Goal: Task Accomplishment & Management: Manage account settings

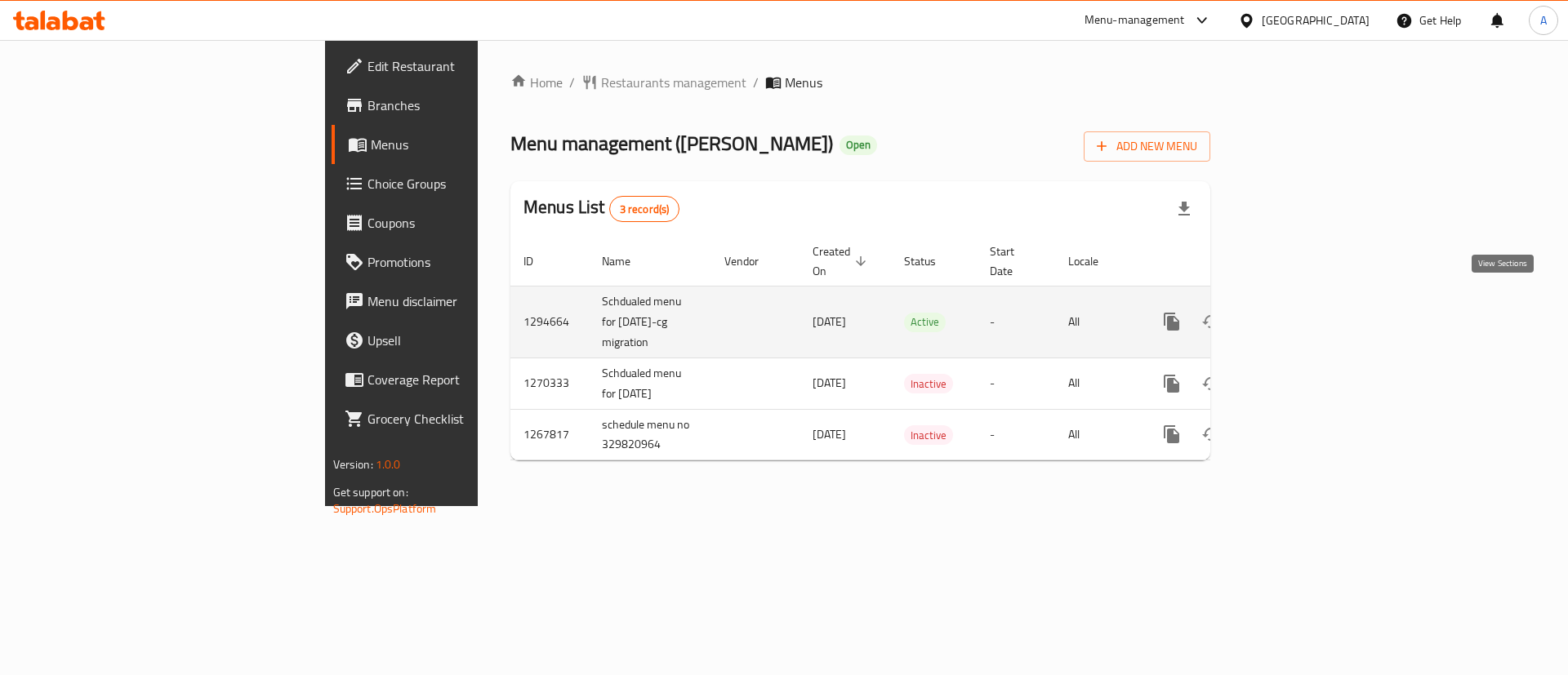
click at [1300, 312] on icon "enhanced table" at bounding box center [1290, 322] width 19 height 19
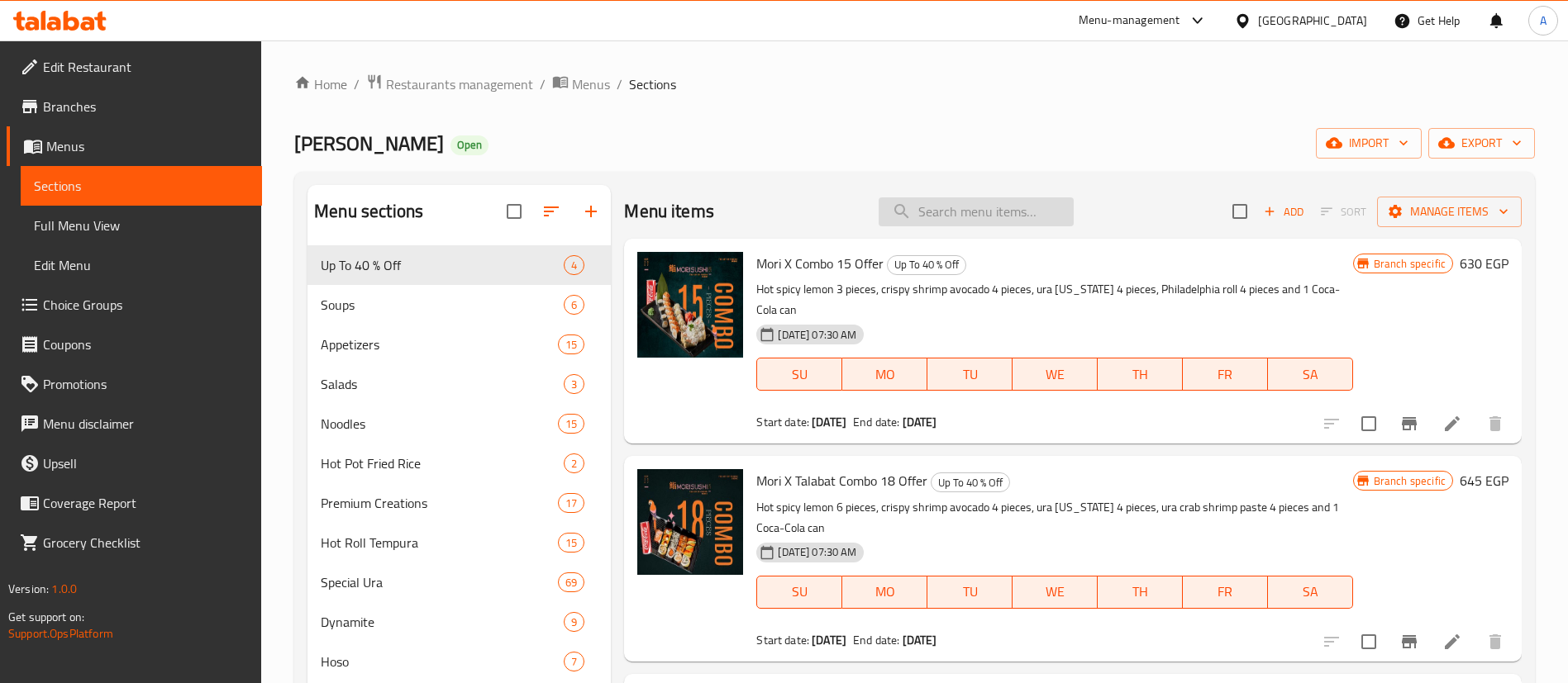
click at [971, 208] on input "search" at bounding box center [976, 212] width 195 height 29
paste input "[PERSON_NAME]"
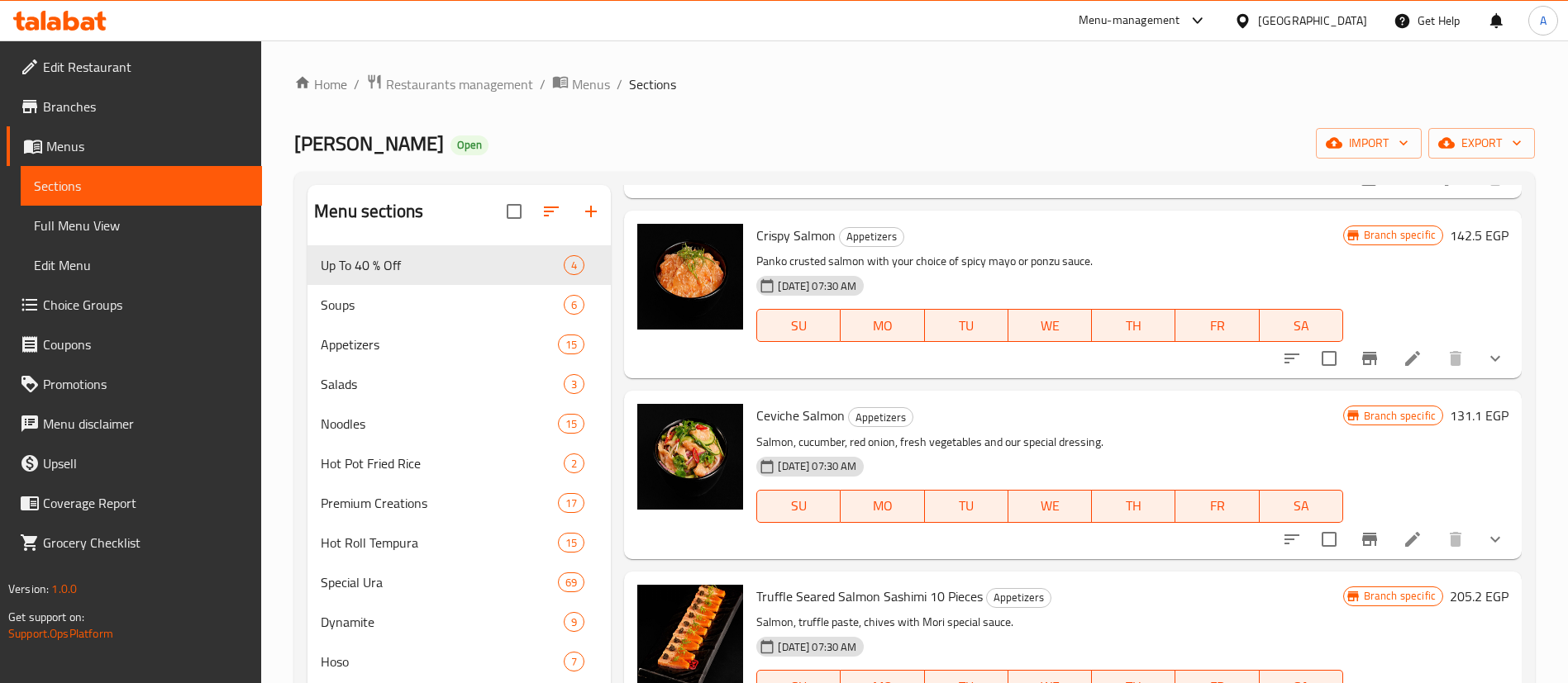
scroll to position [537, 0]
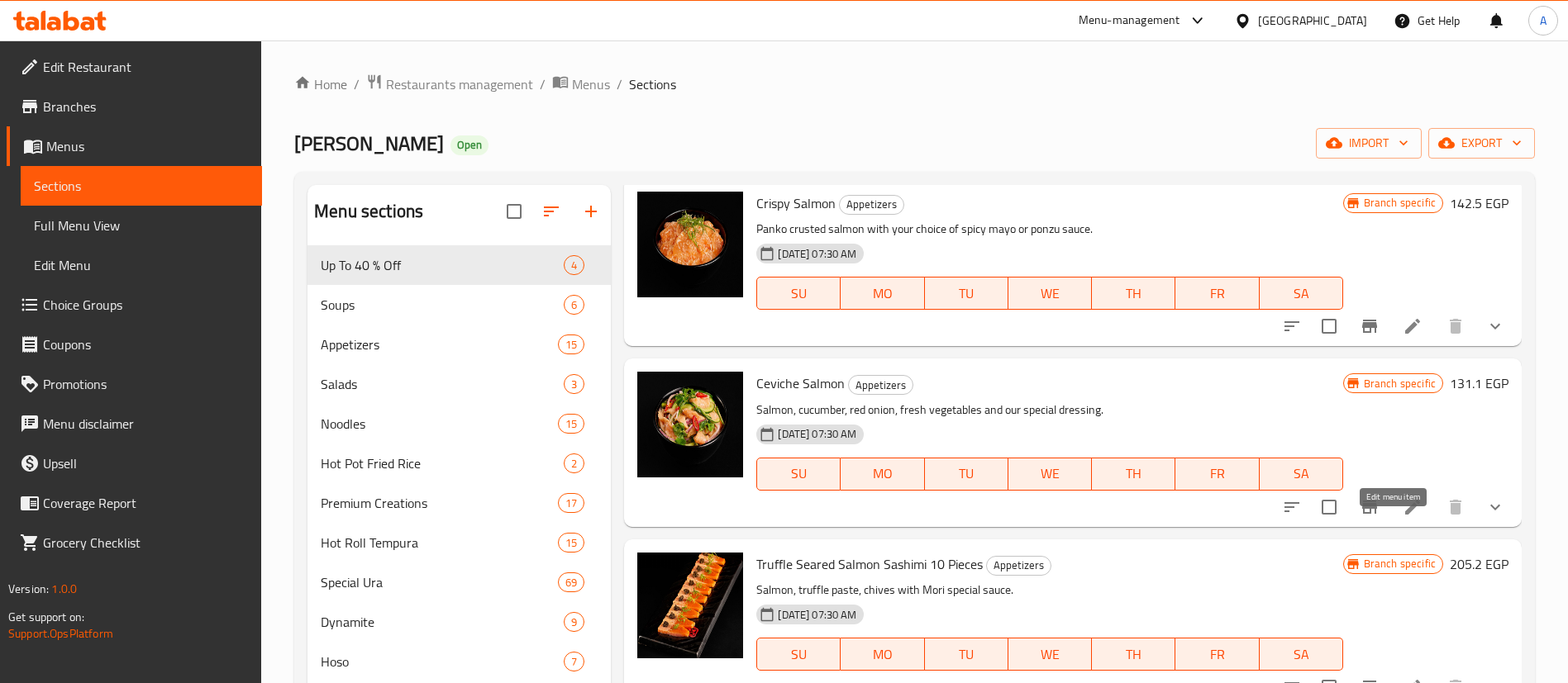
type input "salmon"
click at [1273, 423] on div "[DATE] 07:30 AM SU MO TU WE TH FR SA" at bounding box center [1049, 463] width 599 height 89
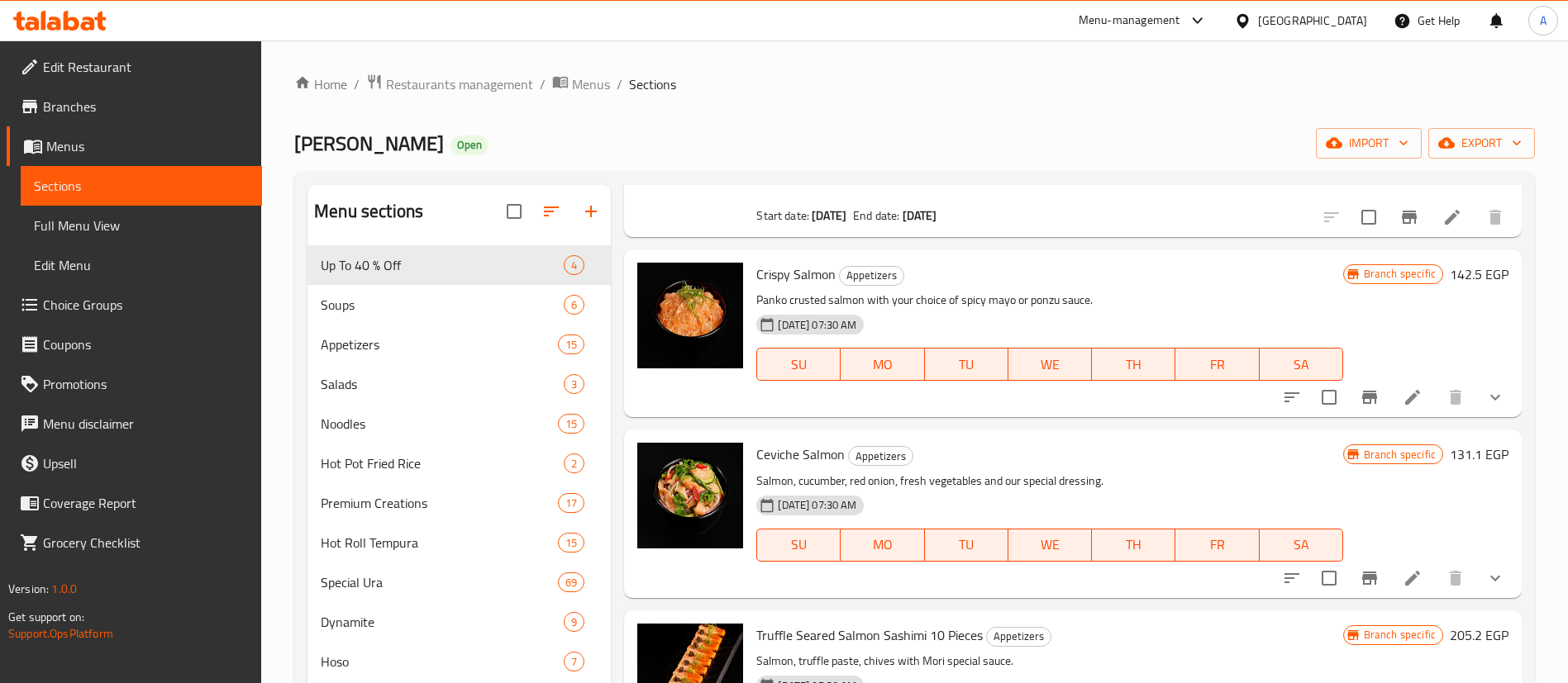
scroll to position [463, 0]
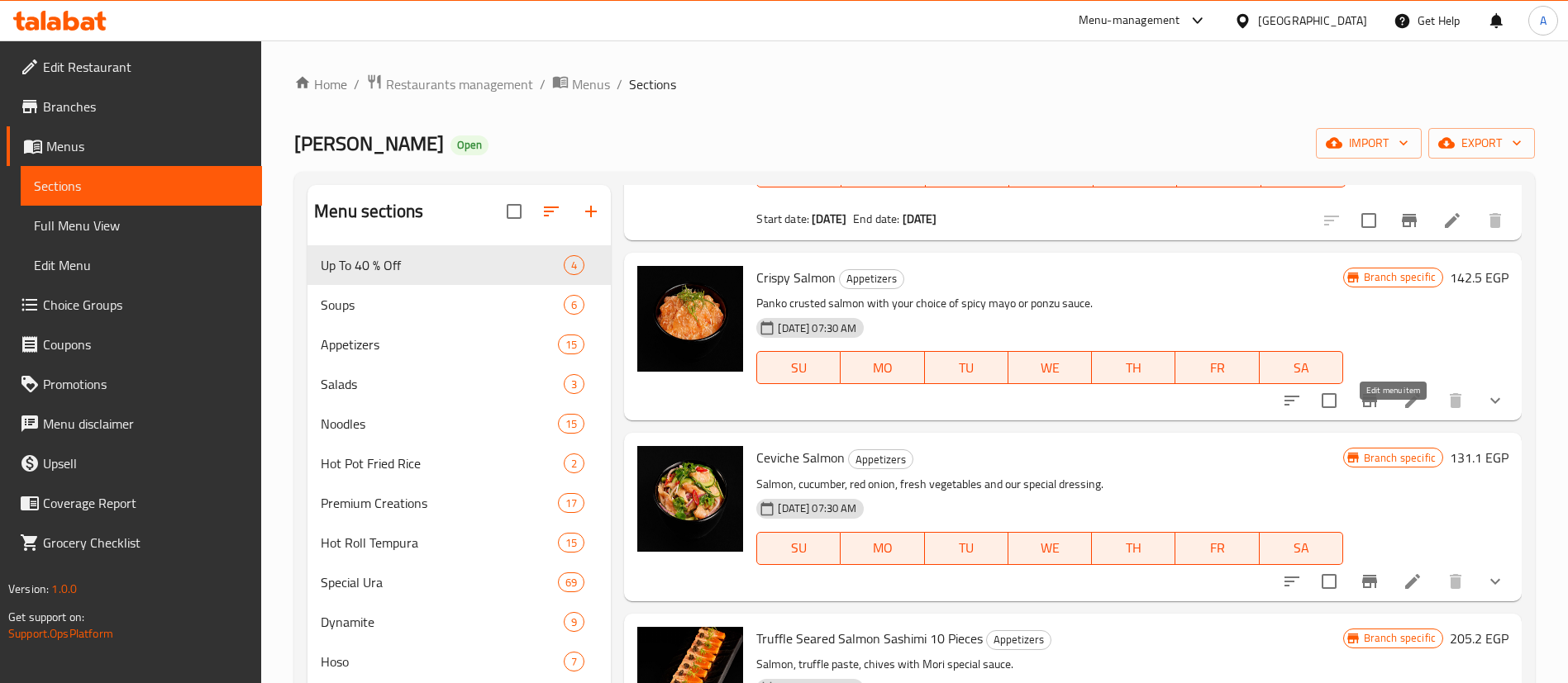
click at [1402, 411] on icon at bounding box center [1412, 401] width 20 height 20
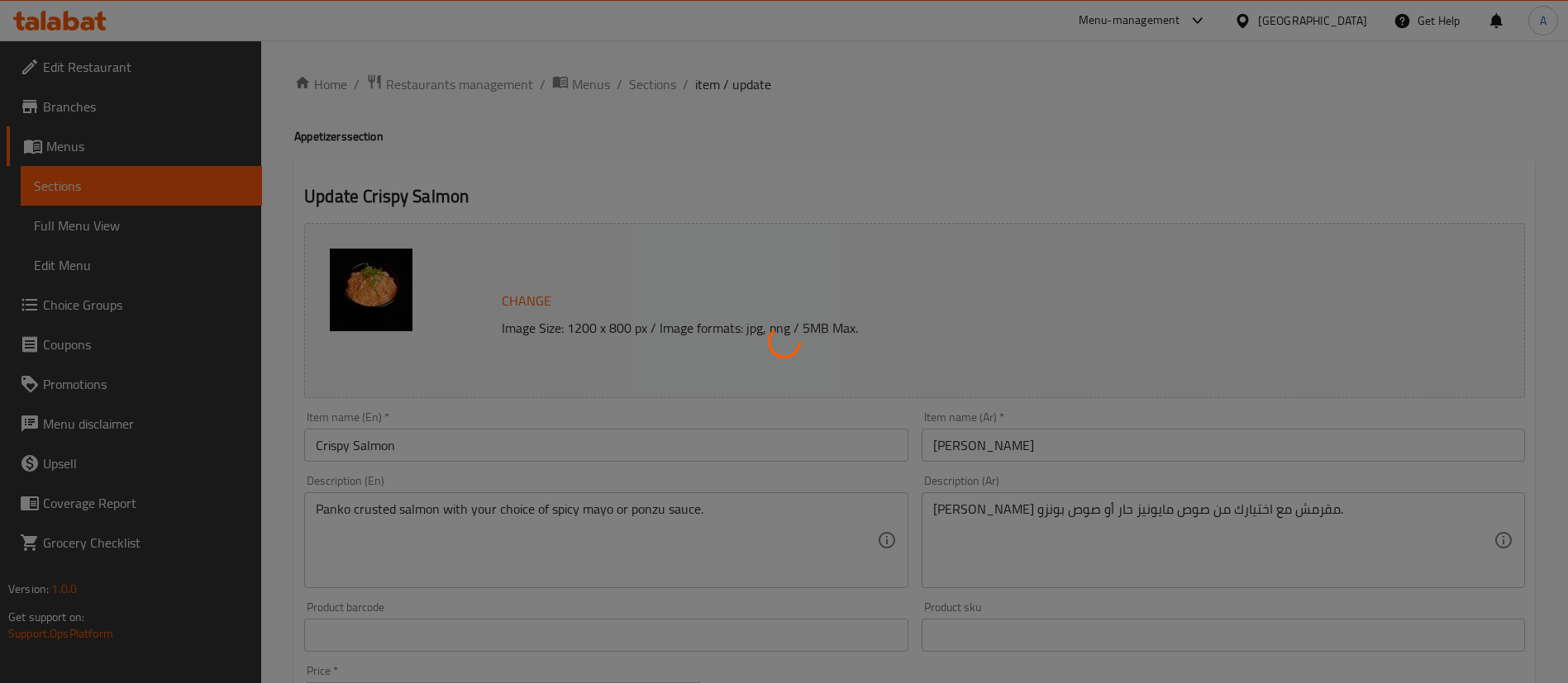
type input "الاضافات:"
type input "0"
type input "اختر الصوص :"
type input "1"
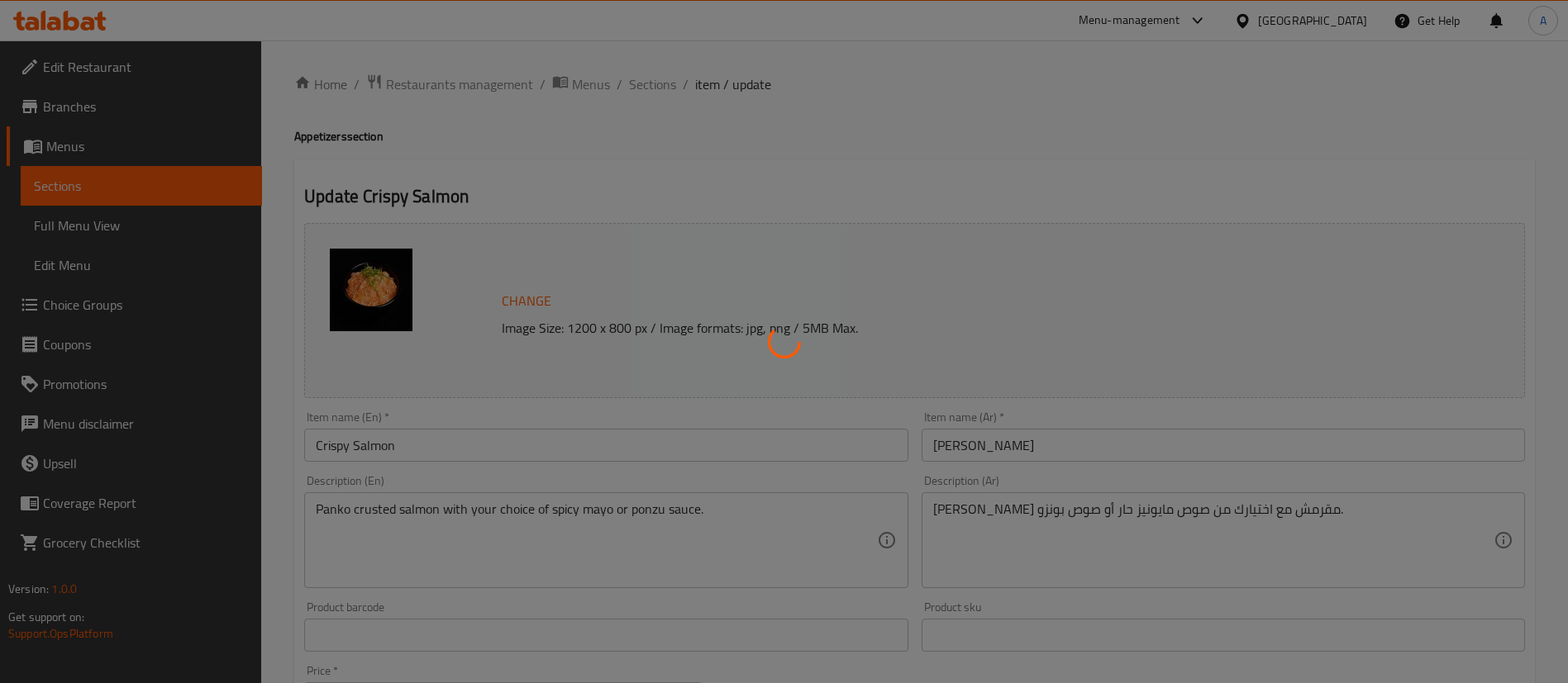
type input "1"
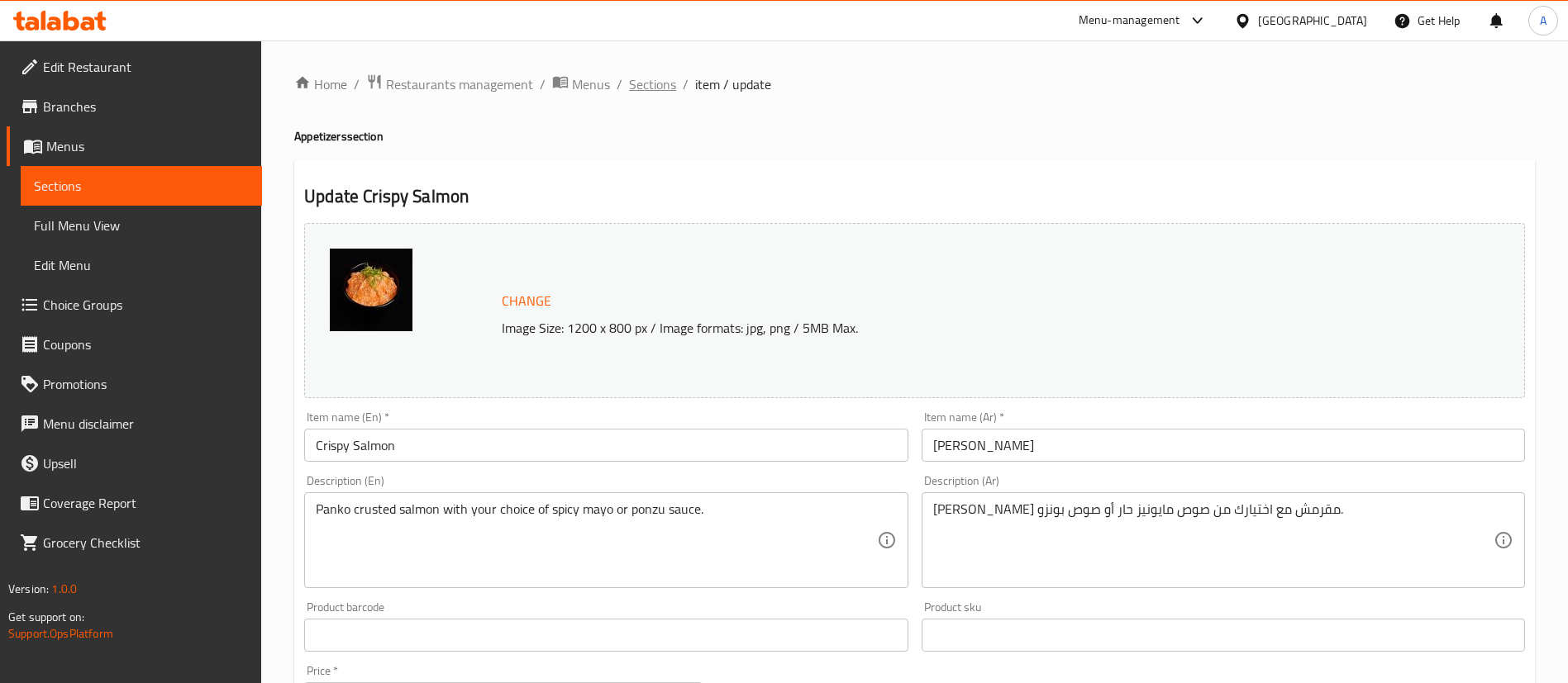
click at [633, 75] on span "Sections" at bounding box center [652, 84] width 47 height 20
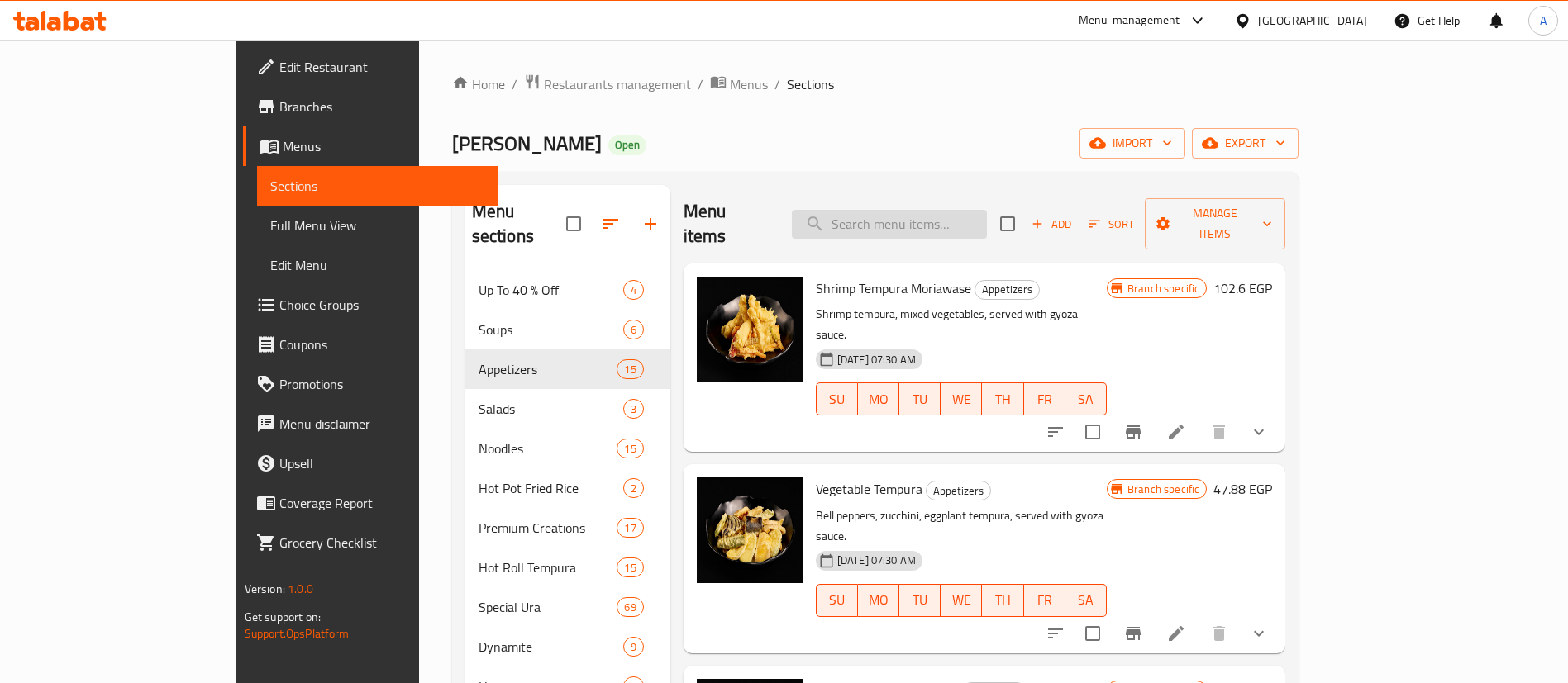
click at [986, 210] on input "search" at bounding box center [888, 224] width 195 height 29
type input "salmon"
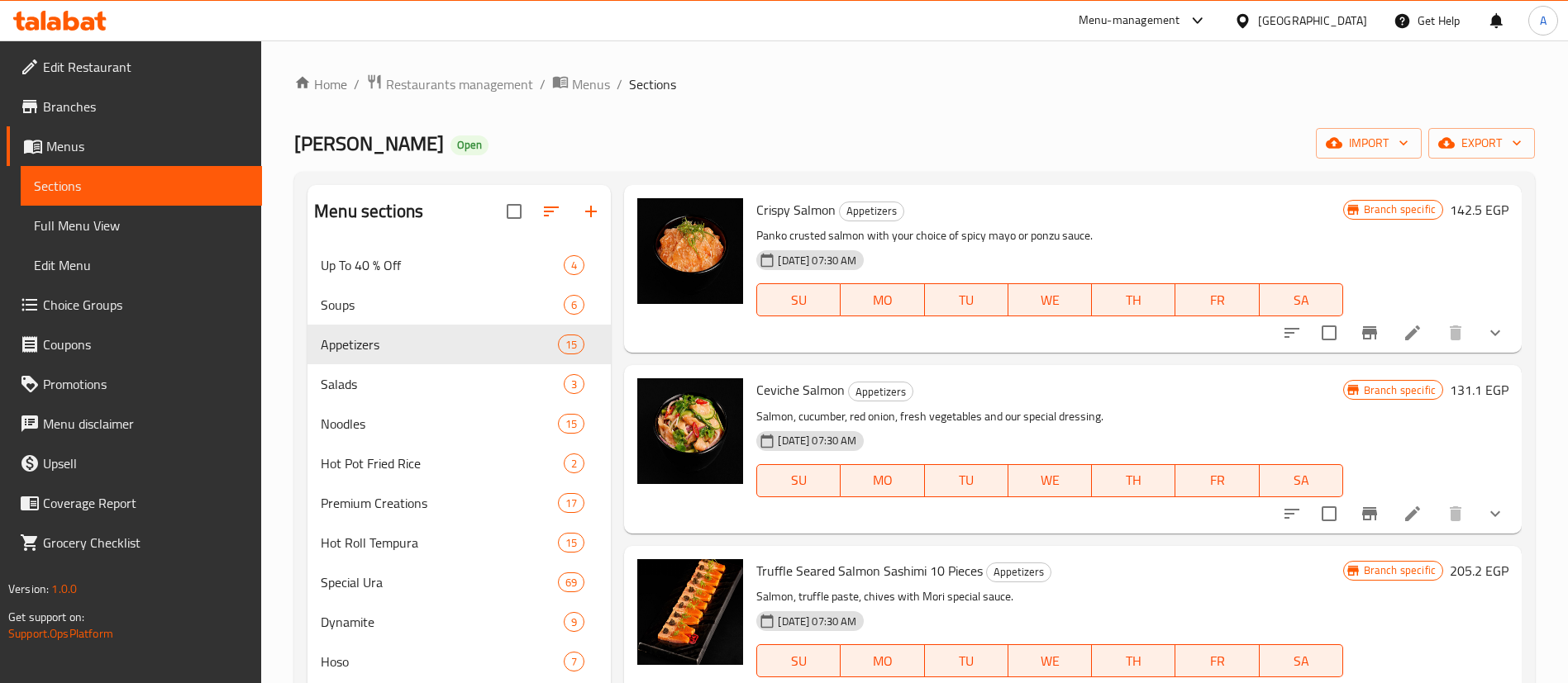
scroll to position [537, 0]
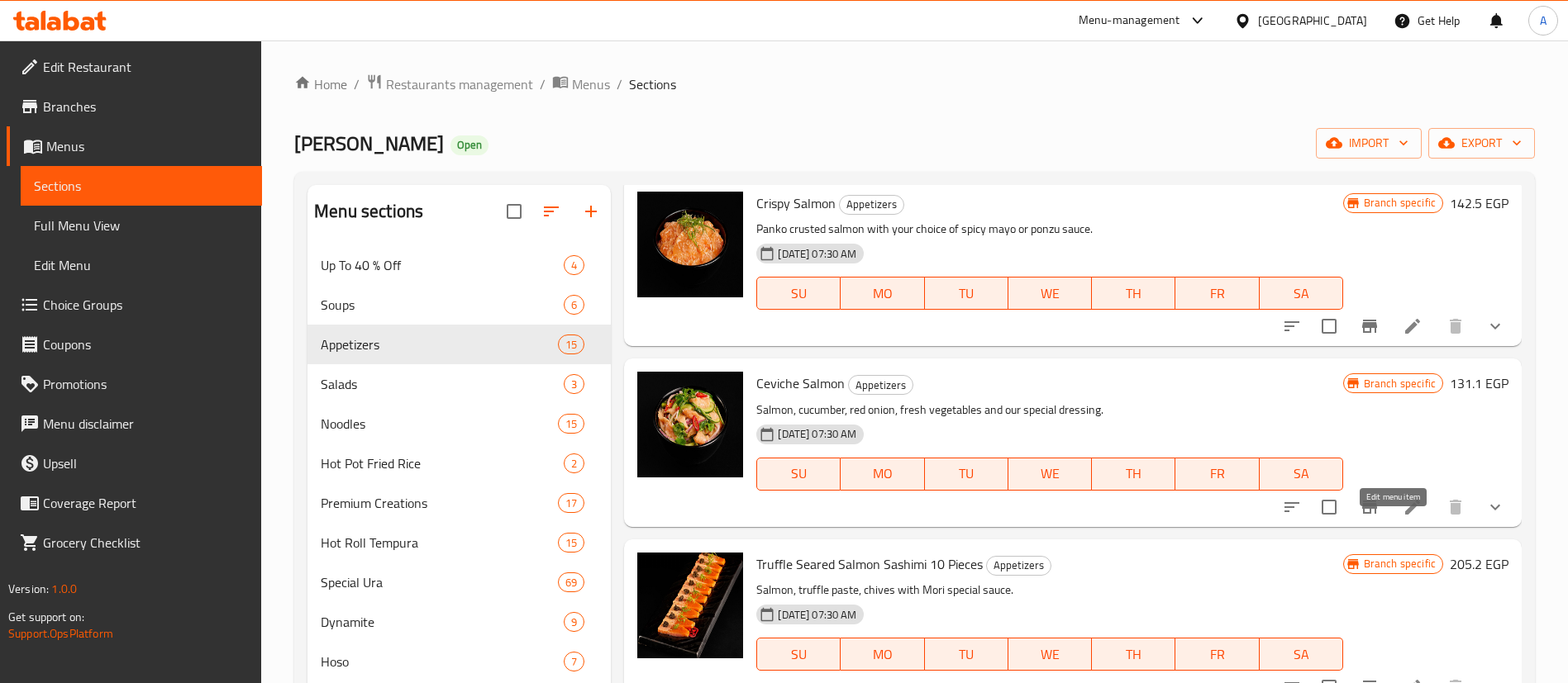
click at [1402, 517] on icon at bounding box center [1412, 507] width 20 height 20
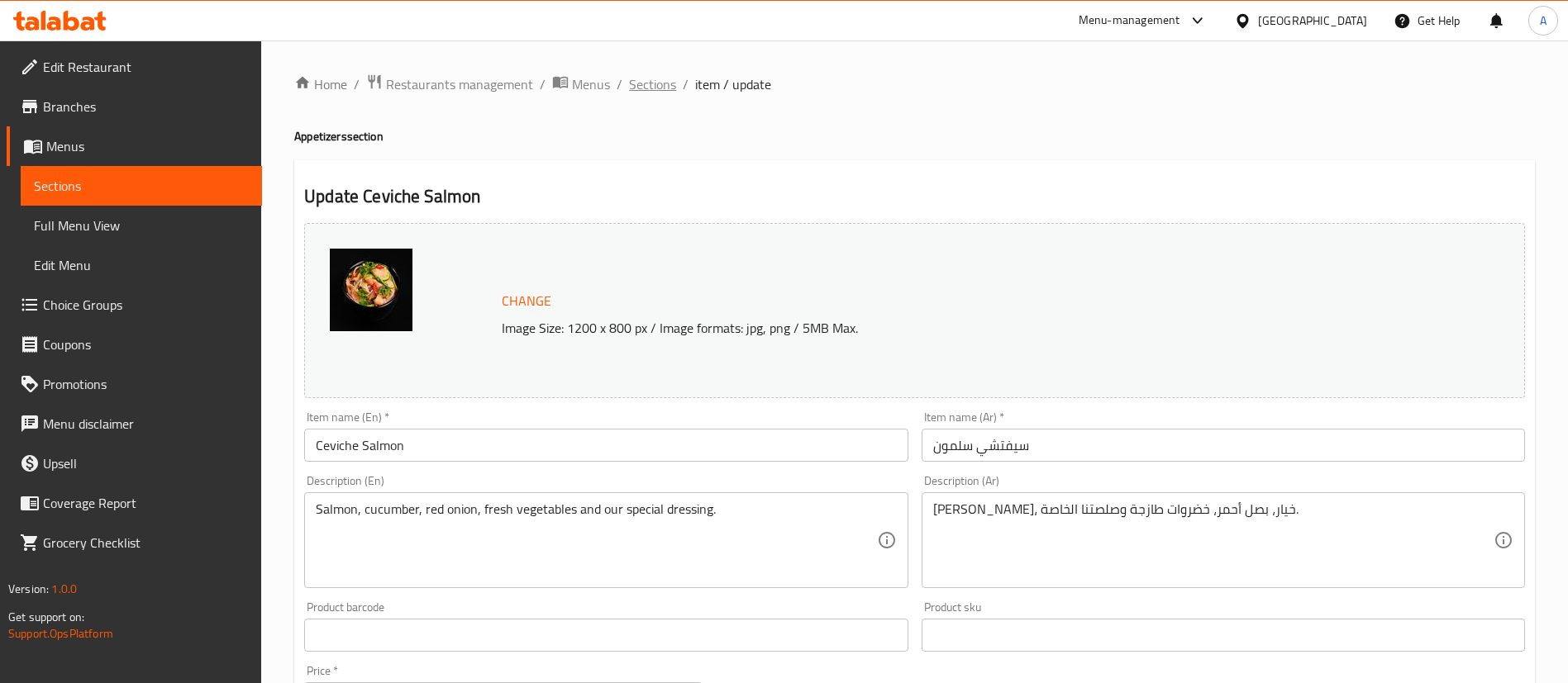
click at [653, 74] on span "Sections" at bounding box center [652, 84] width 47 height 20
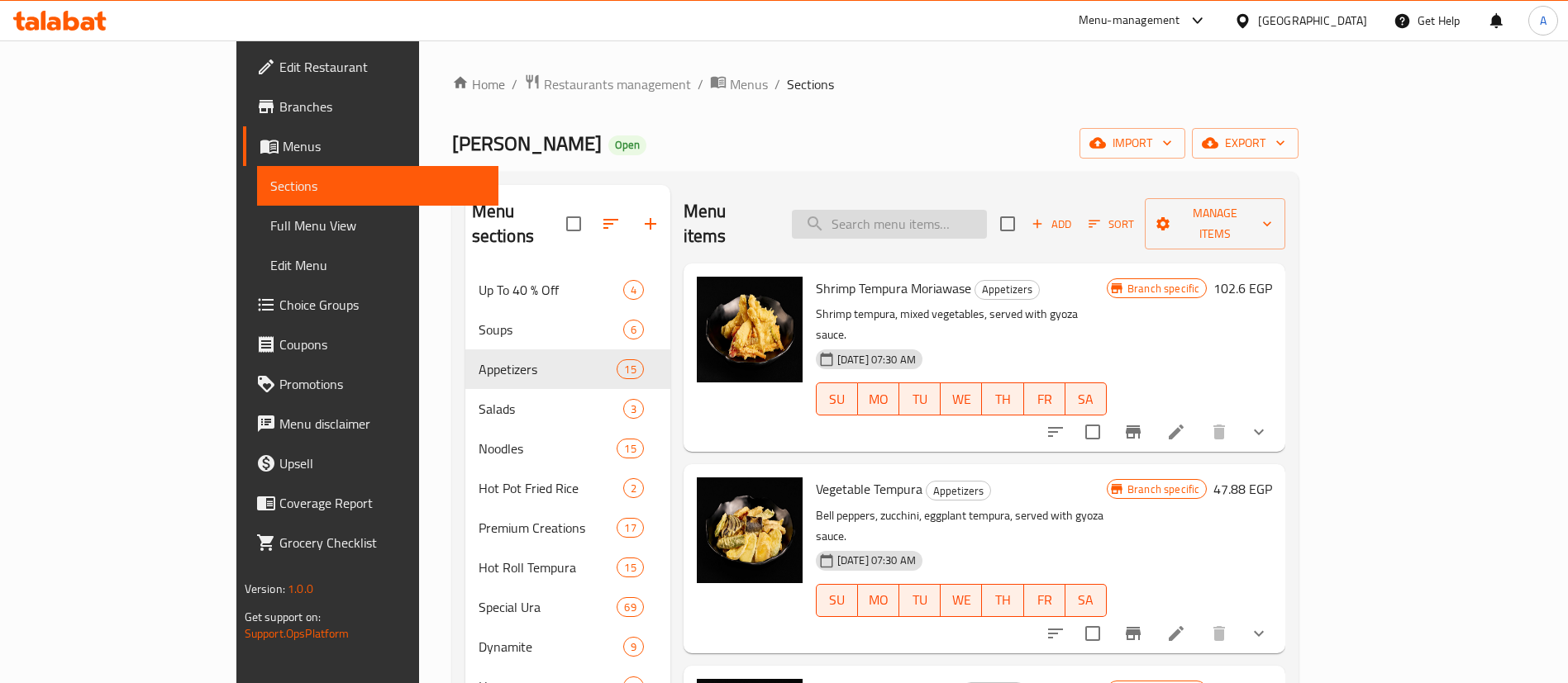
click at [986, 213] on input "search" at bounding box center [888, 224] width 195 height 29
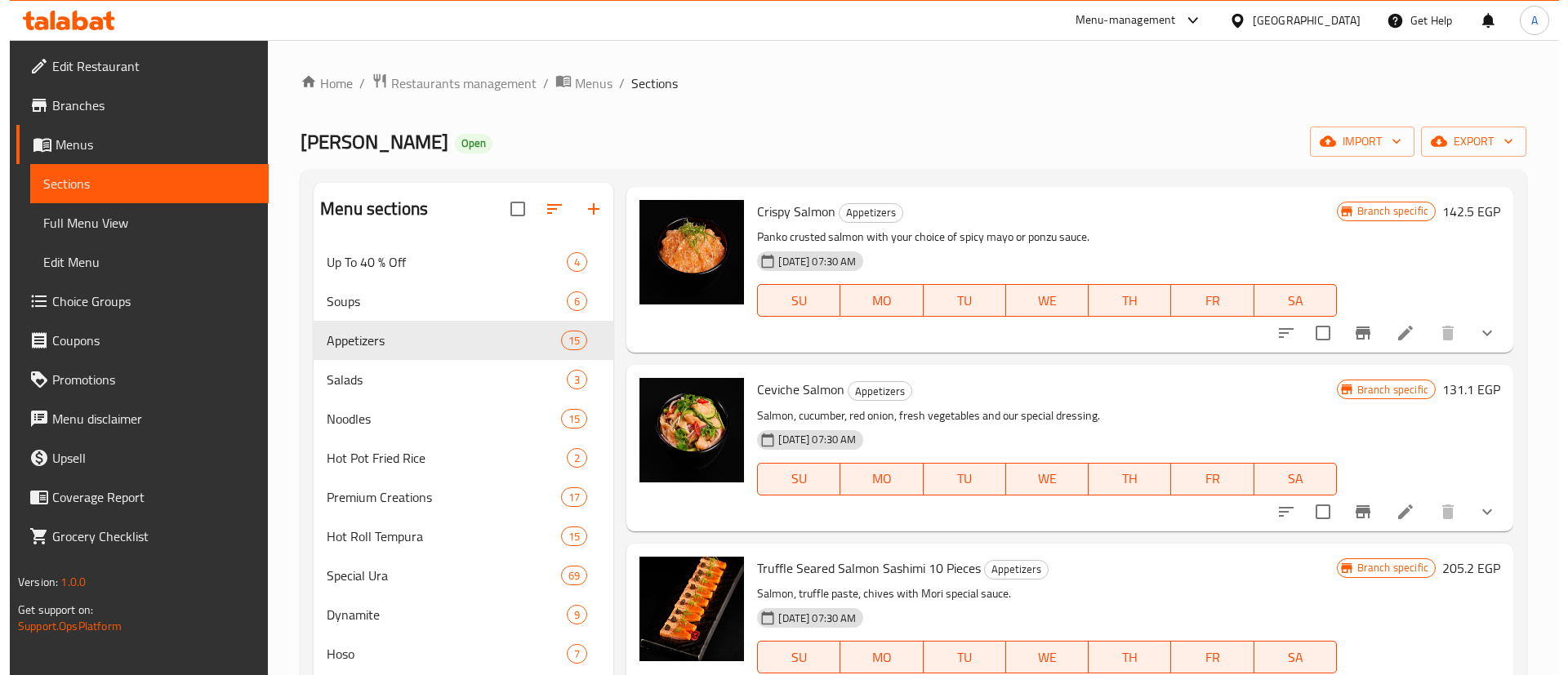
scroll to position [531, 0]
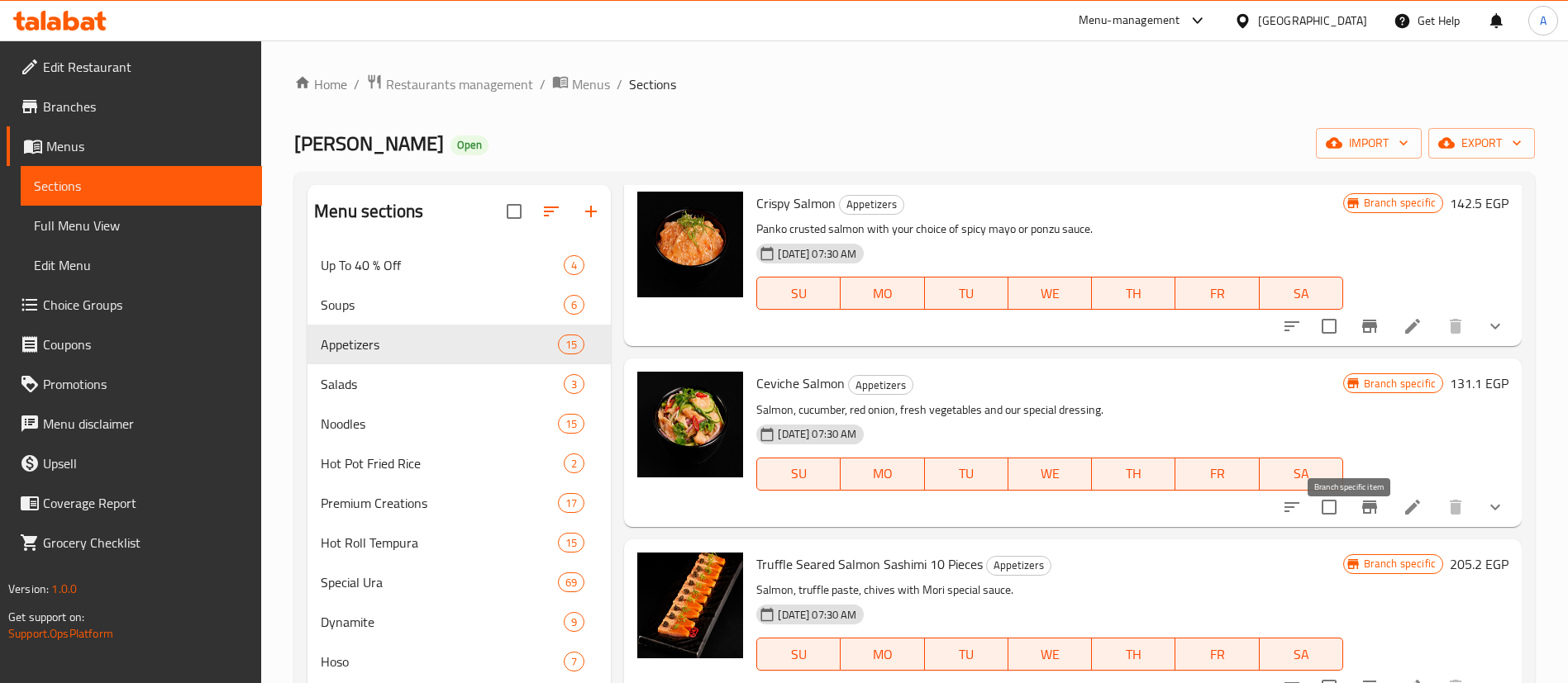
type input "salmon"
click at [1362, 513] on icon "Branch-specific-item" at bounding box center [1369, 507] width 15 height 13
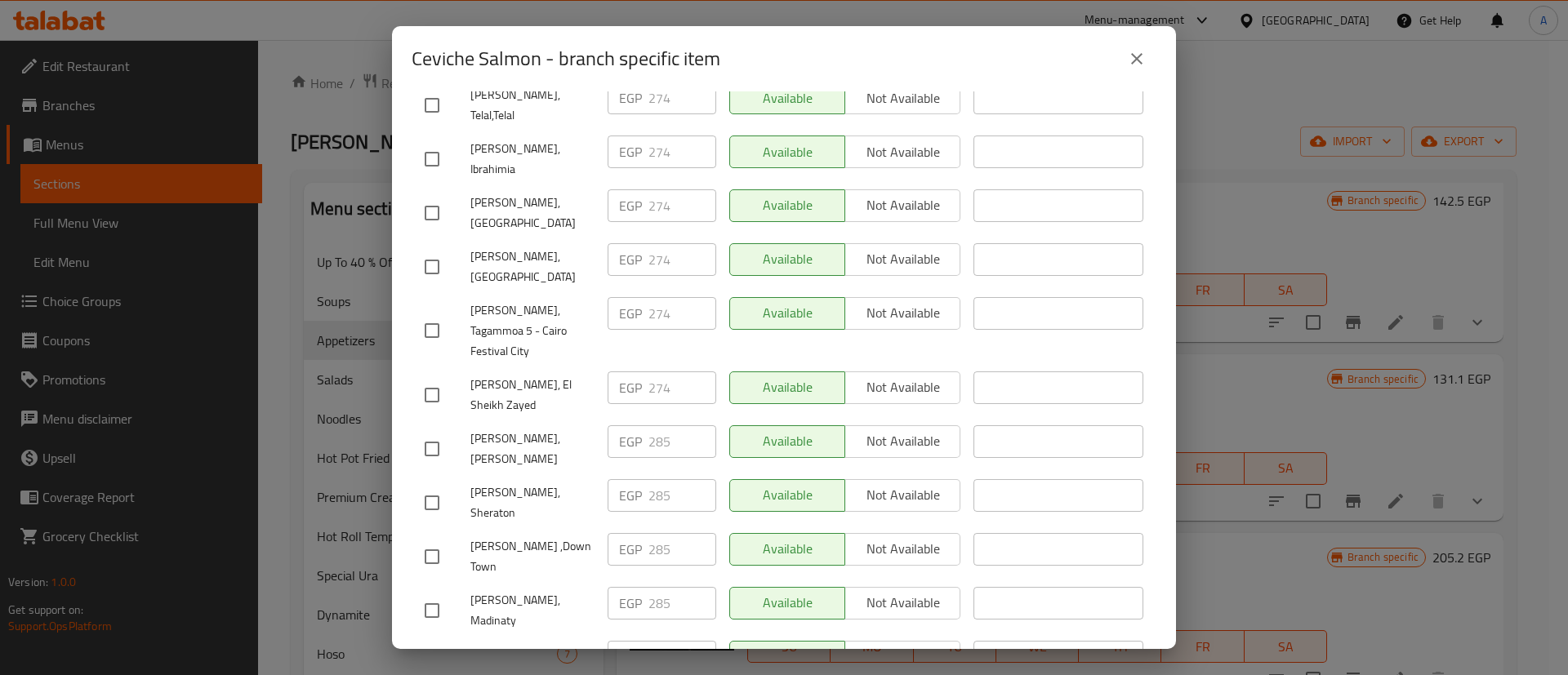
scroll to position [0, 0]
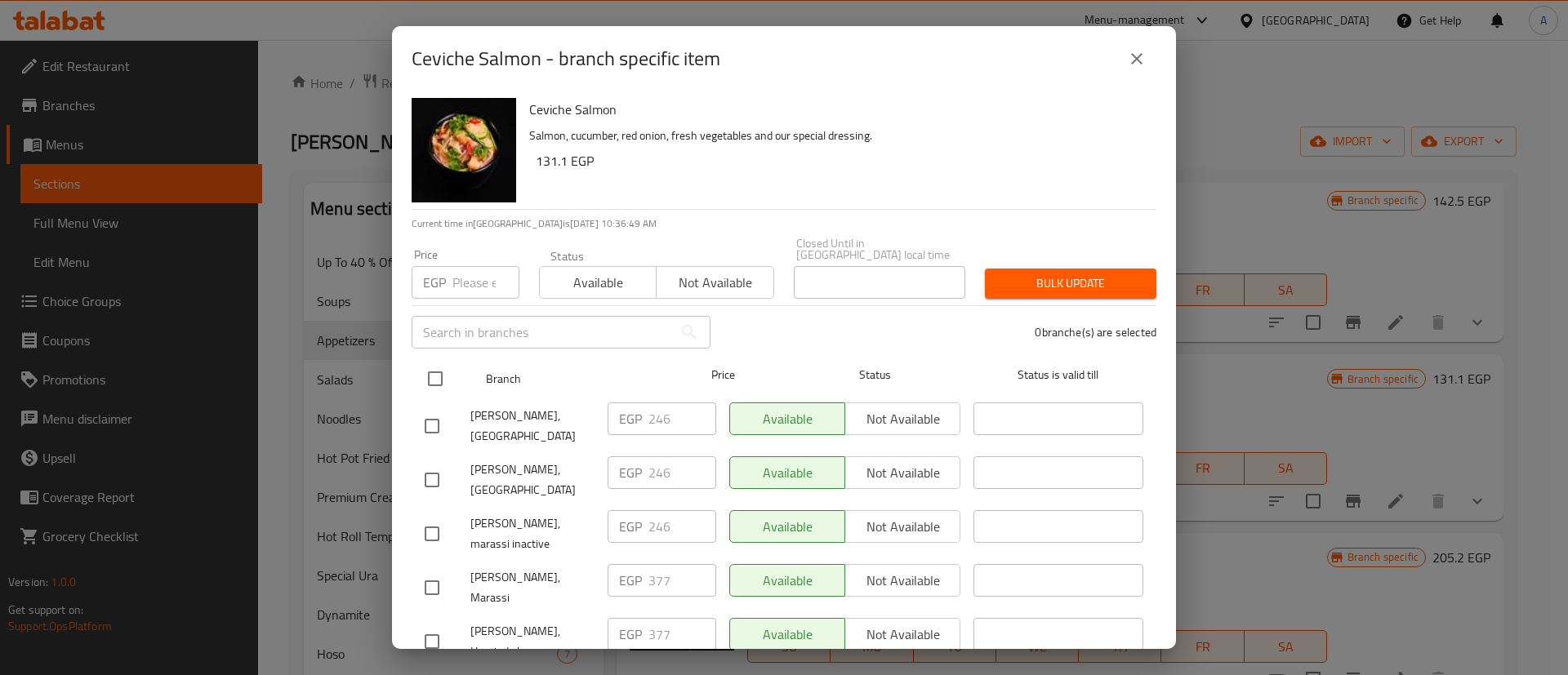
click at [431, 369] on input "checkbox" at bounding box center [435, 378] width 34 height 34
checkbox input "true"
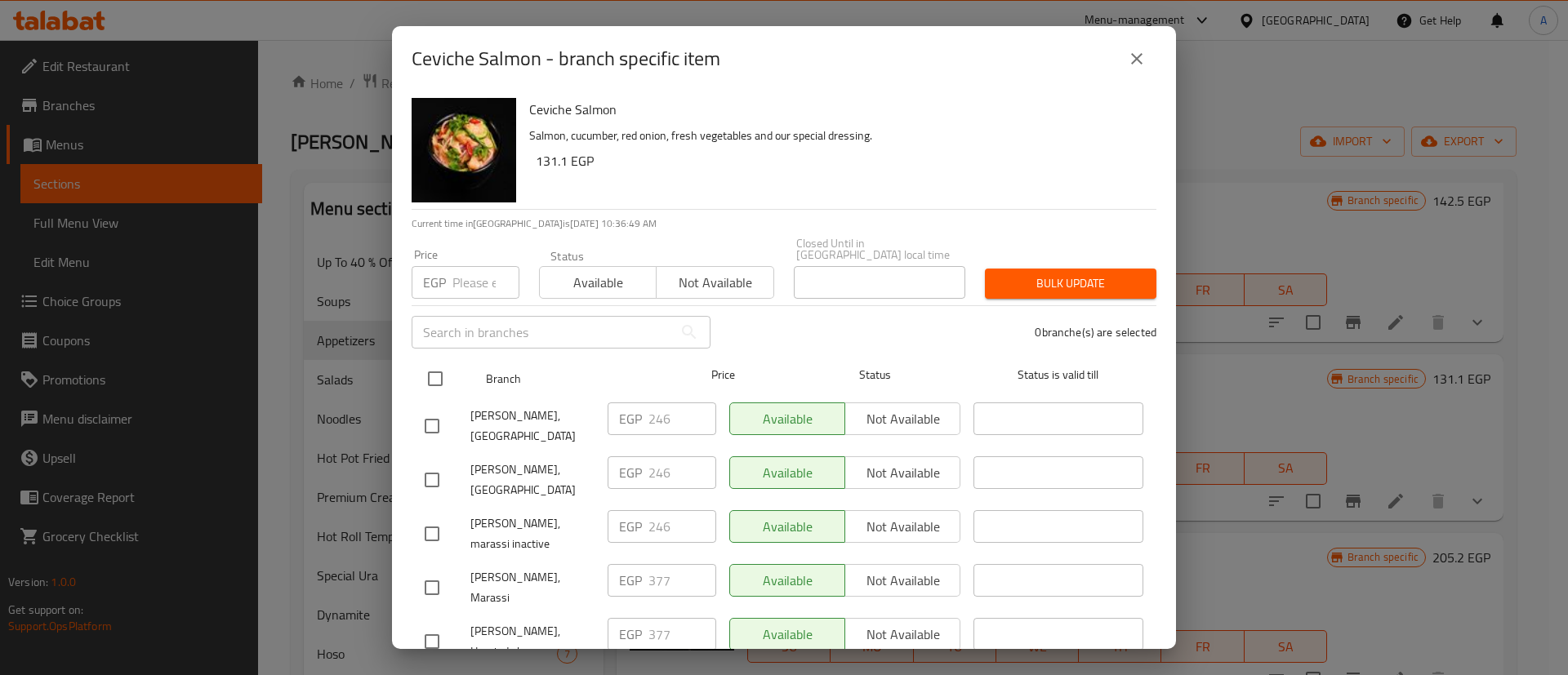
checkbox input "true"
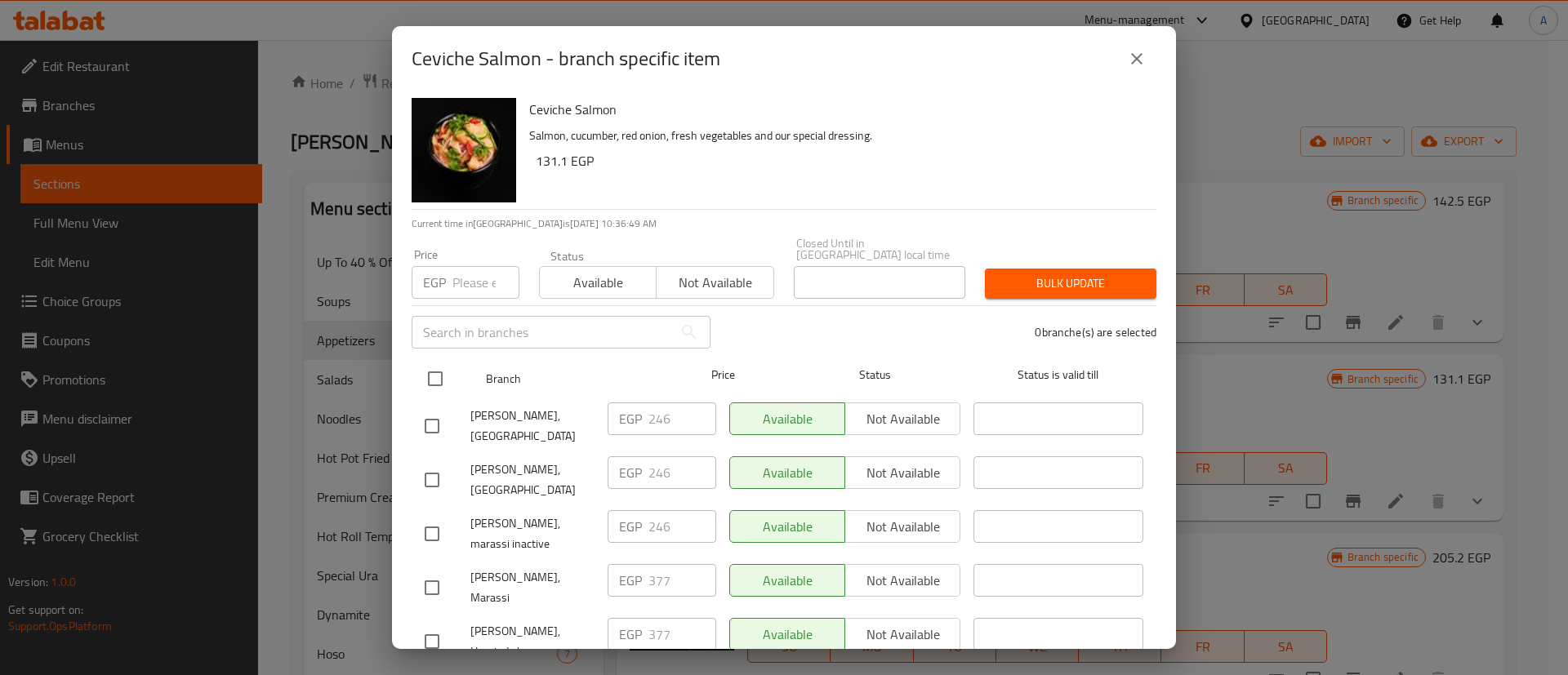
checkbox input "true"
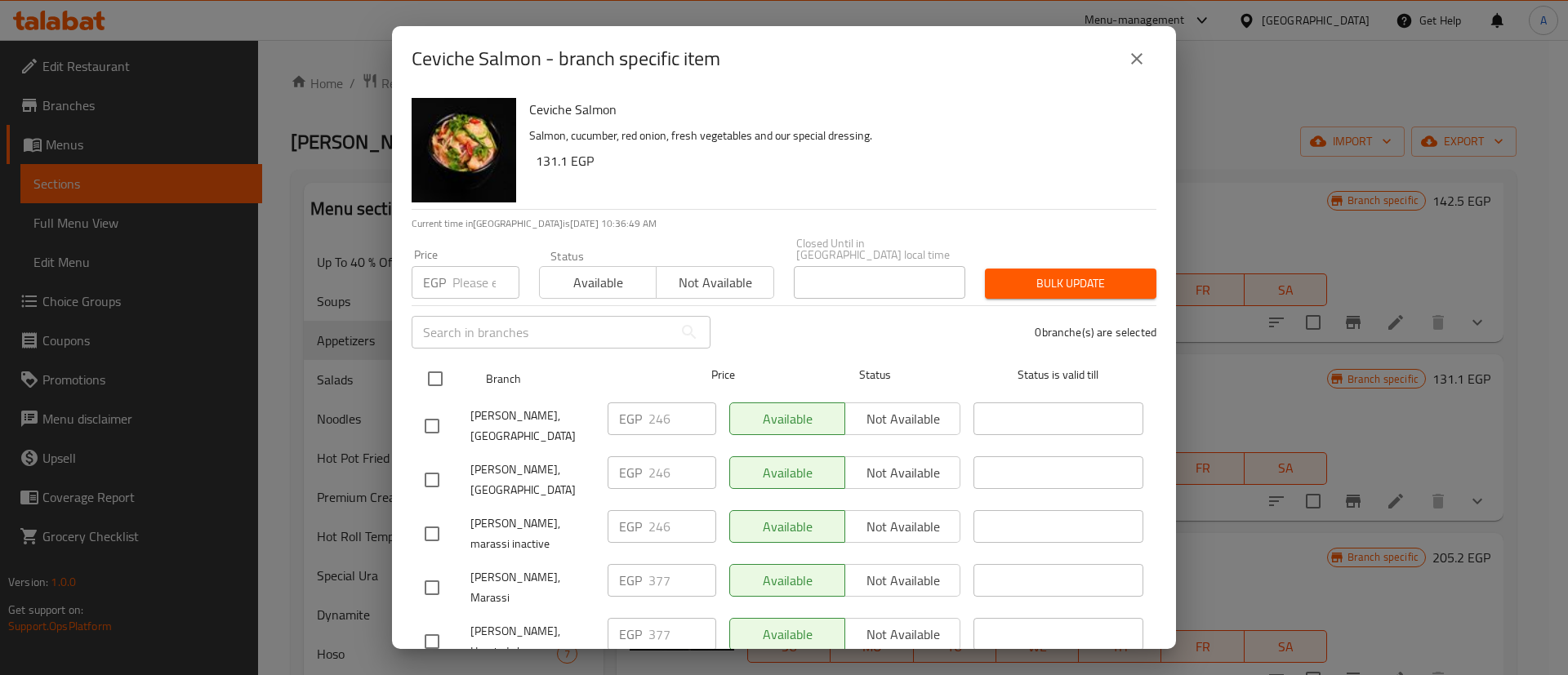
checkbox input "true"
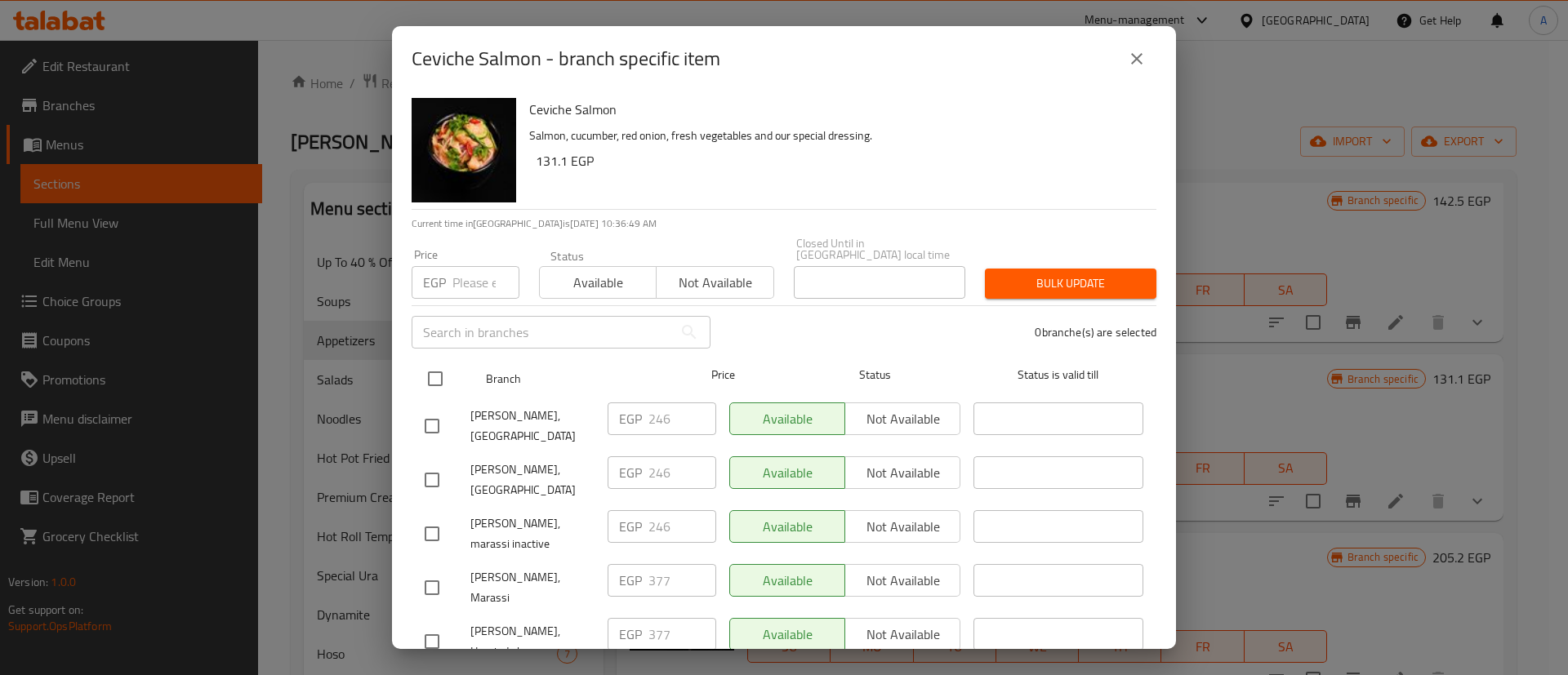
checkbox input "true"
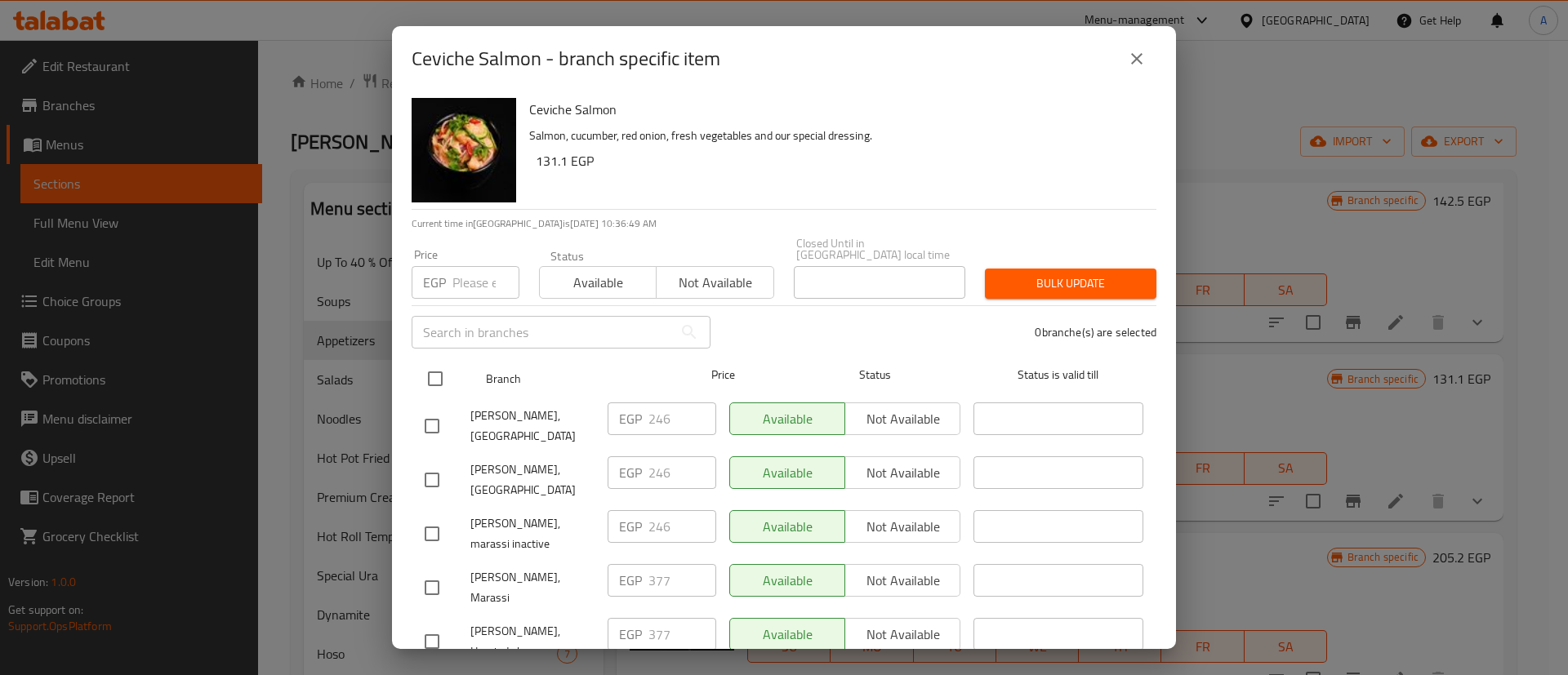
checkbox input "true"
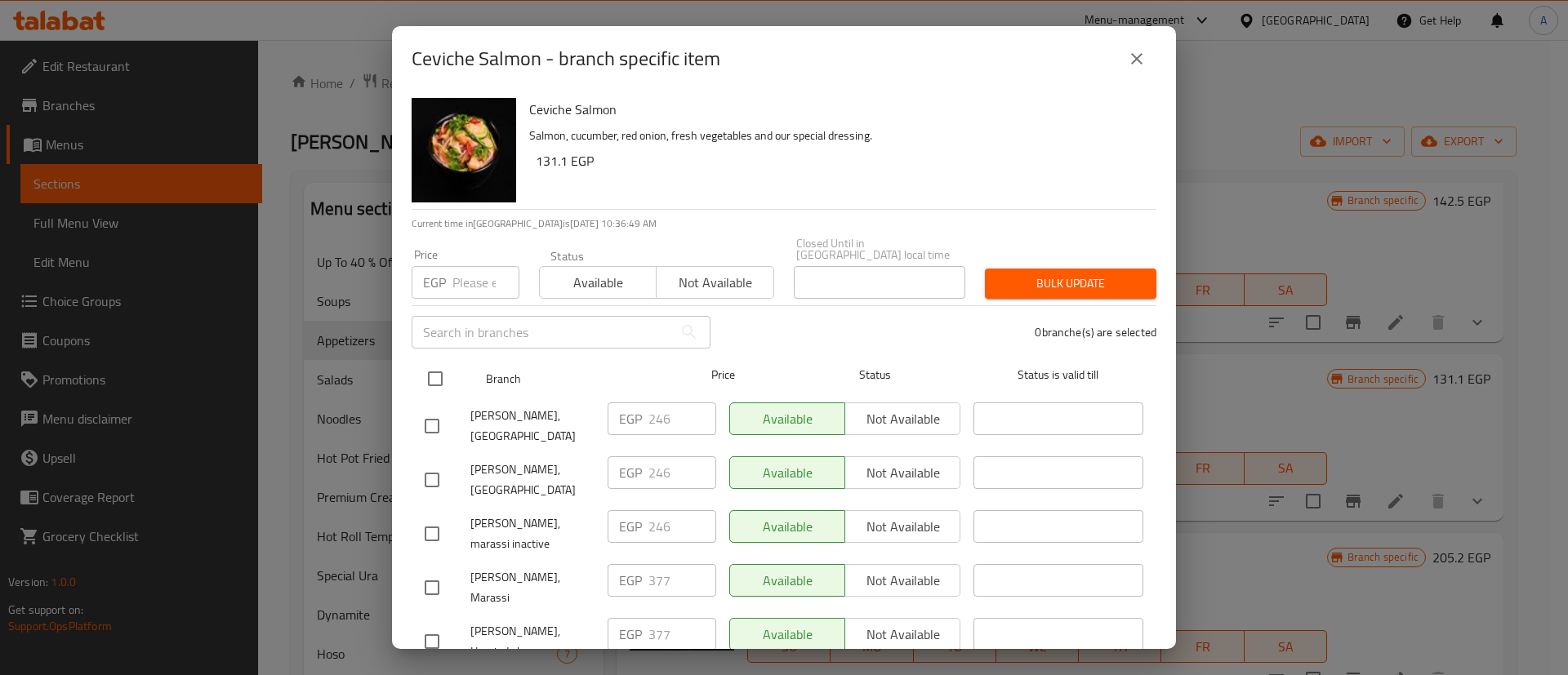
checkbox input "true"
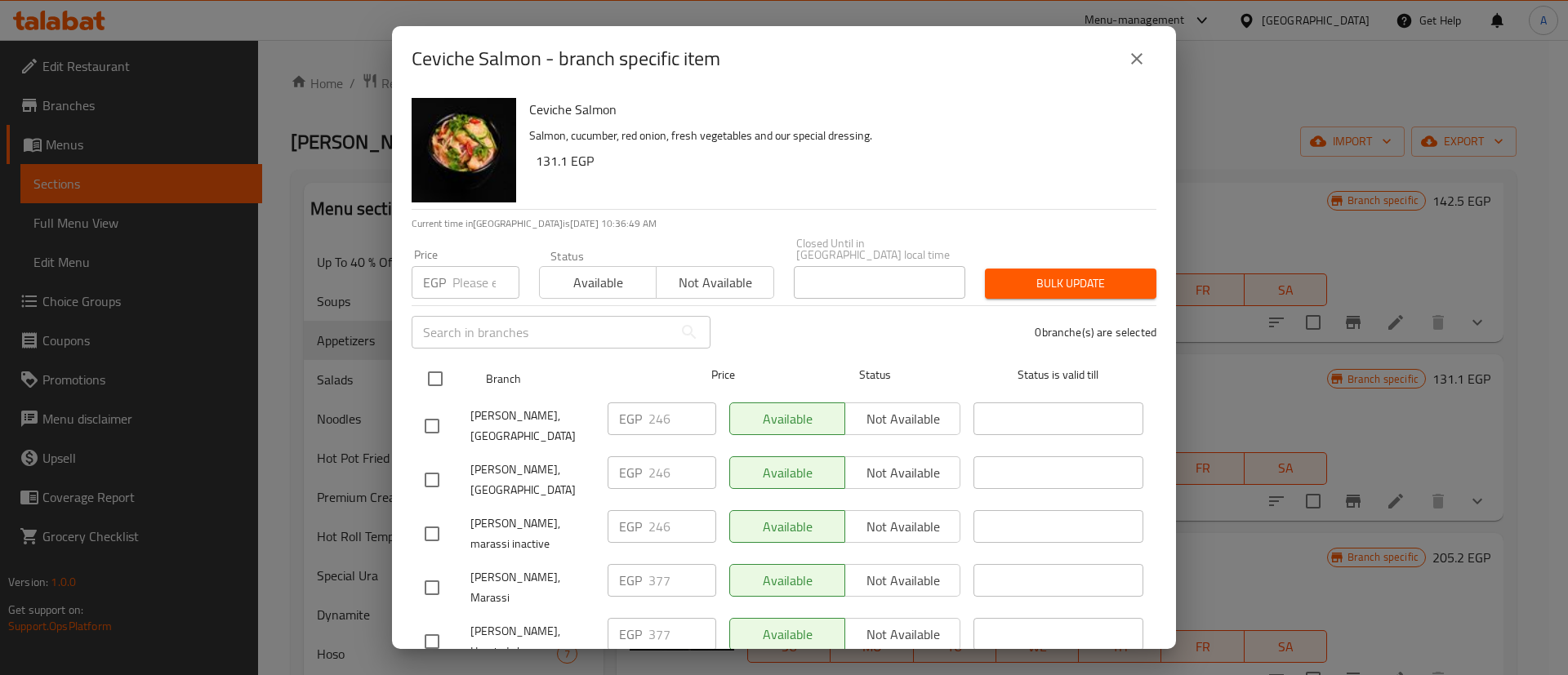
checkbox input "true"
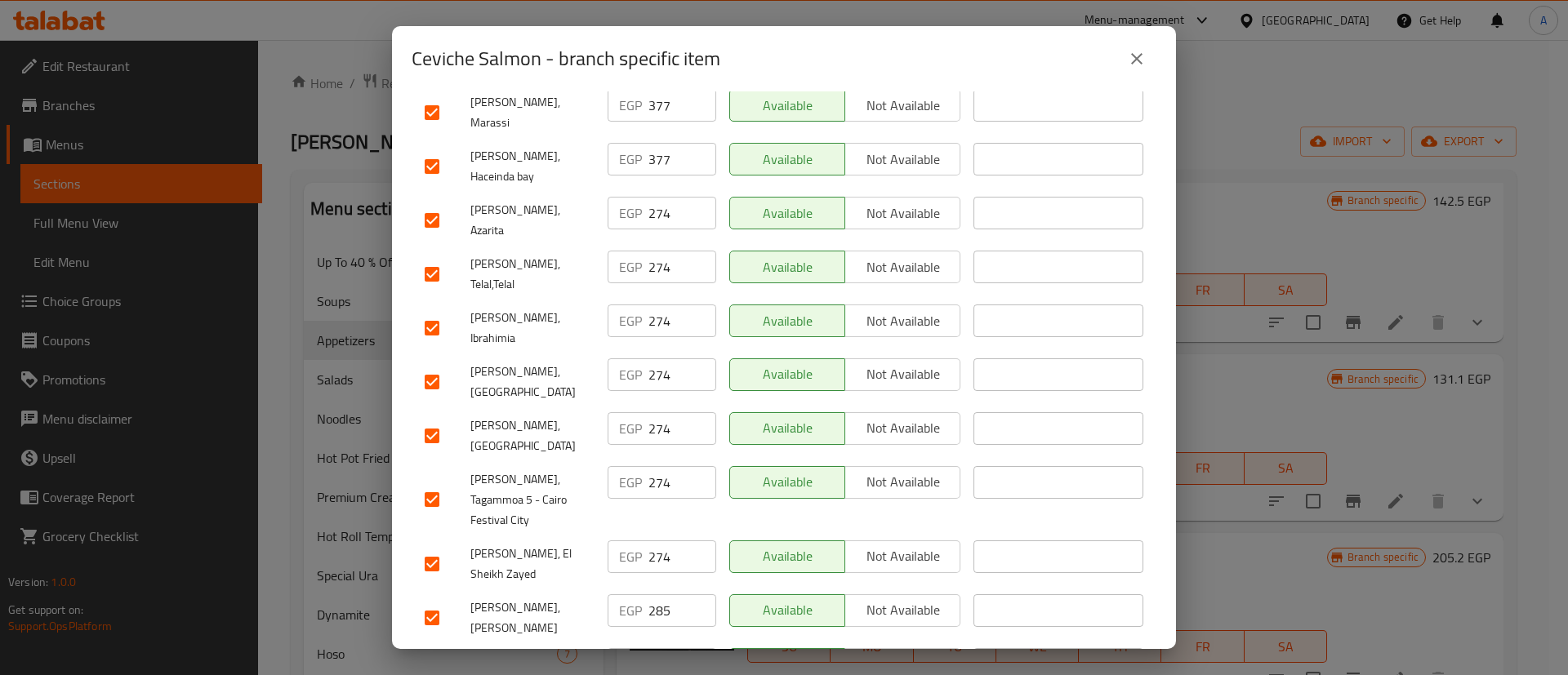
scroll to position [476, 0]
drag, startPoint x: 447, startPoint y: 435, endPoint x: 441, endPoint y: 446, distance: 12.5
click at [445, 545] on input "checkbox" at bounding box center [431, 562] width 34 height 34
checkbox input "false"
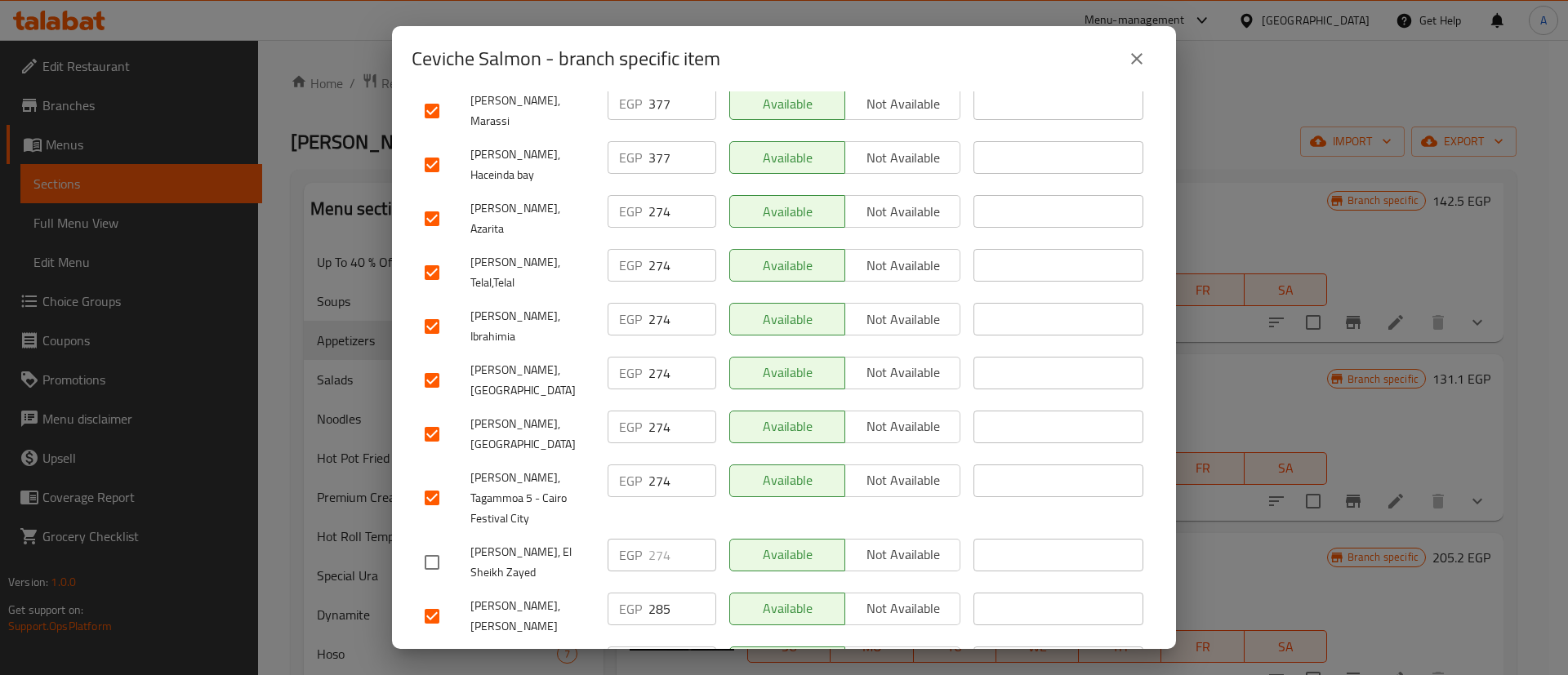
click at [434, 480] on input "checkbox" at bounding box center [431, 497] width 34 height 34
checkbox input "false"
click at [439, 417] on input "checkbox" at bounding box center [431, 434] width 34 height 34
checkbox input "false"
click at [439, 363] on input "checkbox" at bounding box center [431, 380] width 34 height 34
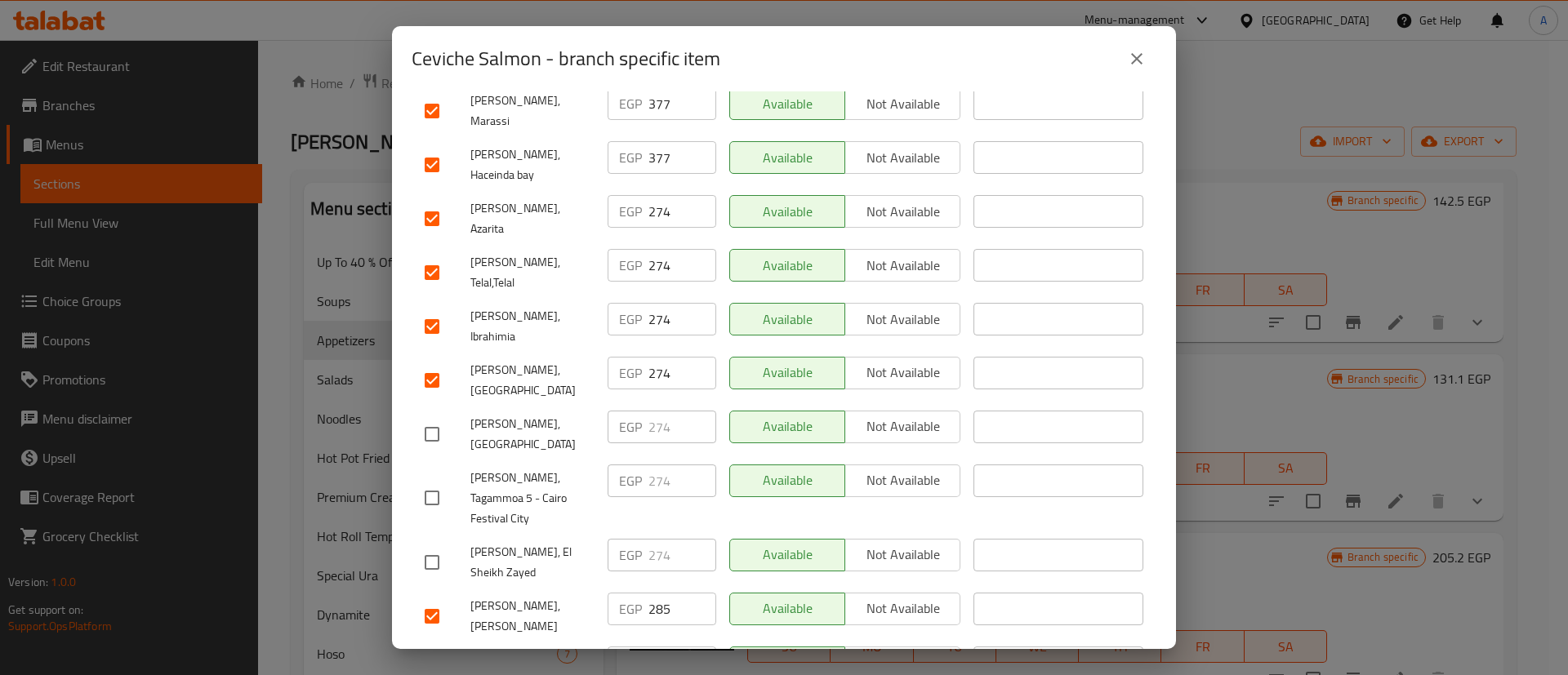
checkbox input "false"
click at [439, 309] on input "checkbox" at bounding box center [431, 325] width 34 height 34
checkbox input "false"
click at [434, 256] on input "checkbox" at bounding box center [431, 272] width 34 height 34
checkbox input "false"
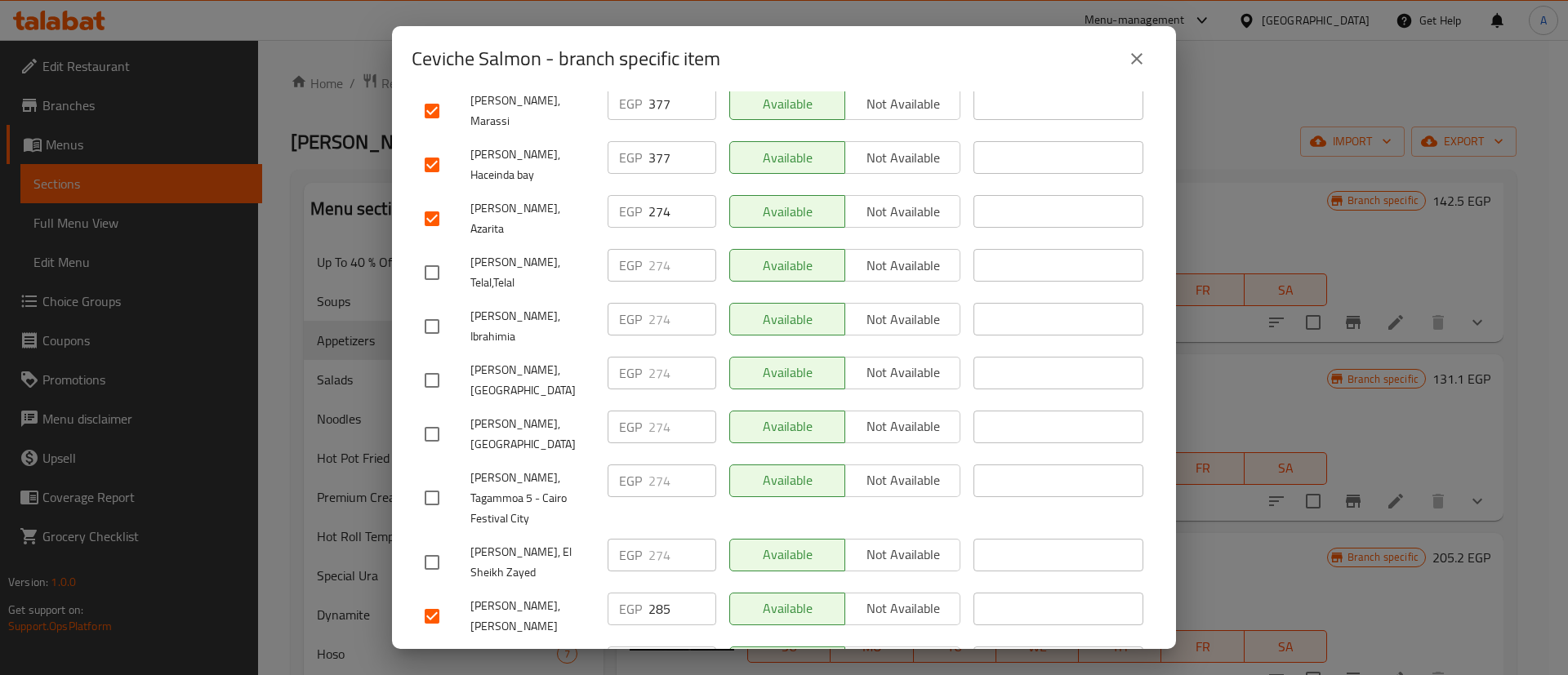
click at [430, 201] on input "checkbox" at bounding box center [431, 218] width 34 height 34
checkbox input "false"
click at [432, 148] on input "checkbox" at bounding box center [431, 165] width 34 height 34
checkbox input "false"
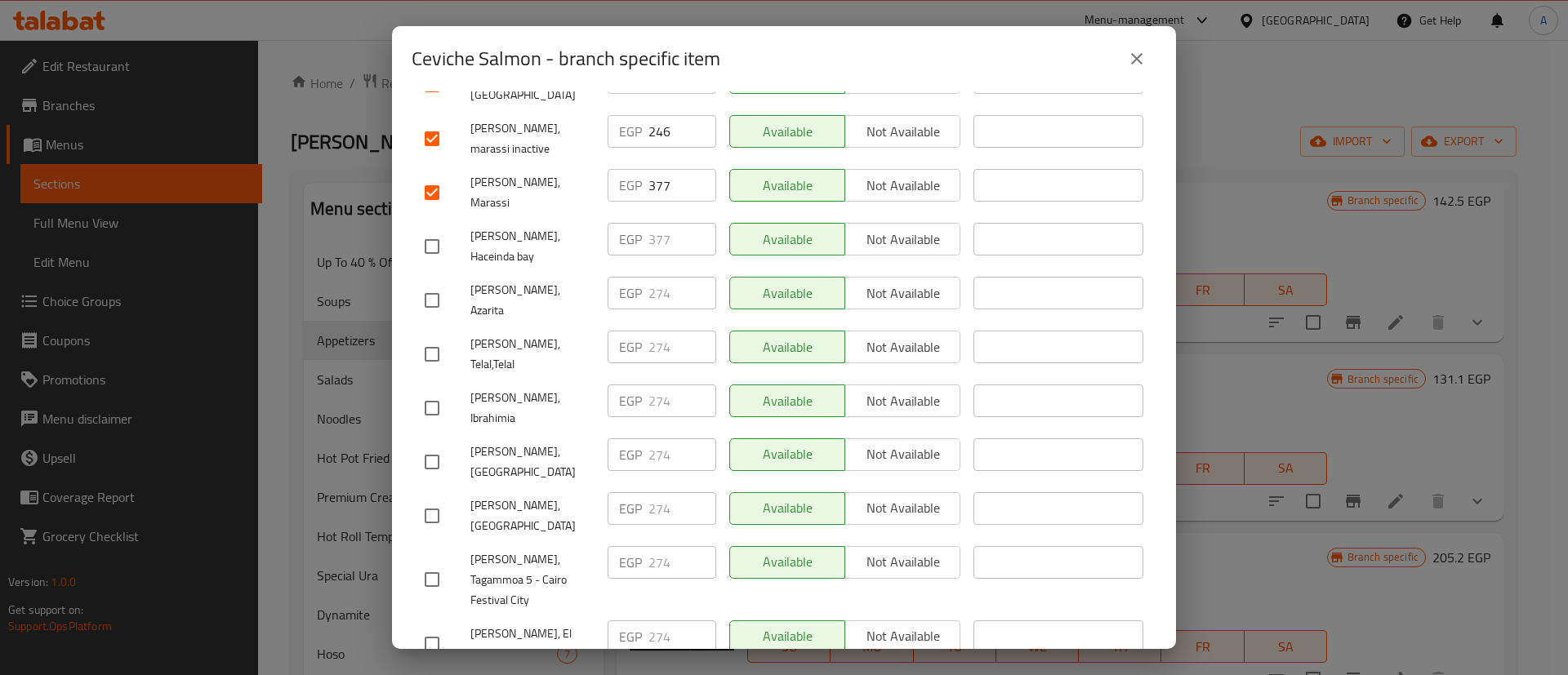
scroll to position [354, 0]
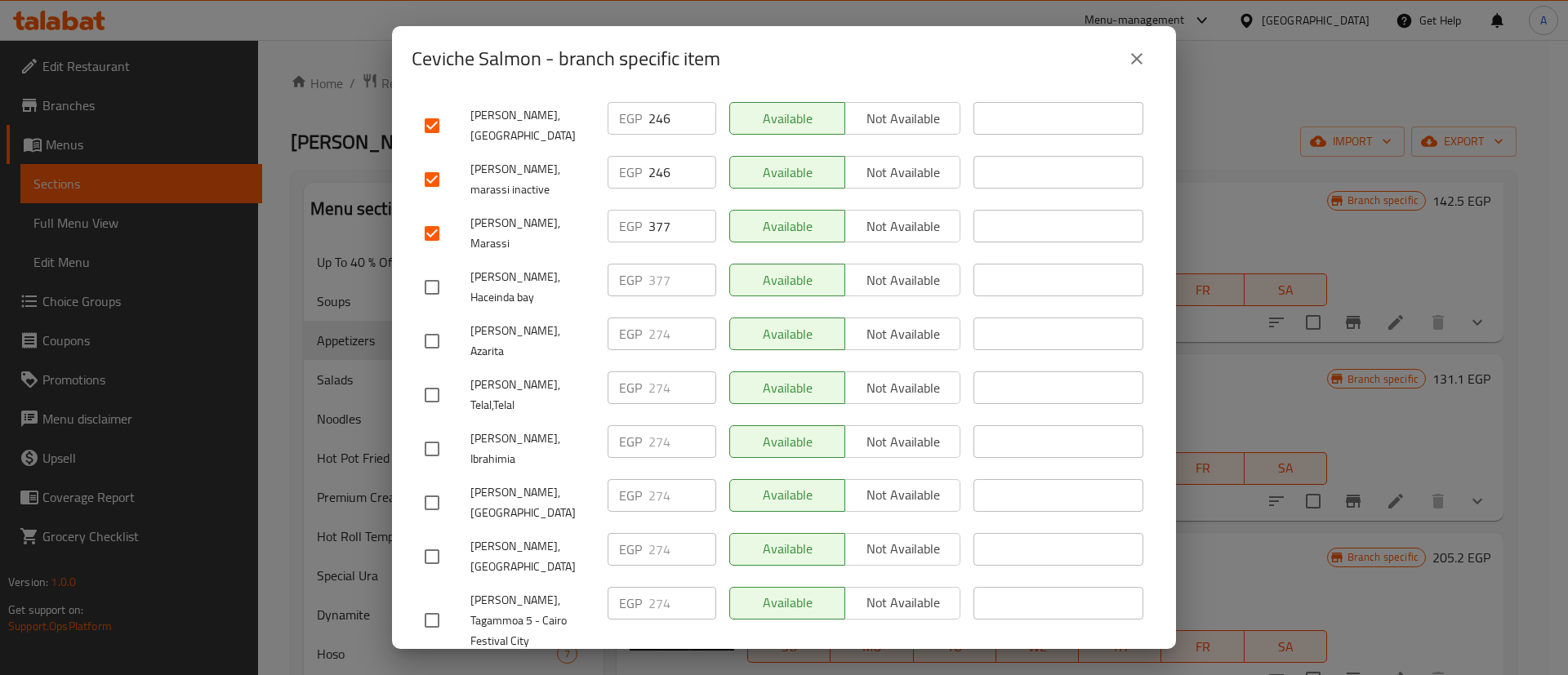
click at [432, 216] on input "checkbox" at bounding box center [431, 232] width 34 height 34
checkbox input "false"
click at [440, 163] on input "checkbox" at bounding box center [431, 179] width 34 height 34
checkbox input "false"
click at [429, 111] on input "checkbox" at bounding box center [431, 125] width 34 height 34
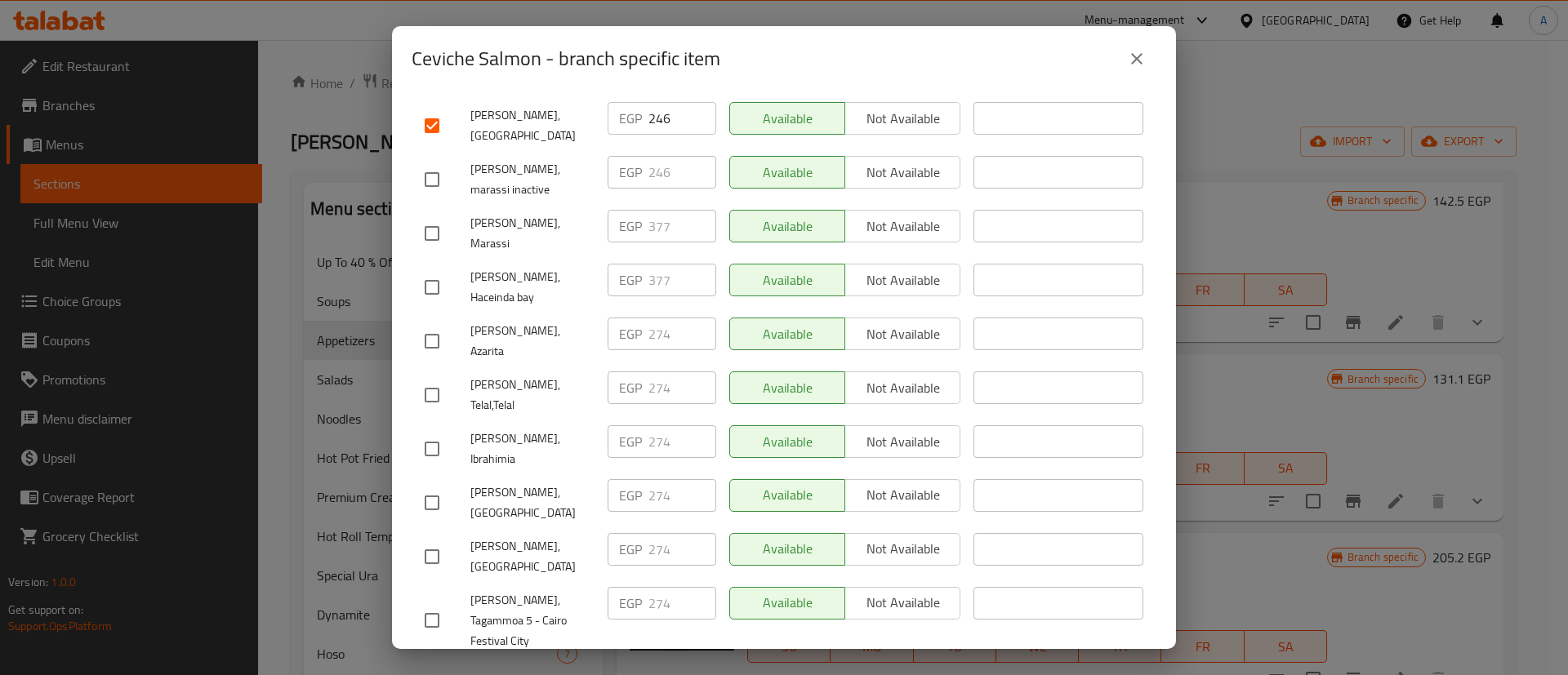
checkbox input "false"
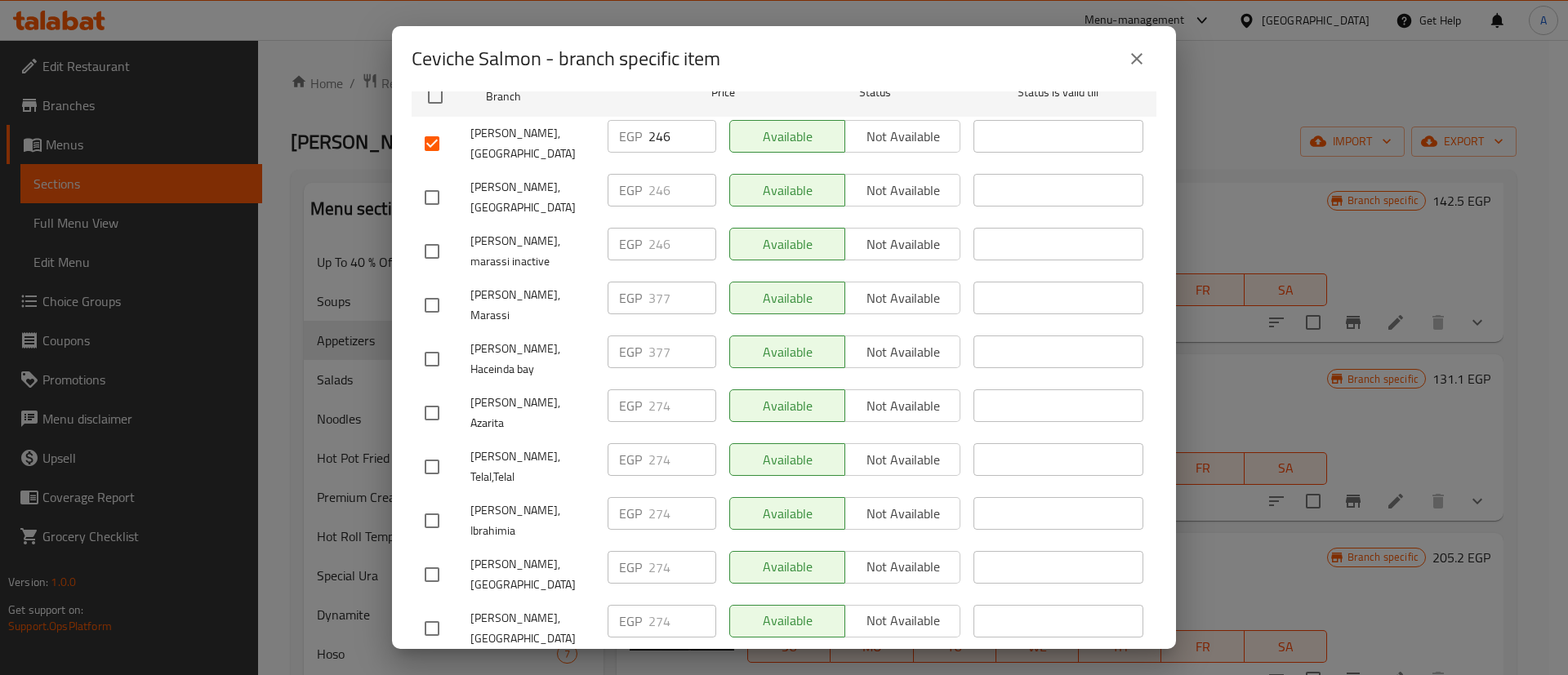
scroll to position [191, 0]
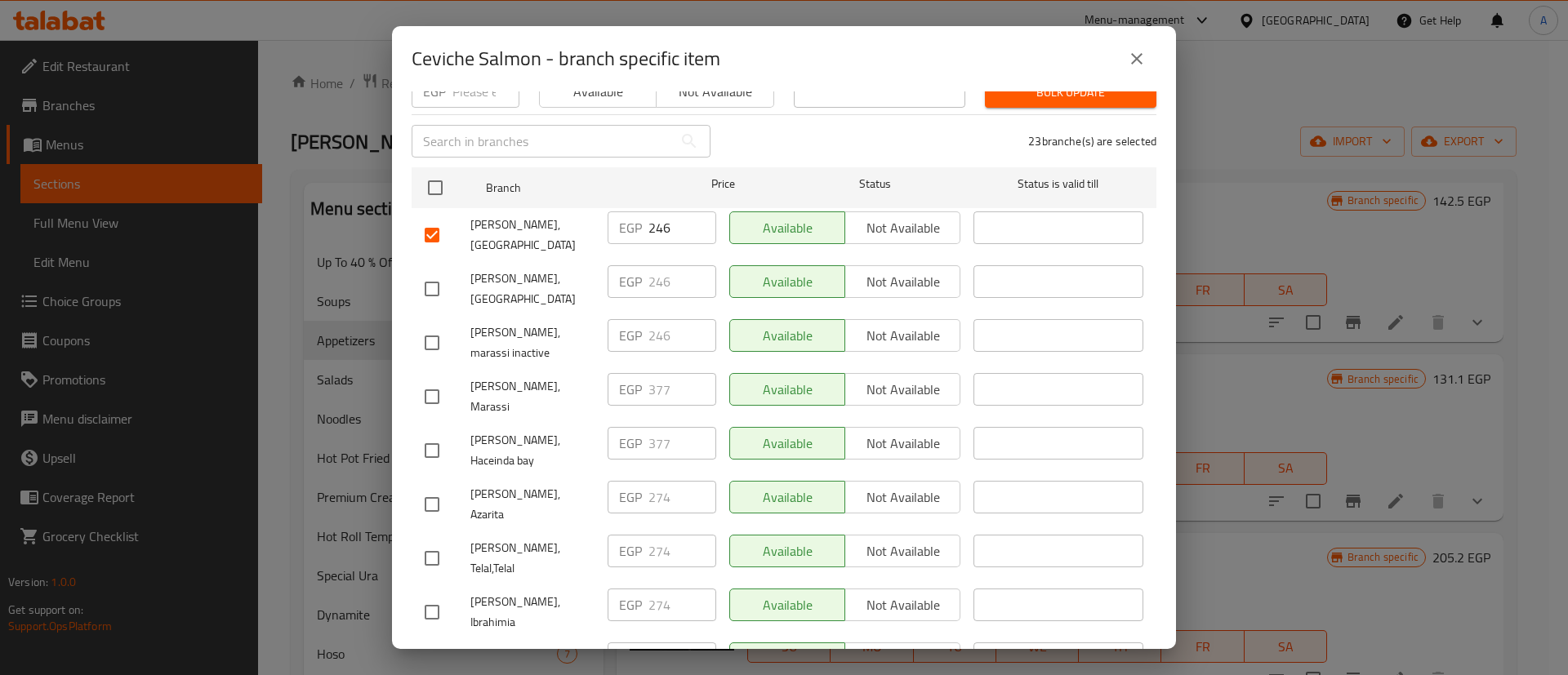
click at [434, 225] on input "checkbox" at bounding box center [431, 234] width 34 height 34
checkbox input "false"
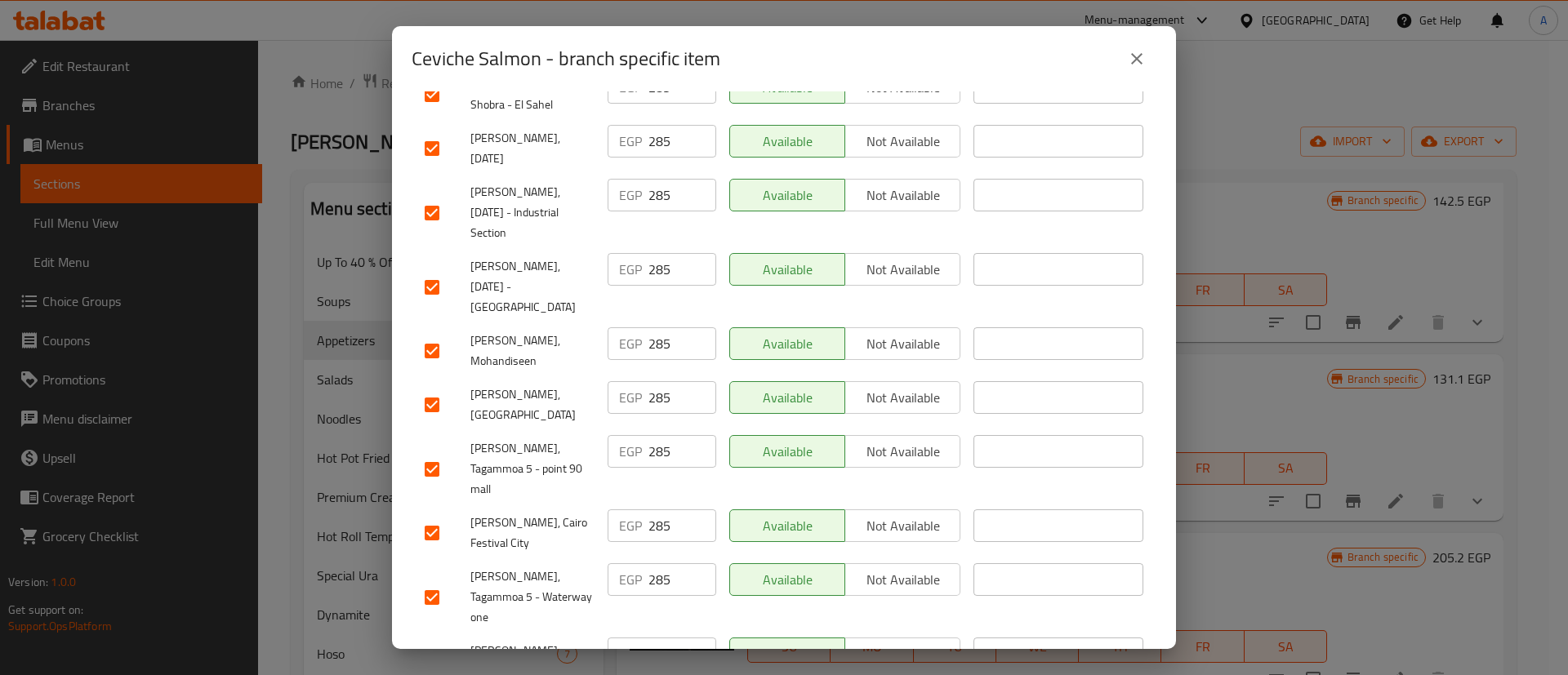
scroll to position [1518, 0]
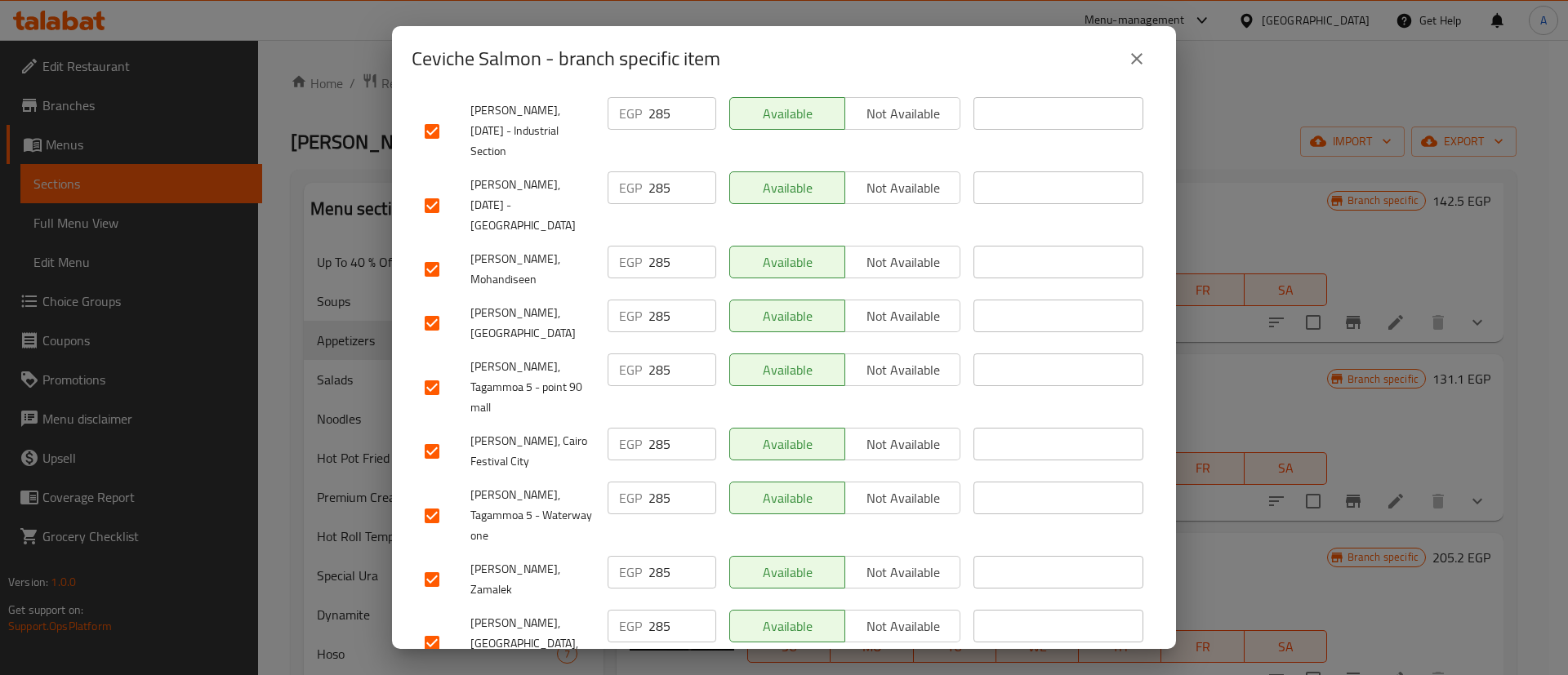
checkbox input "false"
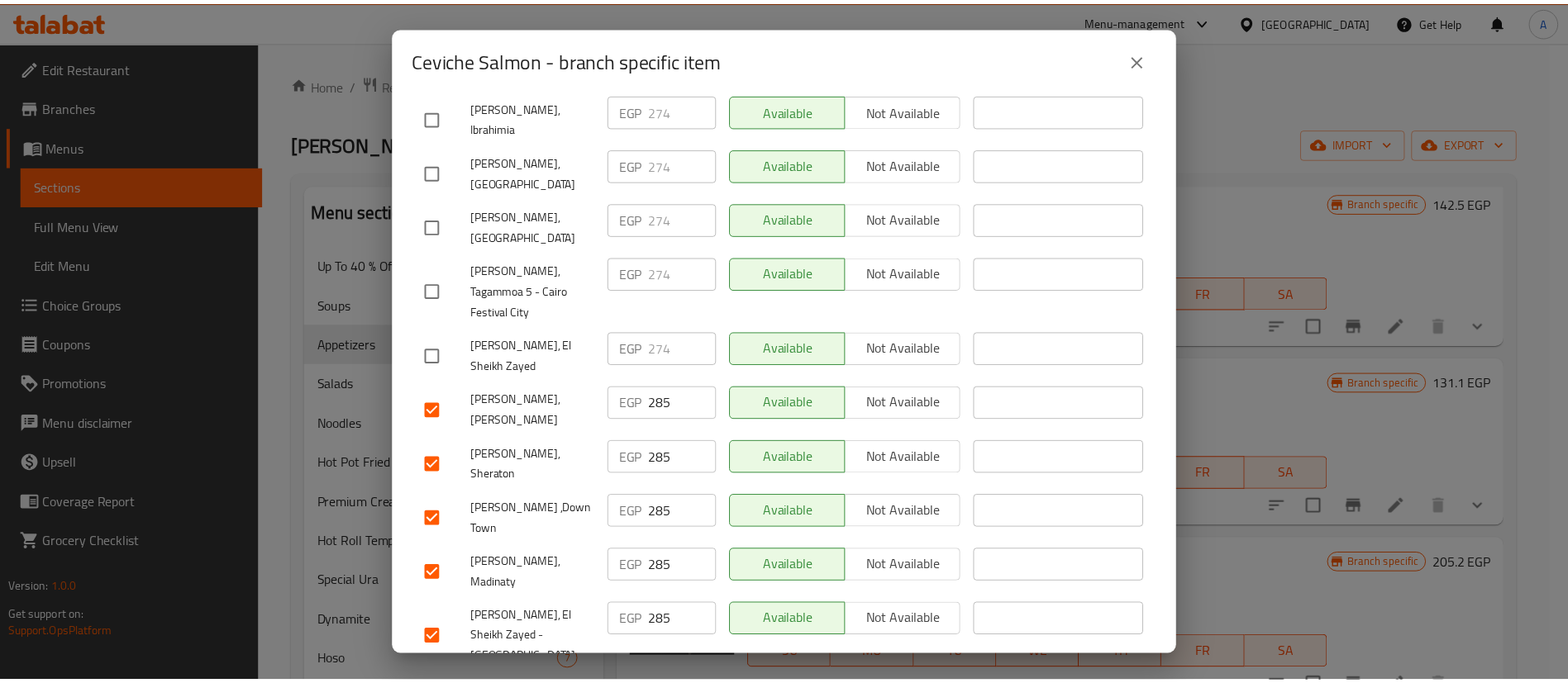
scroll to position [0, 0]
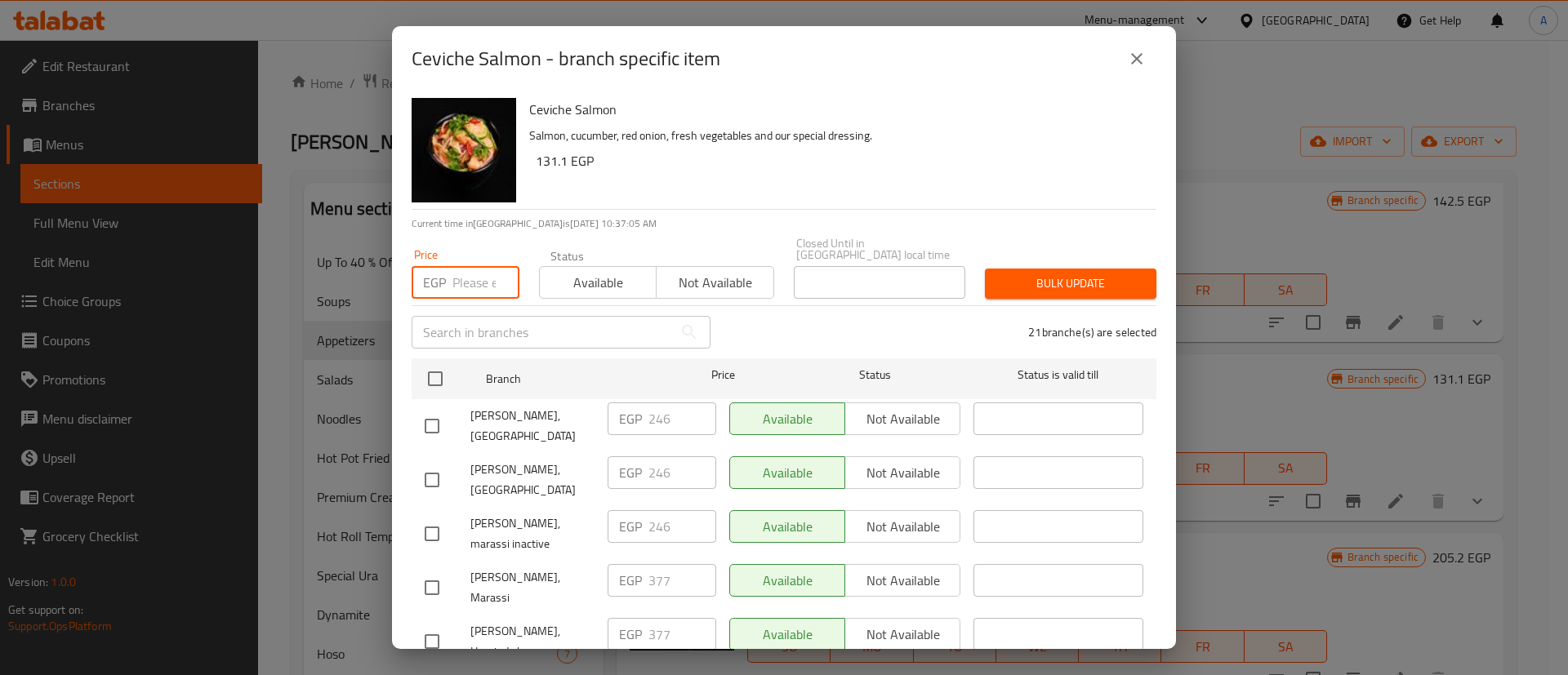
click at [475, 268] on input "number" at bounding box center [486, 283] width 67 height 33
type input "250"
click at [1020, 273] on span "Bulk update" at bounding box center [1071, 283] width 145 height 20
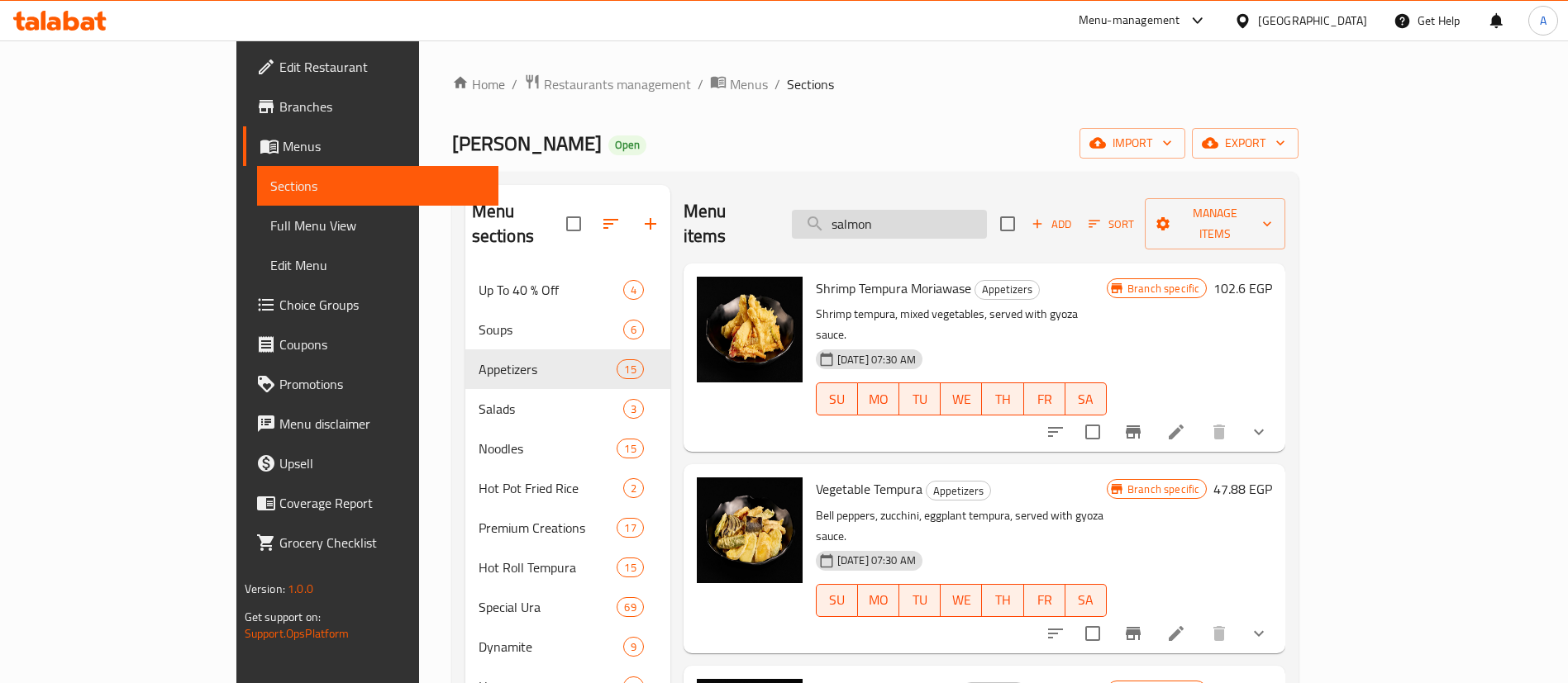
click at [986, 210] on input "salmon" at bounding box center [888, 224] width 195 height 29
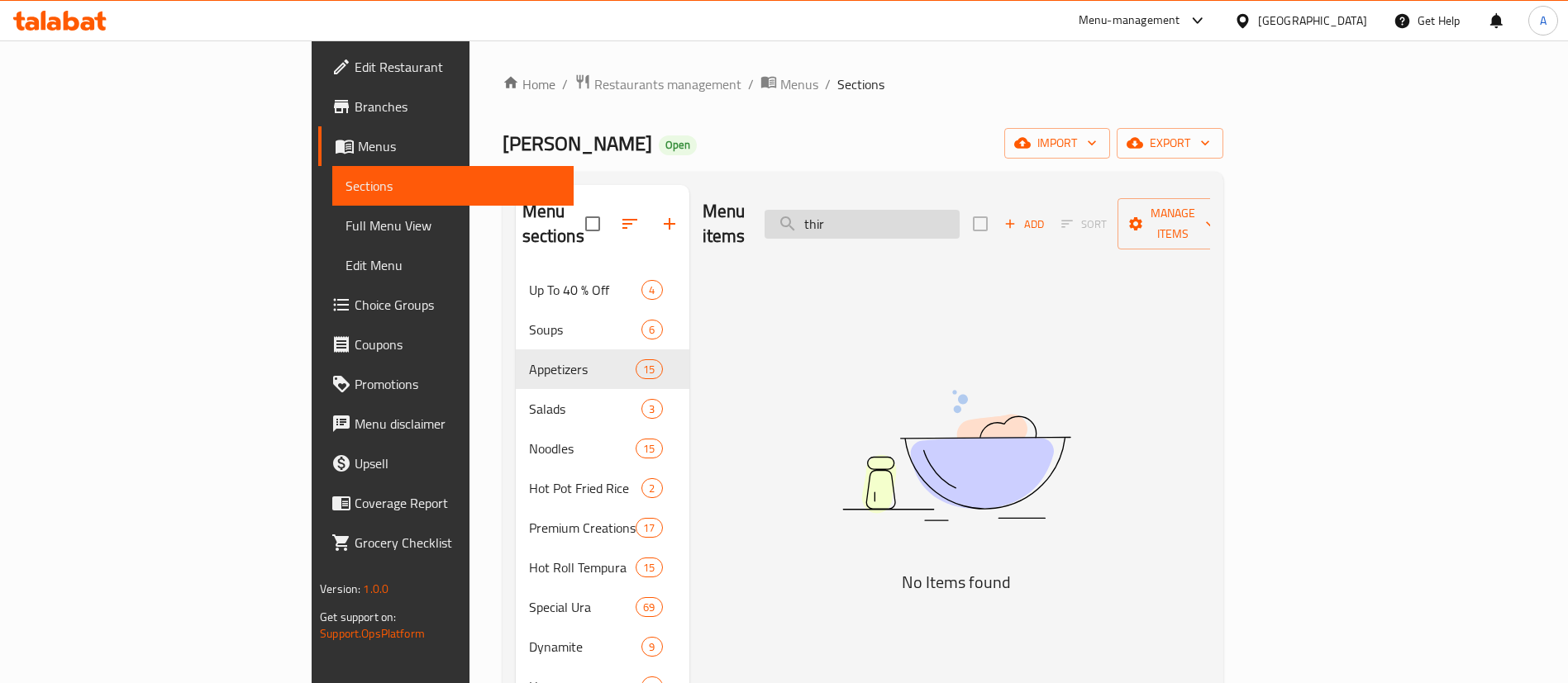
type input "third"
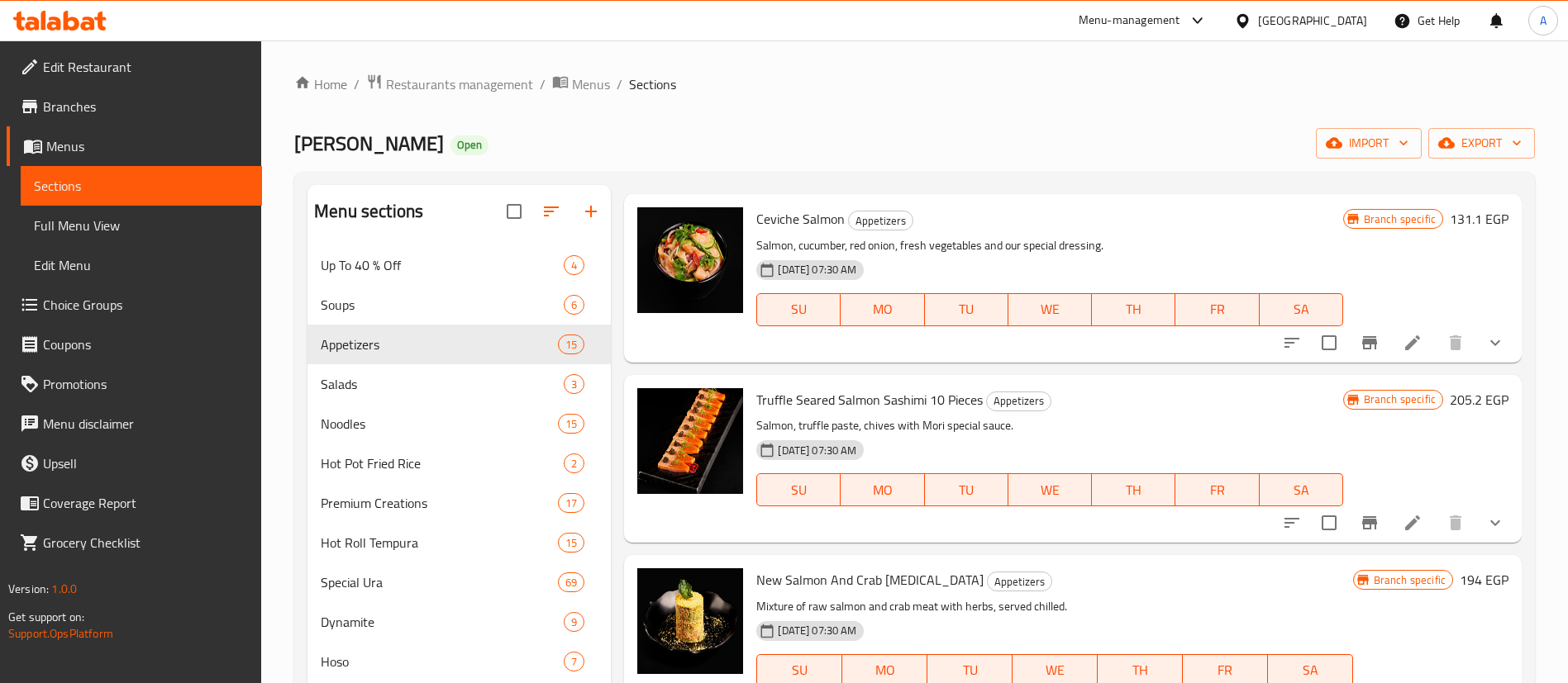
scroll to position [682, 0]
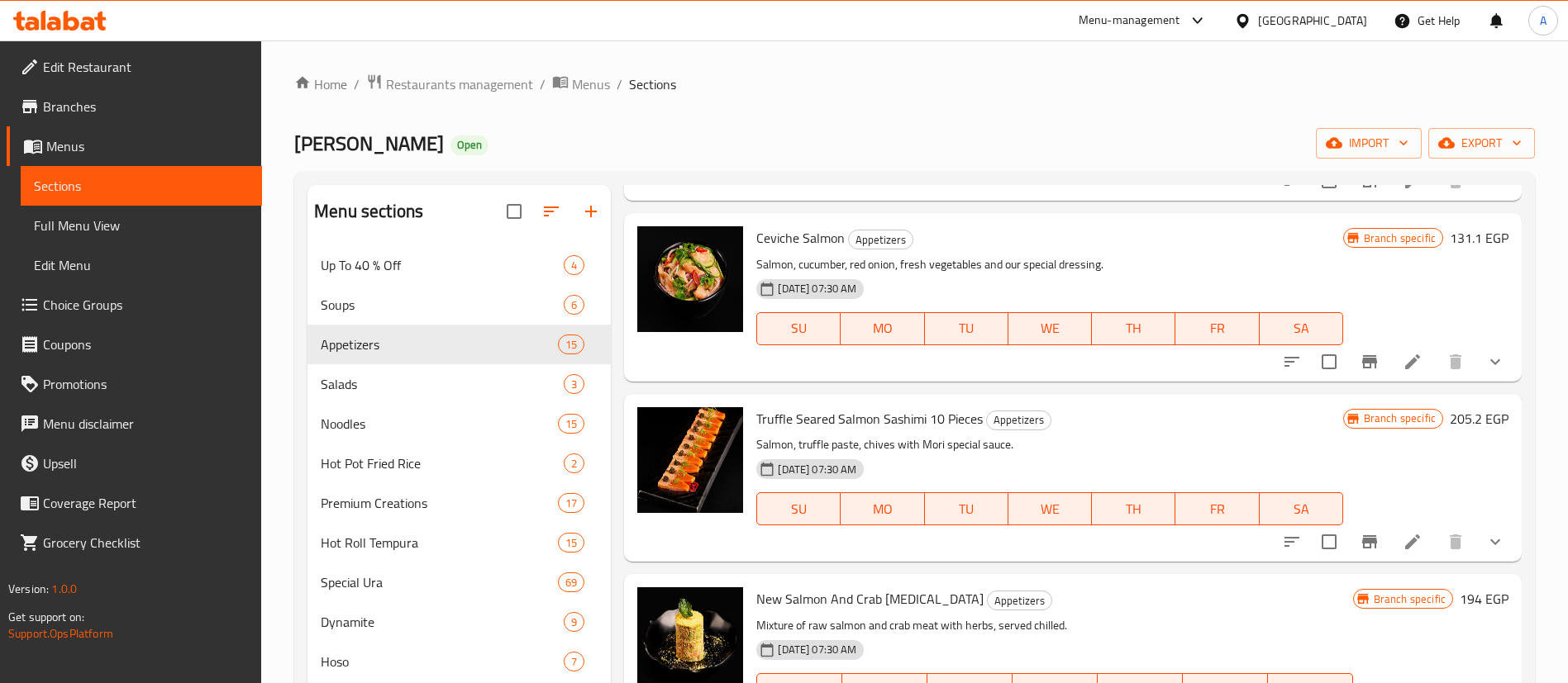
click at [777, 431] on span "Truffle Seared Salmon Sashimi 10 Pieces" at bounding box center [869, 418] width 227 height 24
drag, startPoint x: 777, startPoint y: 442, endPoint x: 839, endPoint y: 366, distance: 98.1
click at [845, 431] on span "Truffle Seared Salmon Sashimi 10 Pieces" at bounding box center [869, 418] width 227 height 24
copy span "Truffle Seared Salmon"
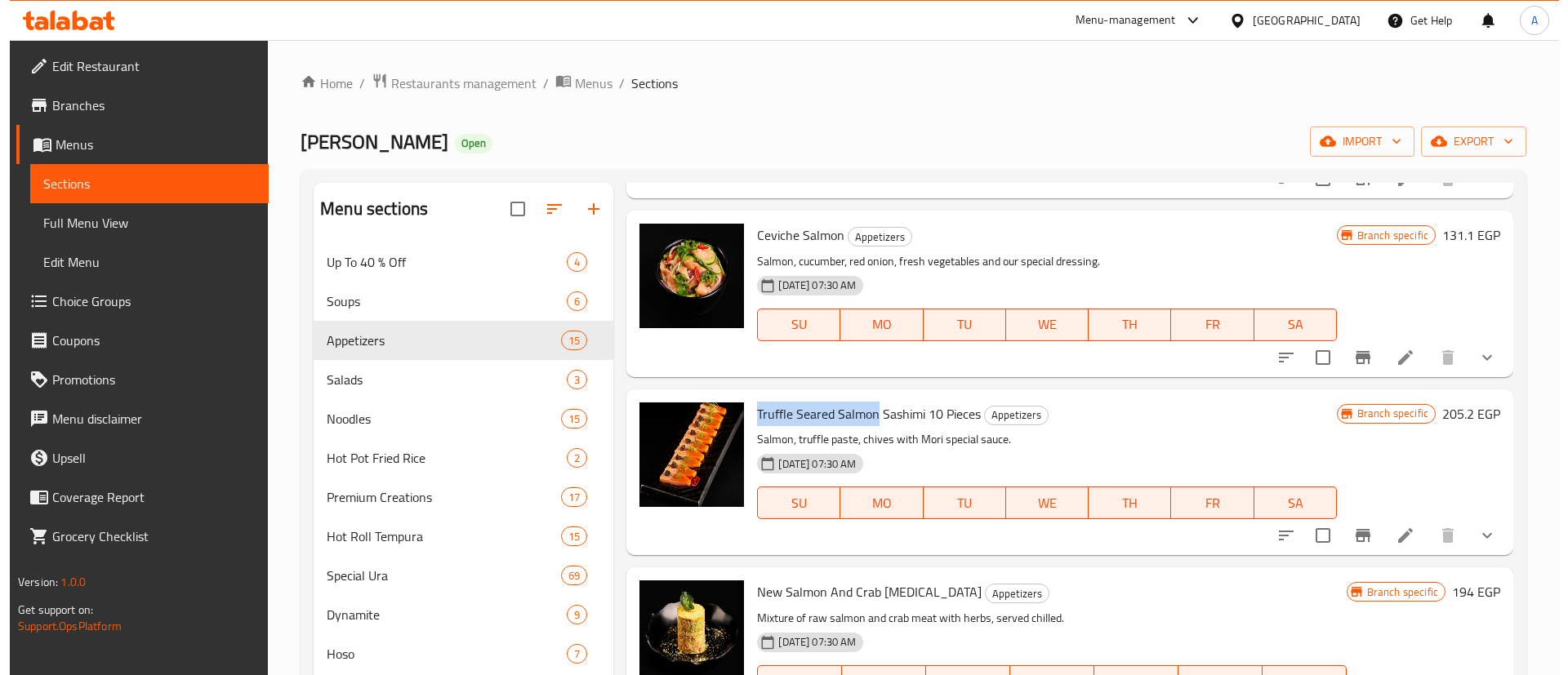
scroll to position [0, 0]
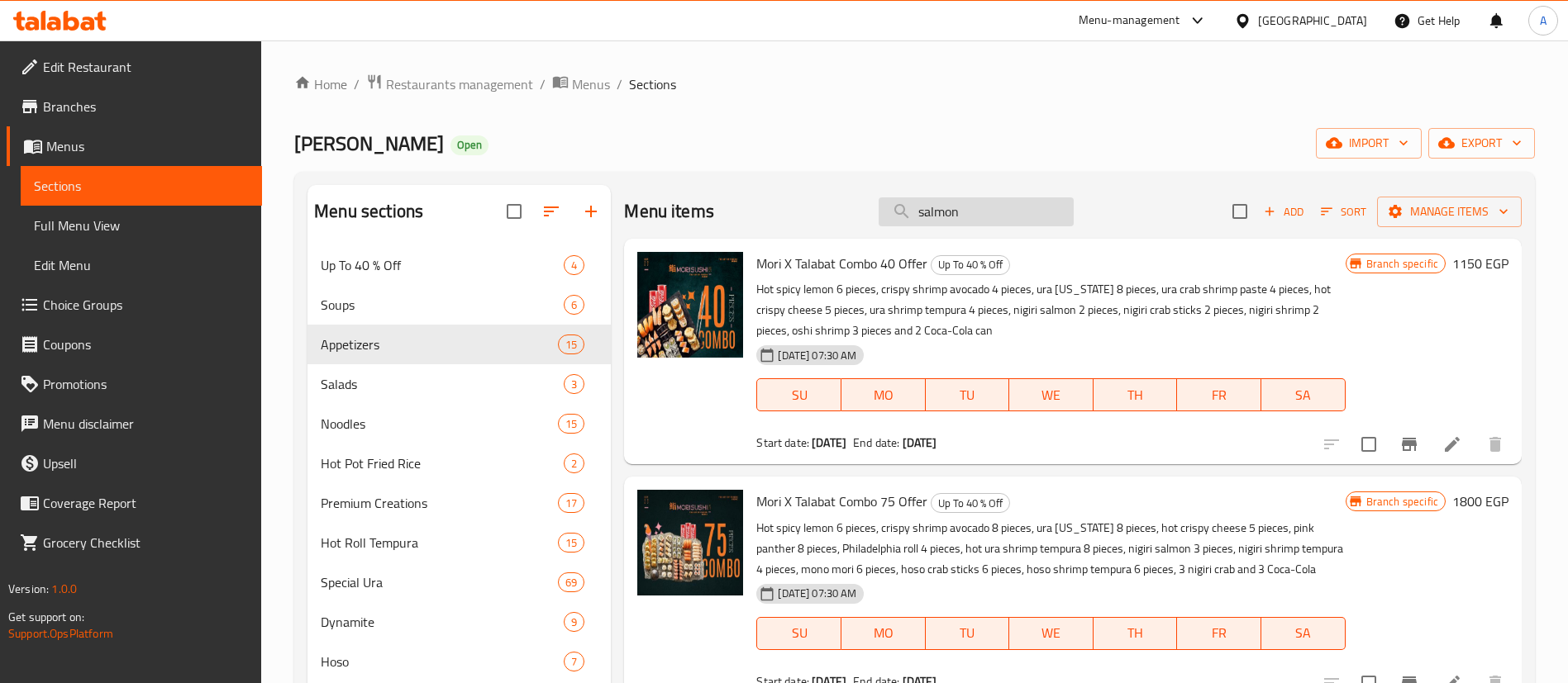
click at [970, 207] on input "salmon" at bounding box center [976, 212] width 195 height 29
paste input "Truffle Seared S"
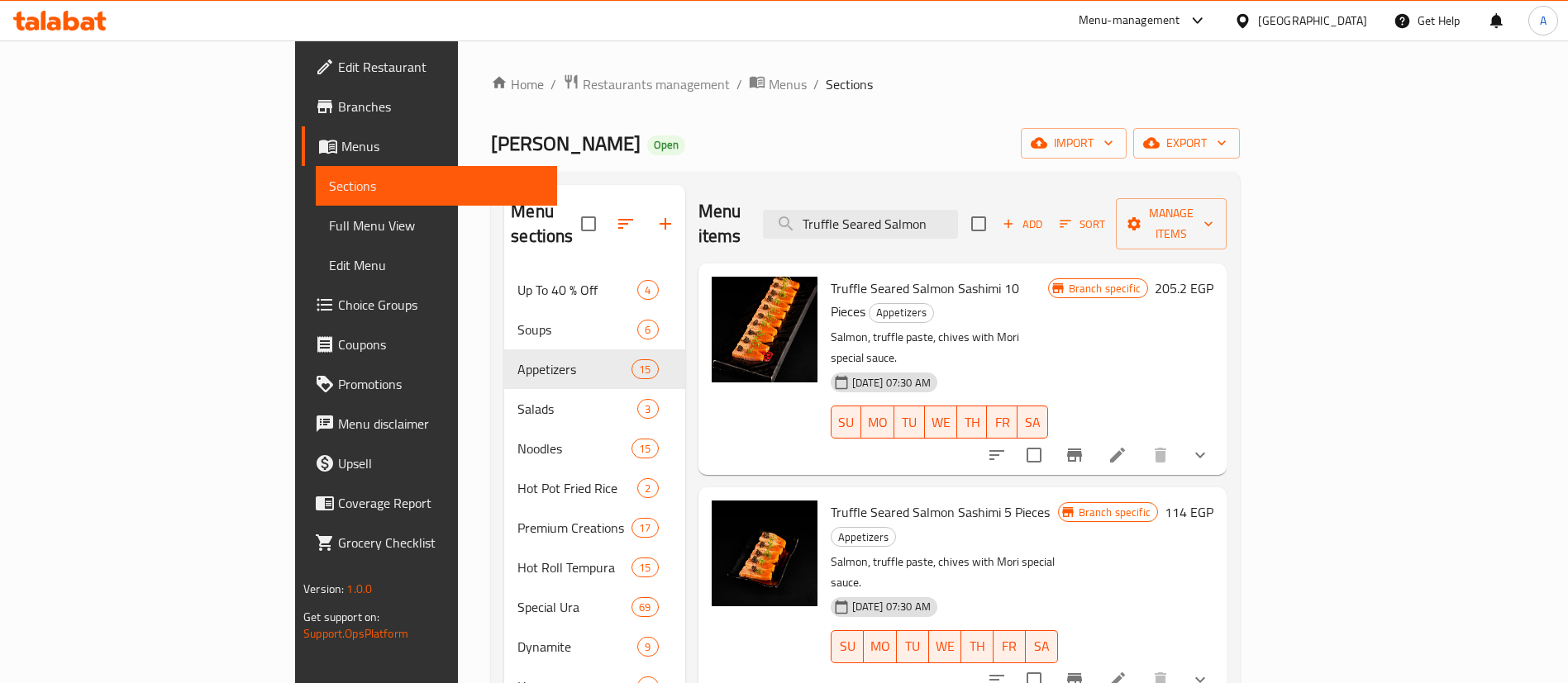
type input "Truffle Seared Salmon"
click at [1085, 670] on icon "Branch-specific-item" at bounding box center [1075, 680] width 20 height 20
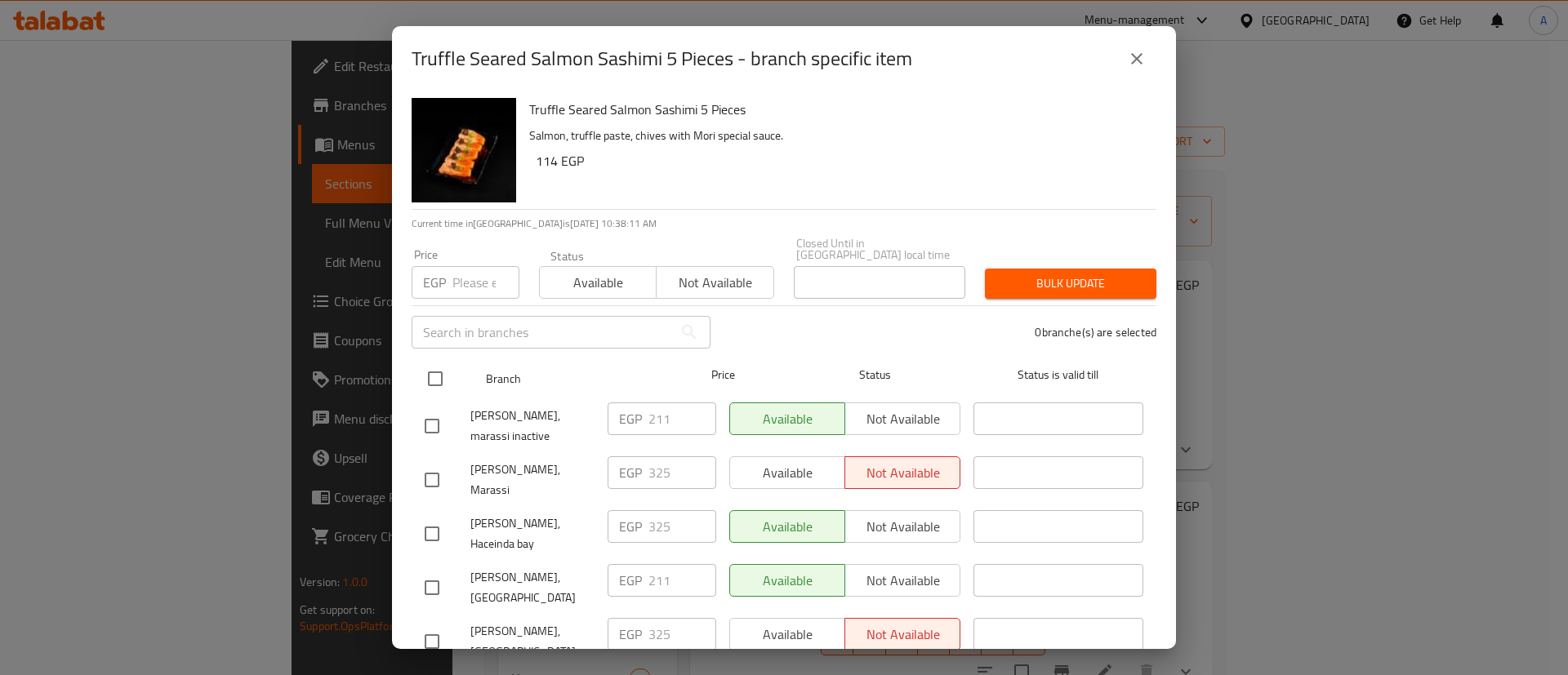
click at [433, 368] on input "checkbox" at bounding box center [435, 378] width 34 height 34
checkbox input "true"
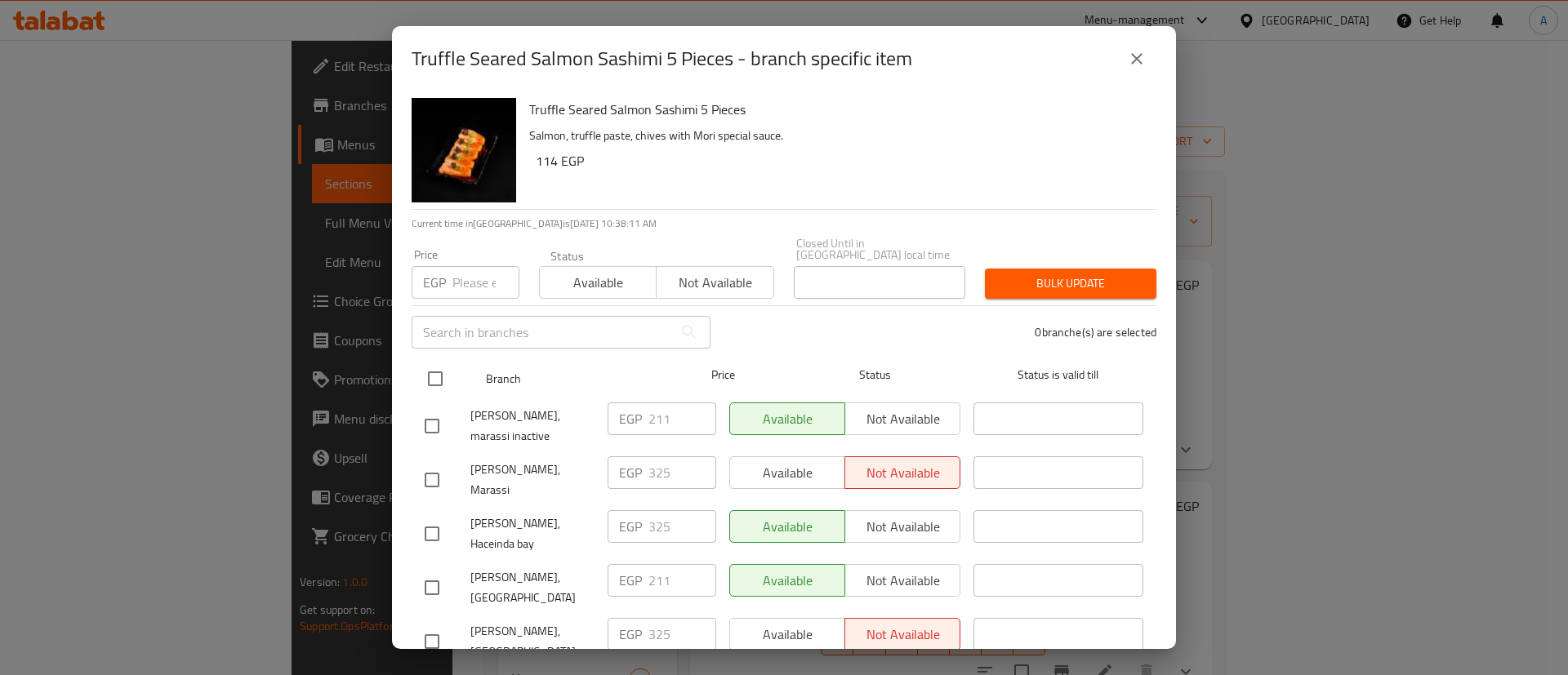
checkbox input "true"
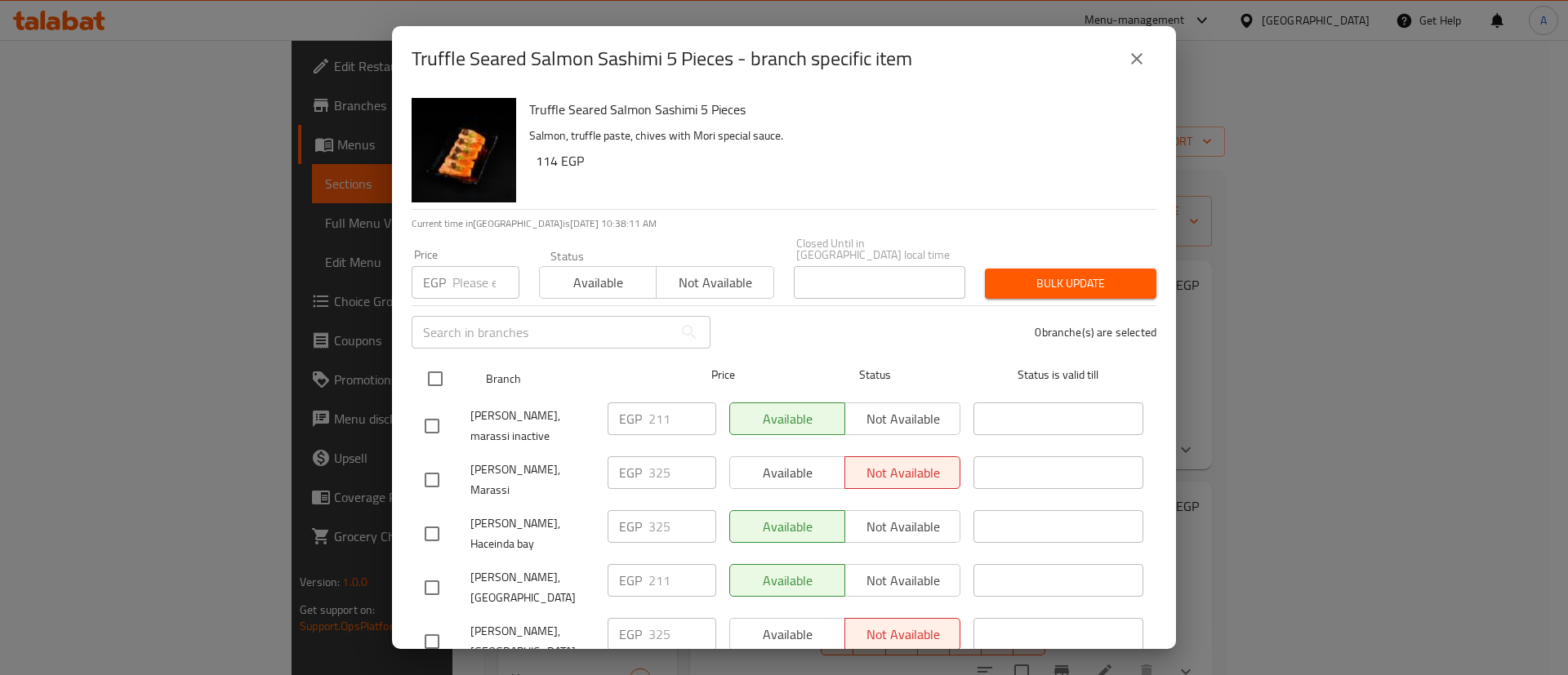
checkbox input "true"
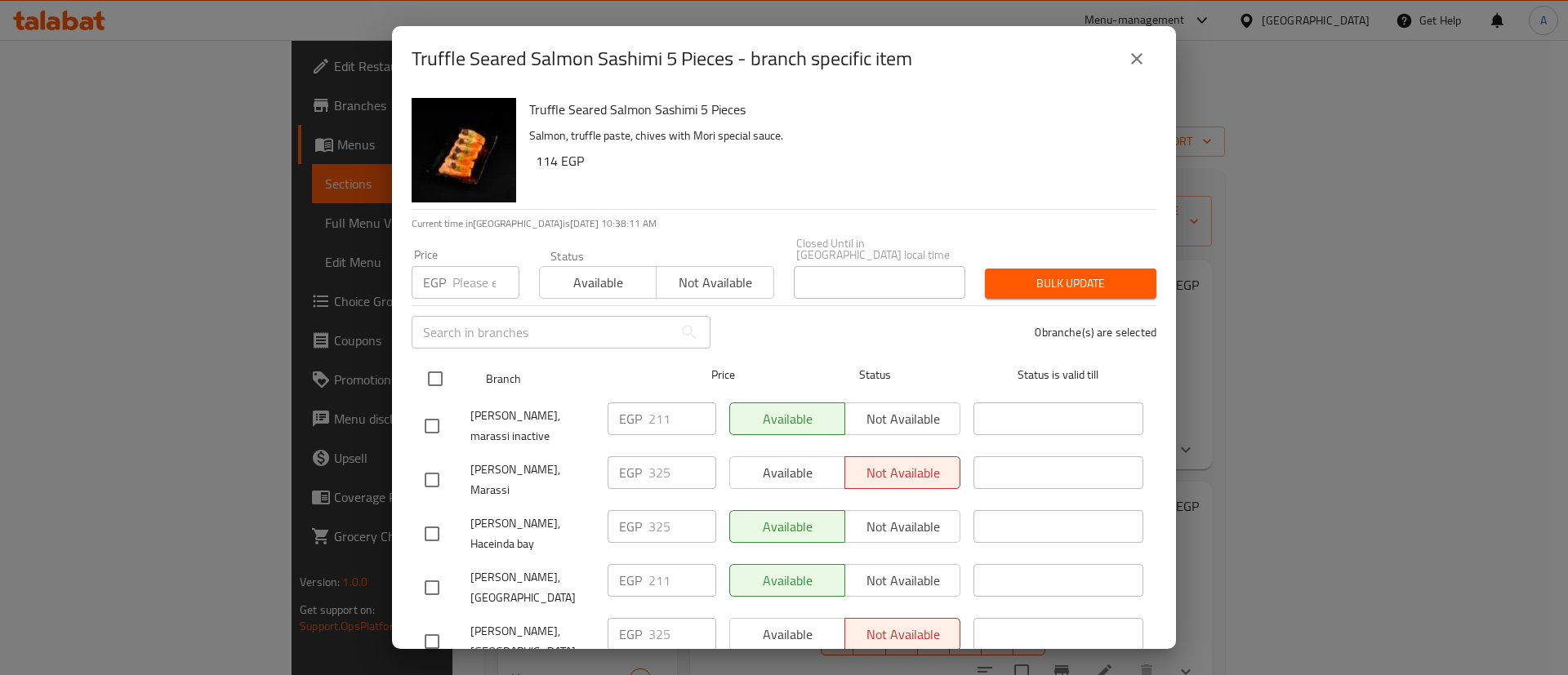
checkbox input "true"
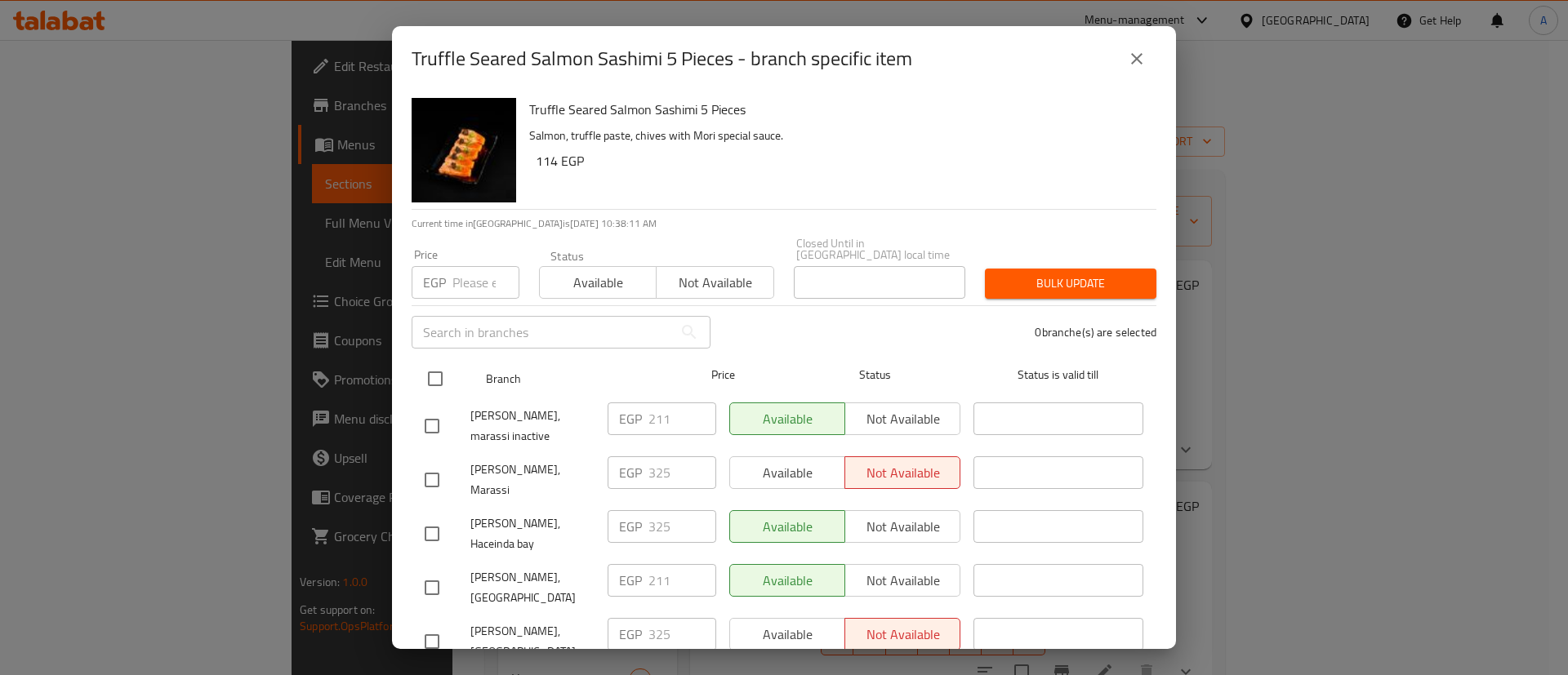
checkbox input "true"
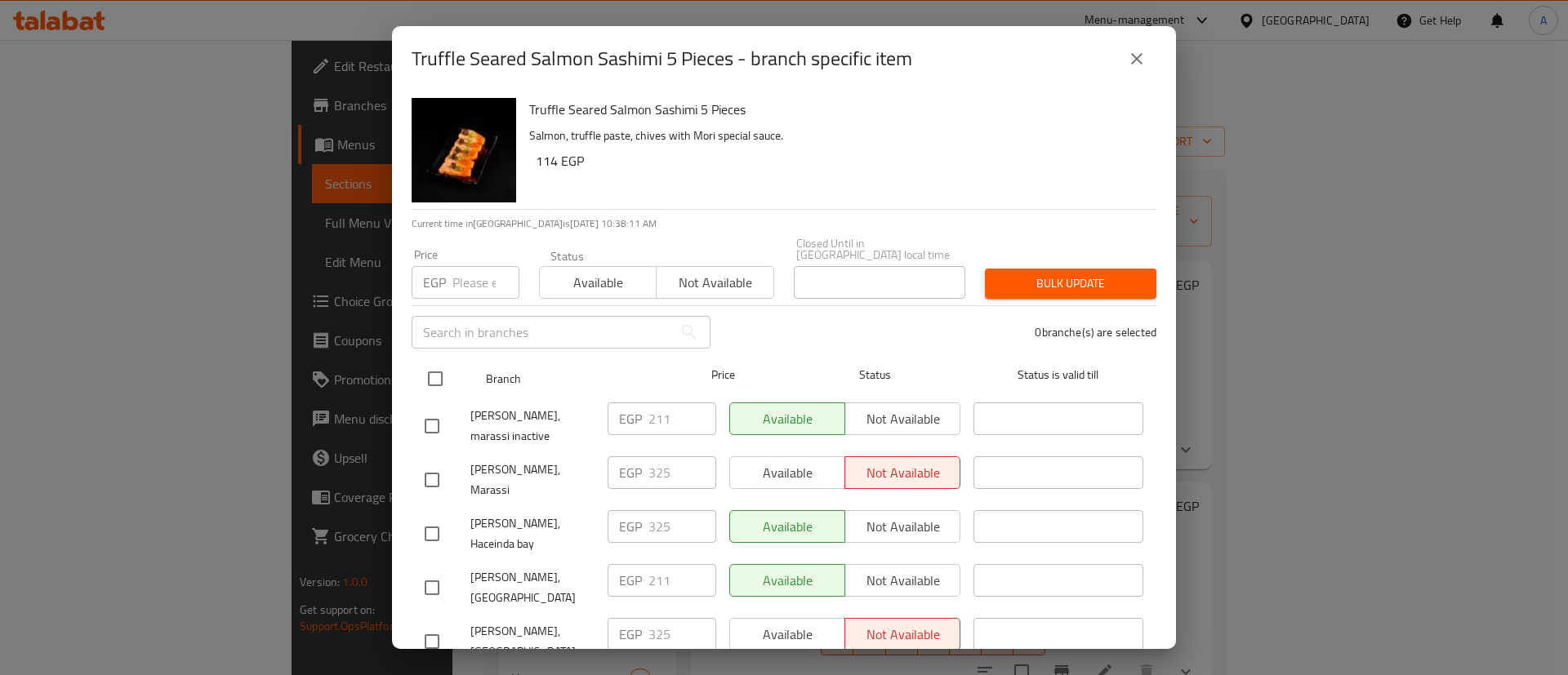
checkbox input "true"
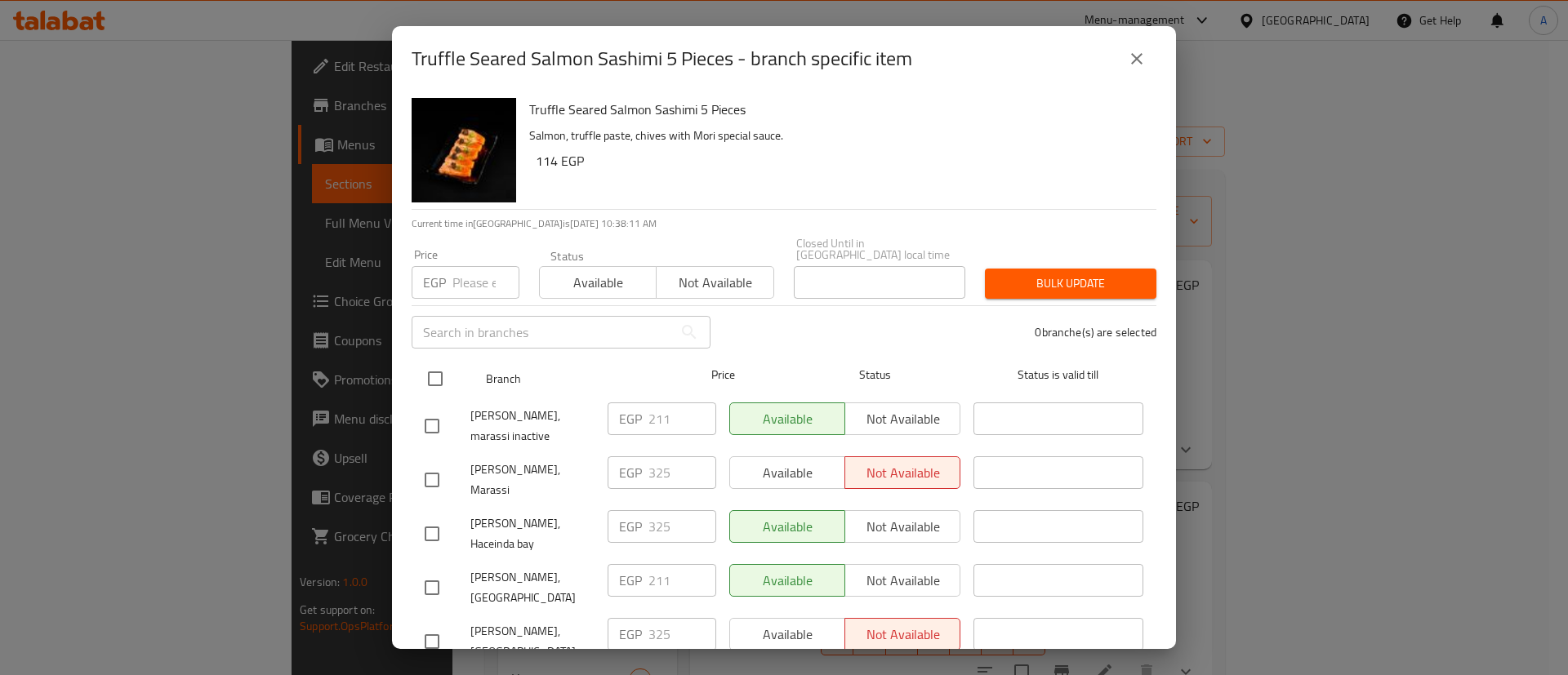
checkbox input "true"
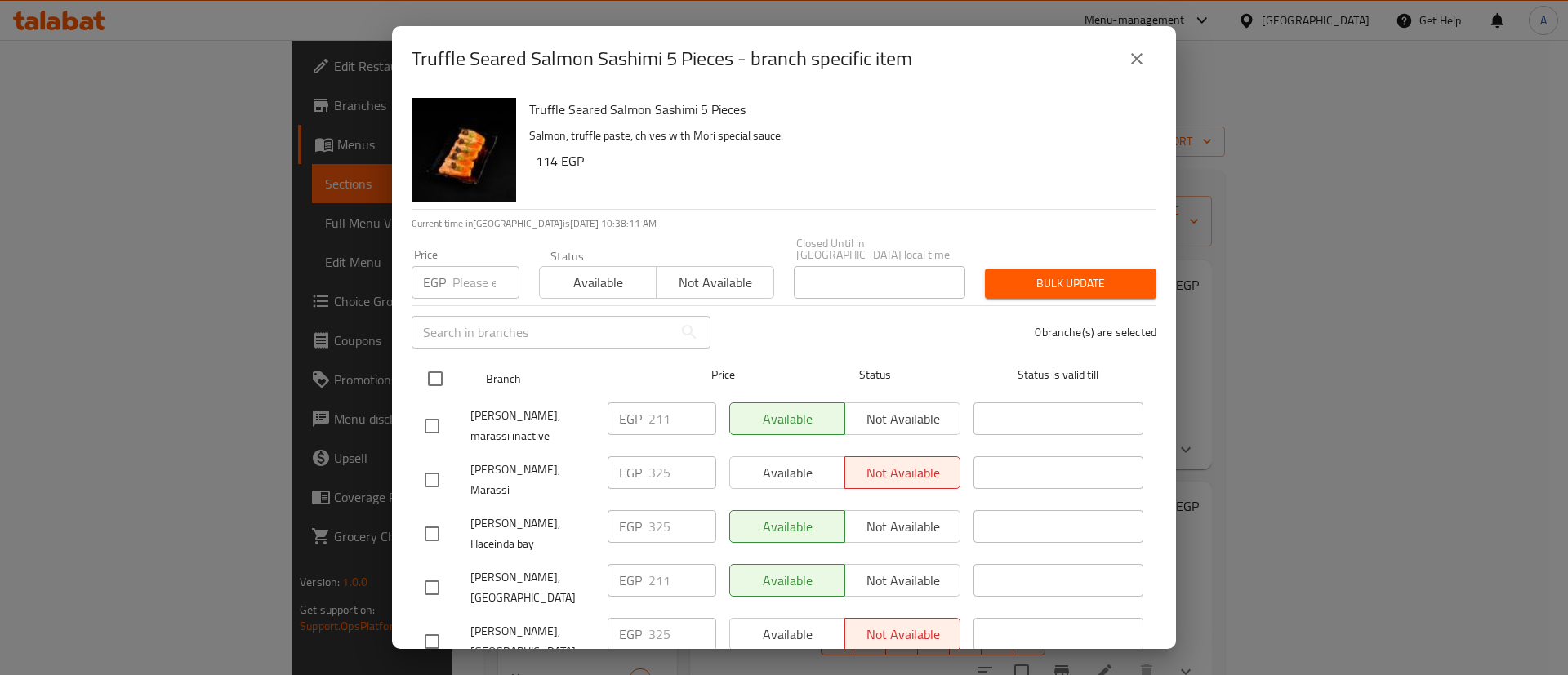
checkbox input "true"
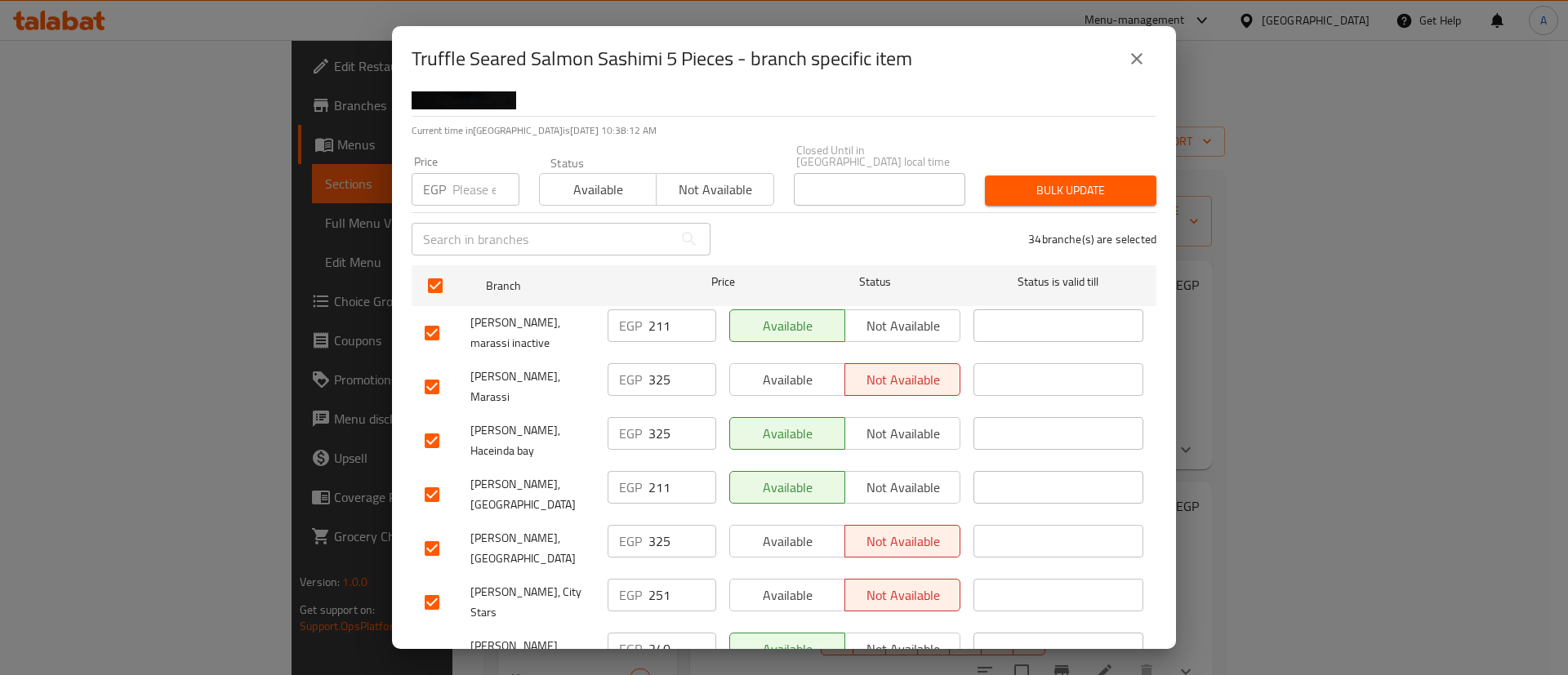
click at [441, 319] on input "checkbox" at bounding box center [431, 332] width 34 height 34
checkbox input "false"
click at [421, 370] on input "checkbox" at bounding box center [431, 386] width 34 height 34
checkbox input "false"
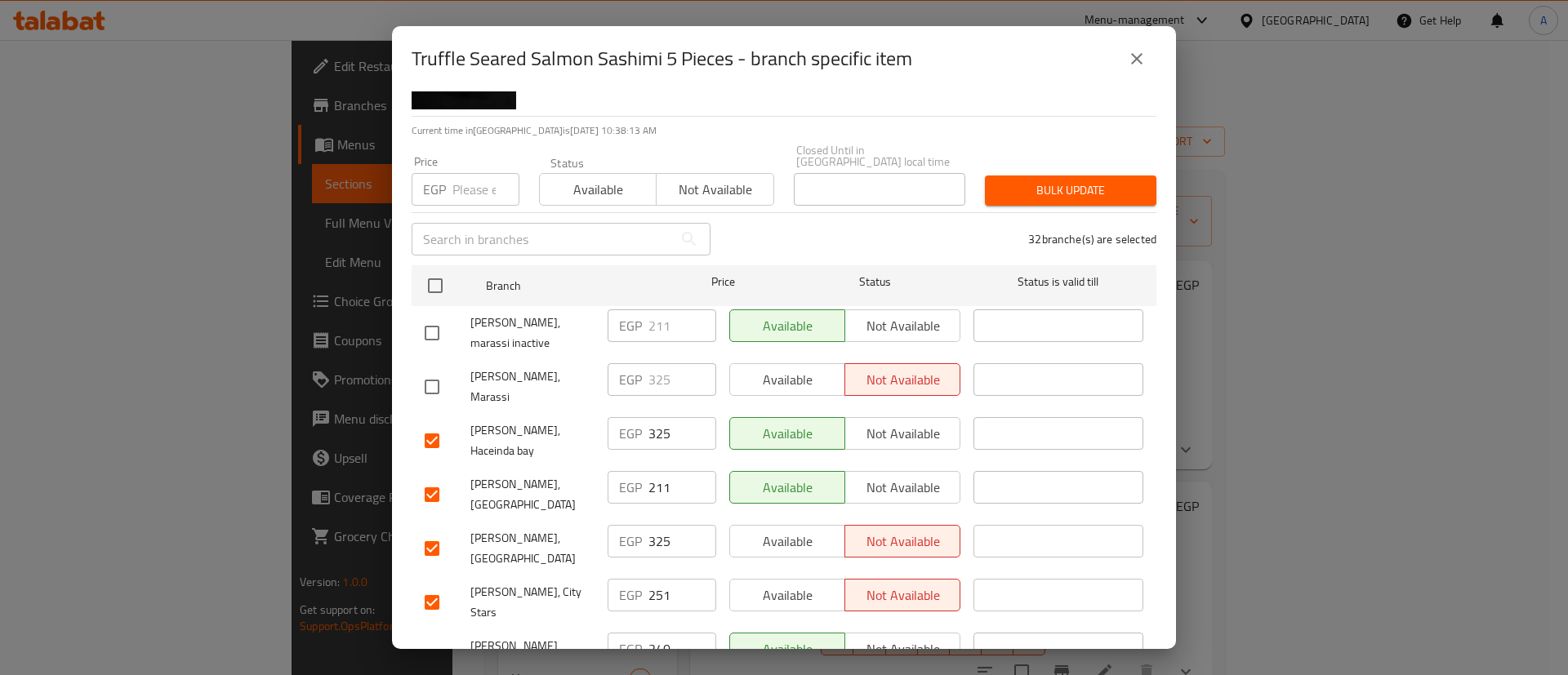
click at [446, 423] on input "checkbox" at bounding box center [431, 440] width 34 height 34
checkbox input "false"
click at [426, 477] on input "checkbox" at bounding box center [431, 494] width 34 height 34
checkbox input "false"
click at [436, 532] on input "checkbox" at bounding box center [431, 548] width 34 height 34
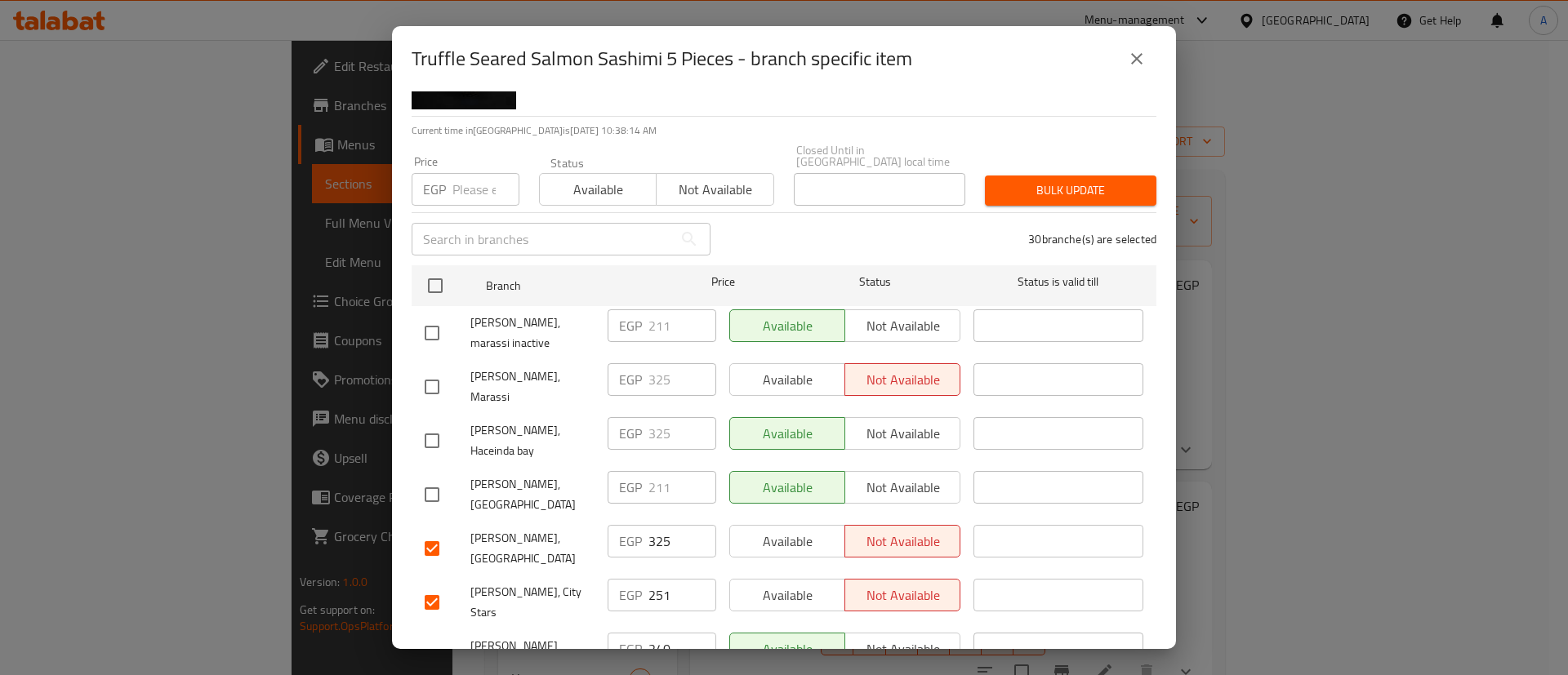
checkbox input "false"
click at [434, 649] on input "checkbox" at bounding box center [431, 665] width 34 height 34
checkbox input "false"
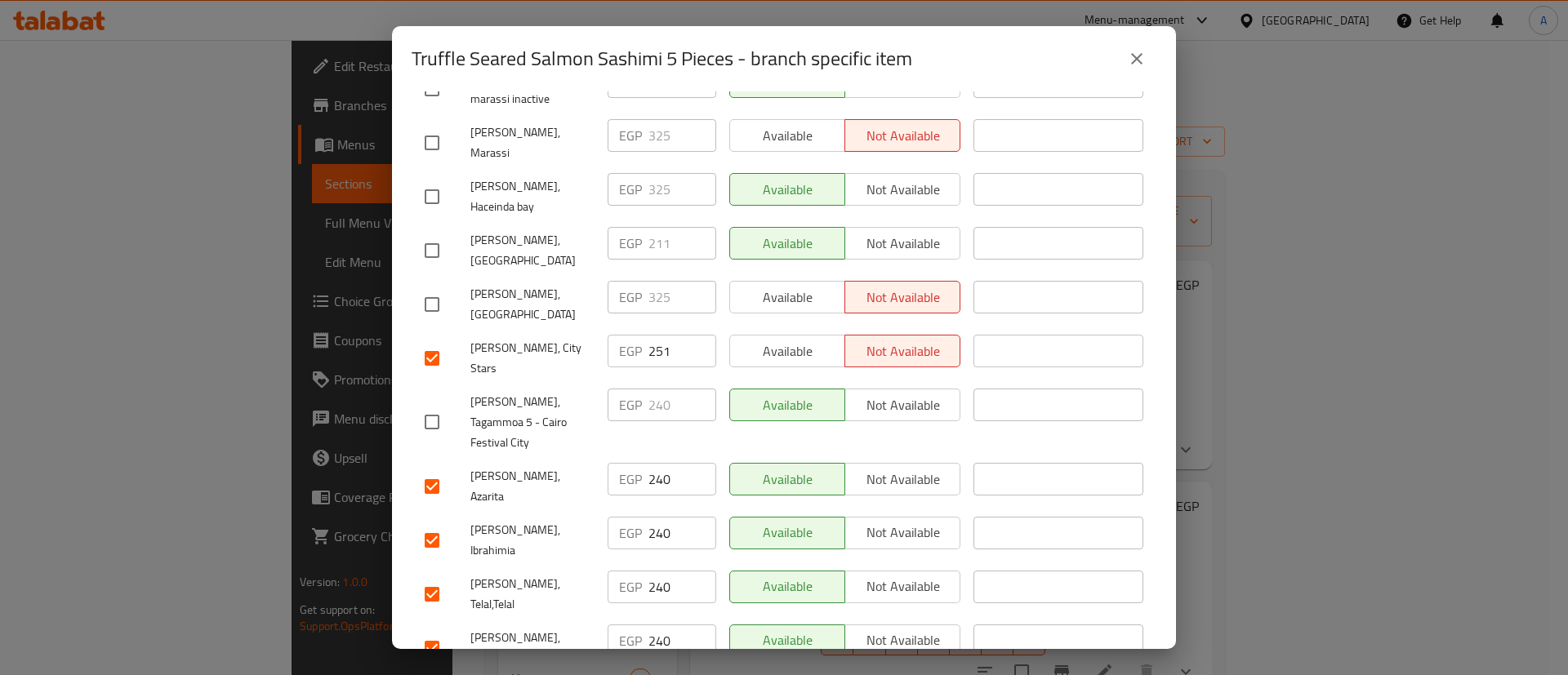
scroll to position [338, 0]
click at [433, 469] on input "checkbox" at bounding box center [431, 485] width 34 height 34
checkbox input "false"
click at [429, 522] on input "checkbox" at bounding box center [431, 538] width 34 height 34
checkbox input "false"
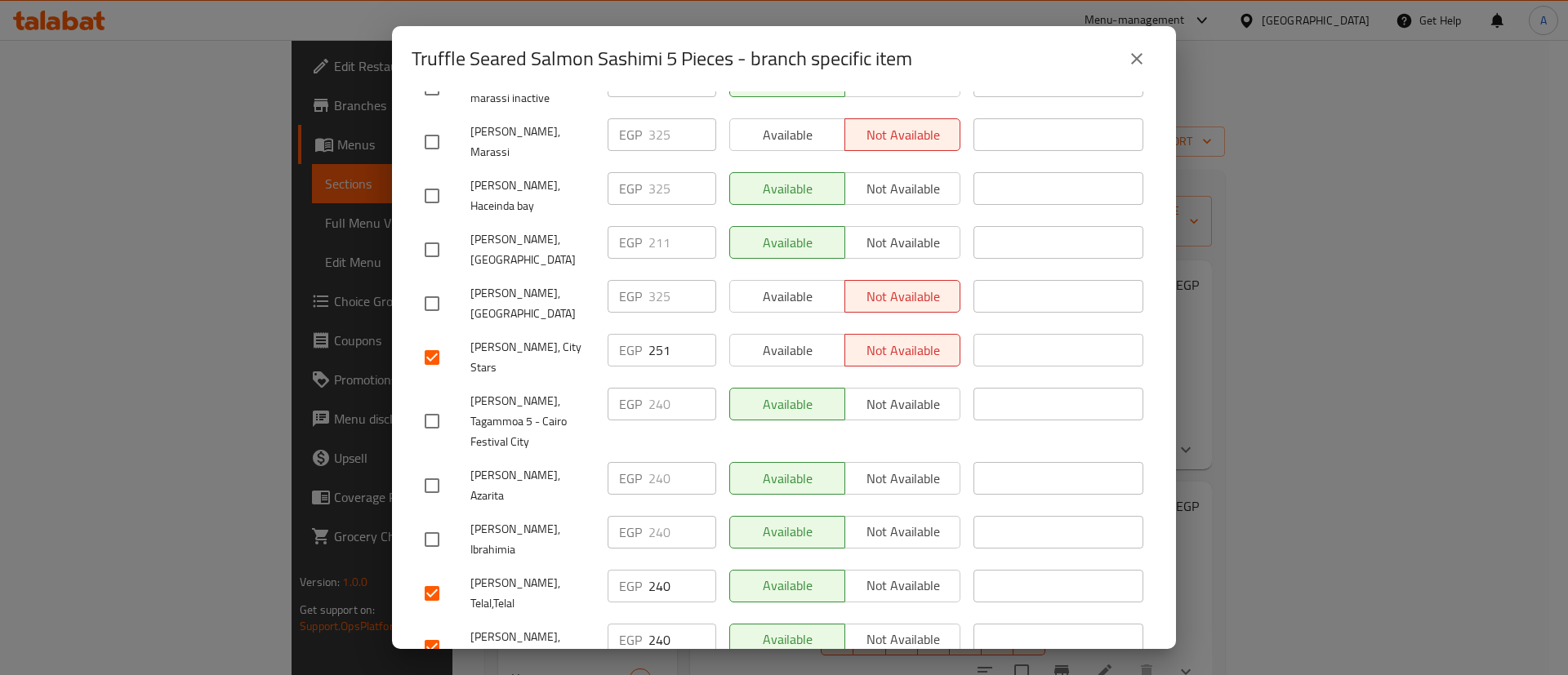
click at [429, 576] on input "checkbox" at bounding box center [431, 593] width 34 height 34
checkbox input "false"
click at [436, 630] on input "checkbox" at bounding box center [431, 647] width 34 height 34
checkbox input "false"
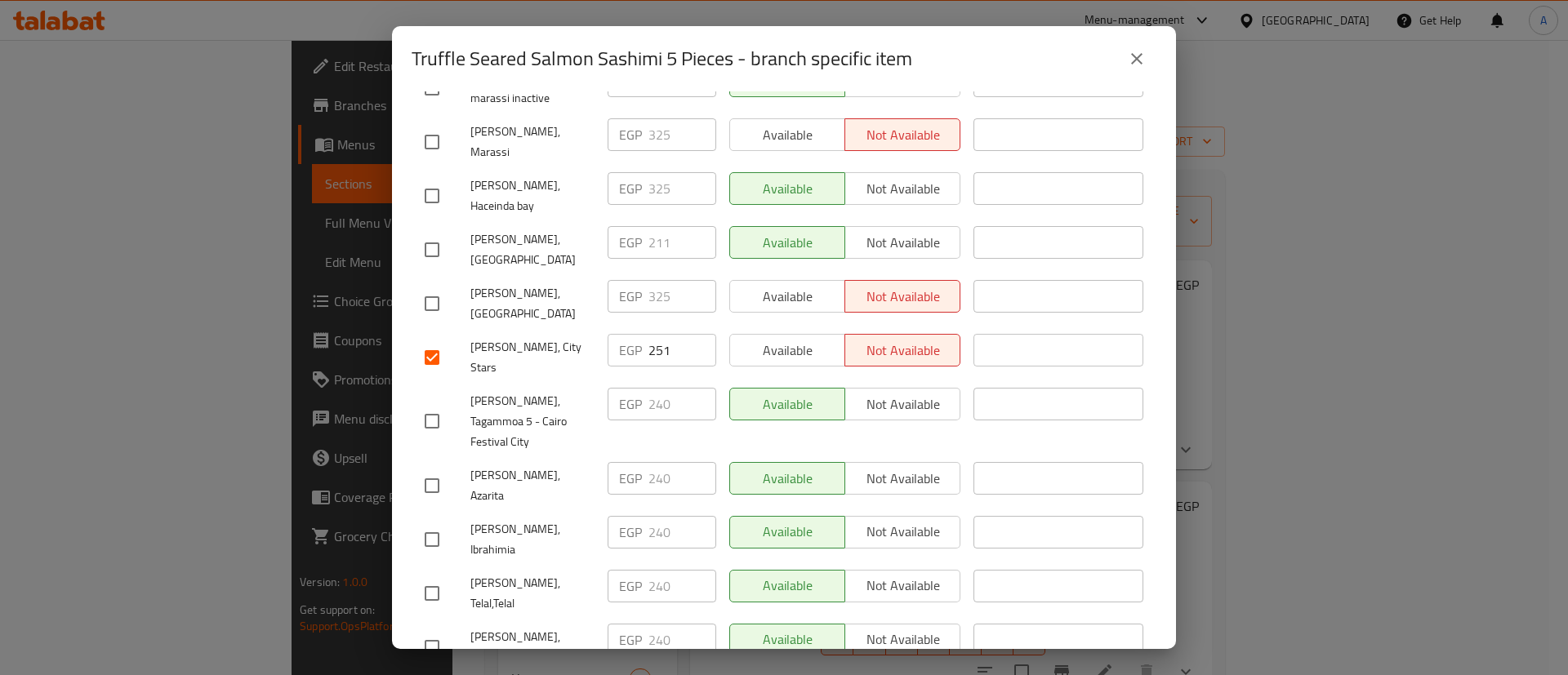
checkbox input "false"
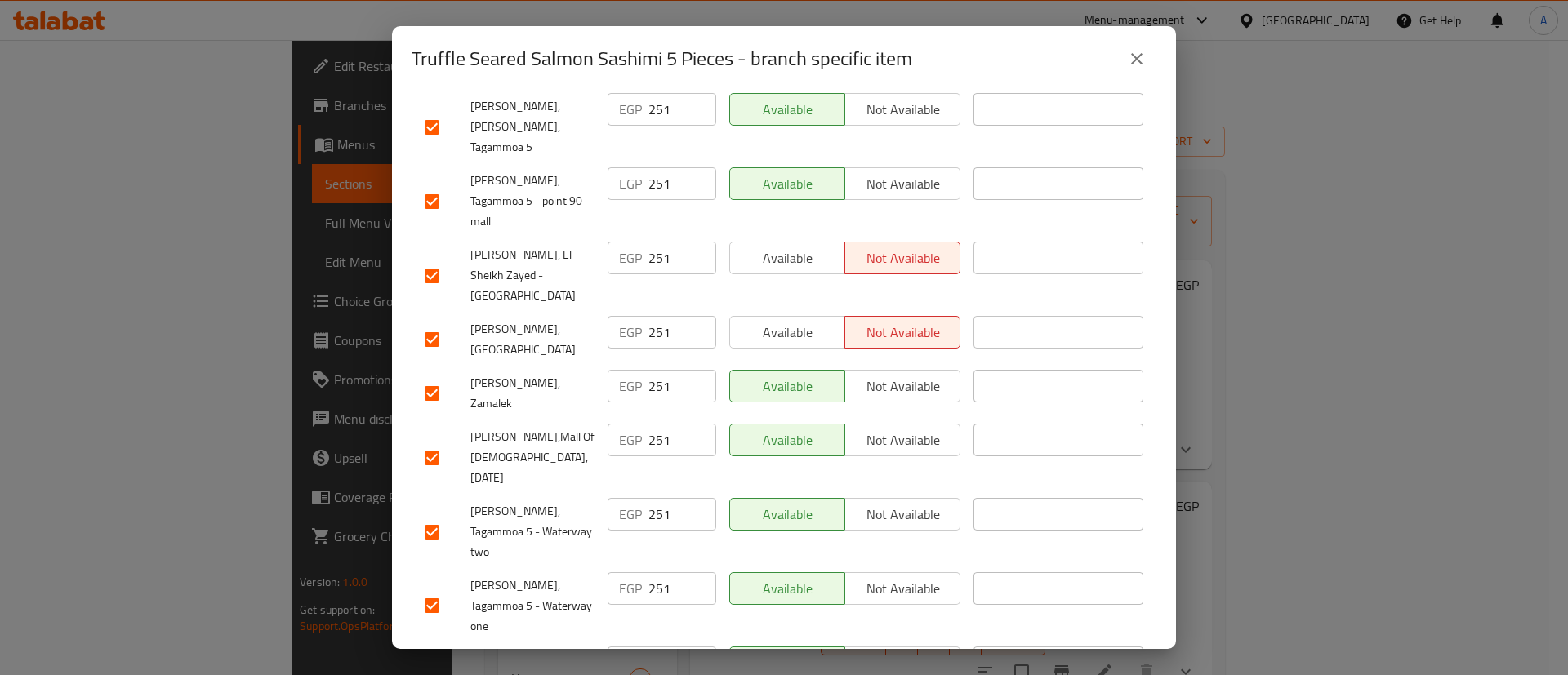
scroll to position [1518, 0]
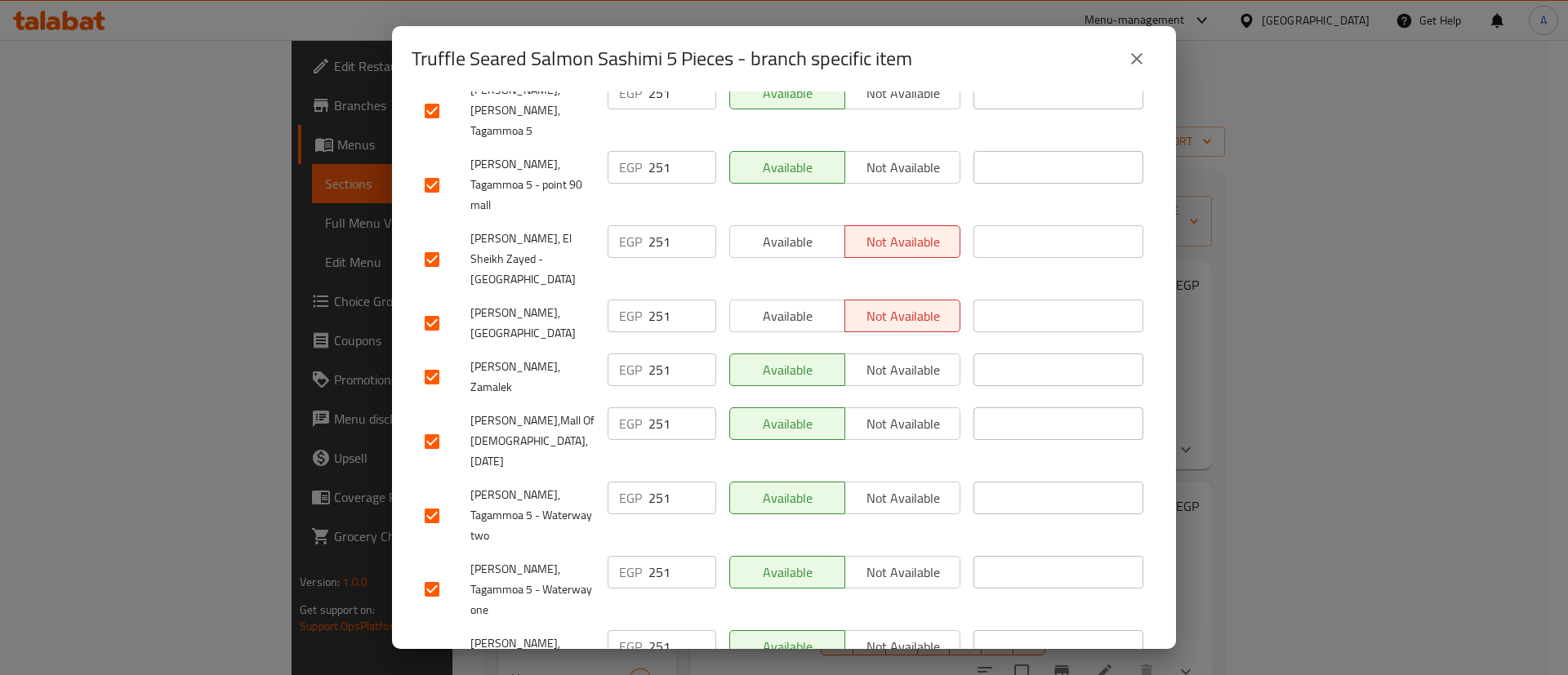
checkbox input "false"
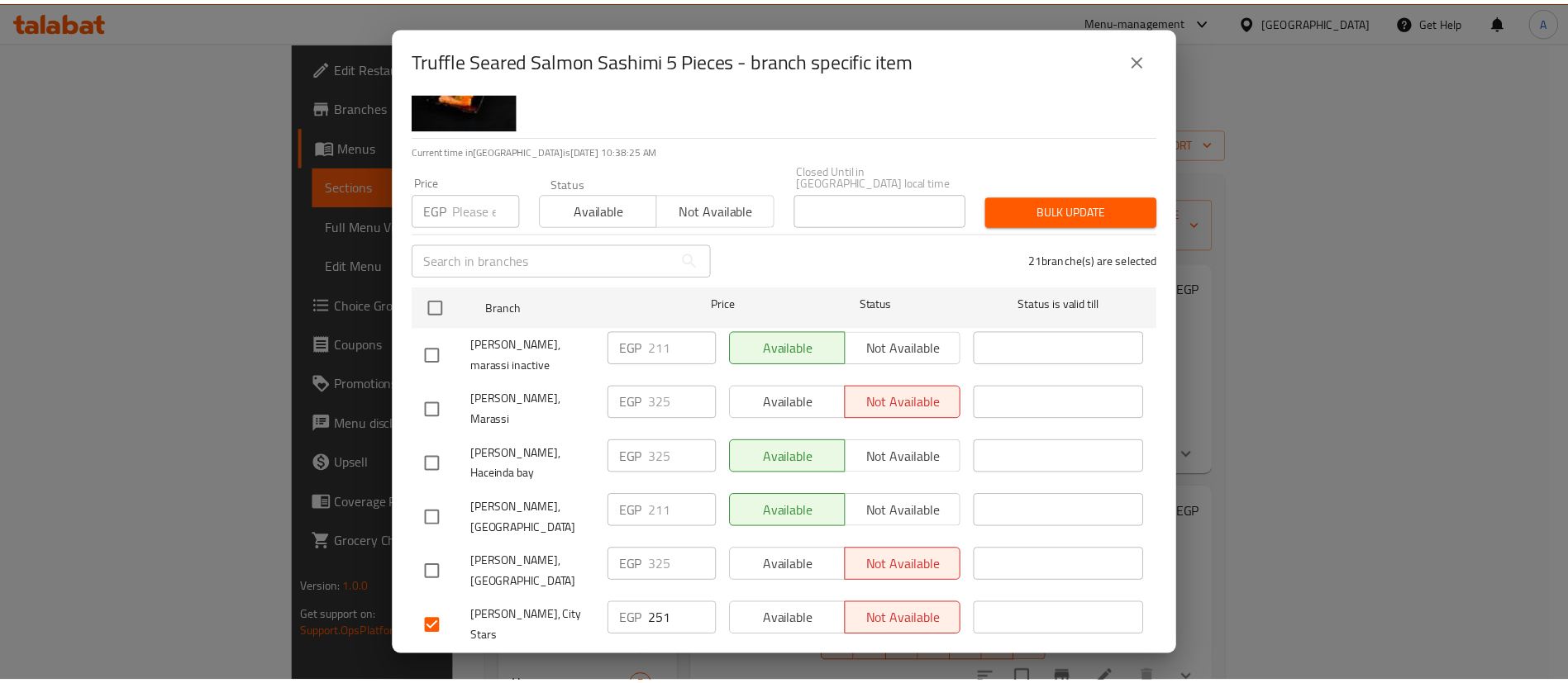
scroll to position [0, 0]
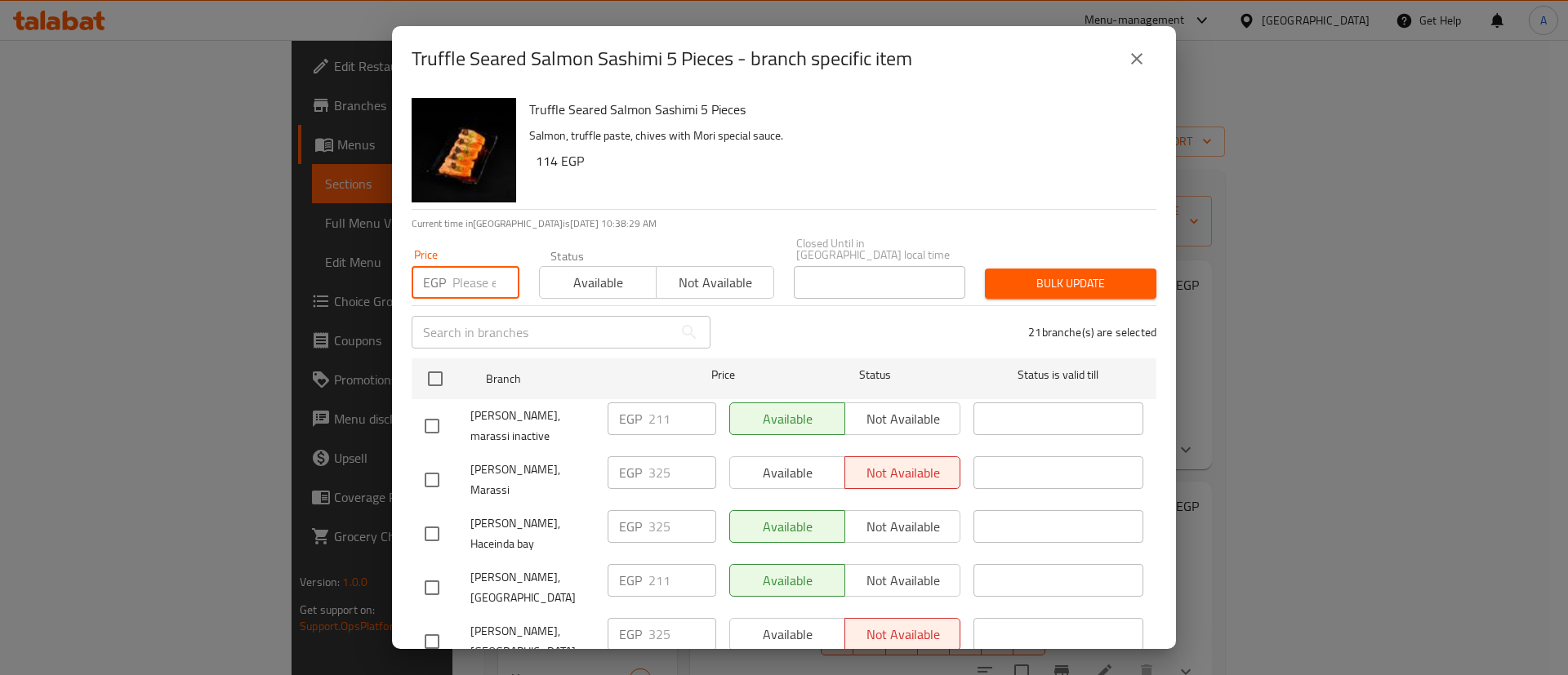
click at [471, 272] on input "number" at bounding box center [486, 283] width 67 height 33
type input "220"
click at [1061, 275] on span "Bulk update" at bounding box center [1071, 283] width 145 height 20
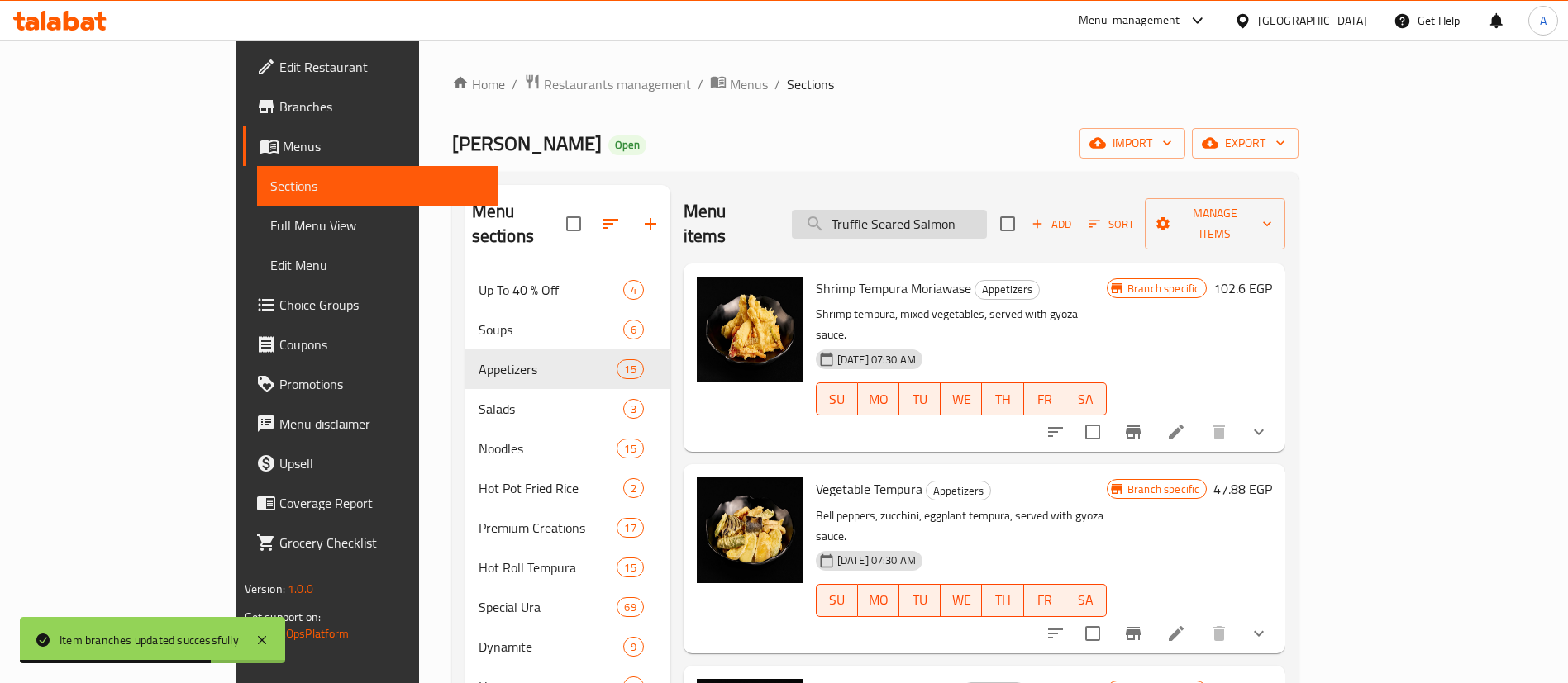
click at [970, 210] on input "Truffle Seared Salmon" at bounding box center [888, 224] width 195 height 29
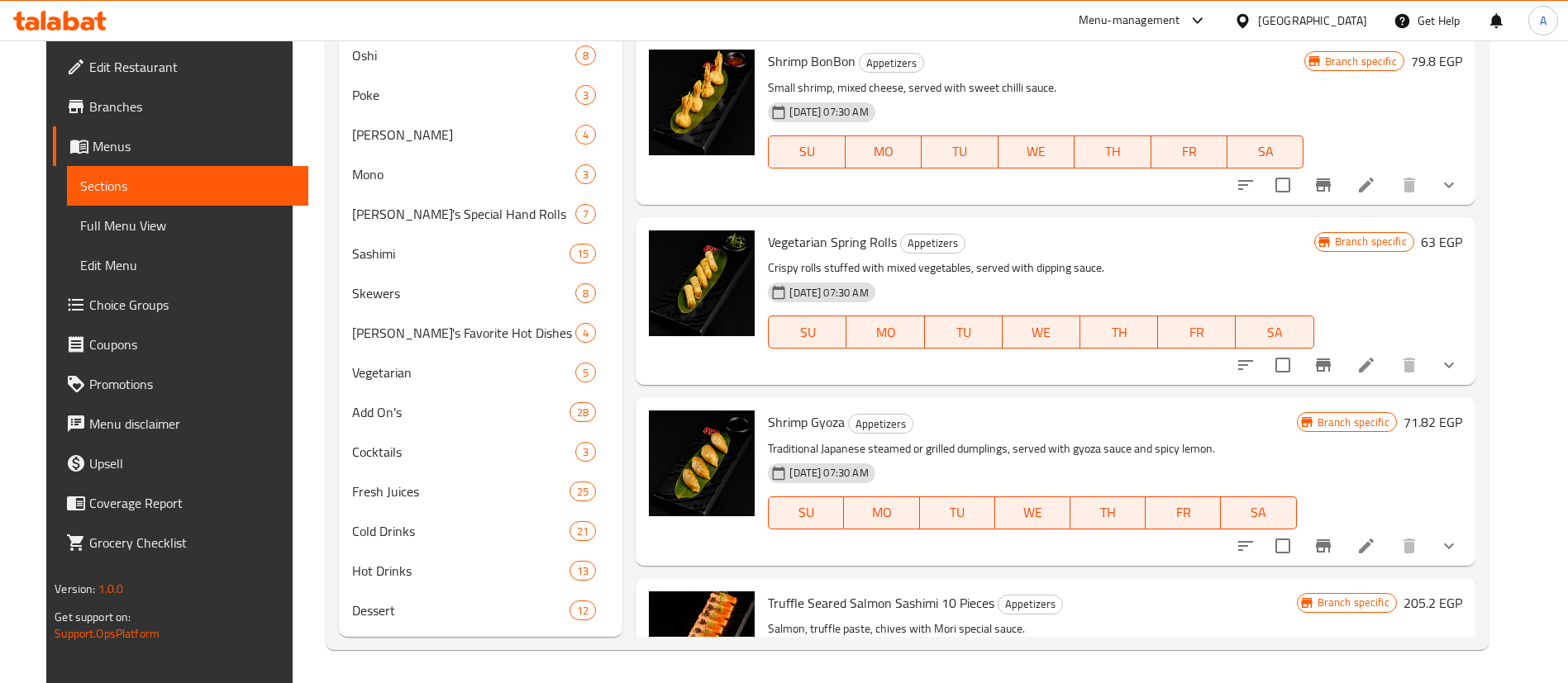
scroll to position [413, 0]
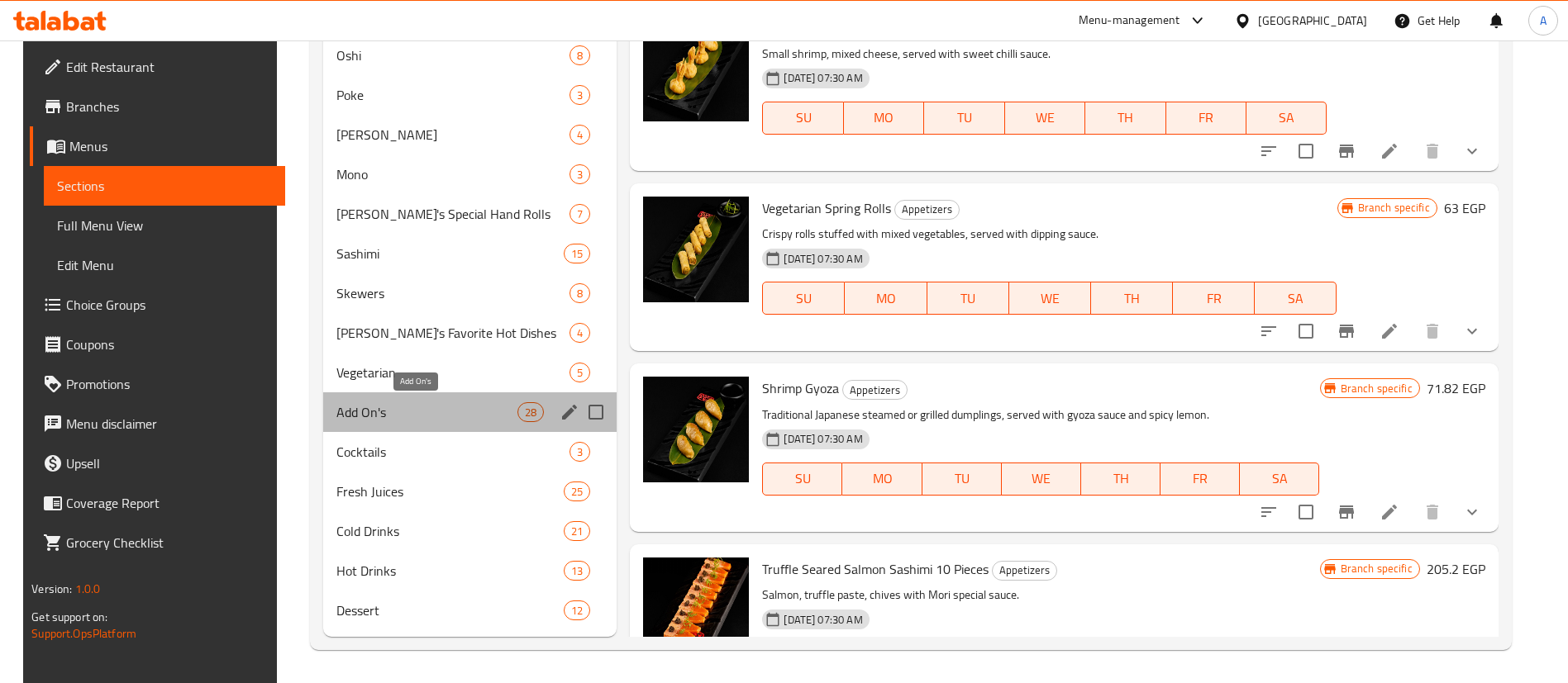
click at [408, 408] on span "Add On's" at bounding box center [427, 412] width 181 height 20
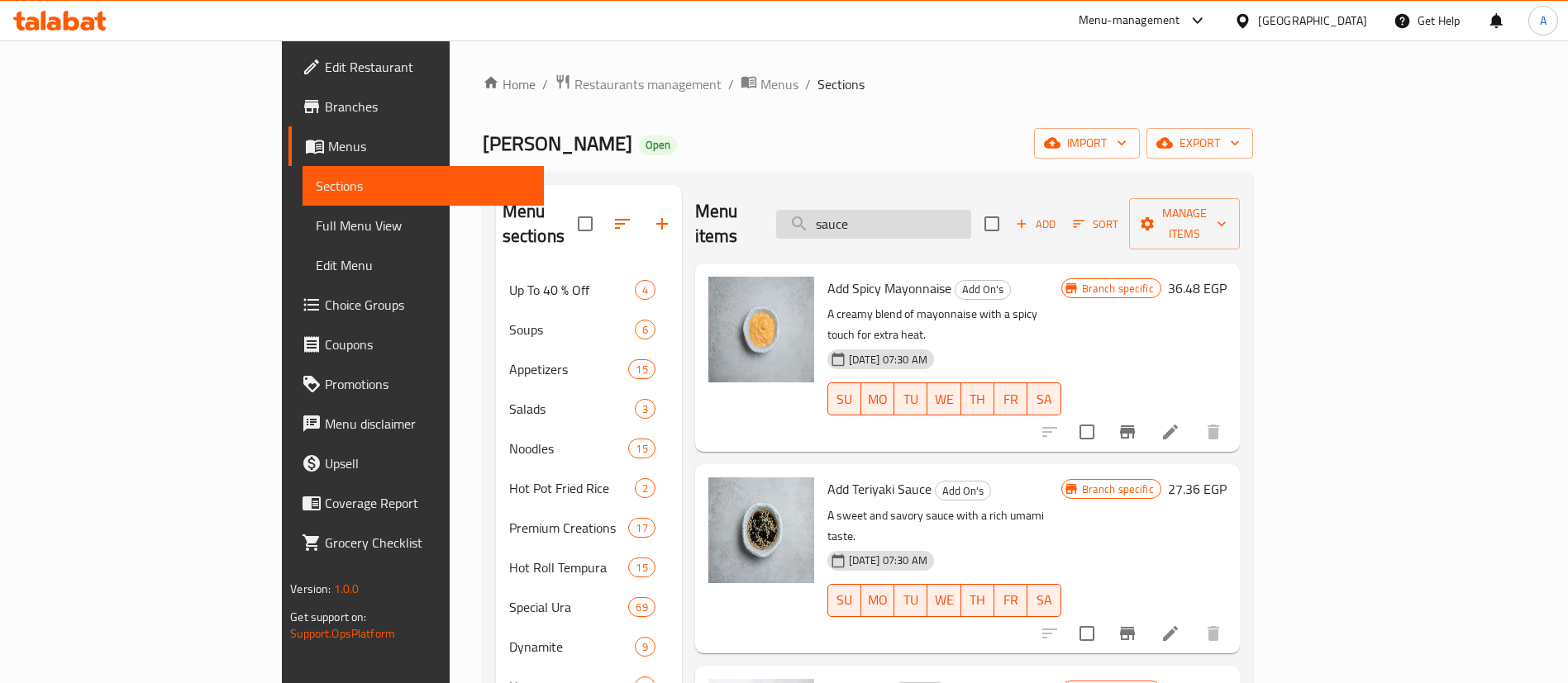
click at [971, 210] on input "sauce" at bounding box center [873, 224] width 195 height 29
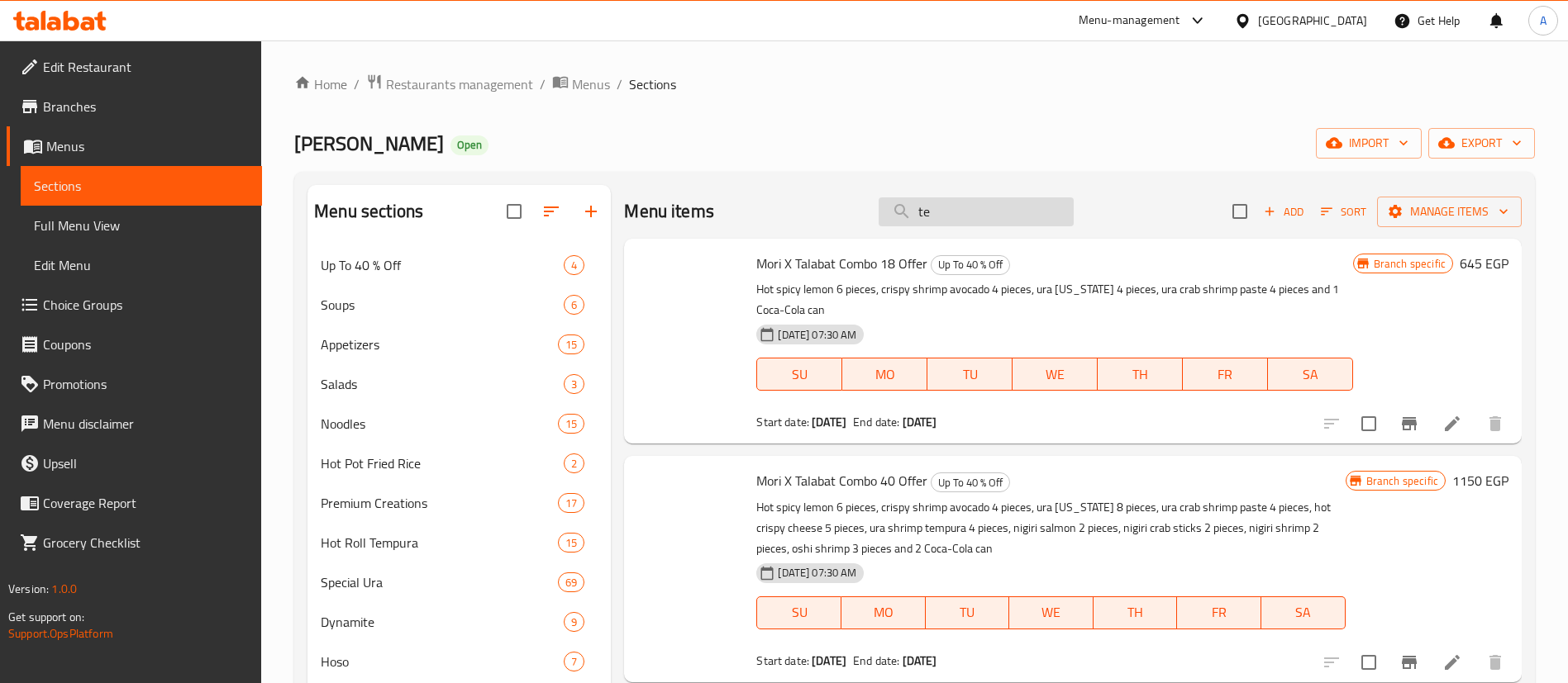
type input "t"
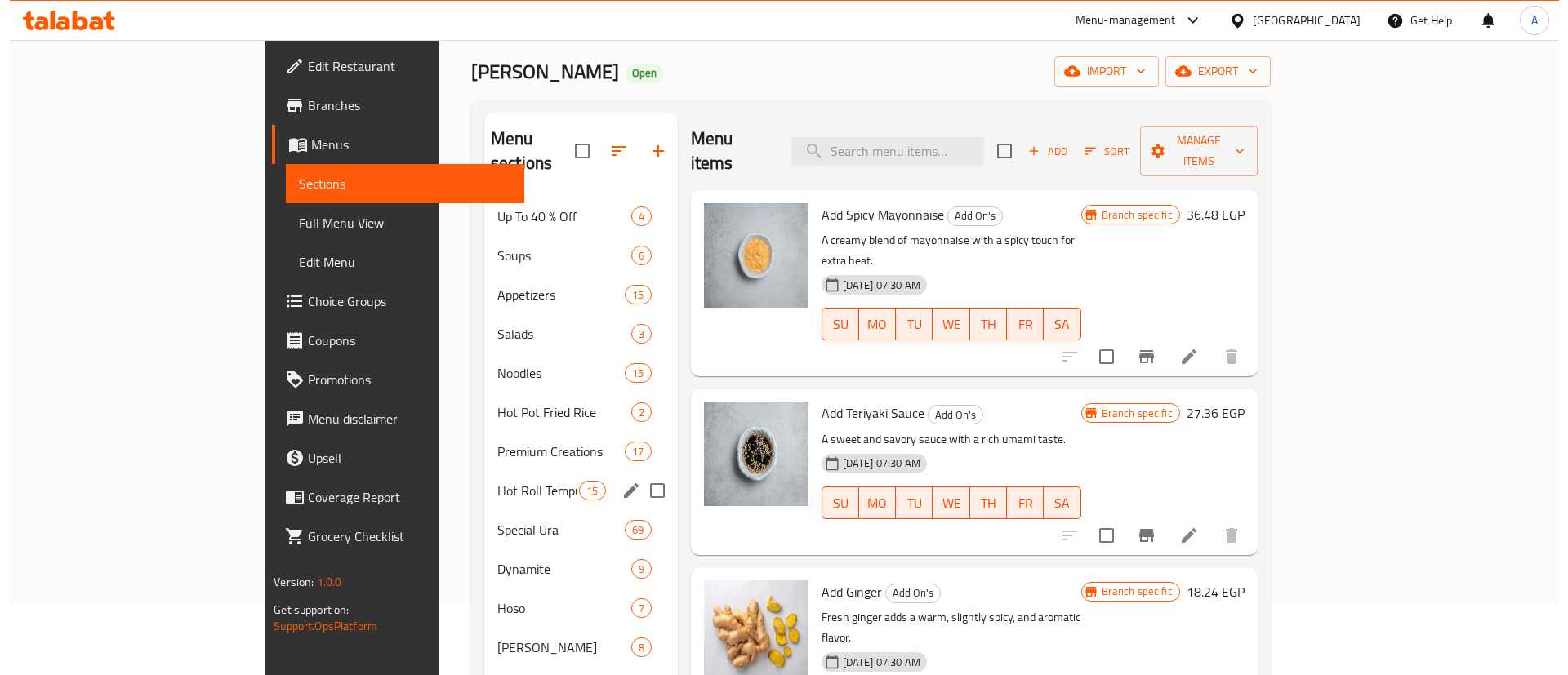
scroll to position [71, 0]
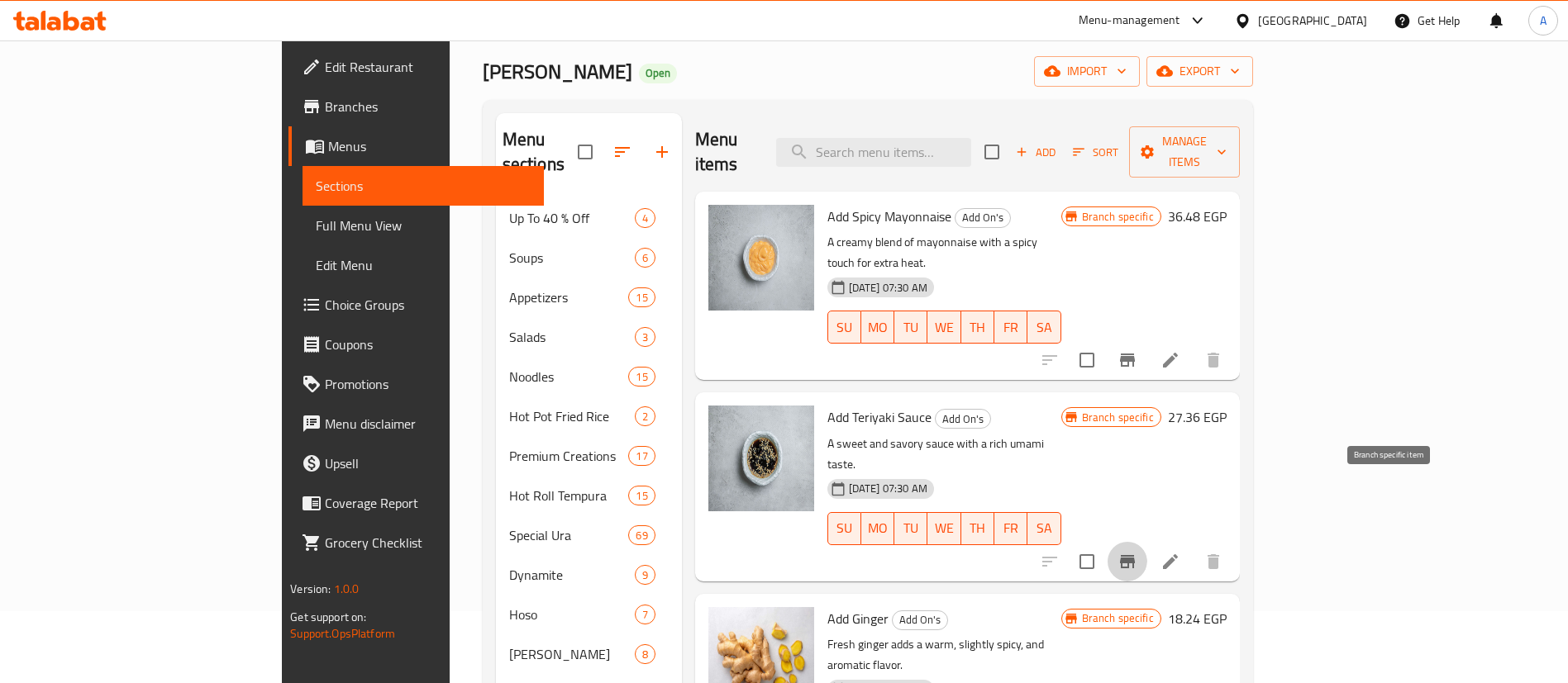
click at [1135, 555] on icon "Branch-specific-item" at bounding box center [1127, 561] width 15 height 13
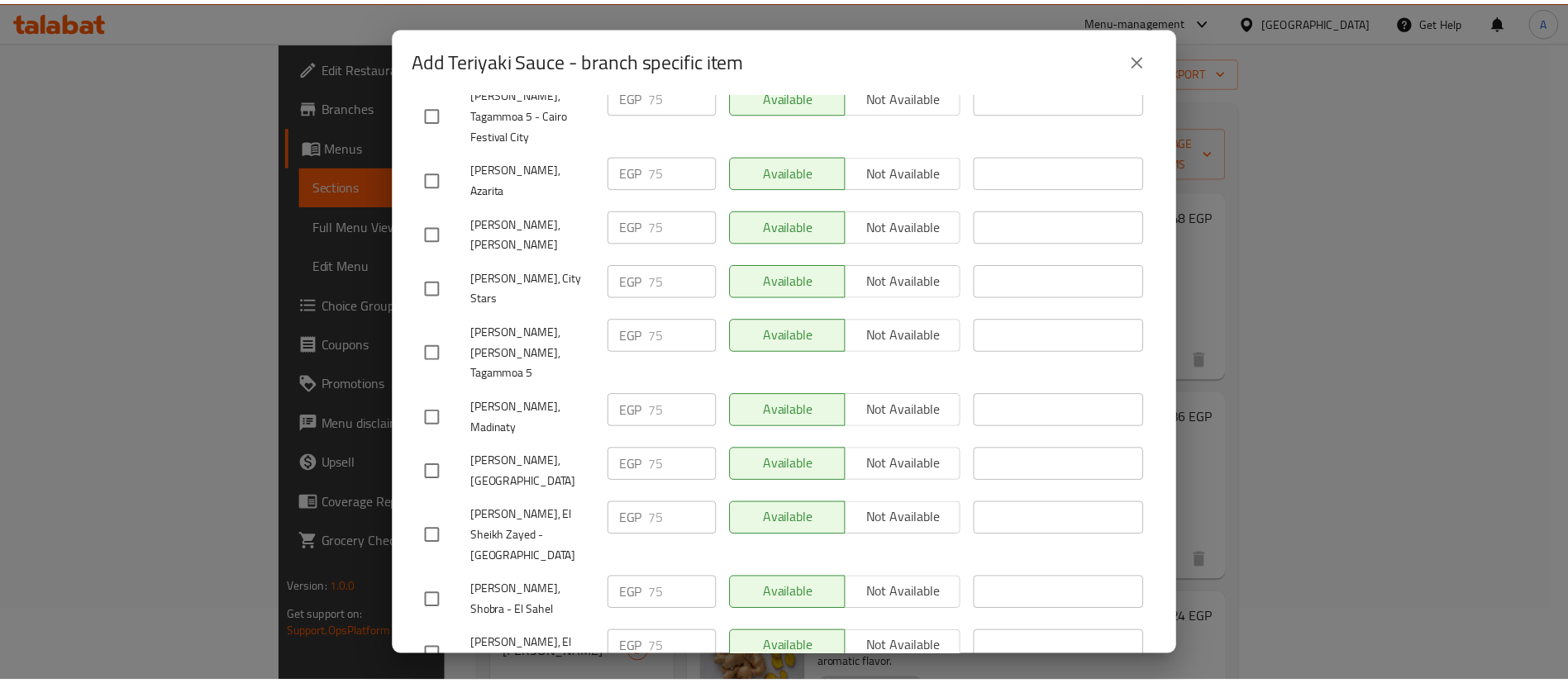
scroll to position [584, 0]
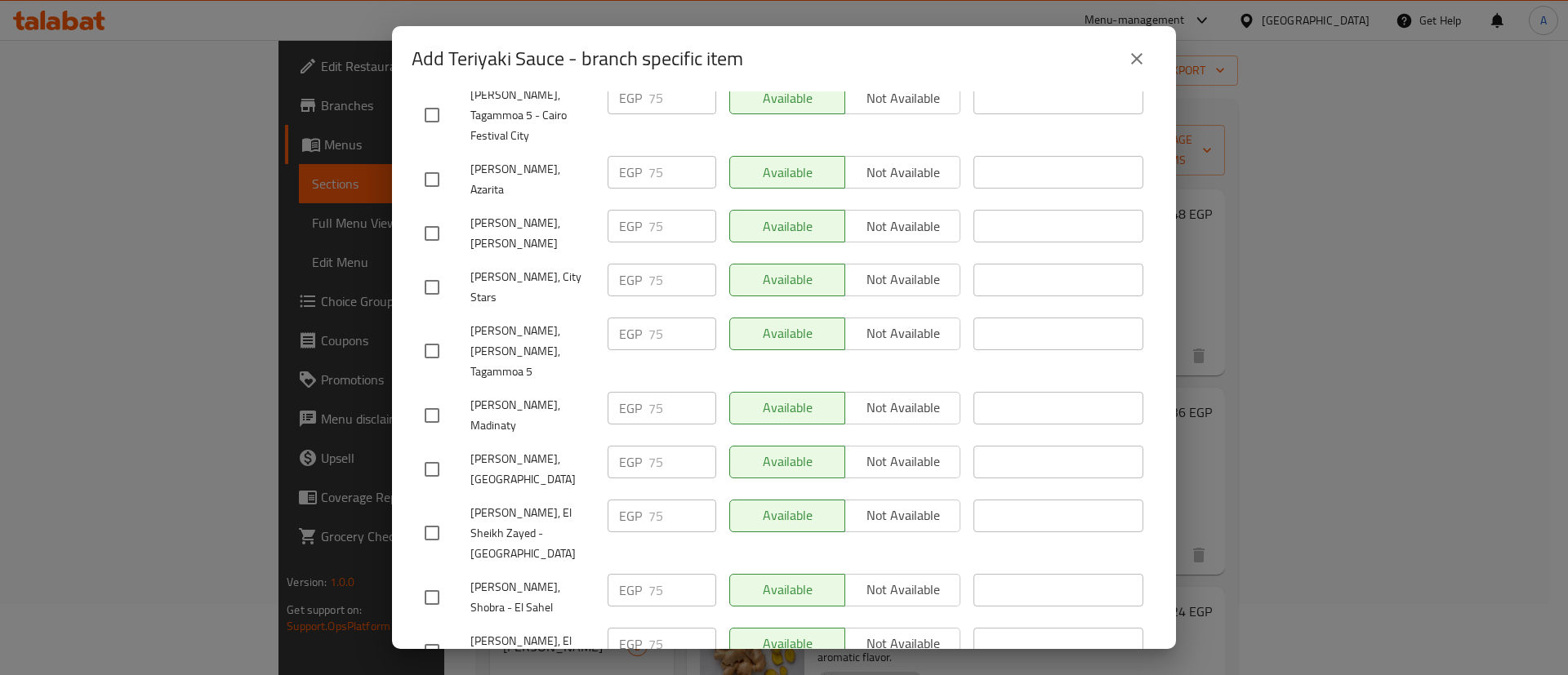
click at [481, 56] on h2 "Add Teriyaki Sauce - branch specific item" at bounding box center [578, 58] width 331 height 26
drag, startPoint x: 481, startPoint y: 56, endPoint x: 518, endPoint y: 59, distance: 37.1
click at [518, 59] on h2 "Add Teriyaki Sauce - branch specific item" at bounding box center [578, 58] width 331 height 26
copy h2 "Teriyaki Sauce"
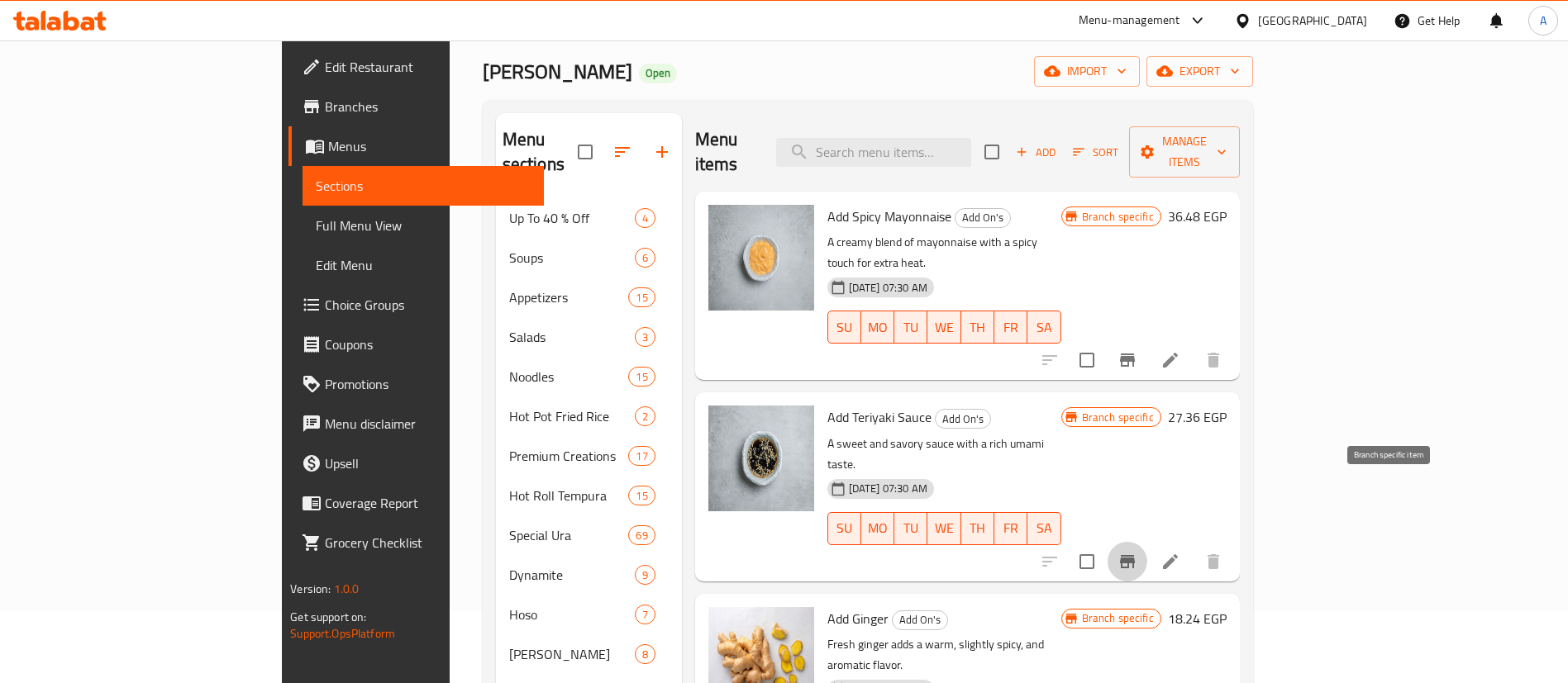
click at [955, 157] on div "Menu items Add Sort Manage items" at bounding box center [967, 152] width 544 height 78
click at [970, 138] on input "search" at bounding box center [873, 153] width 195 height 29
paste input "Teriyaki Sauce"
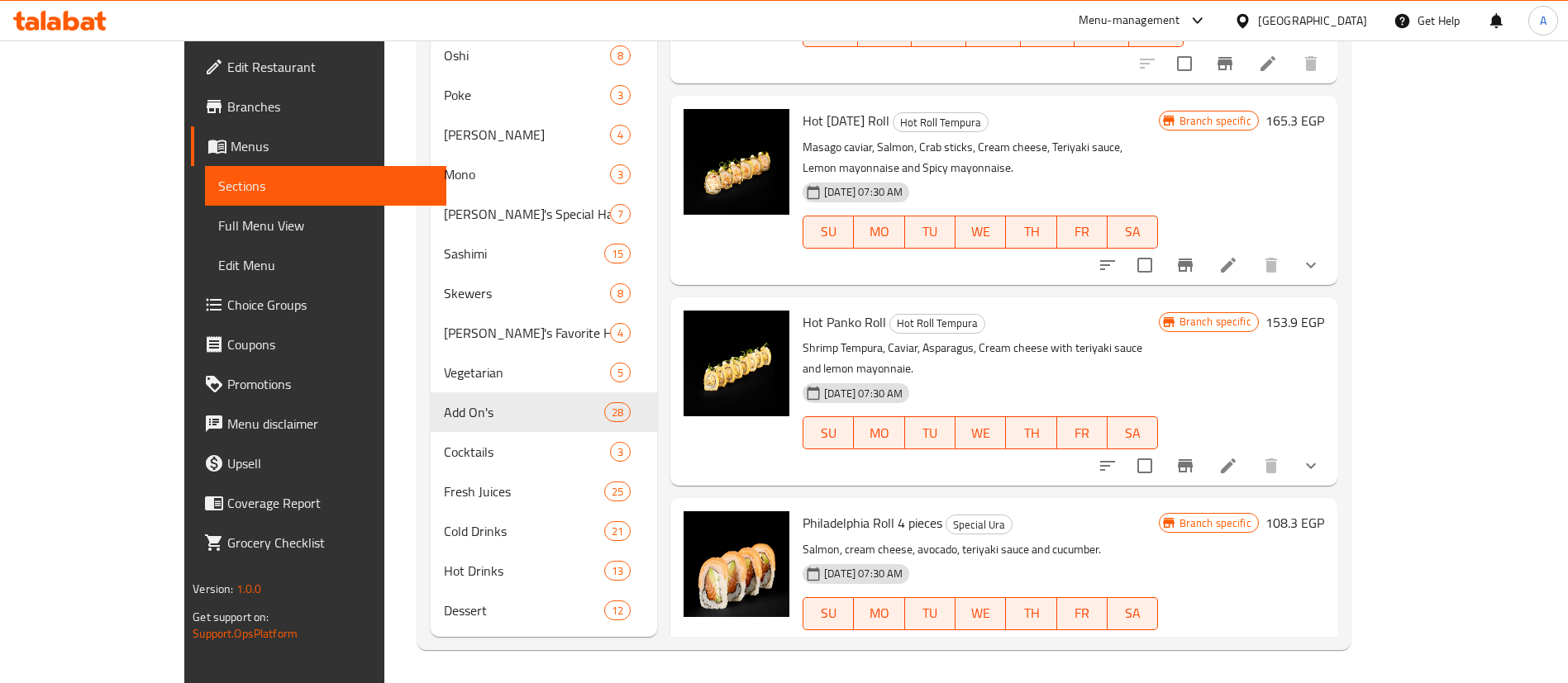
scroll to position [0, 0]
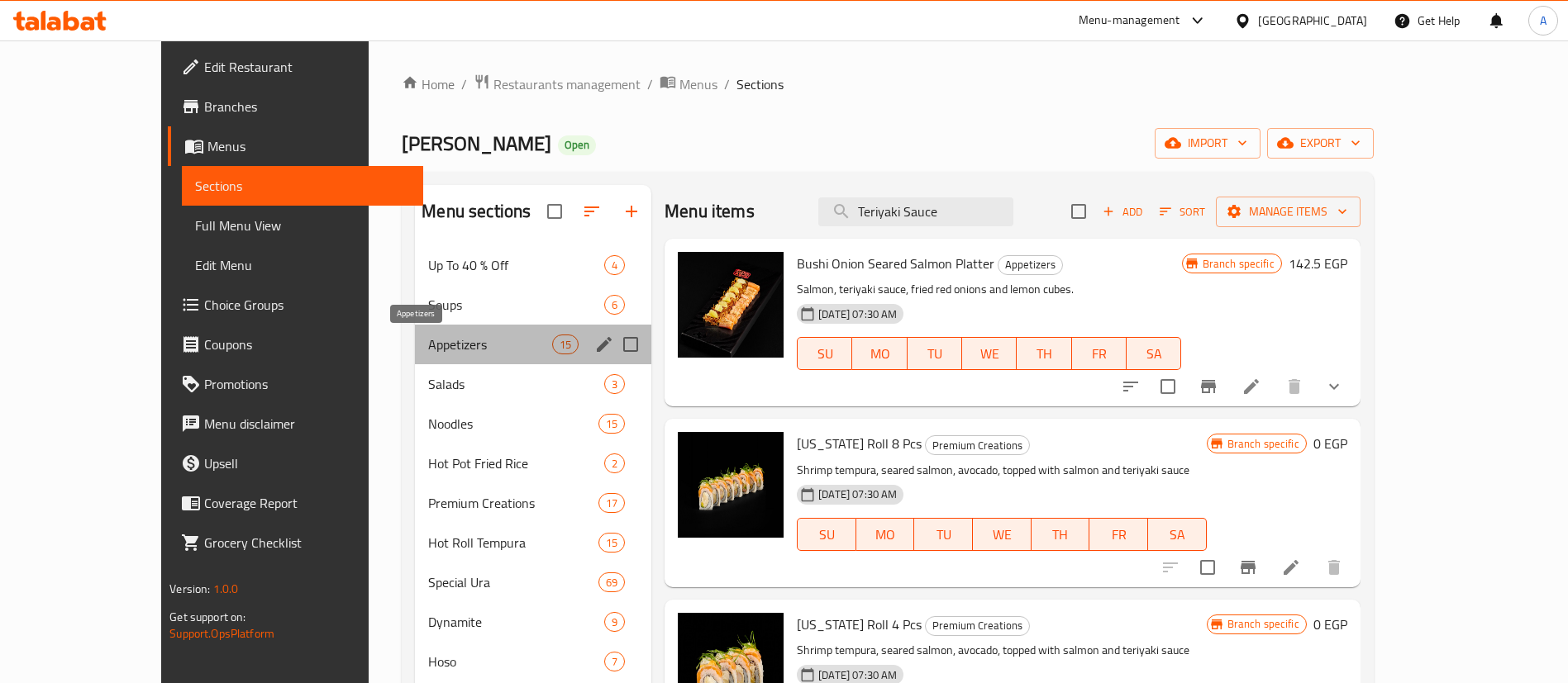
click at [429, 337] on span "Appetizers" at bounding box center [490, 344] width 124 height 20
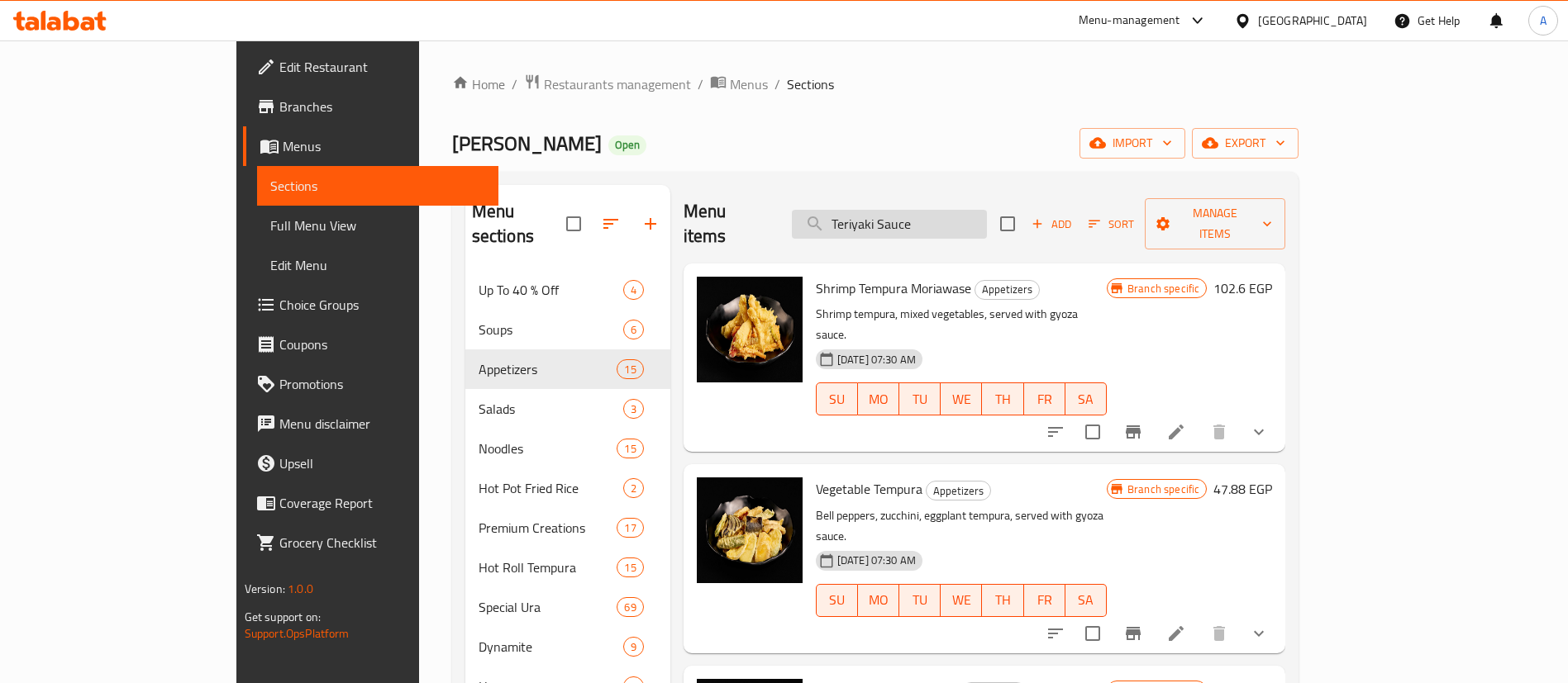
click at [974, 210] on input "Teriyaki Sauce" at bounding box center [888, 224] width 195 height 29
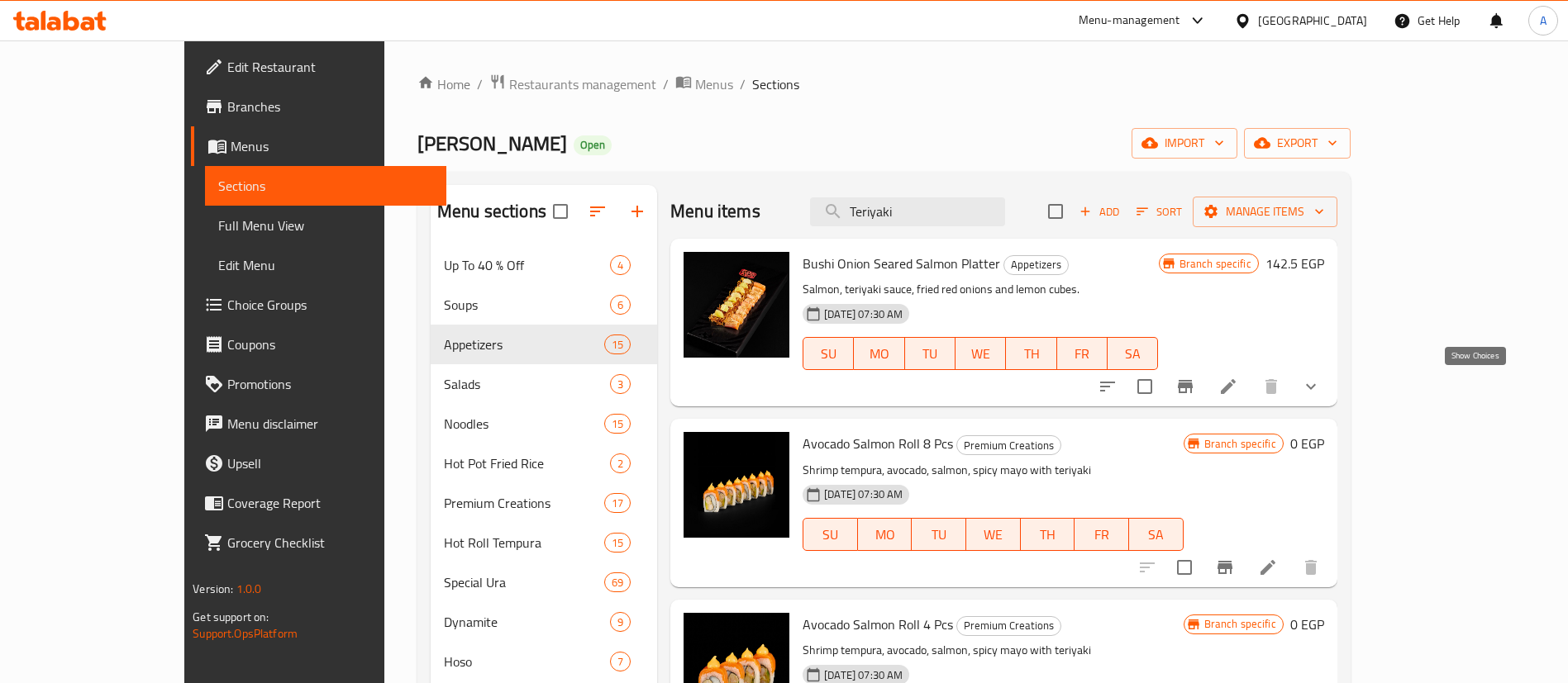
type input "Teriyaki"
click at [1321, 394] on icon "show more" at bounding box center [1311, 386] width 20 height 20
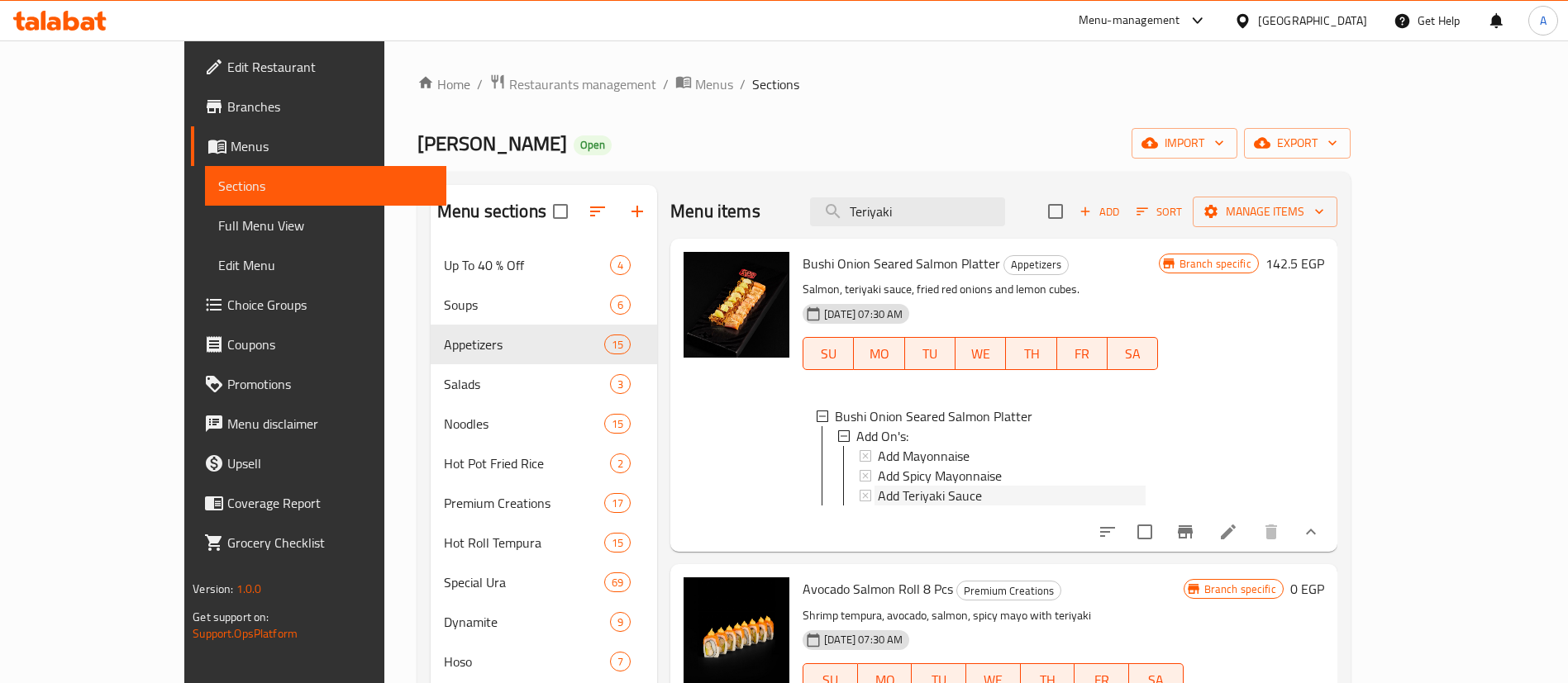
click at [917, 496] on span "Add Teriyaki Sauce" at bounding box center [930, 496] width 104 height 20
drag, startPoint x: 886, startPoint y: 498, endPoint x: 833, endPoint y: 500, distance: 53.0
click at [878, 500] on div "Add Teriyaki Sauce" at bounding box center [1011, 493] width 267 height 20
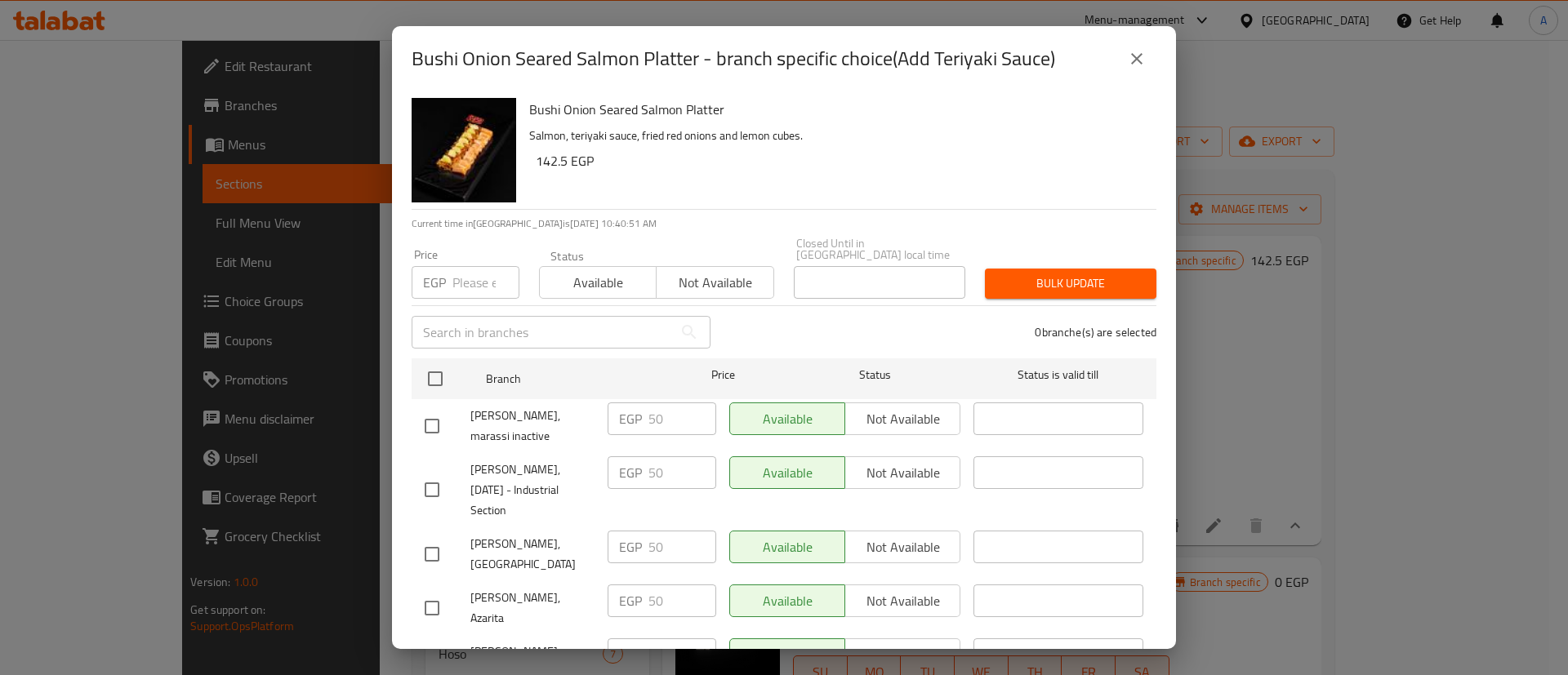
click at [921, 62] on h2 "Bushi Onion Seared Salmon Platter - branch specific choice(Add Teriyaki Sauce)" at bounding box center [734, 58] width 643 height 26
drag, startPoint x: 921, startPoint y: 62, endPoint x: 1013, endPoint y: 43, distance: 93.9
click at [1013, 46] on h2 "Bushi Onion Seared Salmon Platter - branch specific choice(Add Teriyaki Sauce)" at bounding box center [734, 58] width 643 height 26
copy h2 "Add Teriyaki Sauce"
click at [201, 254] on div "Bushi Onion Seared Salmon Platter - branch specific choice(Add Teriyaki Sauce) …" at bounding box center [784, 337] width 1568 height 675
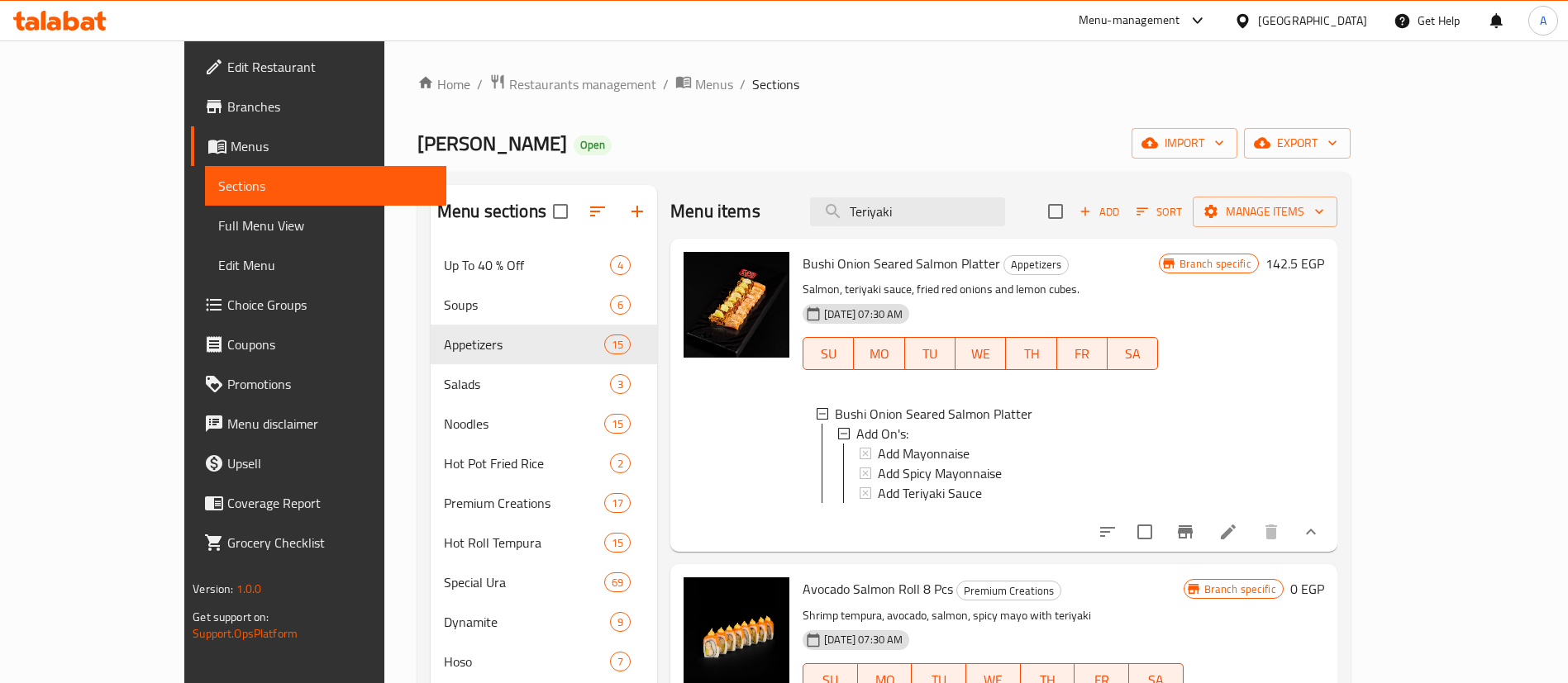
click at [228, 305] on span "Choice Groups" at bounding box center [330, 305] width 206 height 20
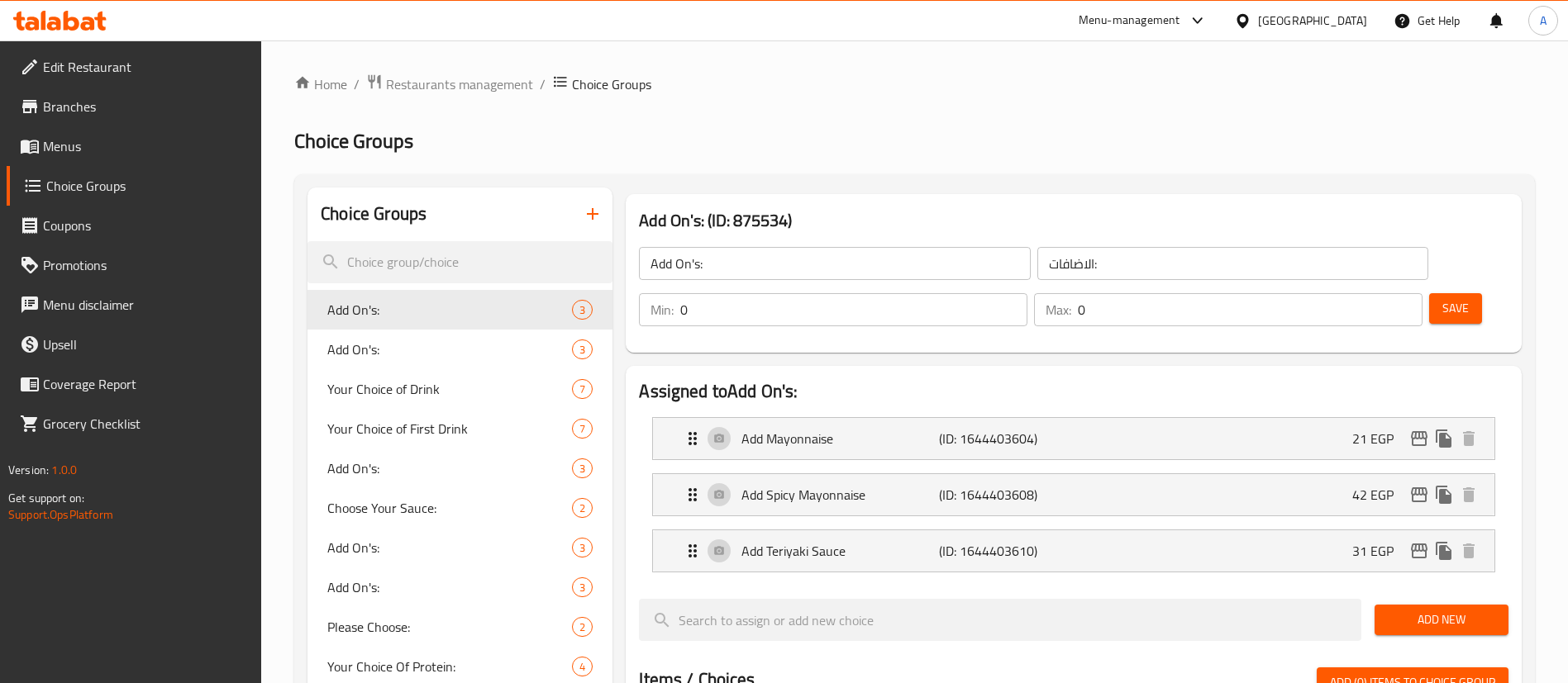
click at [429, 254] on div at bounding box center [784, 341] width 1568 height 683
click at [428, 255] on input "search" at bounding box center [460, 262] width 305 height 42
paste input "Add Teriyaki Sauce"
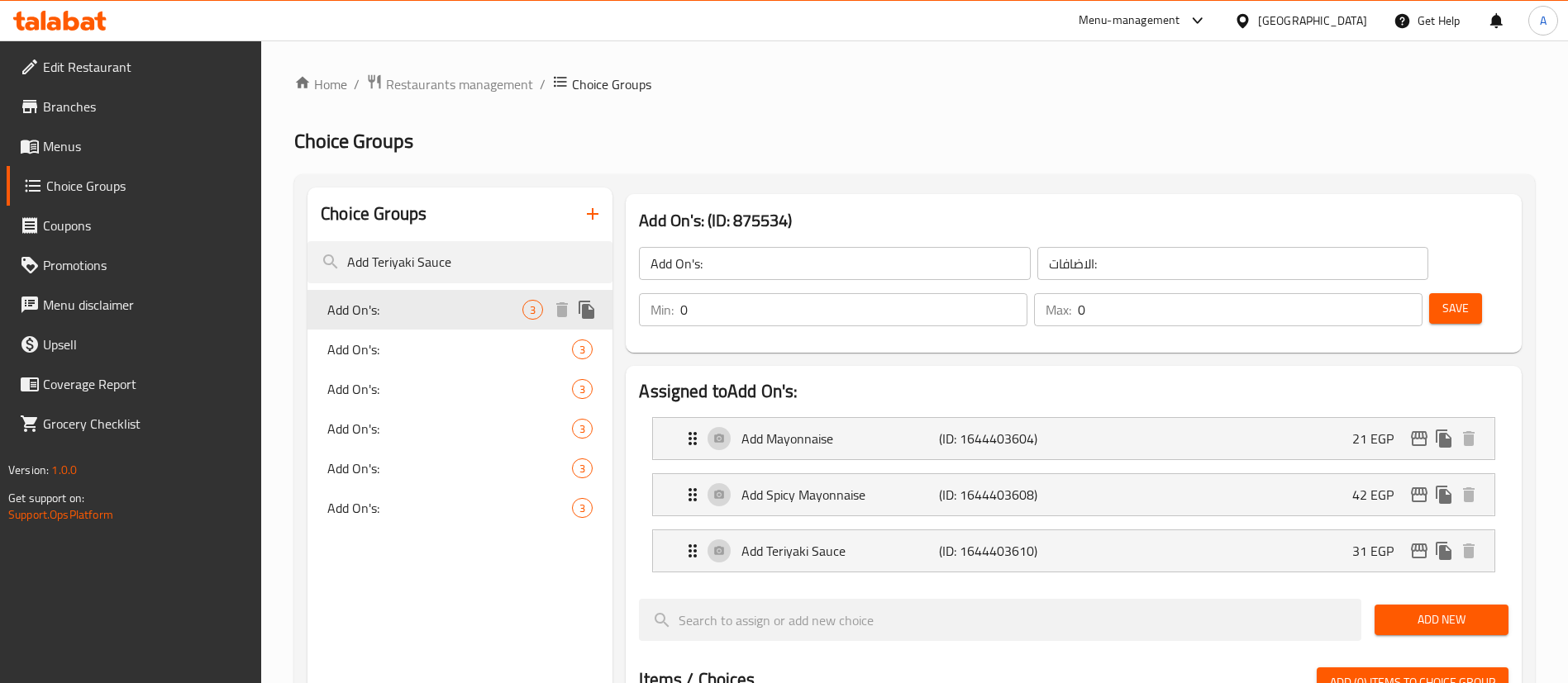
type input "Add Teriyaki Sauce"
click at [436, 307] on span "Add On's:" at bounding box center [425, 310] width 195 height 20
click at [1418, 541] on icon "edit" at bounding box center [1419, 551] width 20 height 20
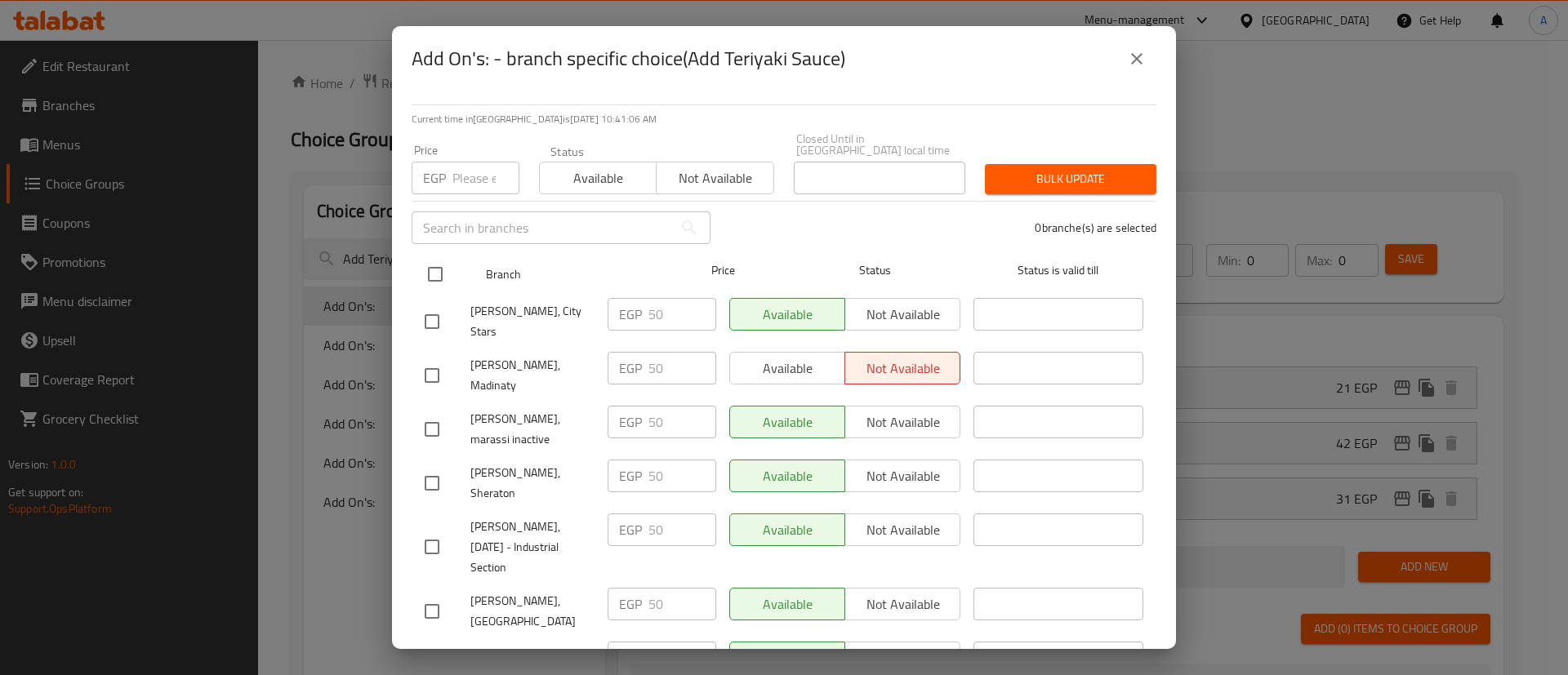
click at [440, 258] on input "checkbox" at bounding box center [435, 274] width 34 height 34
checkbox input "true"
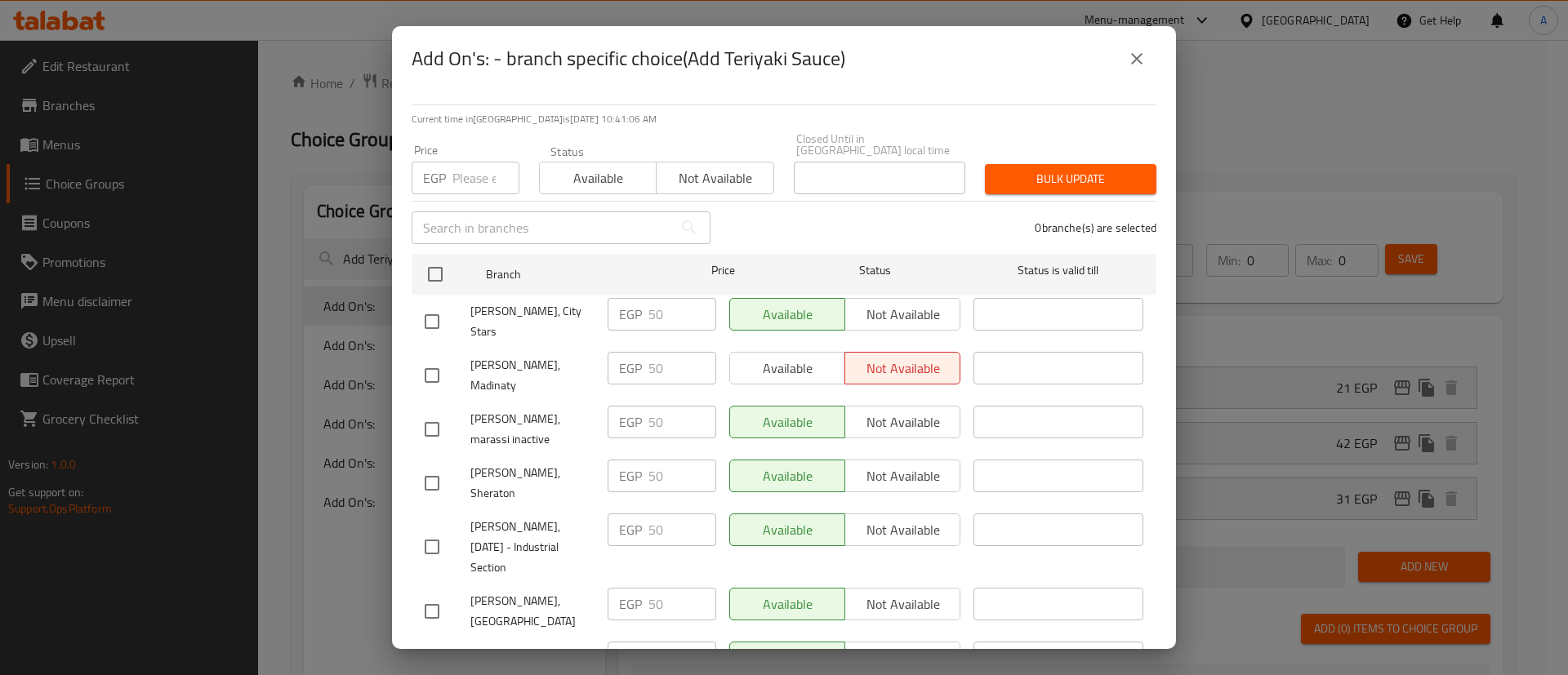
checkbox input "true"
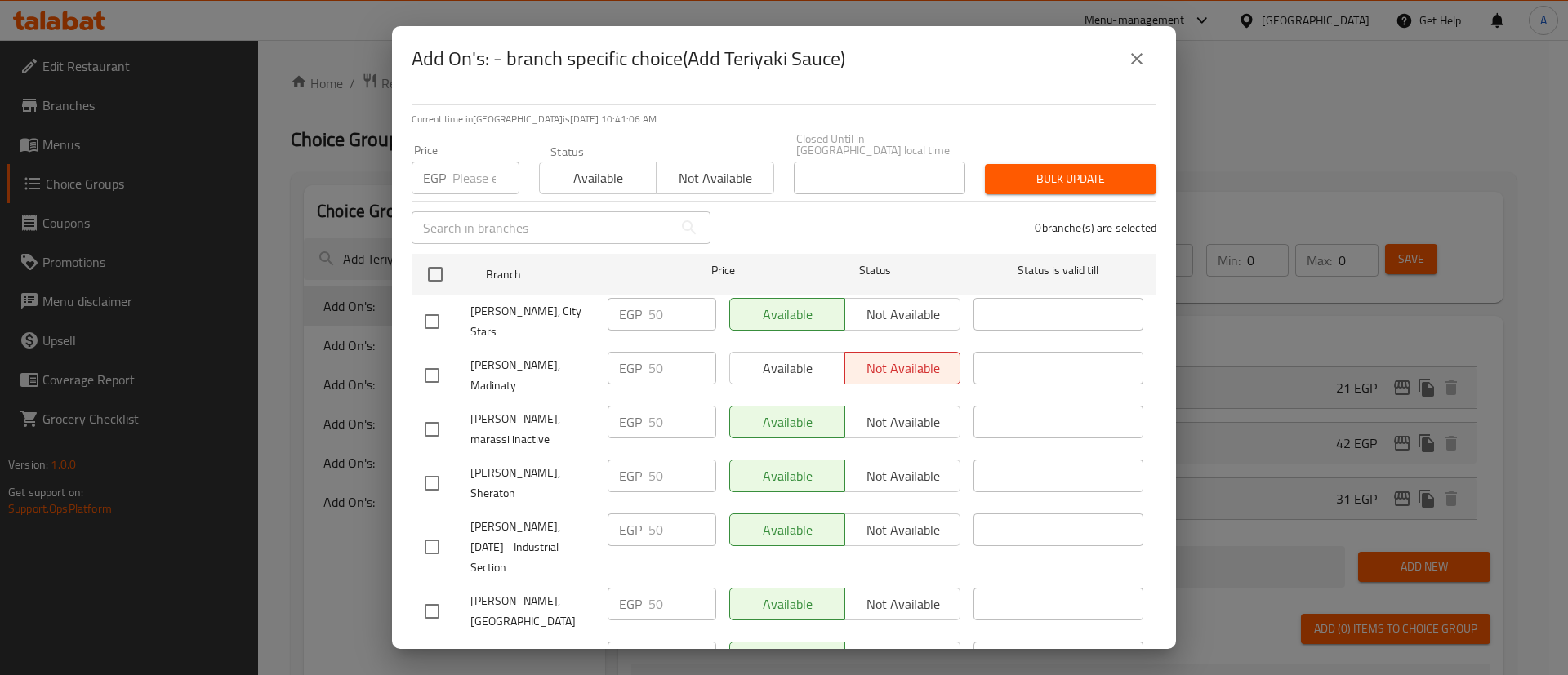
checkbox input "true"
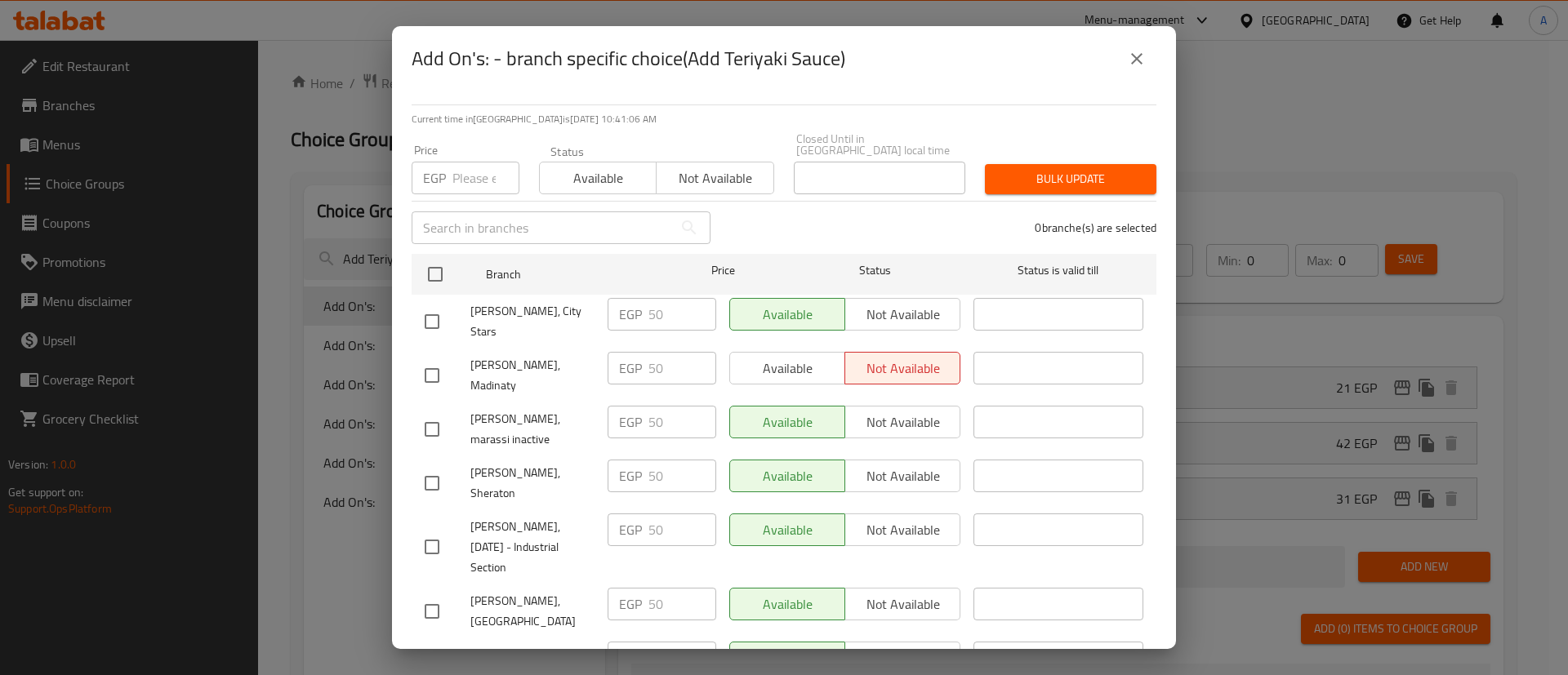
checkbox input "true"
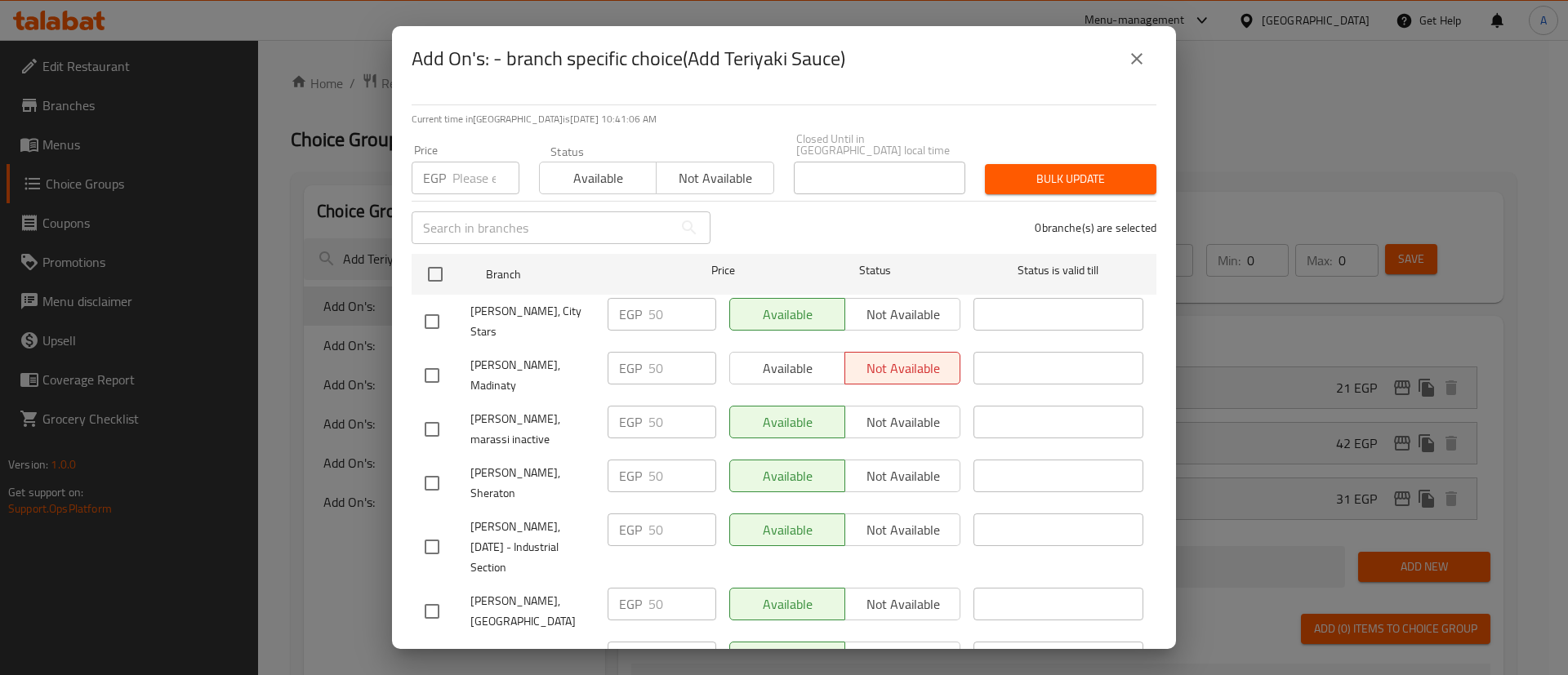
checkbox input "true"
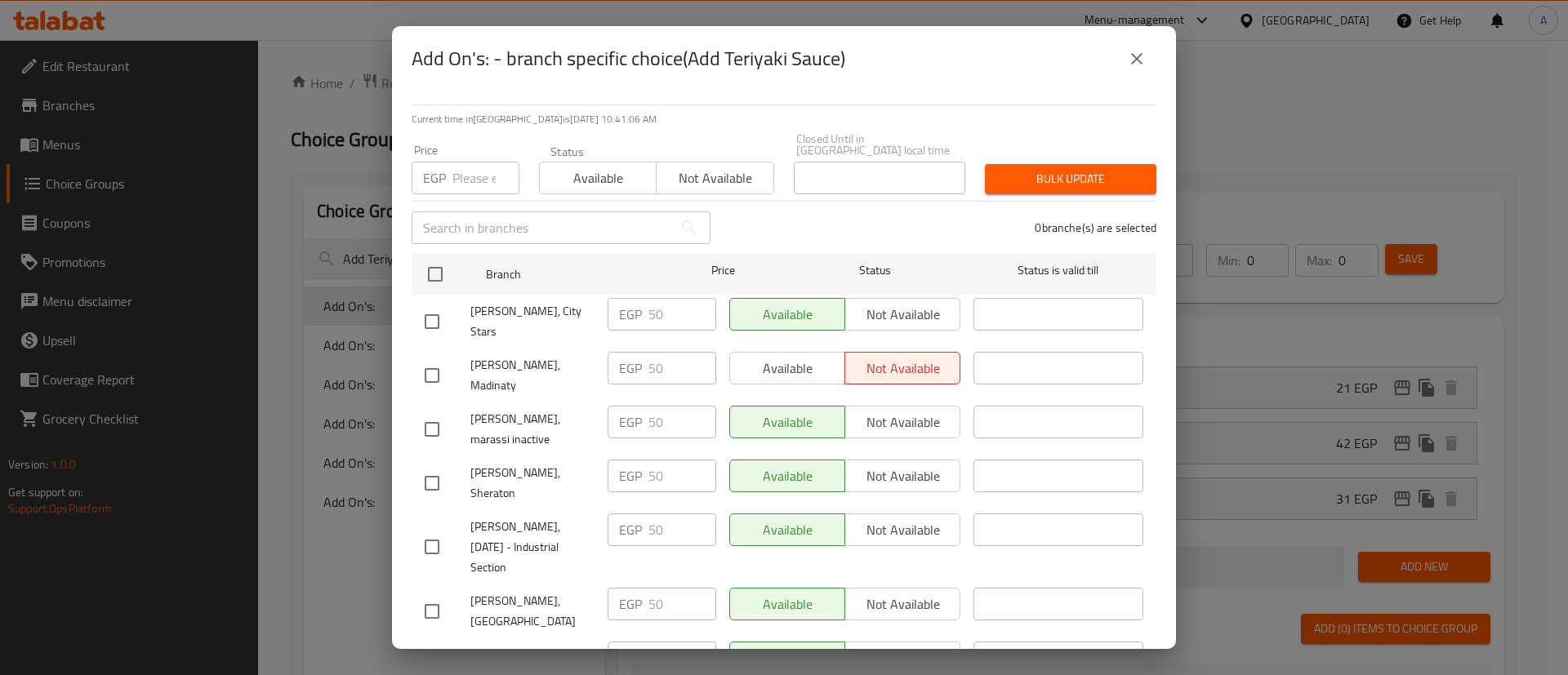
checkbox input "true"
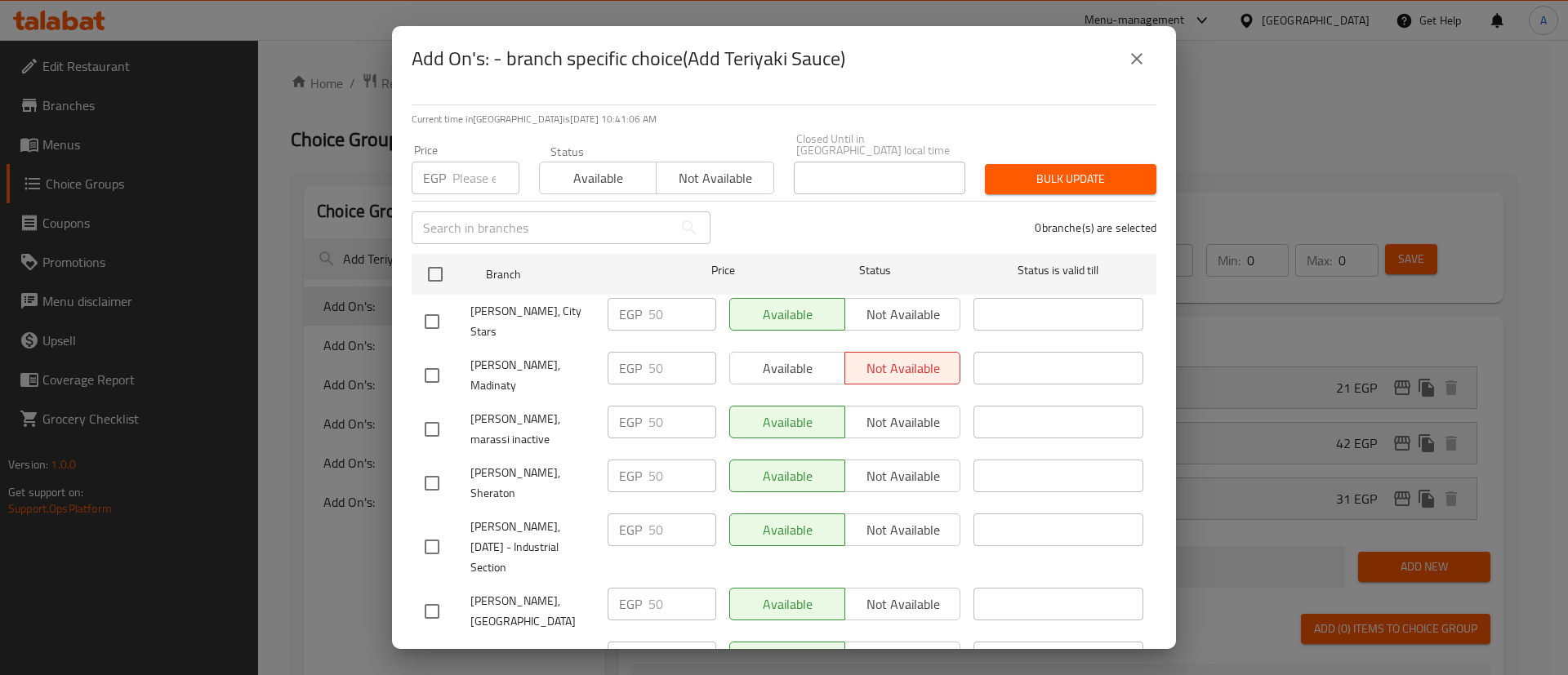
checkbox input "true"
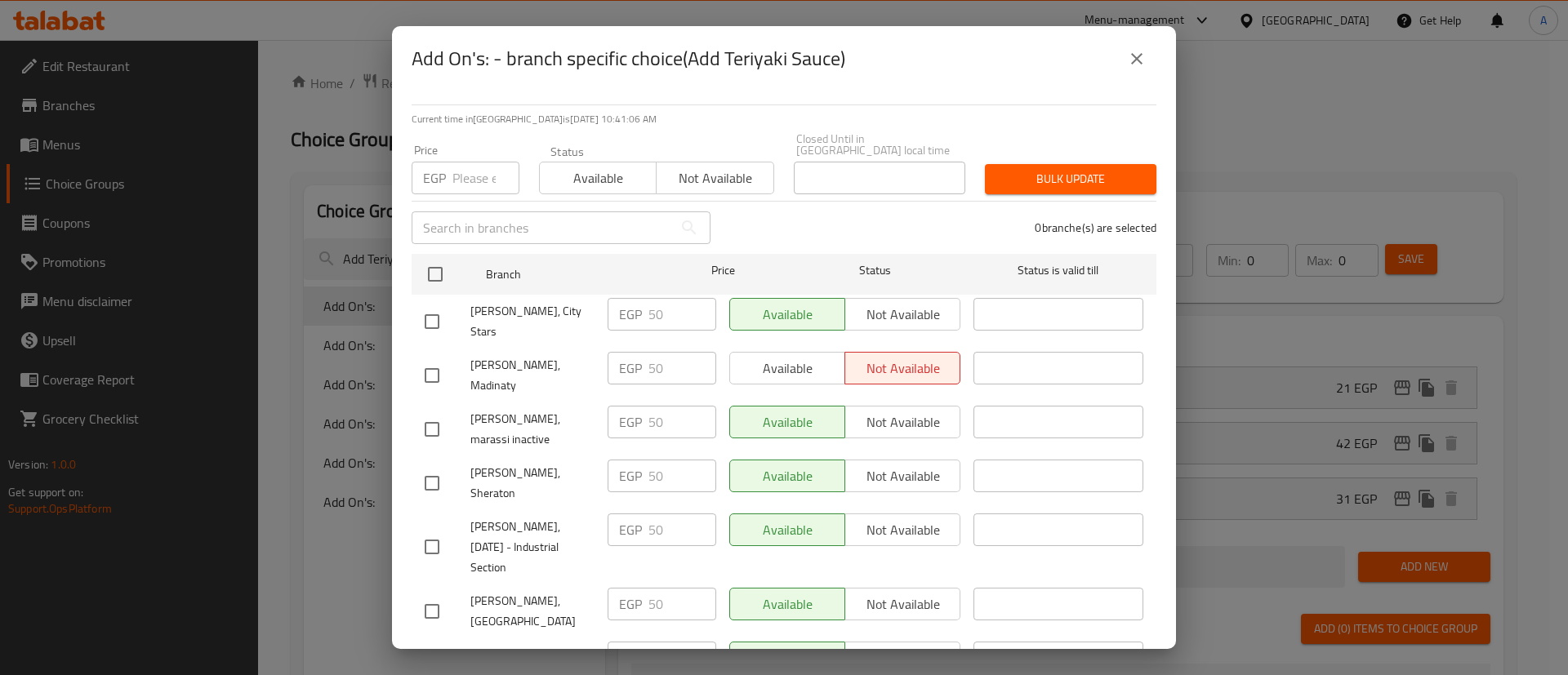
checkbox input "true"
click at [466, 168] on input "number" at bounding box center [486, 178] width 67 height 33
type input "65"
click at [1035, 171] on span "Bulk update" at bounding box center [1071, 178] width 145 height 20
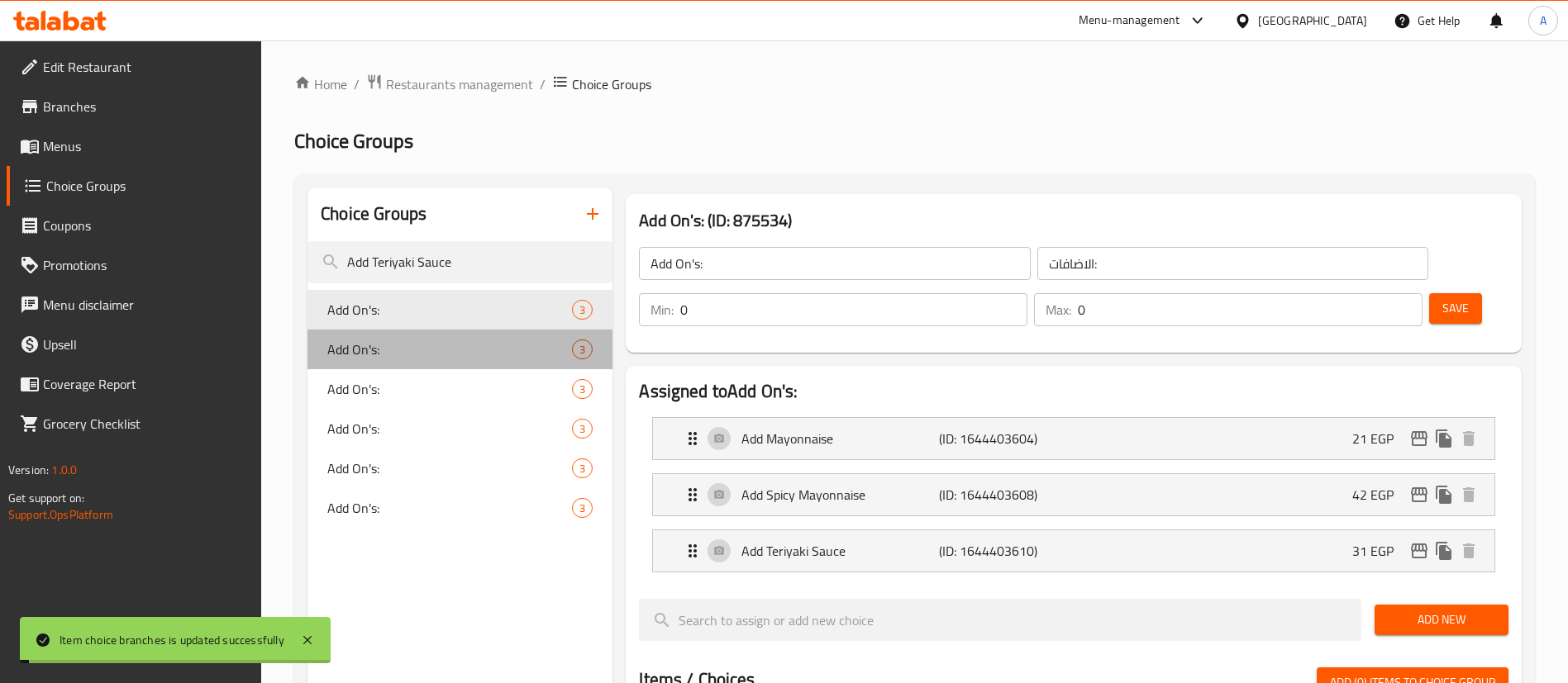
click at [350, 354] on span "Add On's:" at bounding box center [449, 349] width 244 height 20
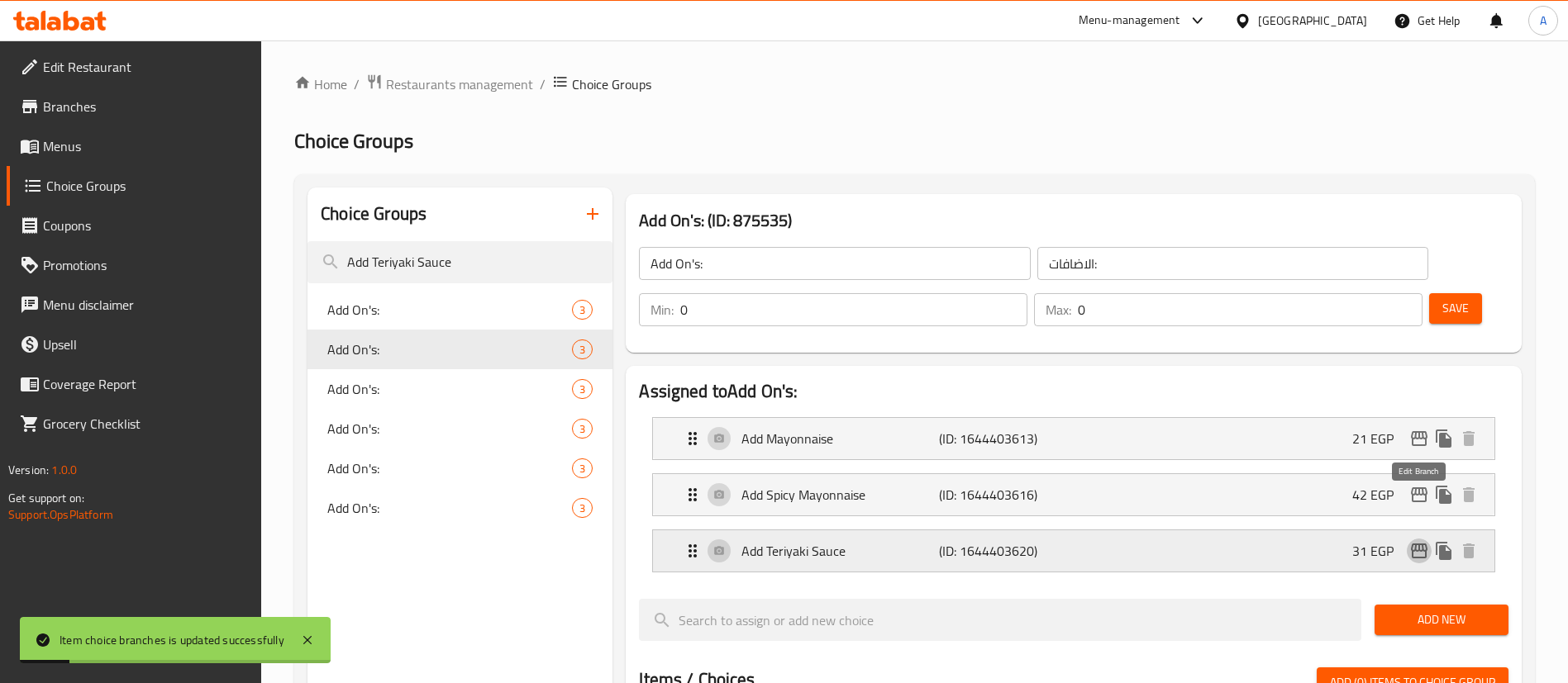
click at [1419, 541] on icon "edit" at bounding box center [1419, 551] width 20 height 20
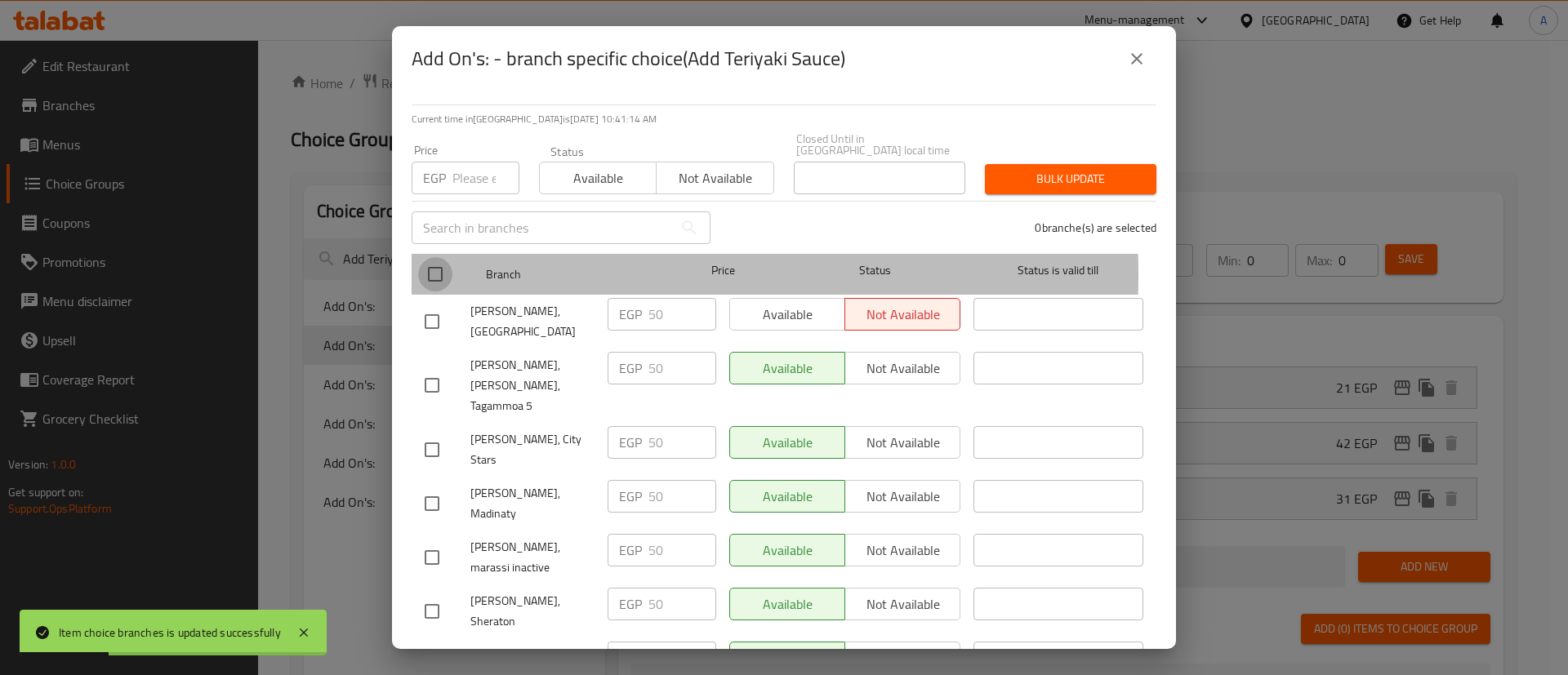
click at [444, 264] on input "checkbox" at bounding box center [435, 274] width 34 height 34
checkbox input "true"
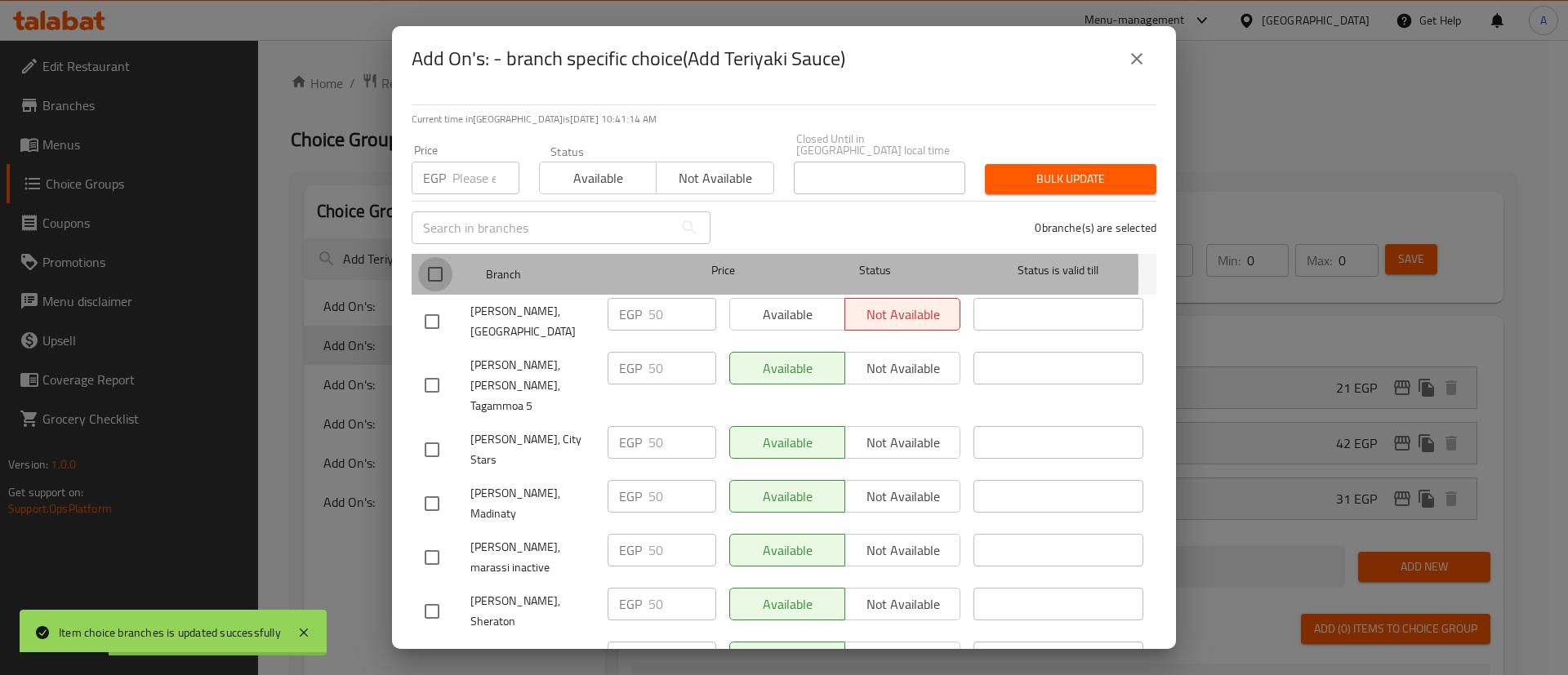
checkbox input "true"
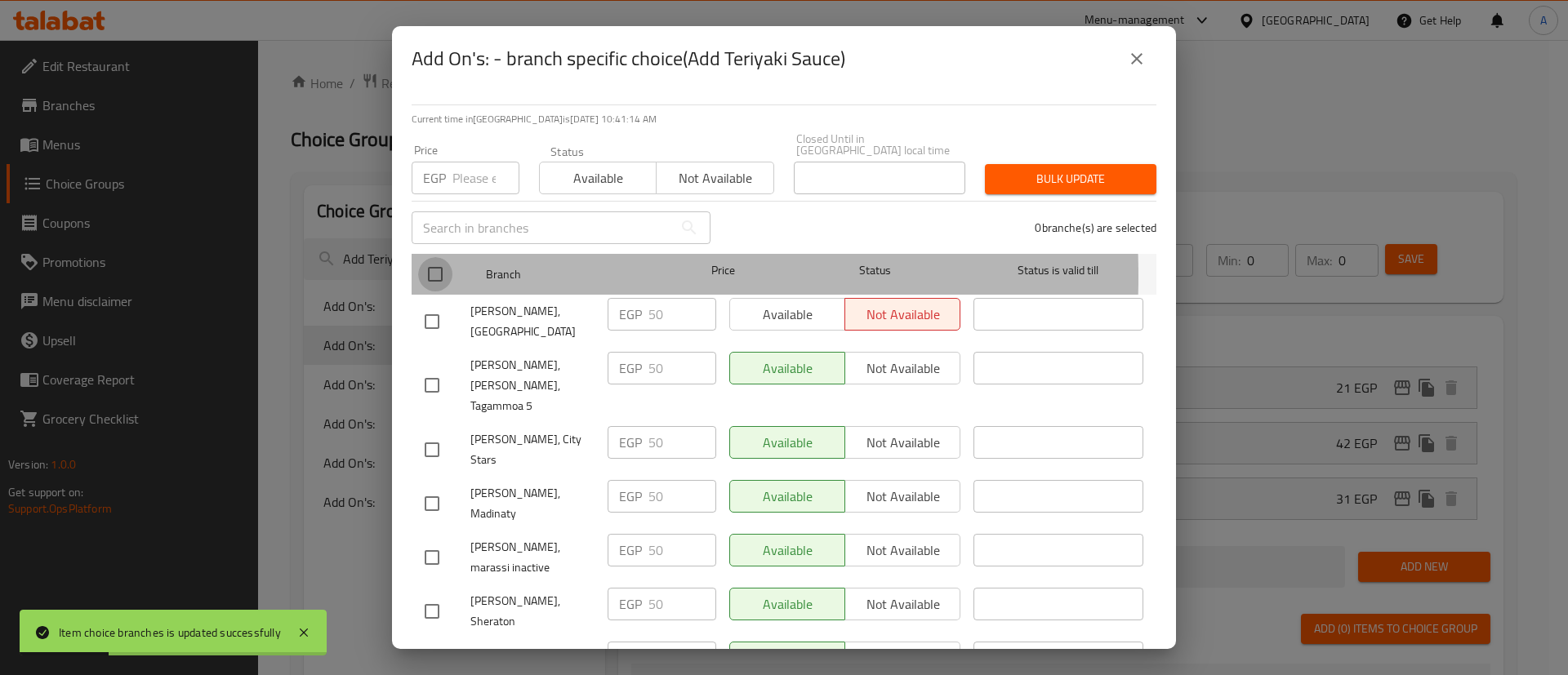
checkbox input "true"
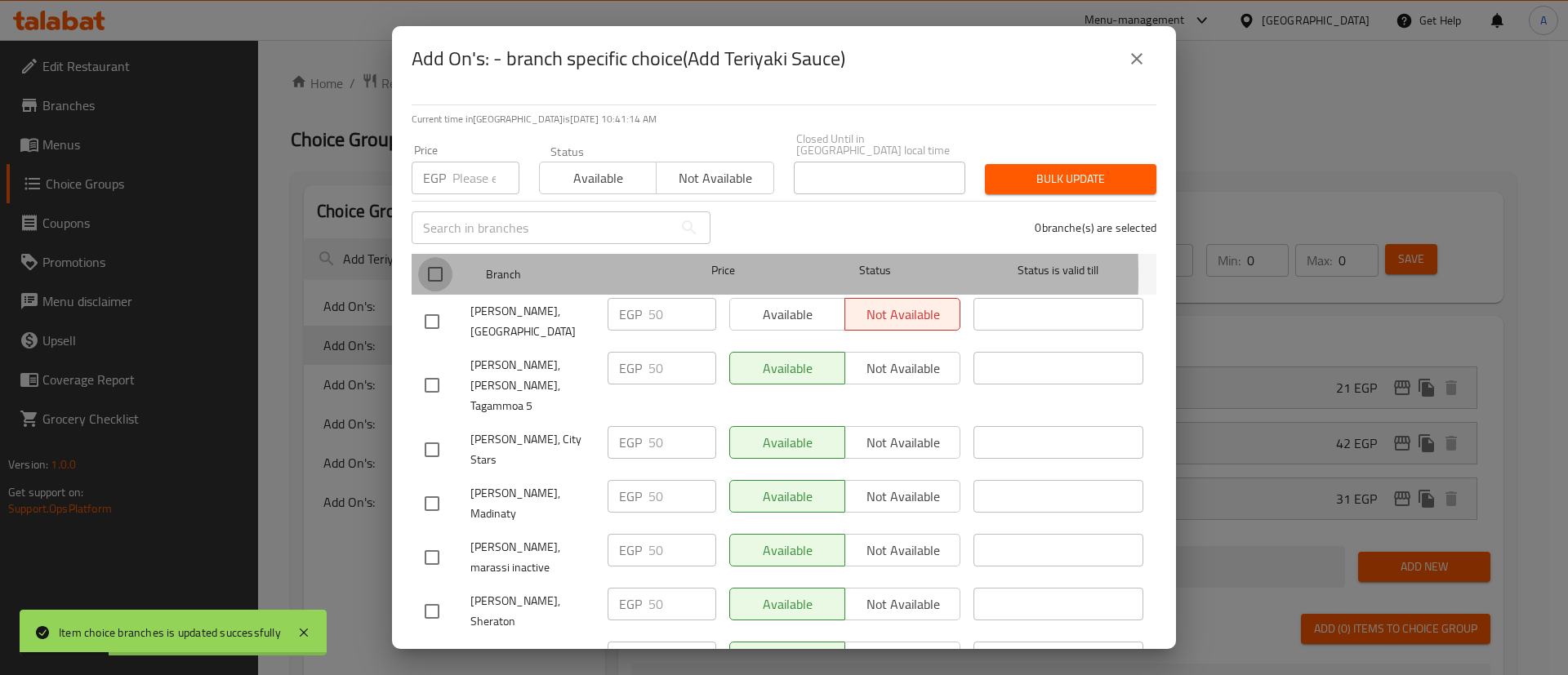
checkbox input "true"
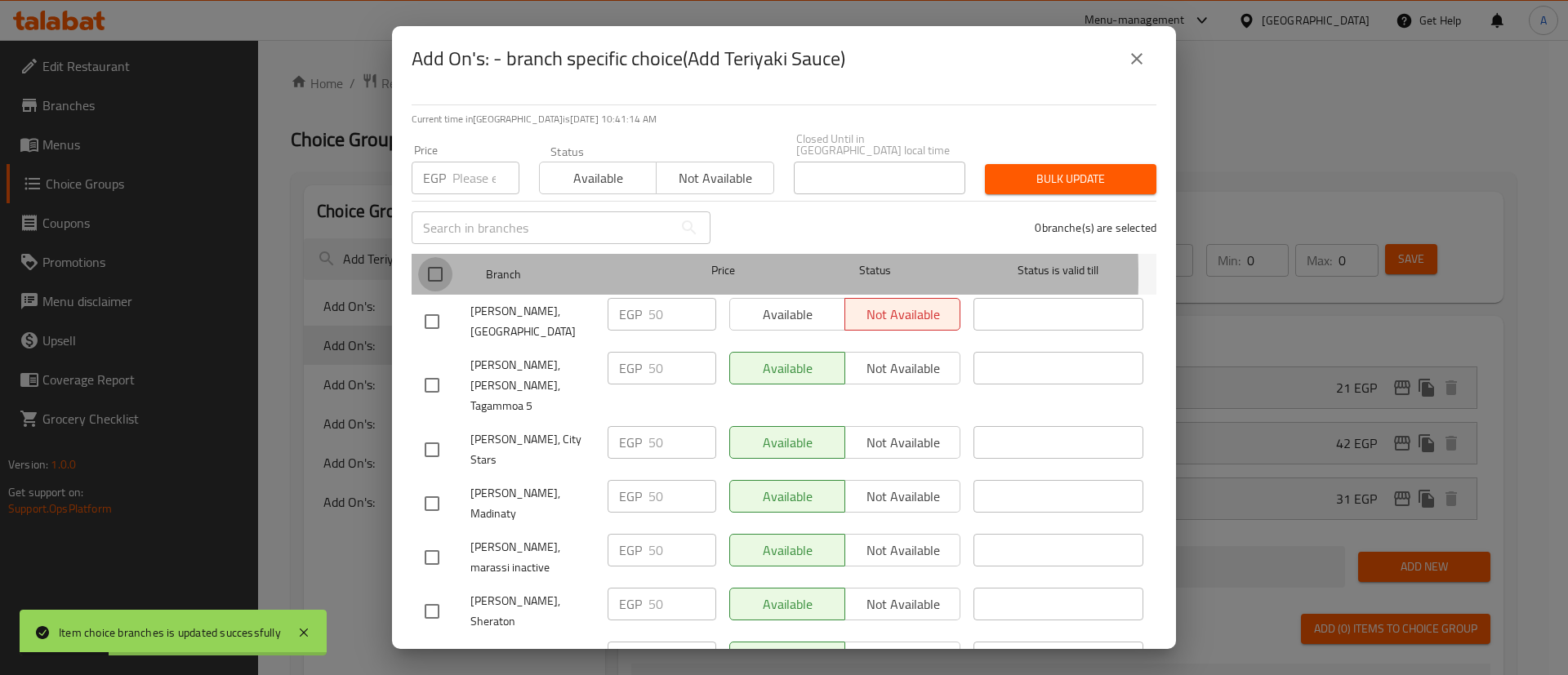
checkbox input "true"
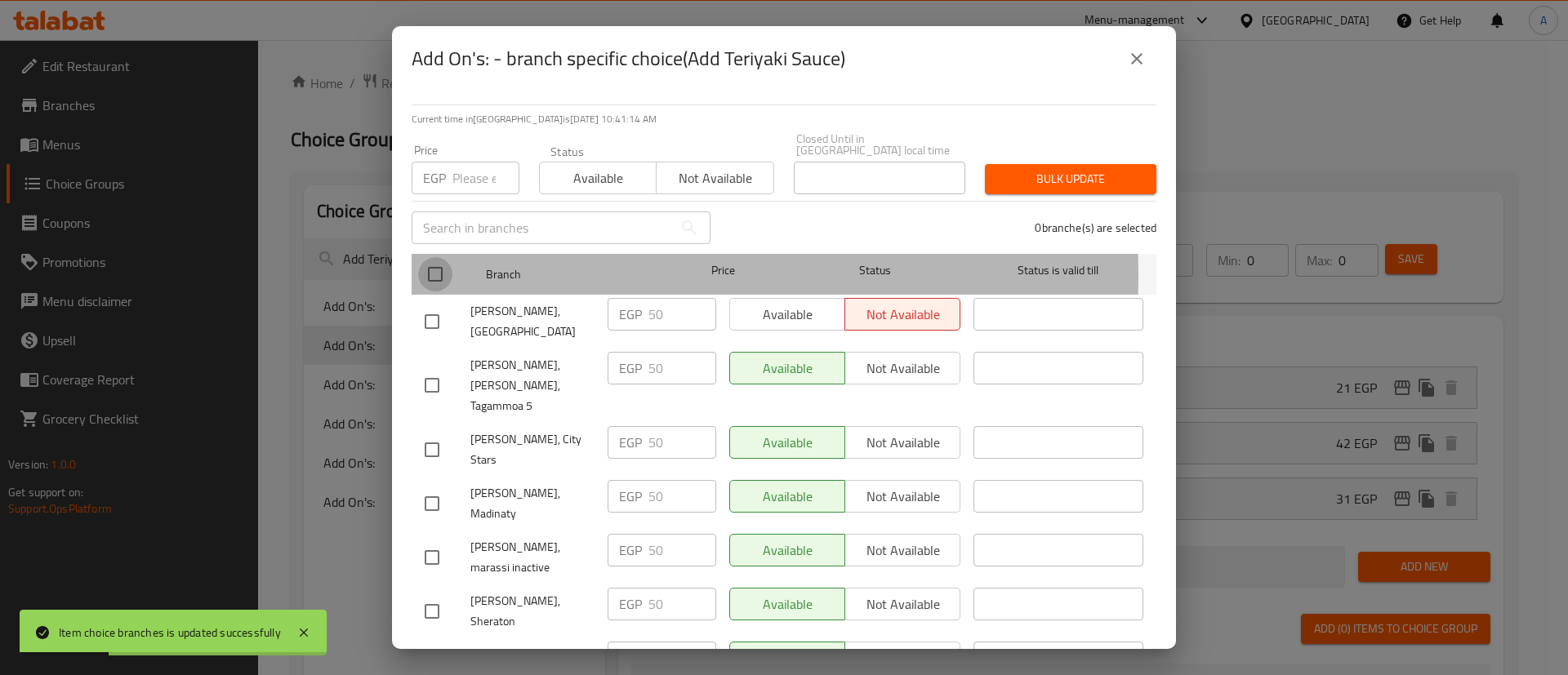
checkbox input "true"
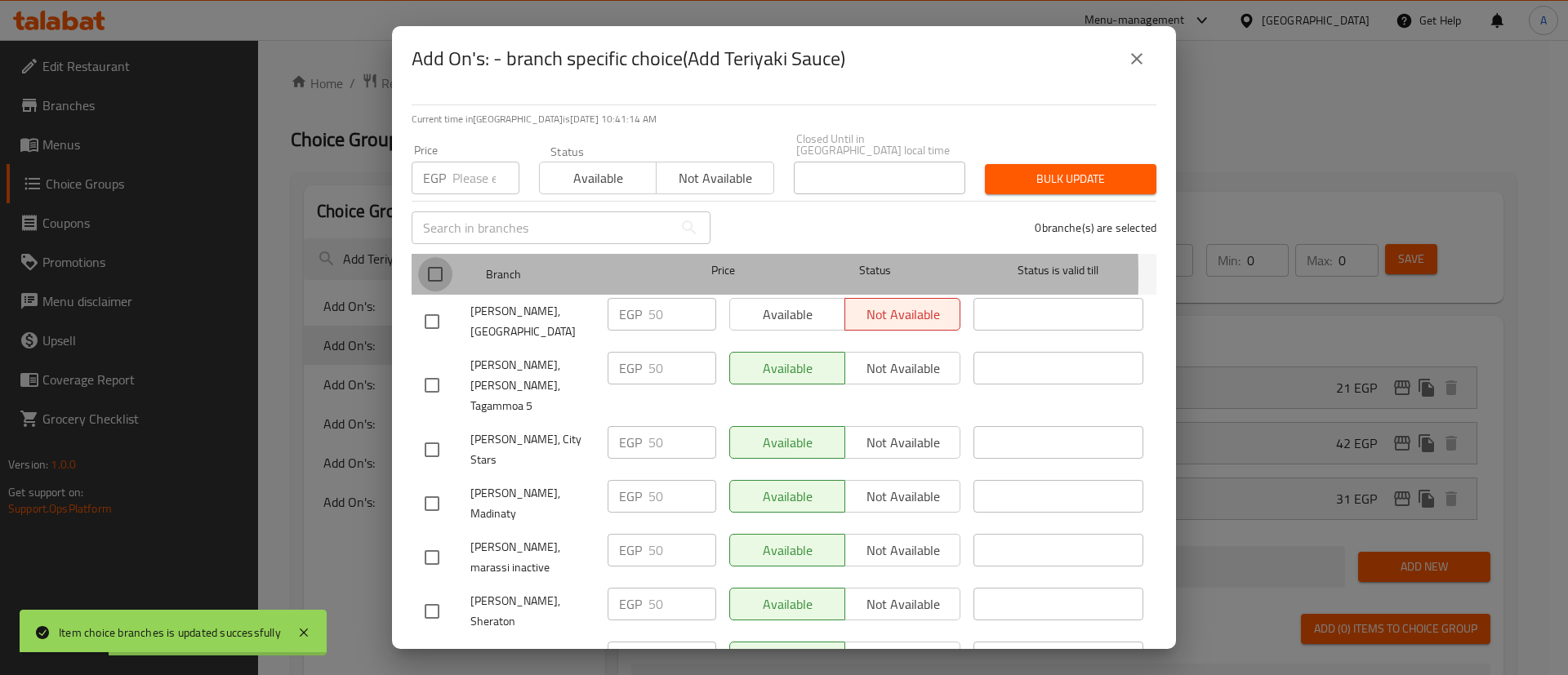
checkbox input "true"
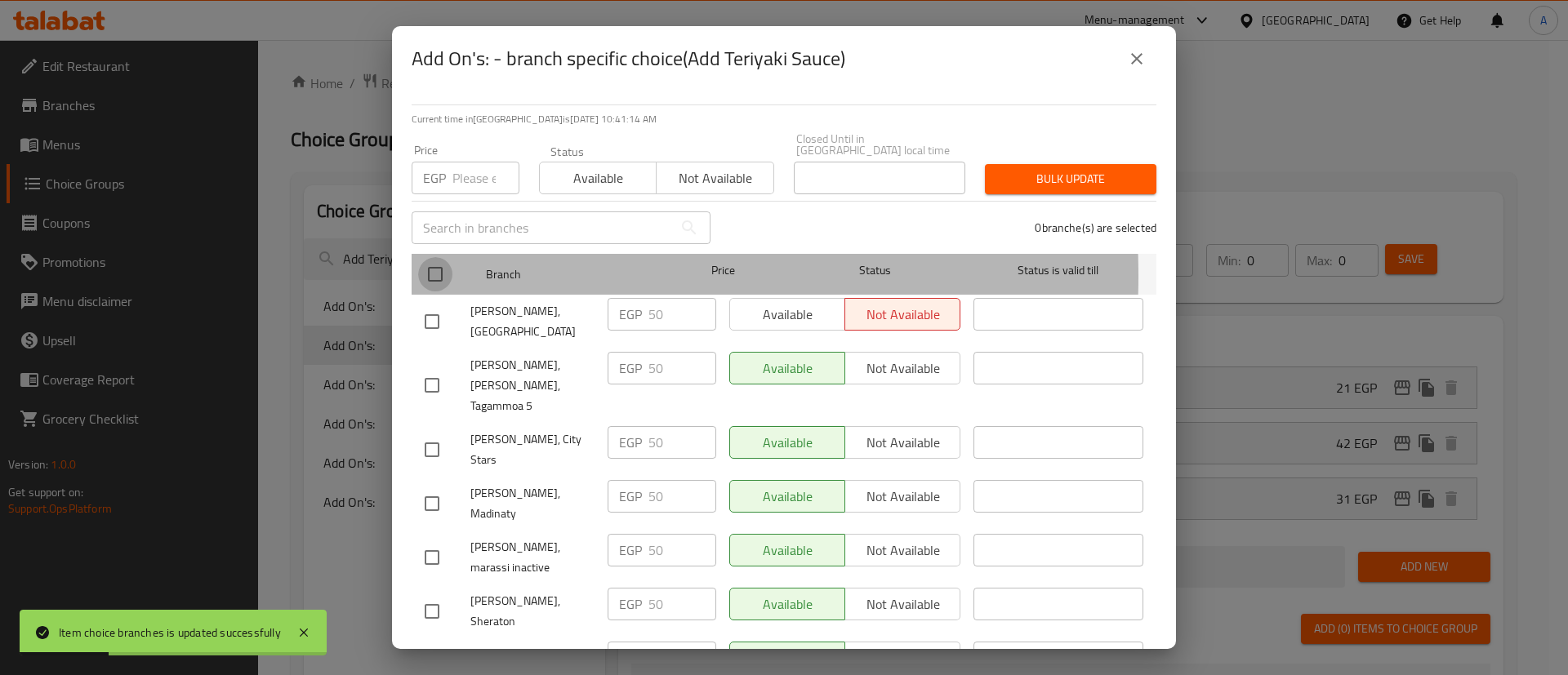
checkbox input "true"
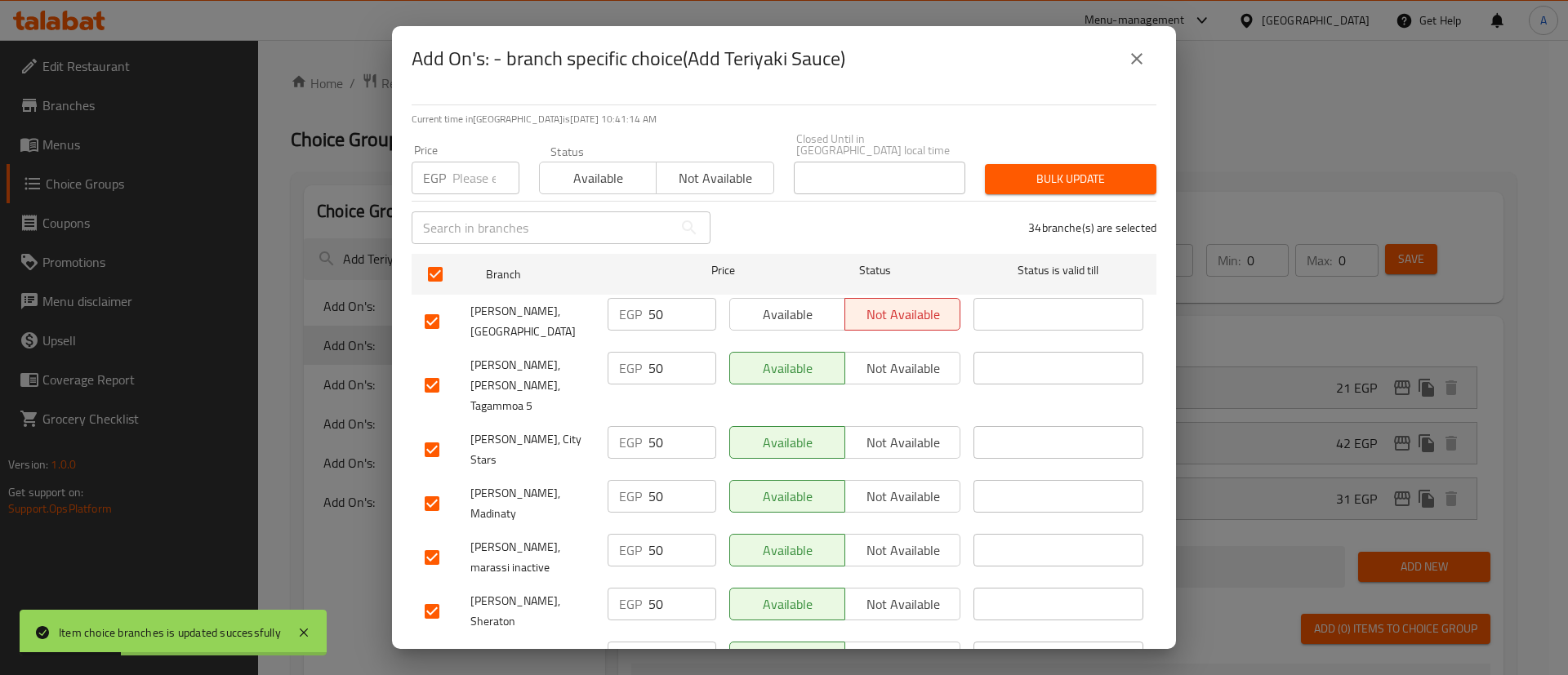
click at [472, 169] on input "number" at bounding box center [486, 178] width 67 height 33
type input "65"
click at [1044, 173] on span "Bulk update" at bounding box center [1071, 178] width 145 height 20
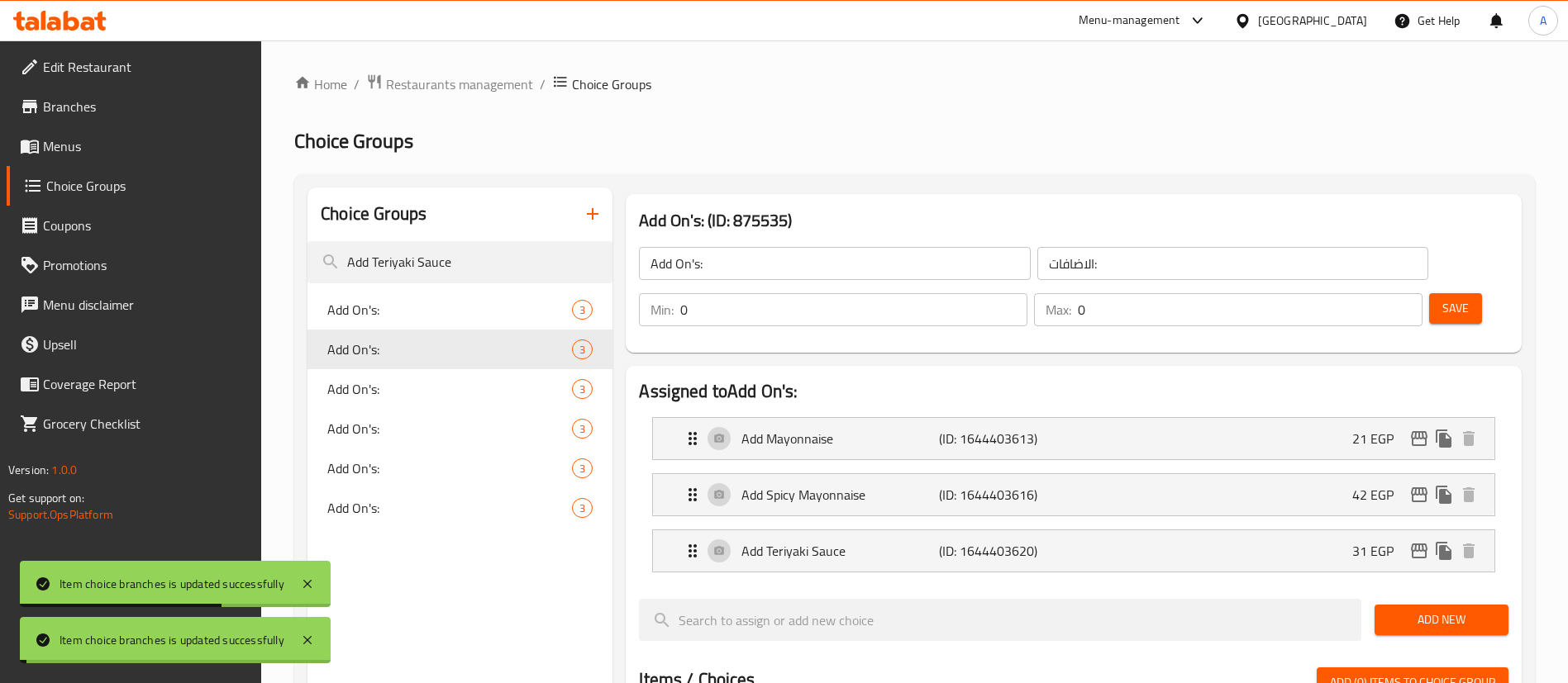
click at [355, 381] on span "Add On's:" at bounding box center [449, 389] width 244 height 20
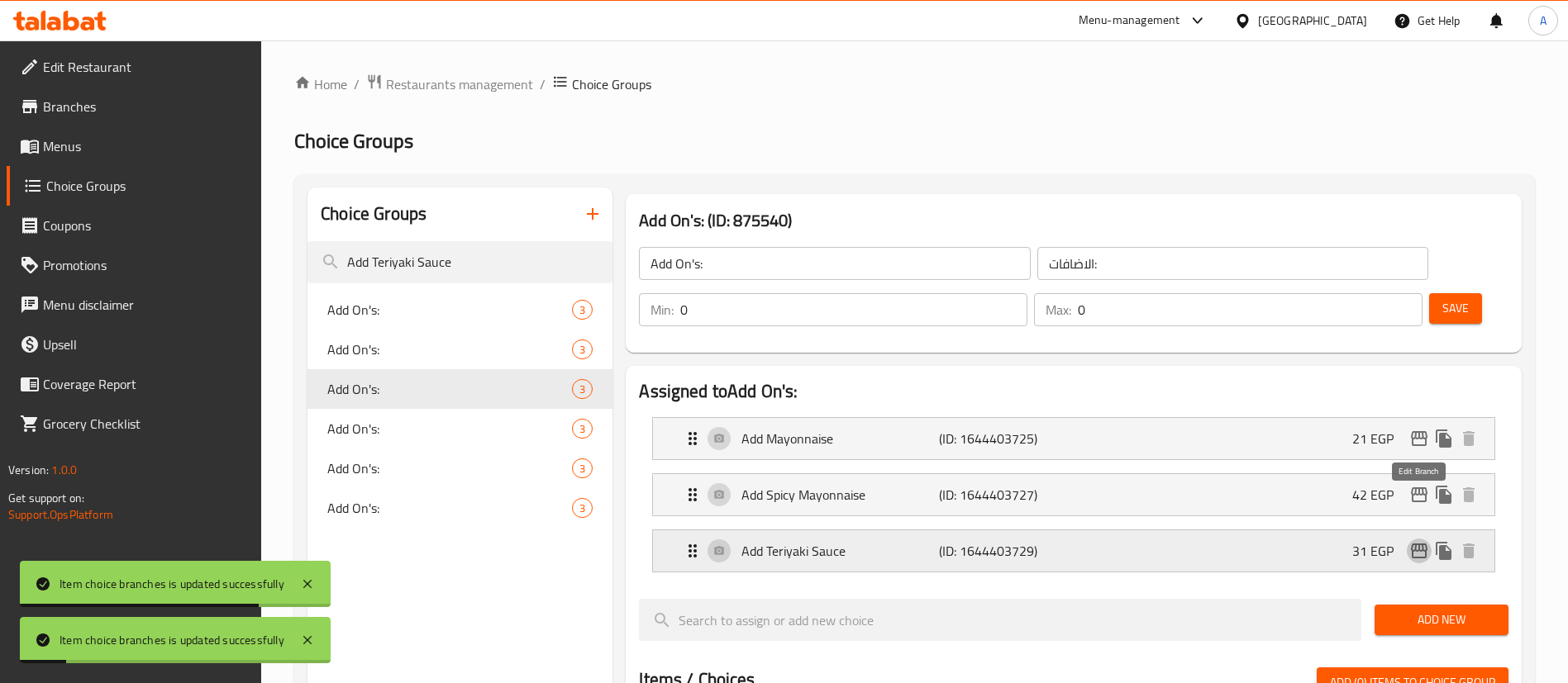
click at [1425, 544] on icon "edit" at bounding box center [1419, 551] width 17 height 15
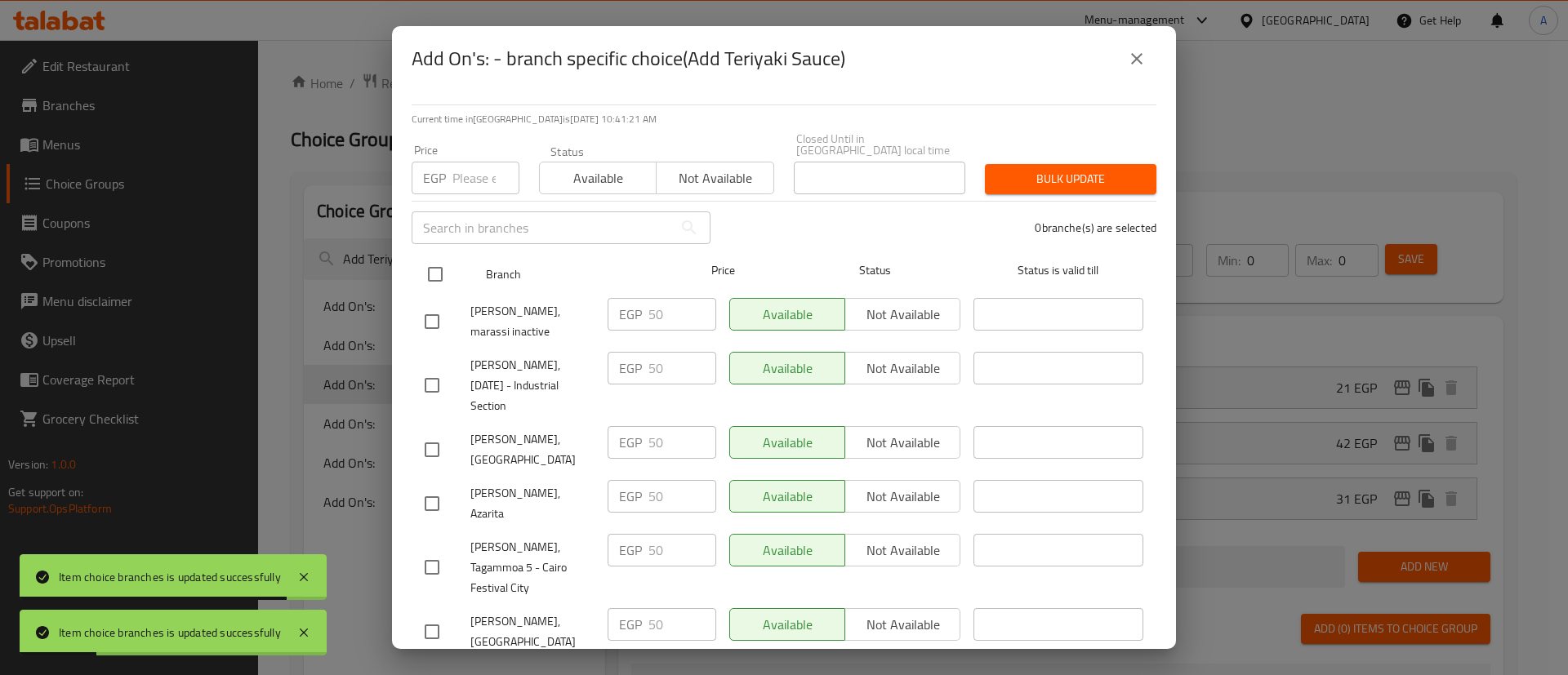
click at [434, 260] on input "checkbox" at bounding box center [435, 274] width 34 height 34
checkbox input "true"
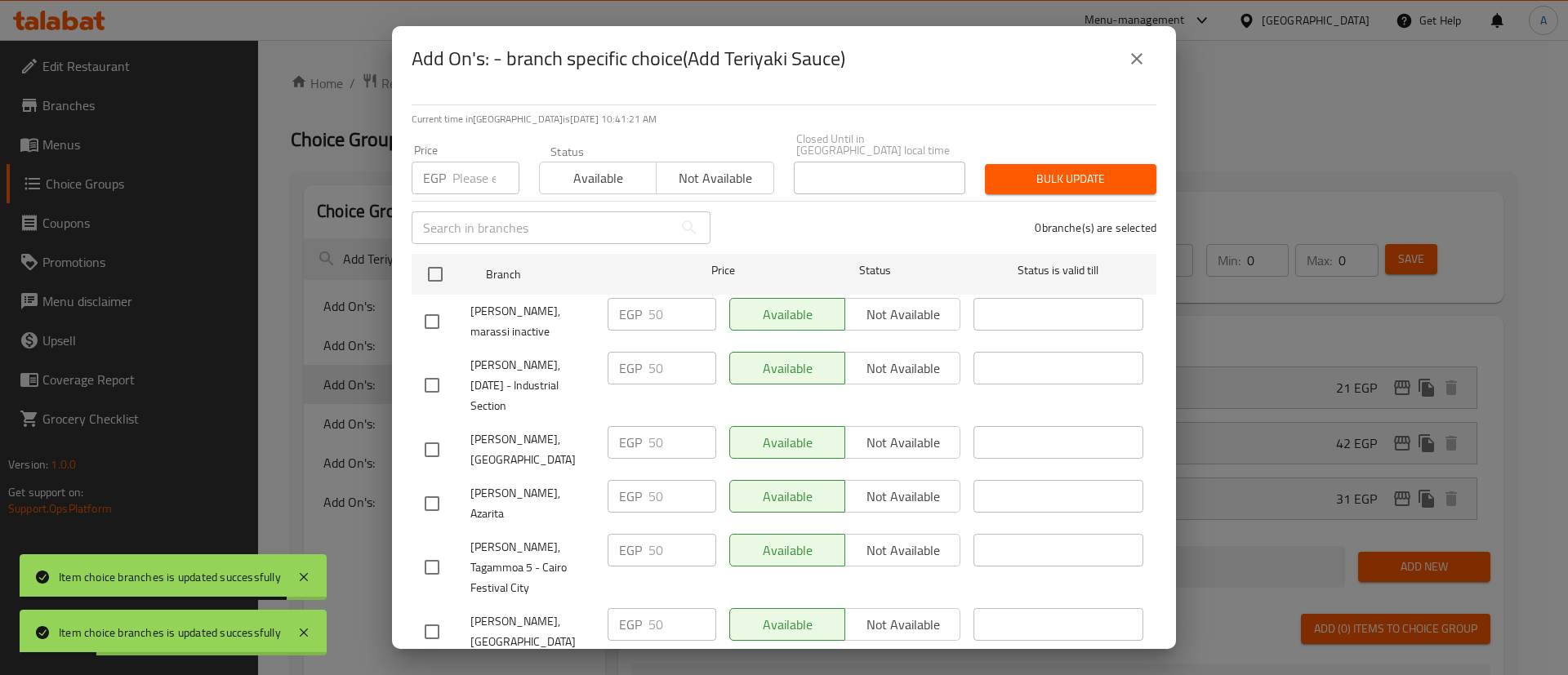
checkbox input "true"
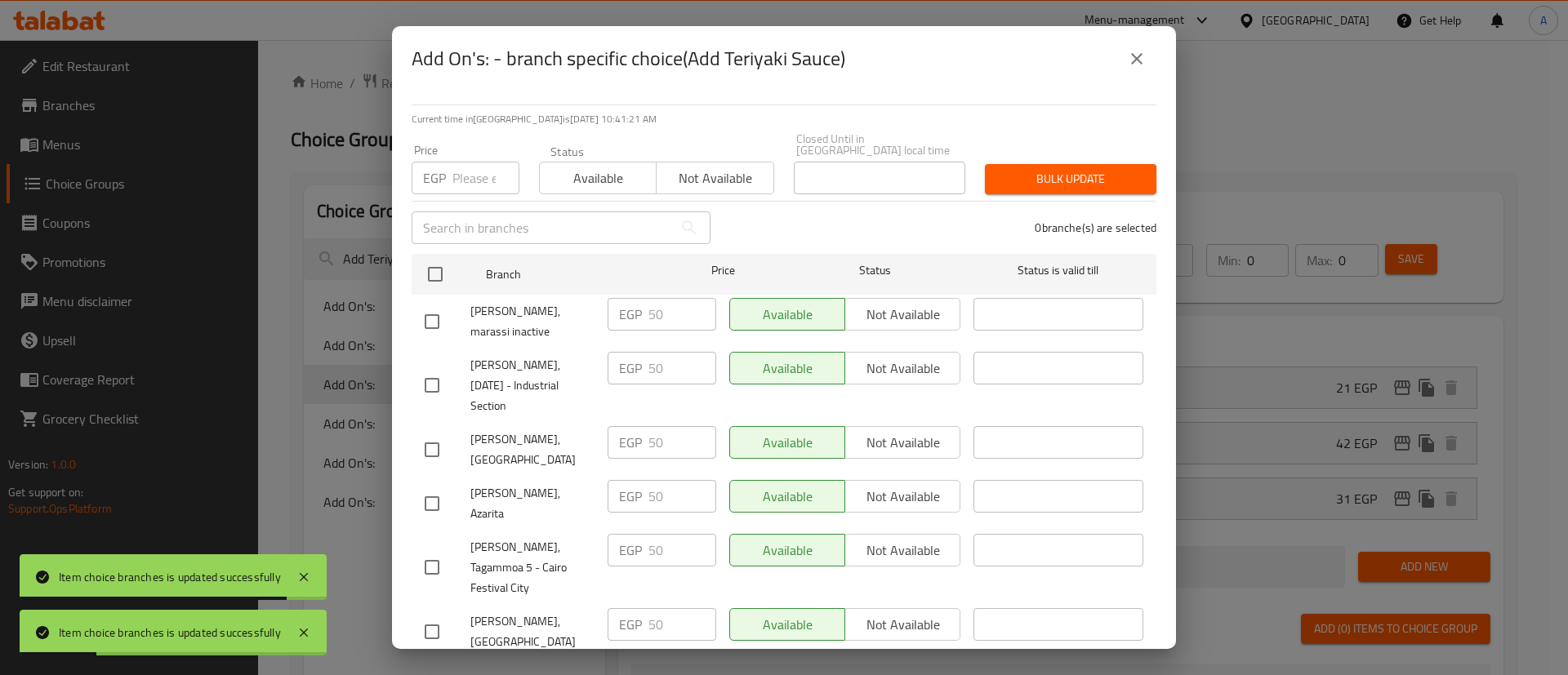
checkbox input "true"
click at [455, 162] on input "number" at bounding box center [486, 178] width 67 height 33
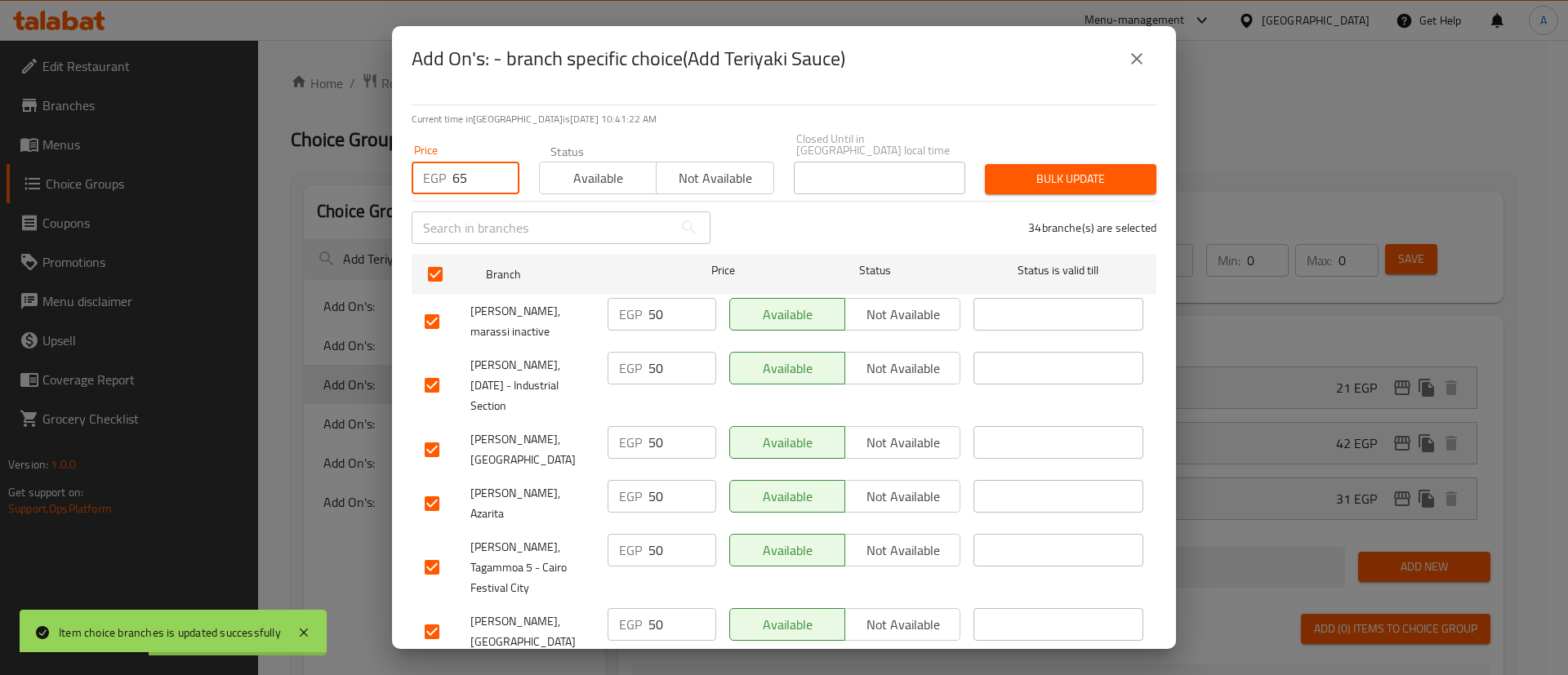
click at [1084, 171] on span "Bulk update" at bounding box center [1071, 178] width 145 height 20
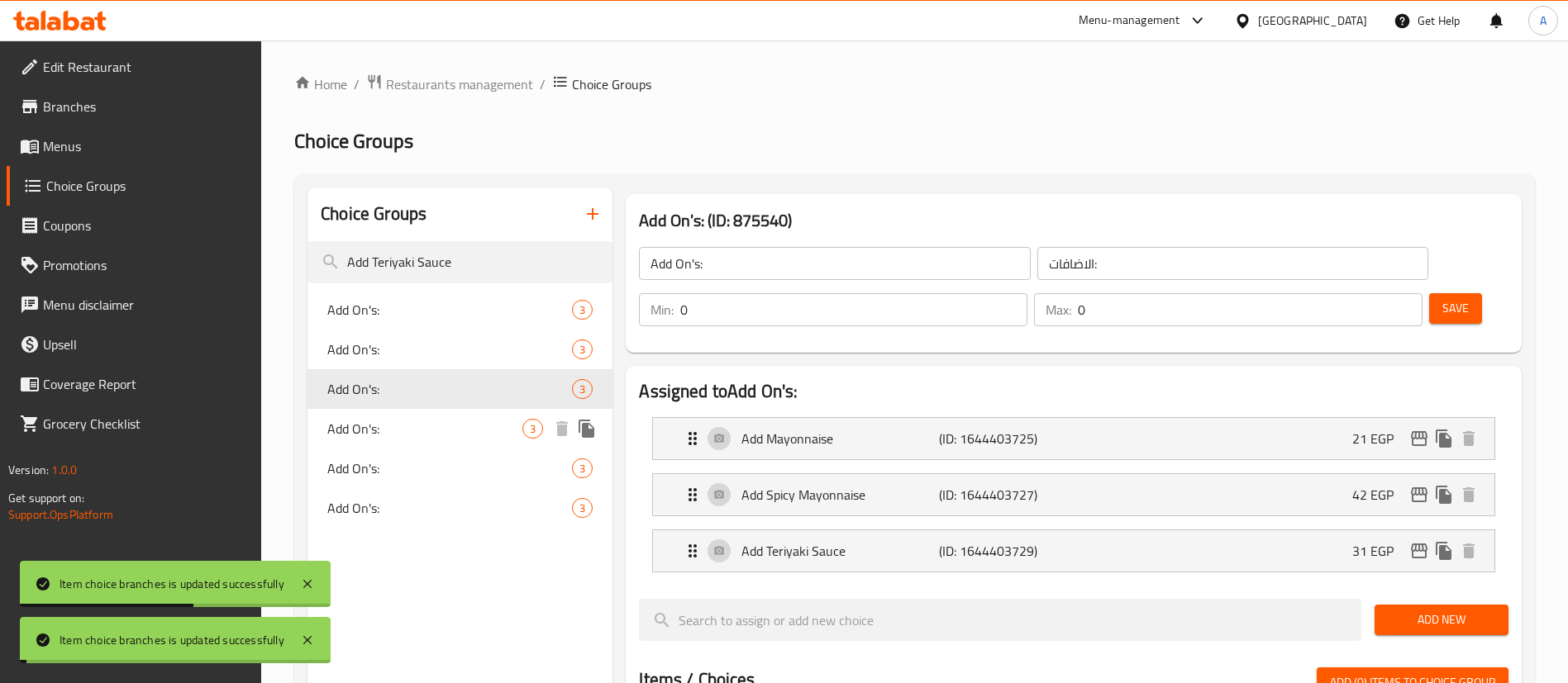
click at [398, 427] on span "Add On's:" at bounding box center [425, 428] width 195 height 20
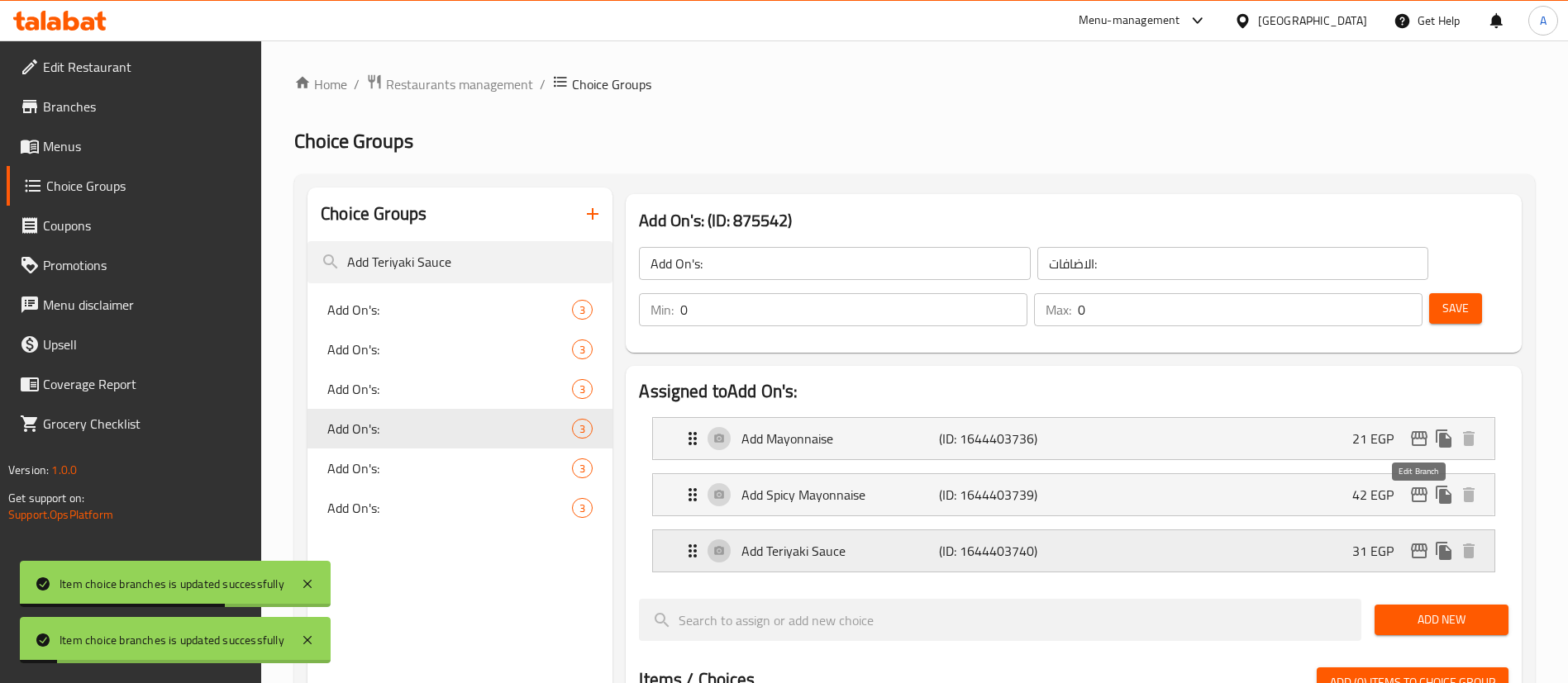
click at [1421, 541] on icon "edit" at bounding box center [1419, 551] width 20 height 20
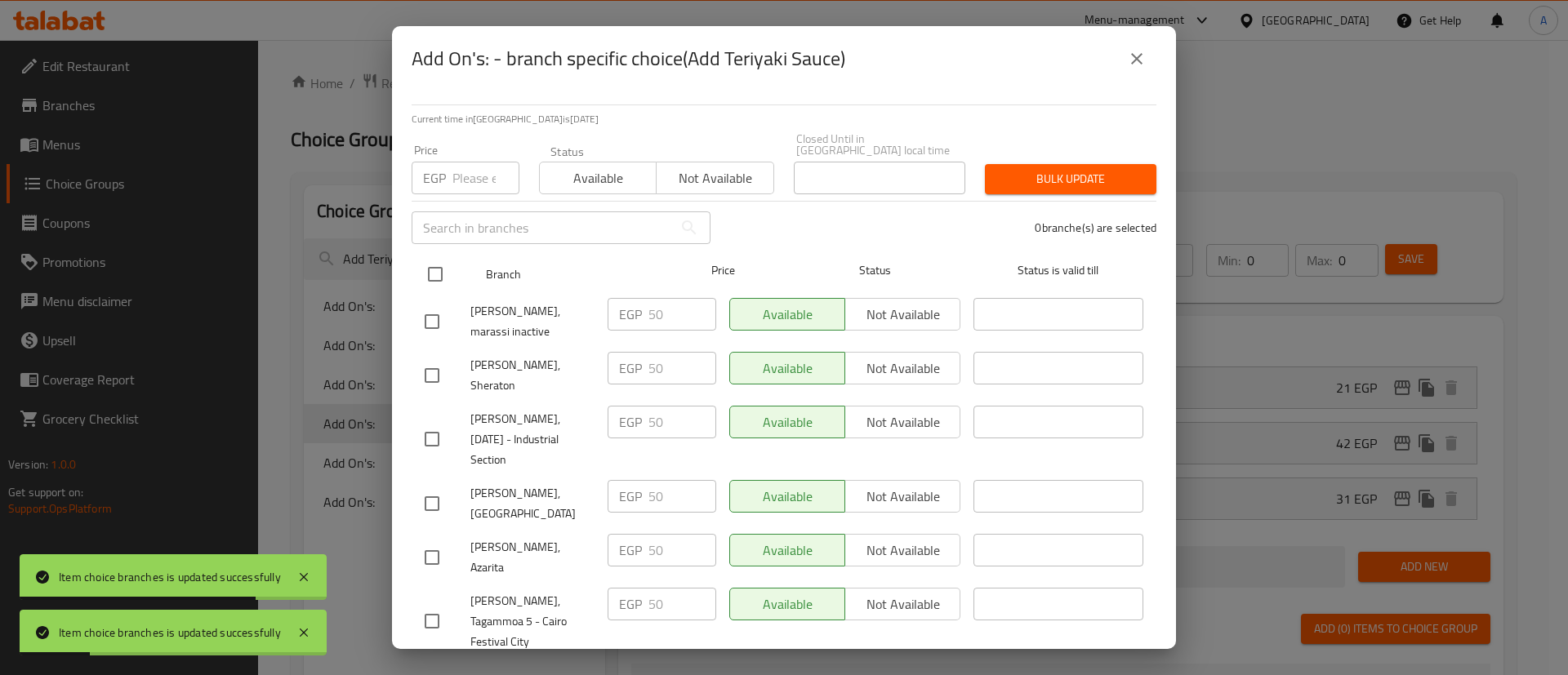
click at [423, 267] on input "checkbox" at bounding box center [435, 274] width 34 height 34
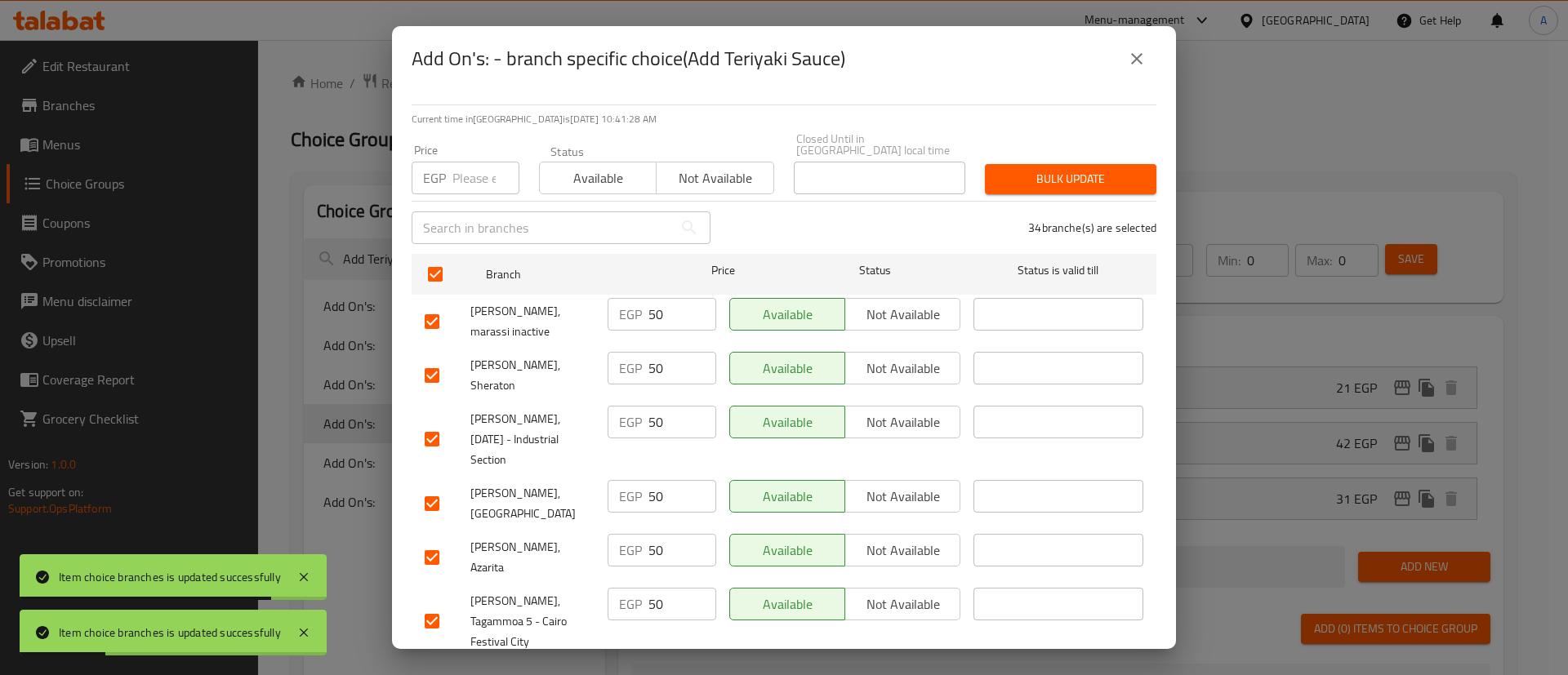
click at [460, 174] on input "number" at bounding box center [486, 178] width 67 height 33
click at [1042, 174] on span "Bulk update" at bounding box center [1071, 178] width 145 height 20
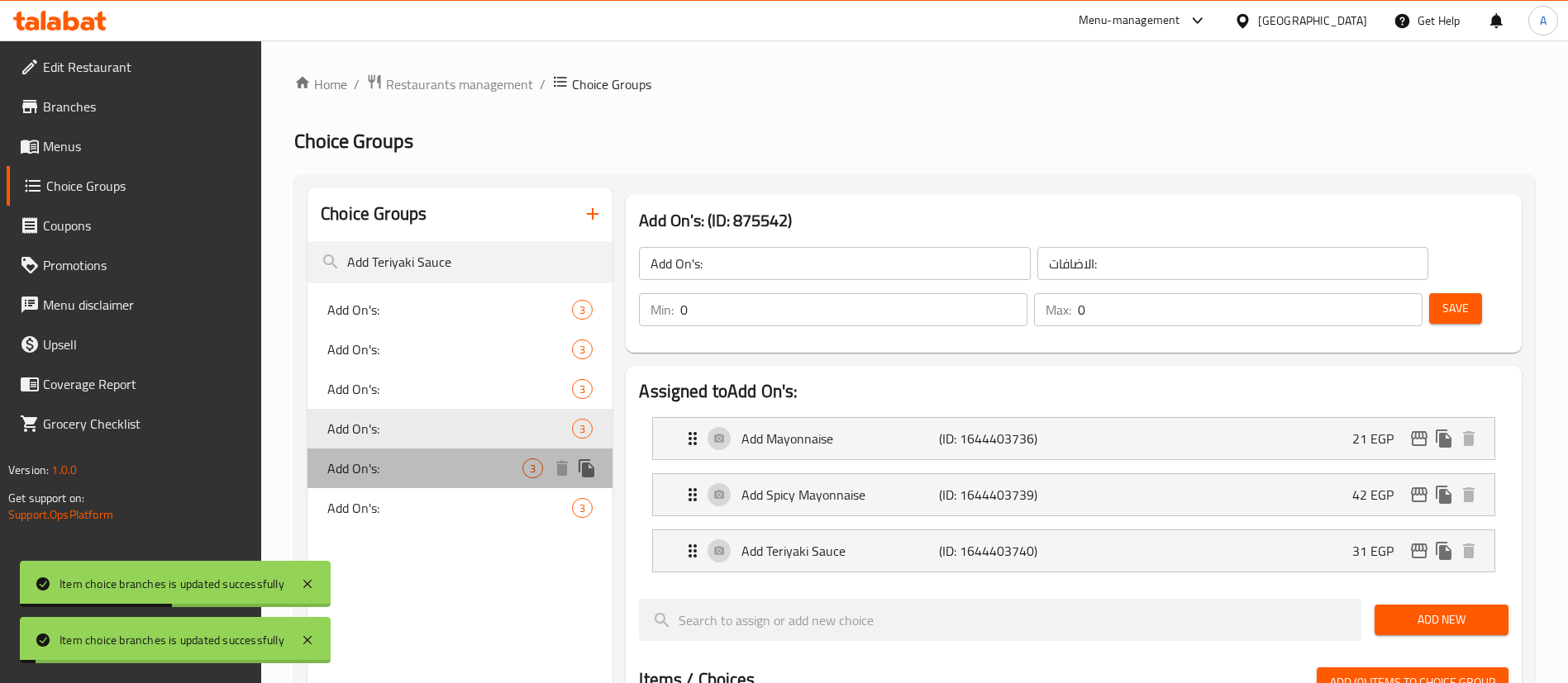
click at [364, 465] on span "Add On's:" at bounding box center [425, 468] width 195 height 20
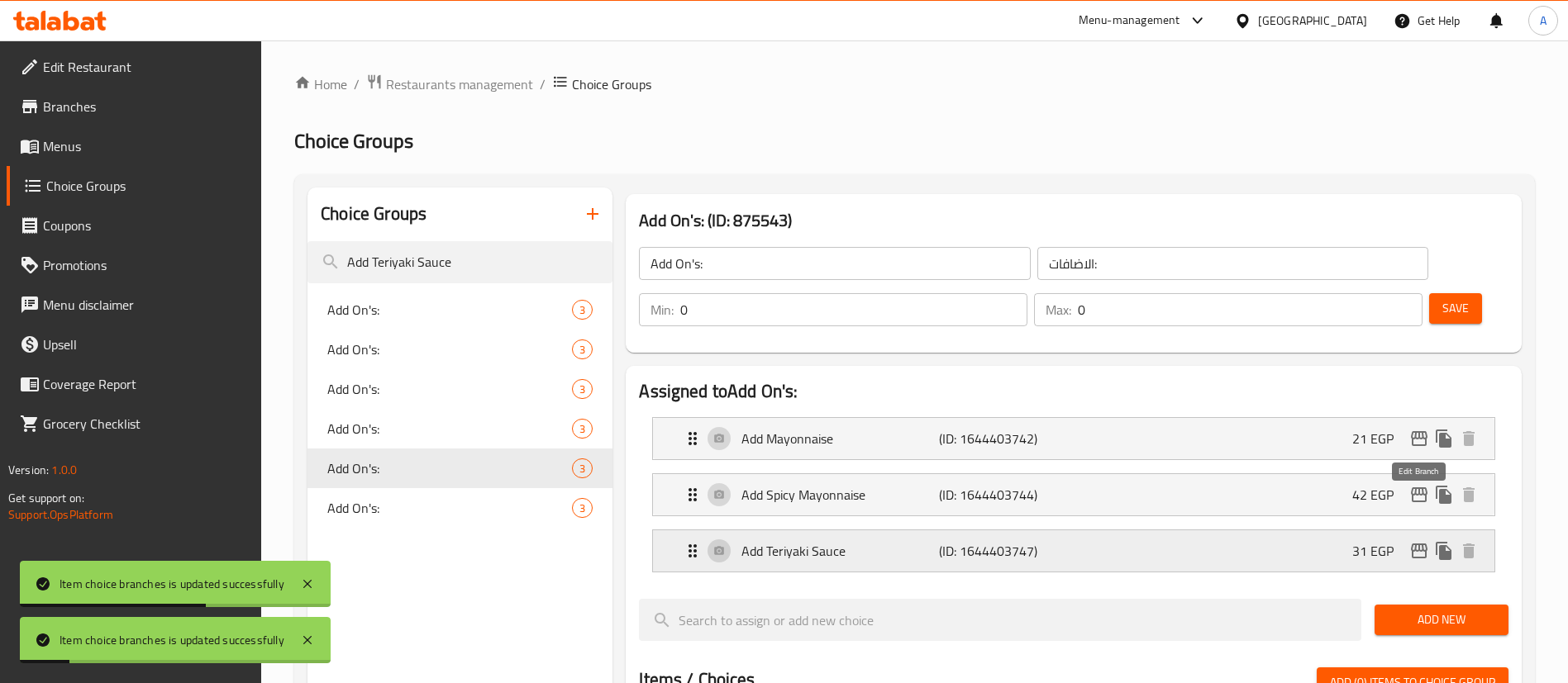
click at [1424, 541] on icon "edit" at bounding box center [1419, 551] width 20 height 20
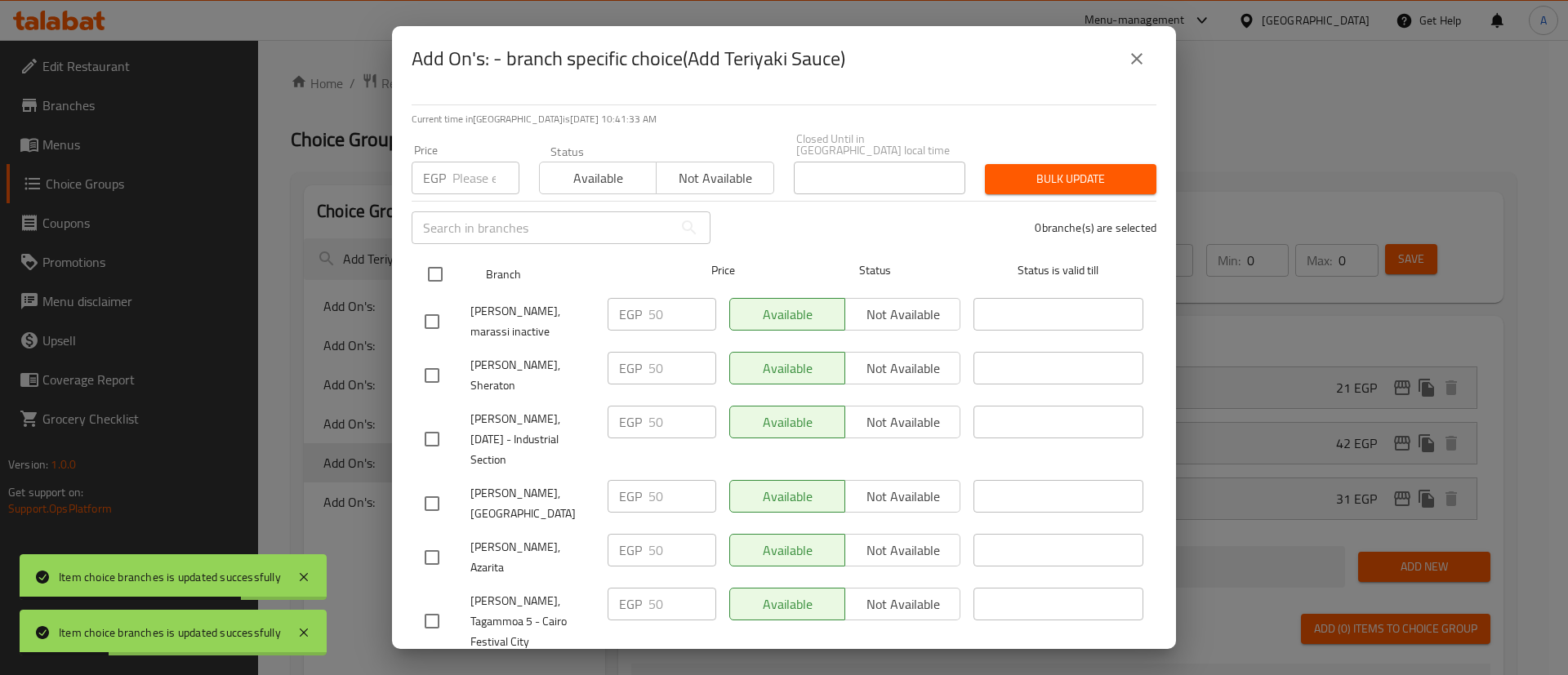
click at [454, 261] on div at bounding box center [449, 274] width 61 height 47
click at [437, 271] on input "checkbox" at bounding box center [435, 274] width 34 height 34
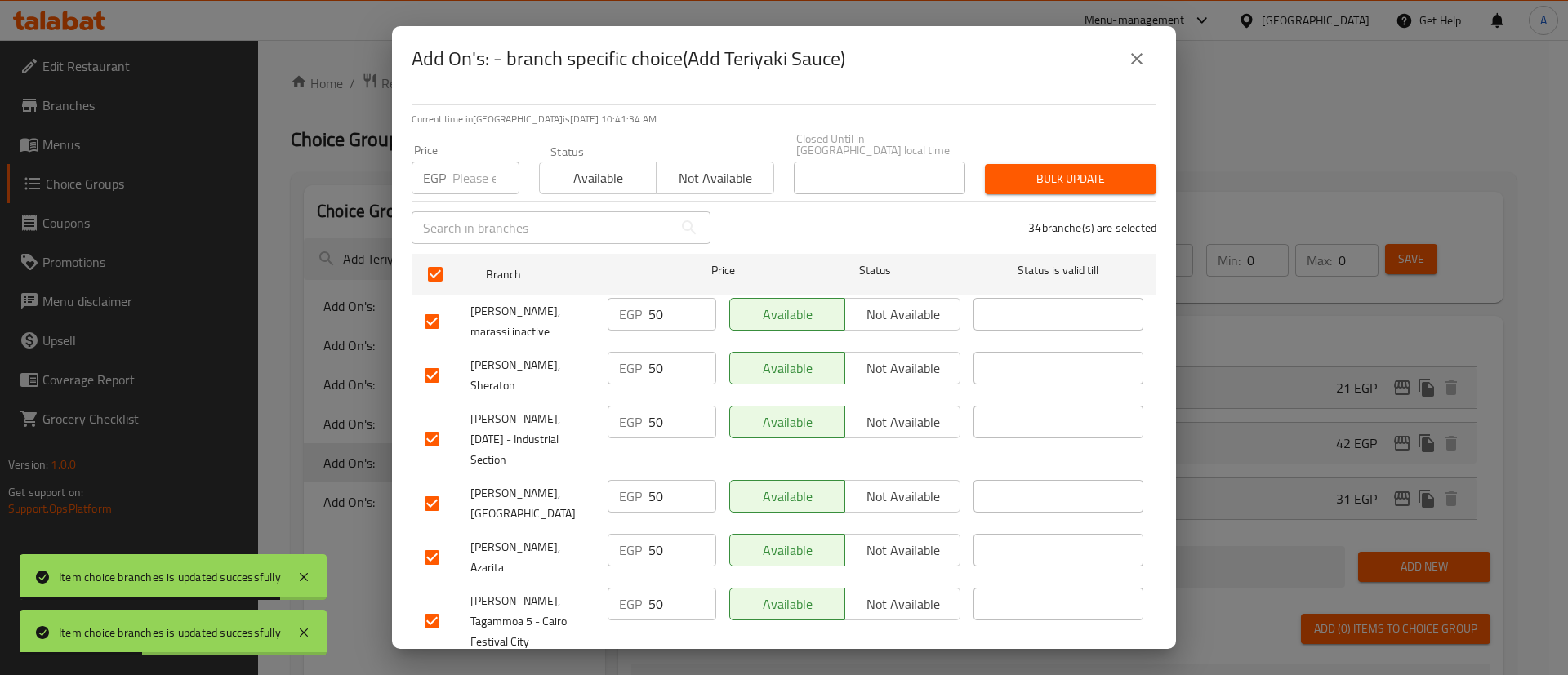
click at [479, 167] on input "number" at bounding box center [486, 178] width 67 height 33
click at [986, 164] on button "Bulk update" at bounding box center [1071, 178] width 172 height 30
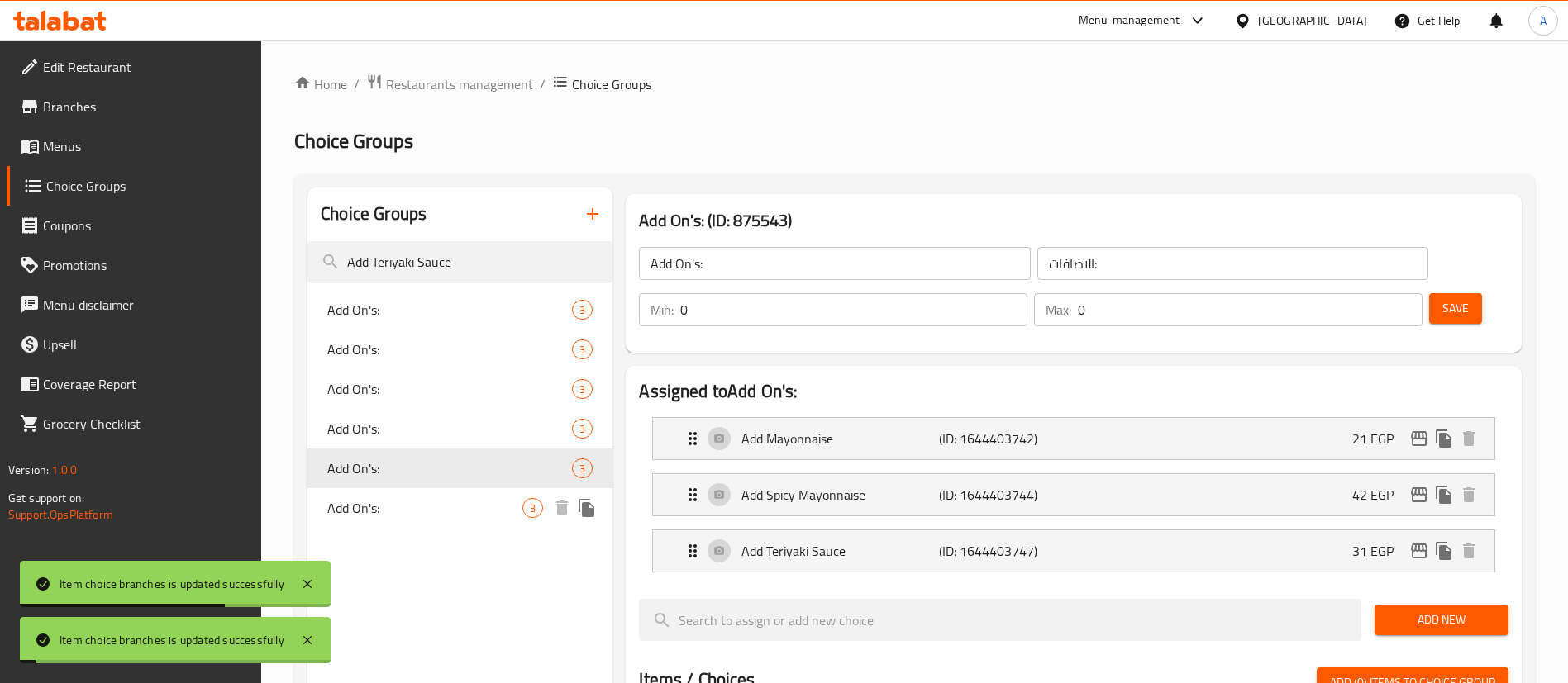
click at [395, 520] on div "Add On's: 3" at bounding box center [460, 508] width 305 height 39
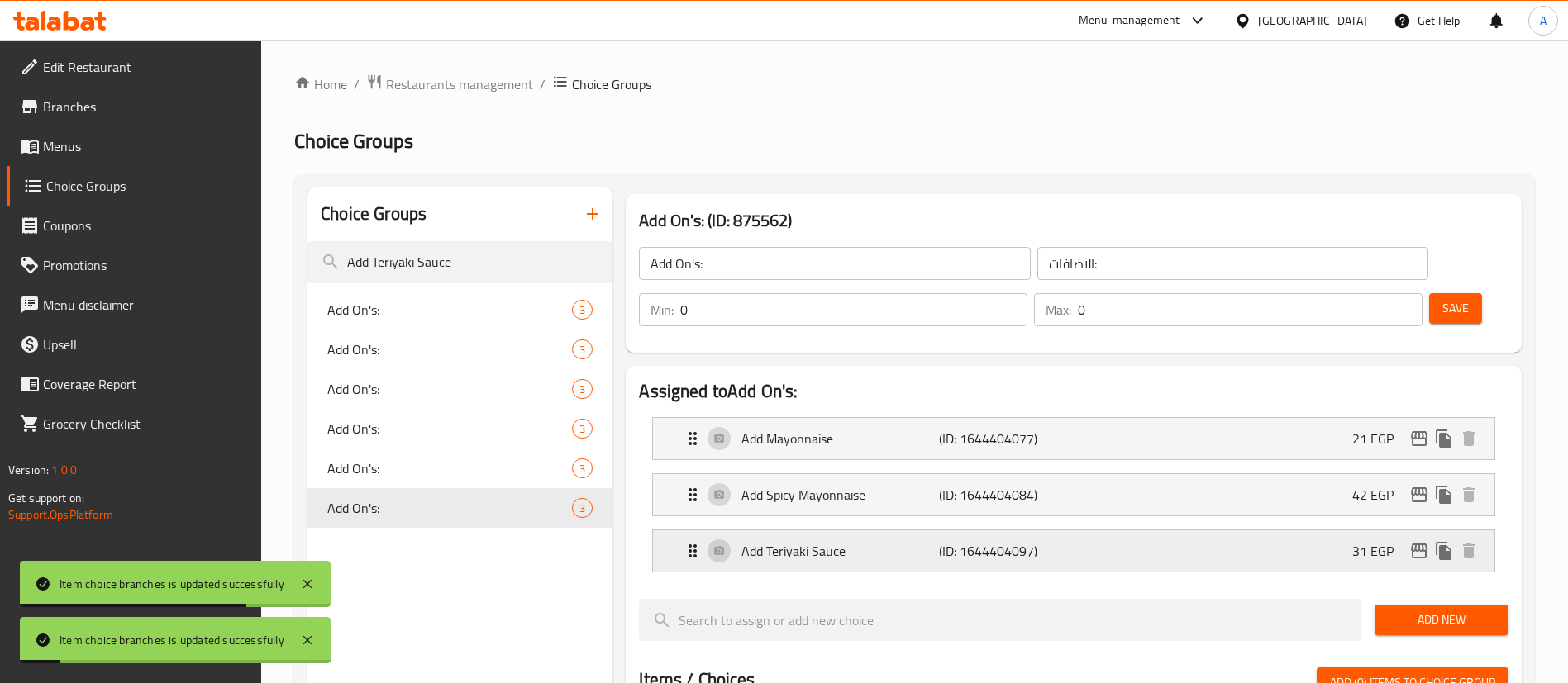
click at [1422, 541] on icon "edit" at bounding box center [1419, 551] width 20 height 20
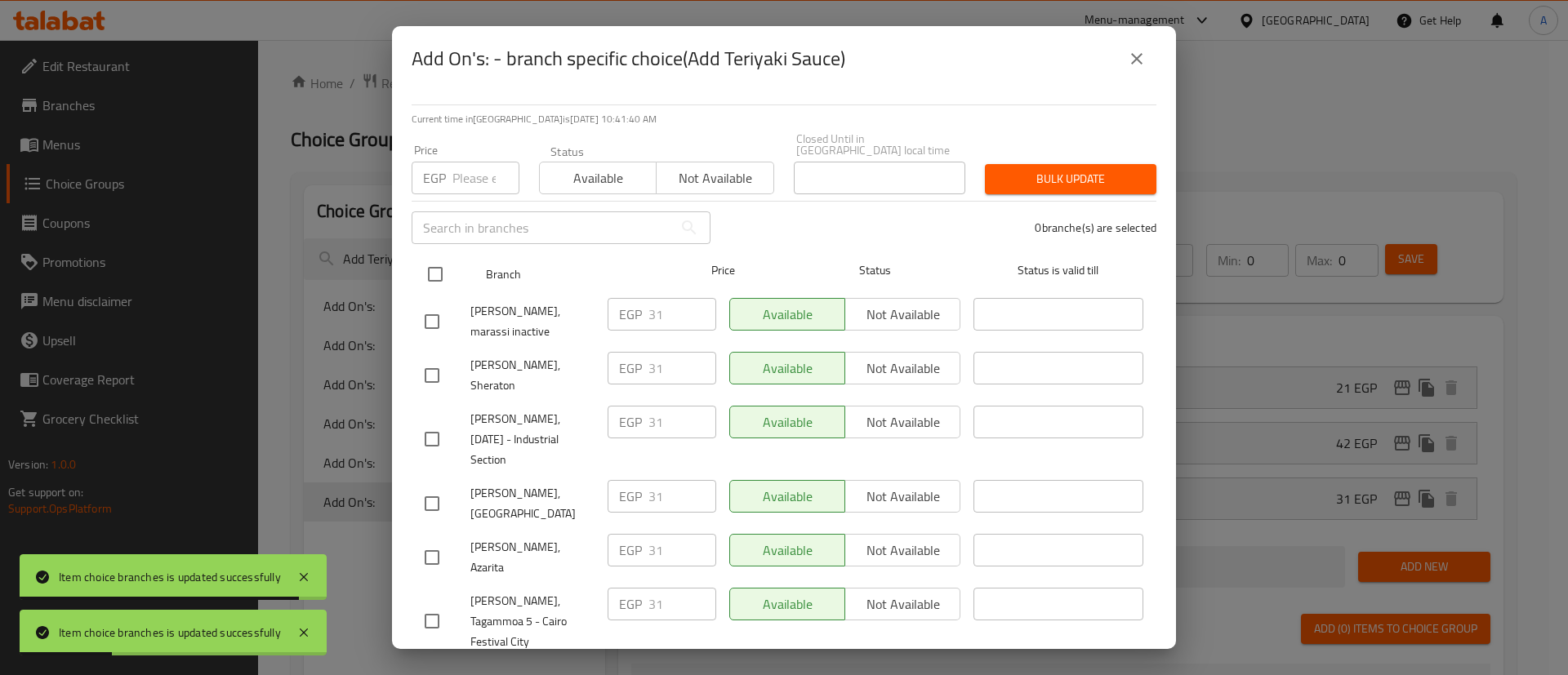
click at [425, 266] on input "checkbox" at bounding box center [435, 274] width 34 height 34
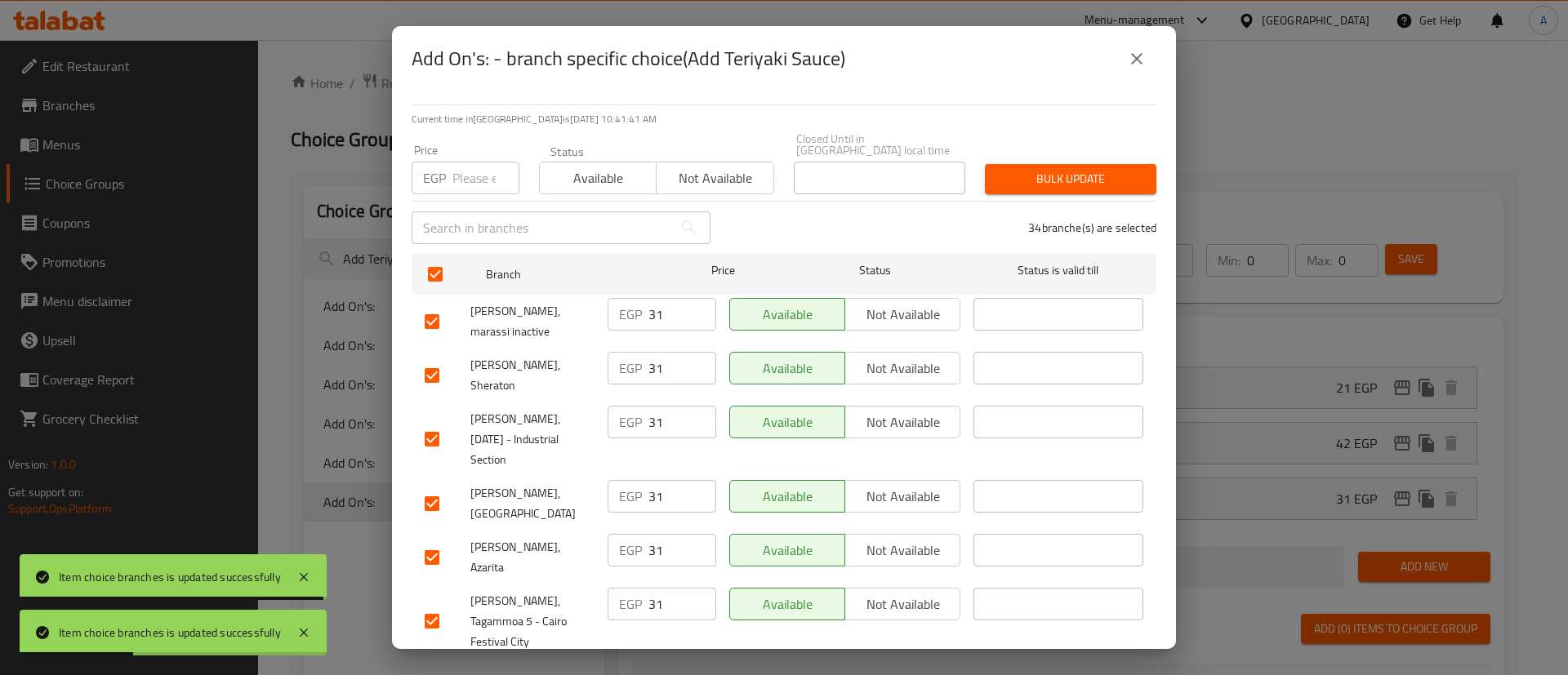
click at [461, 164] on input "number" at bounding box center [486, 178] width 67 height 33
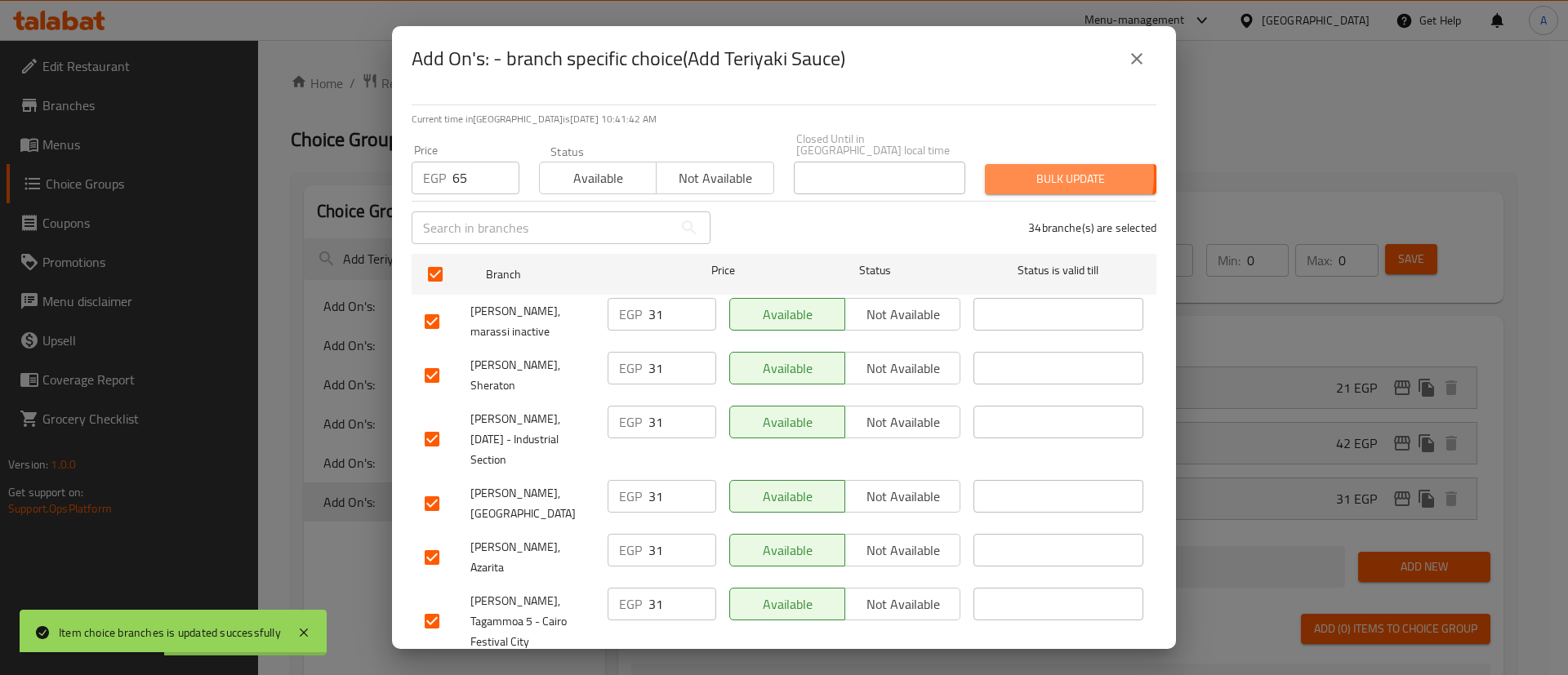
click at [1017, 169] on span "Bulk update" at bounding box center [1071, 178] width 145 height 20
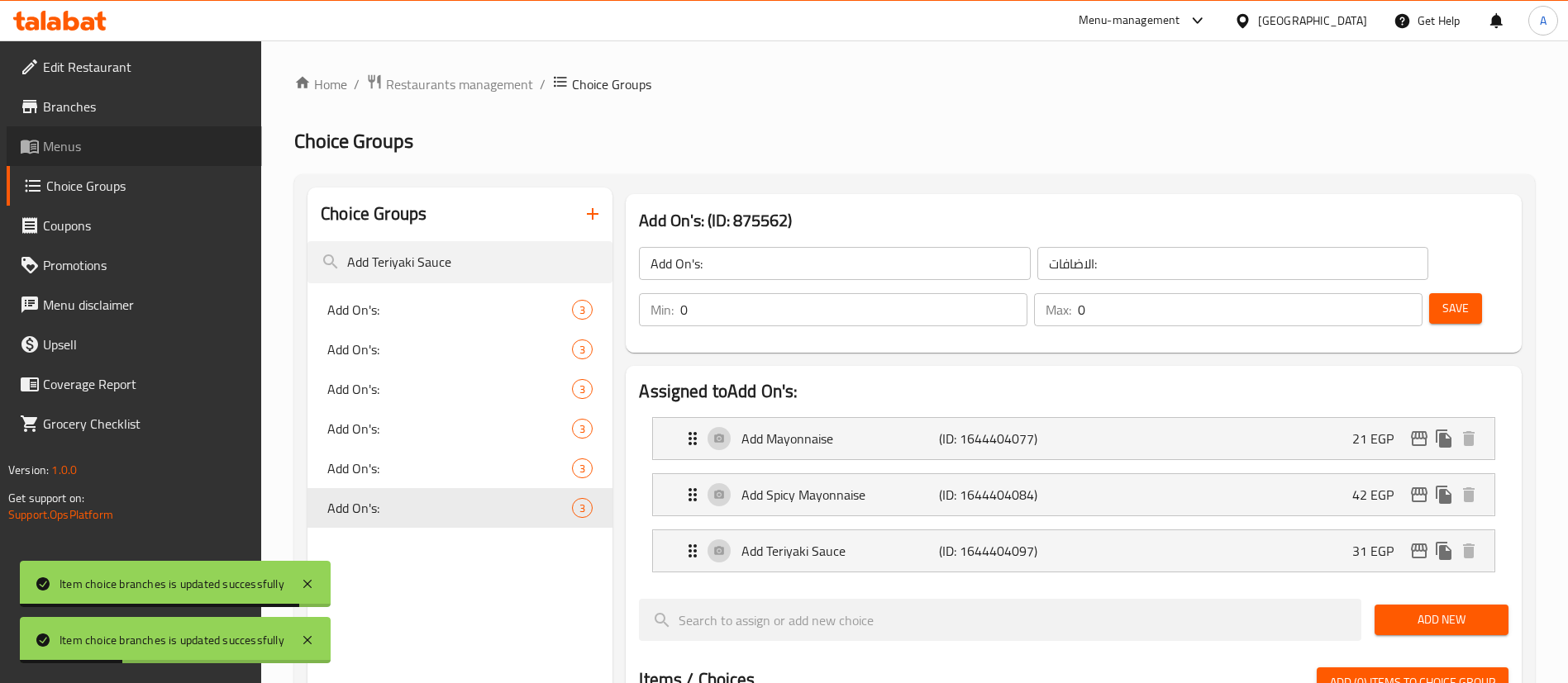
click at [85, 163] on link "Menus" at bounding box center [134, 146] width 255 height 39
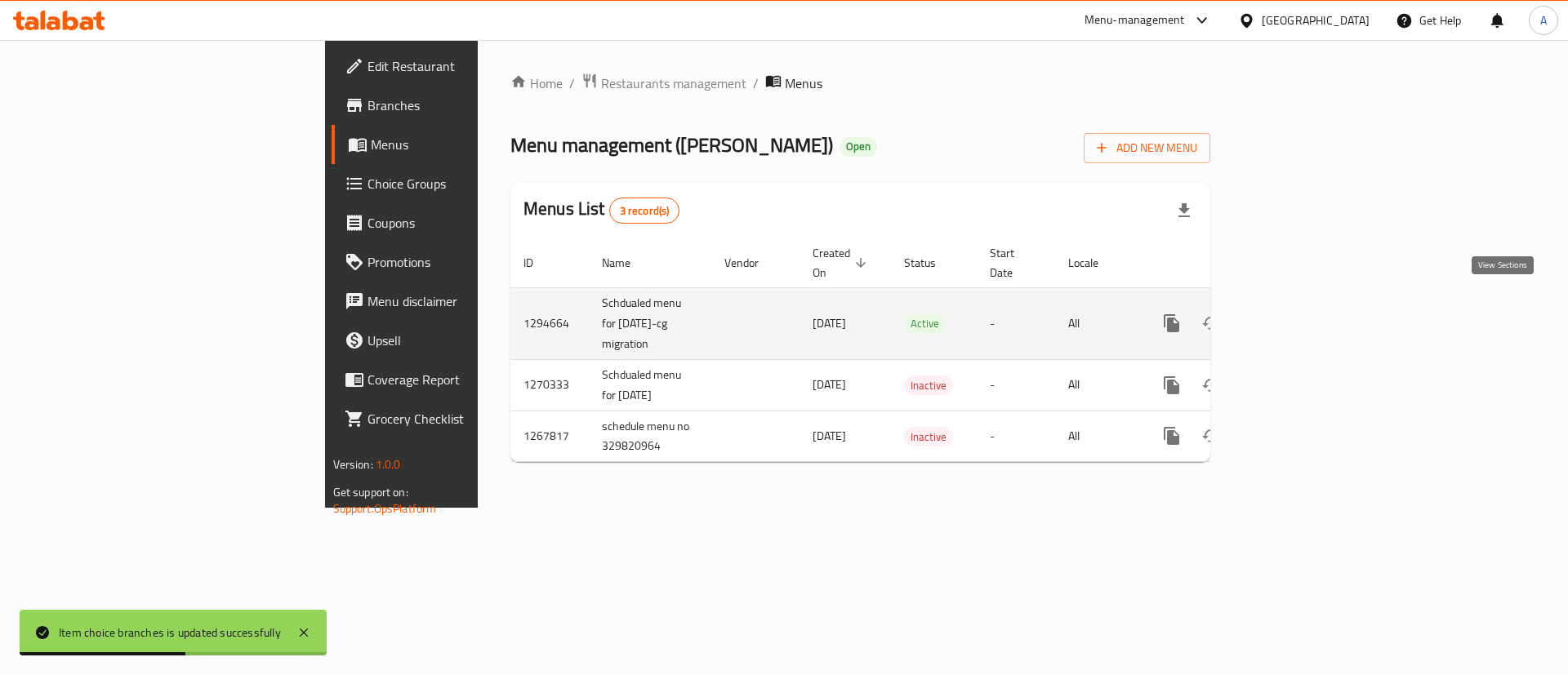
click at [1309, 307] on link "enhanced table" at bounding box center [1290, 323] width 39 height 39
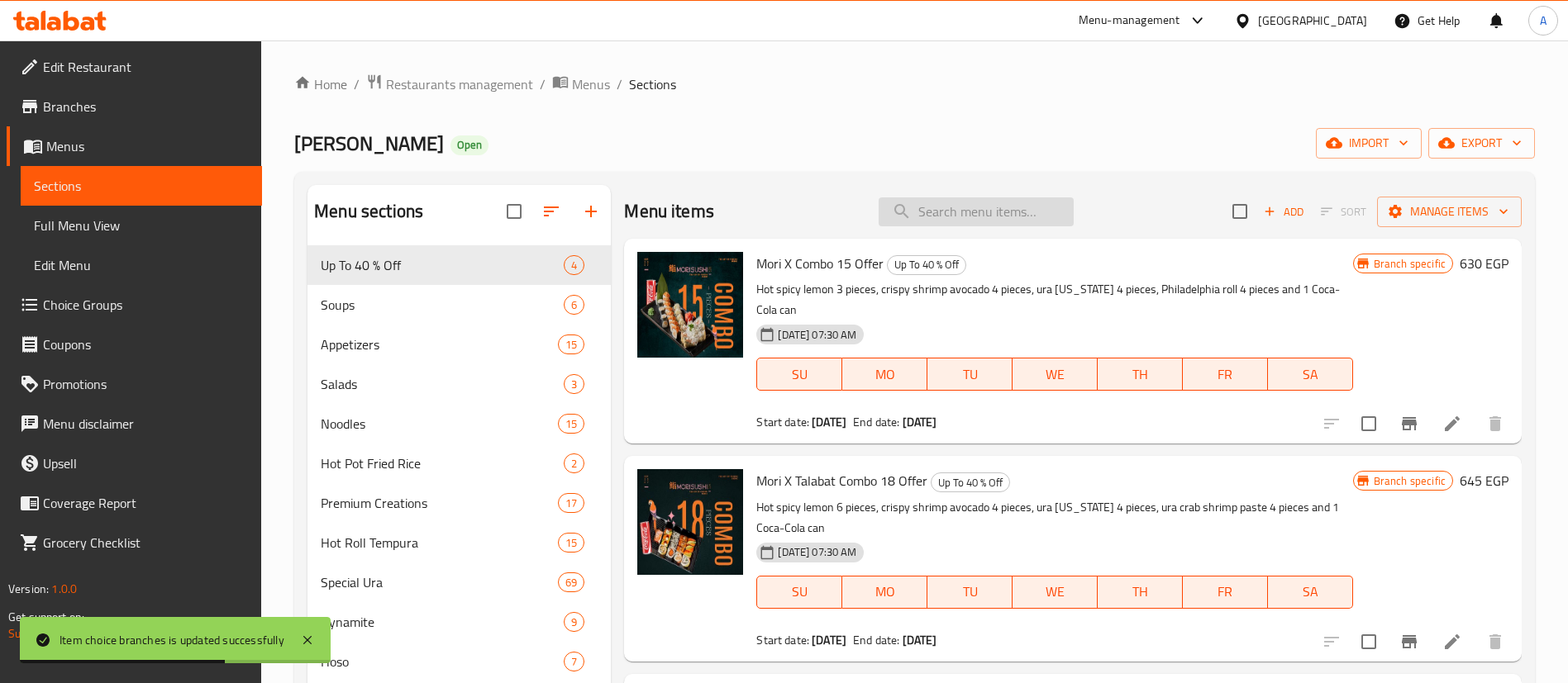
click at [977, 217] on input "search" at bounding box center [976, 212] width 195 height 29
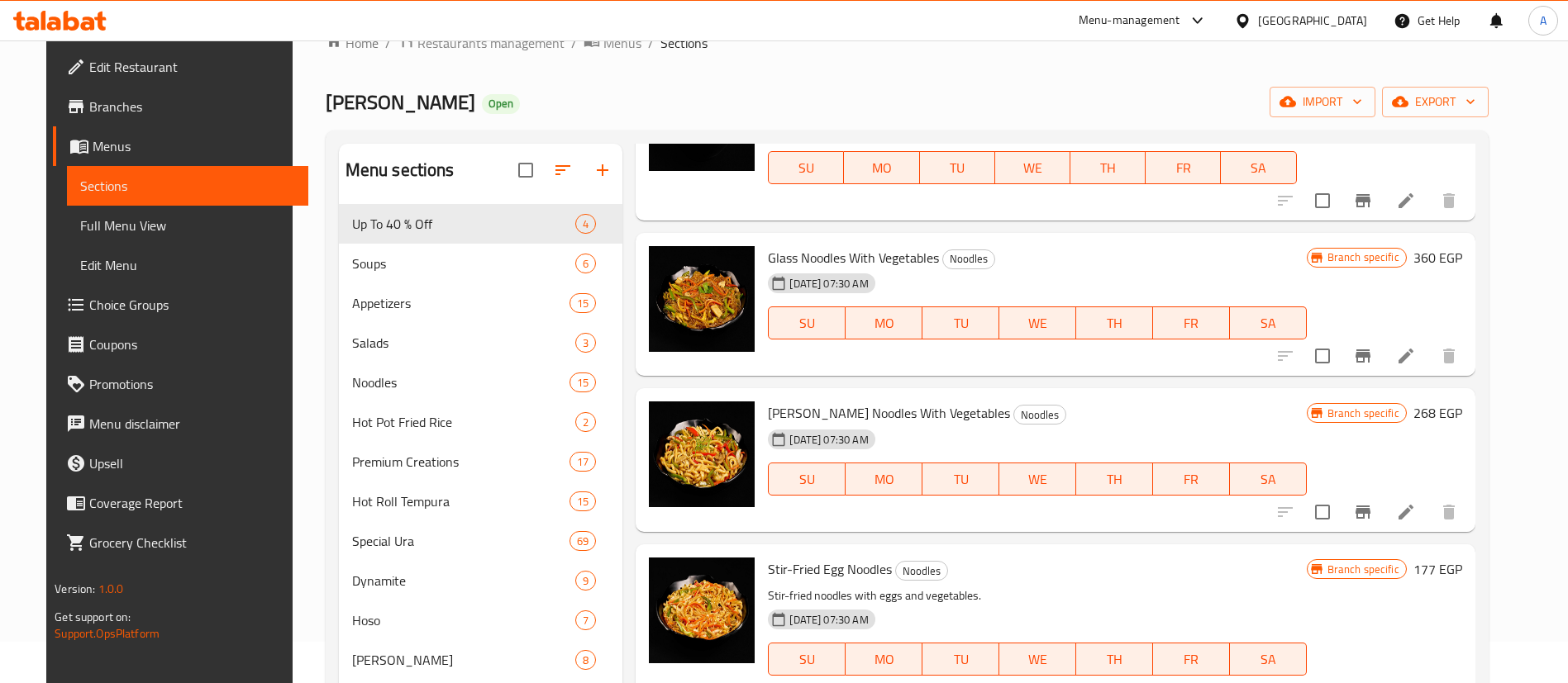
scroll to position [330, 0]
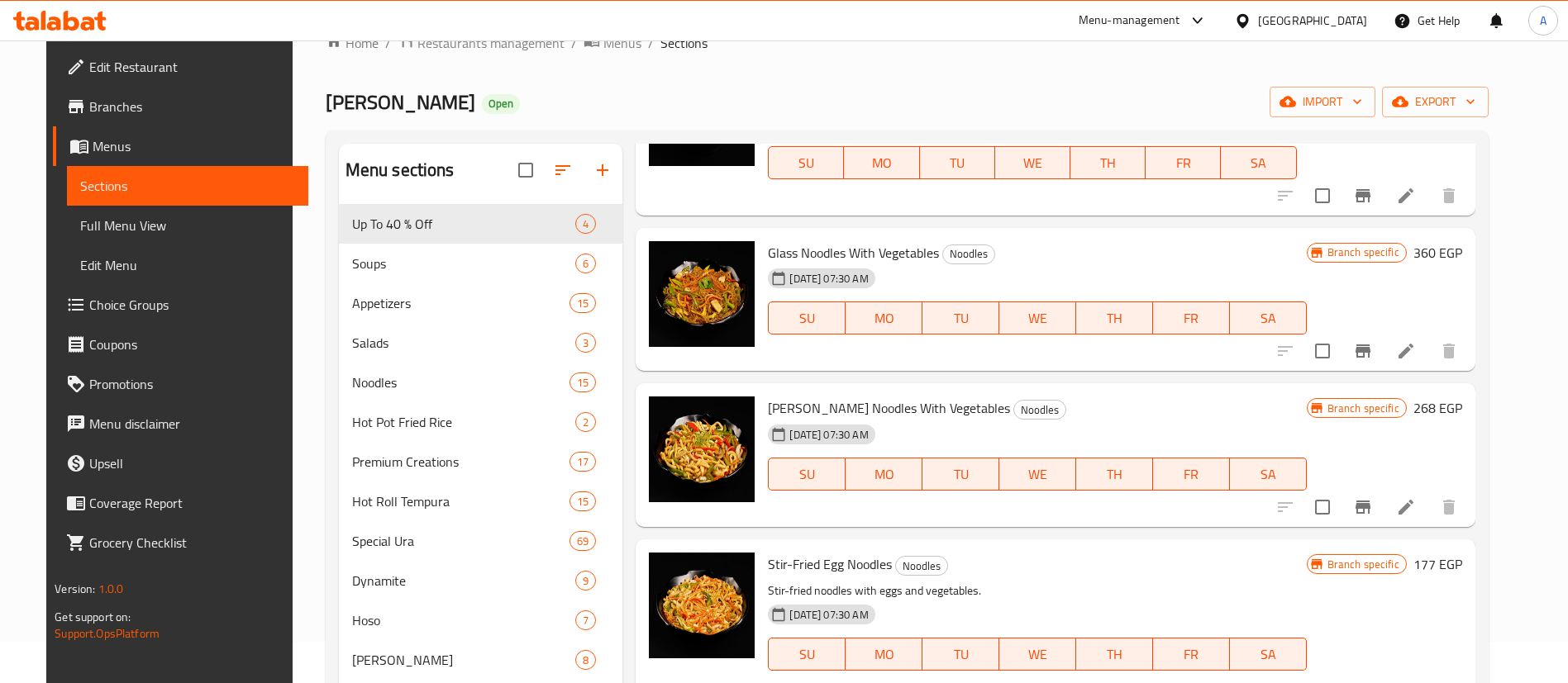
click at [790, 404] on span "[PERSON_NAME] Noodles With Vegetables" at bounding box center [888, 408] width 242 height 24
copy span "Udon"
click at [792, 398] on span "[PERSON_NAME] Noodles With Vegetables" at bounding box center [888, 408] width 242 height 24
drag, startPoint x: 792, startPoint y: 398, endPoint x: 818, endPoint y: 407, distance: 27.5
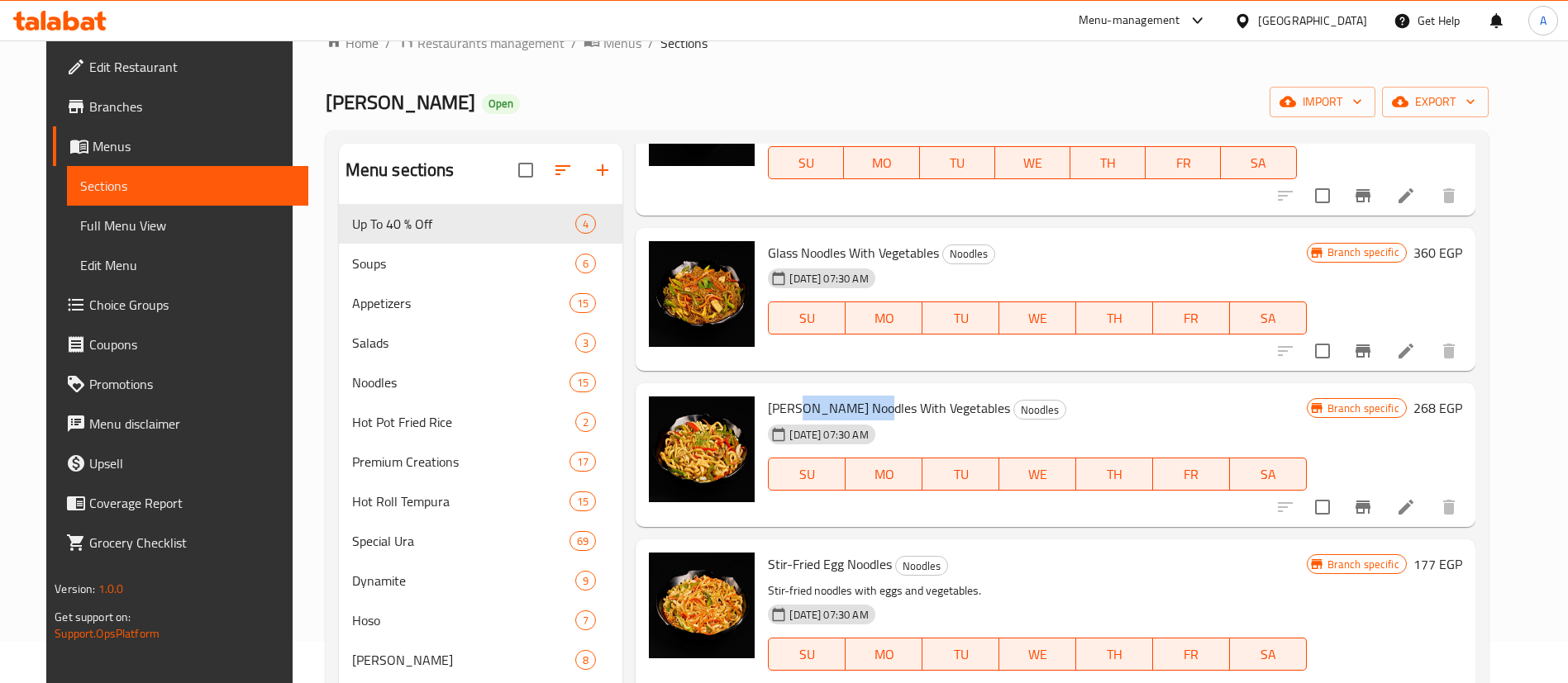
click at [818, 407] on span "[PERSON_NAME] Noodles With Vegetables" at bounding box center [888, 408] width 242 height 24
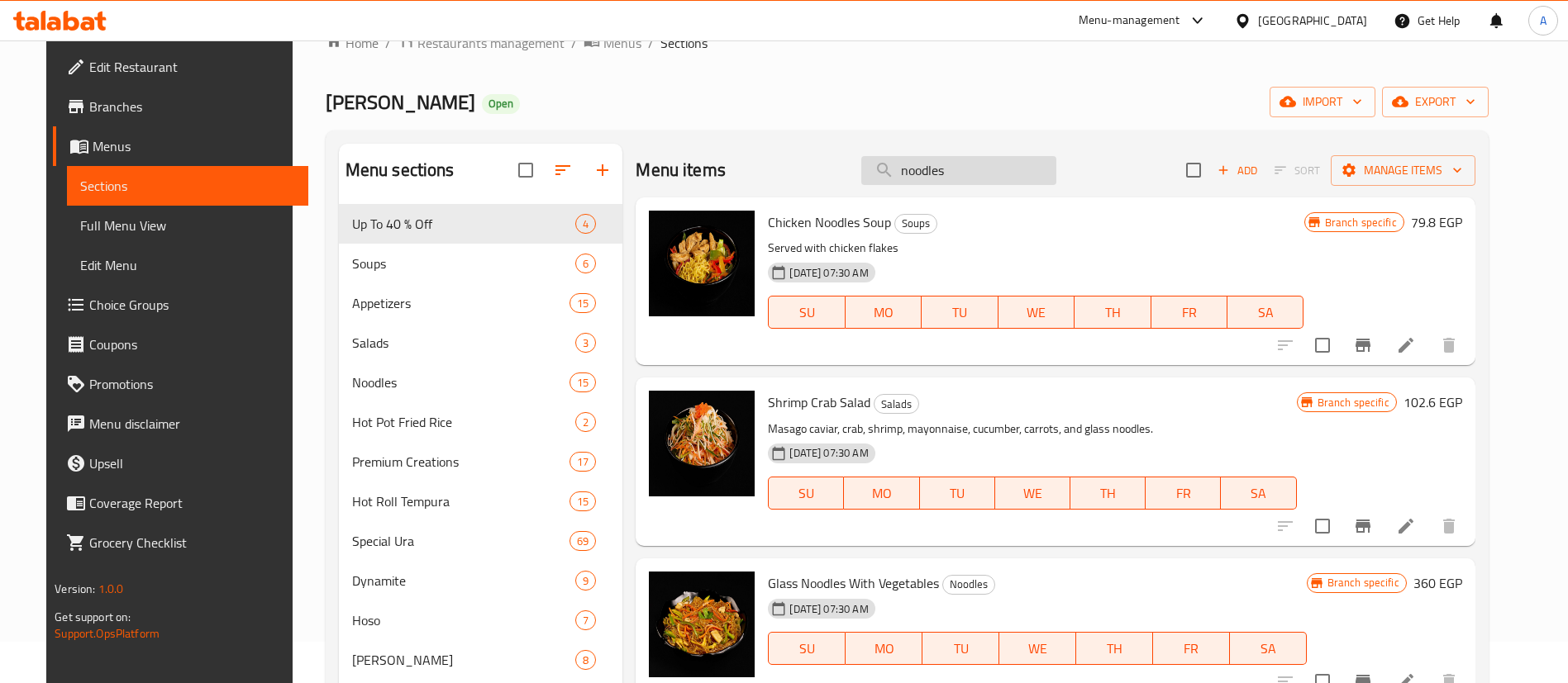
click at [999, 171] on input "noodles" at bounding box center [958, 171] width 195 height 29
paste input "Udon N"
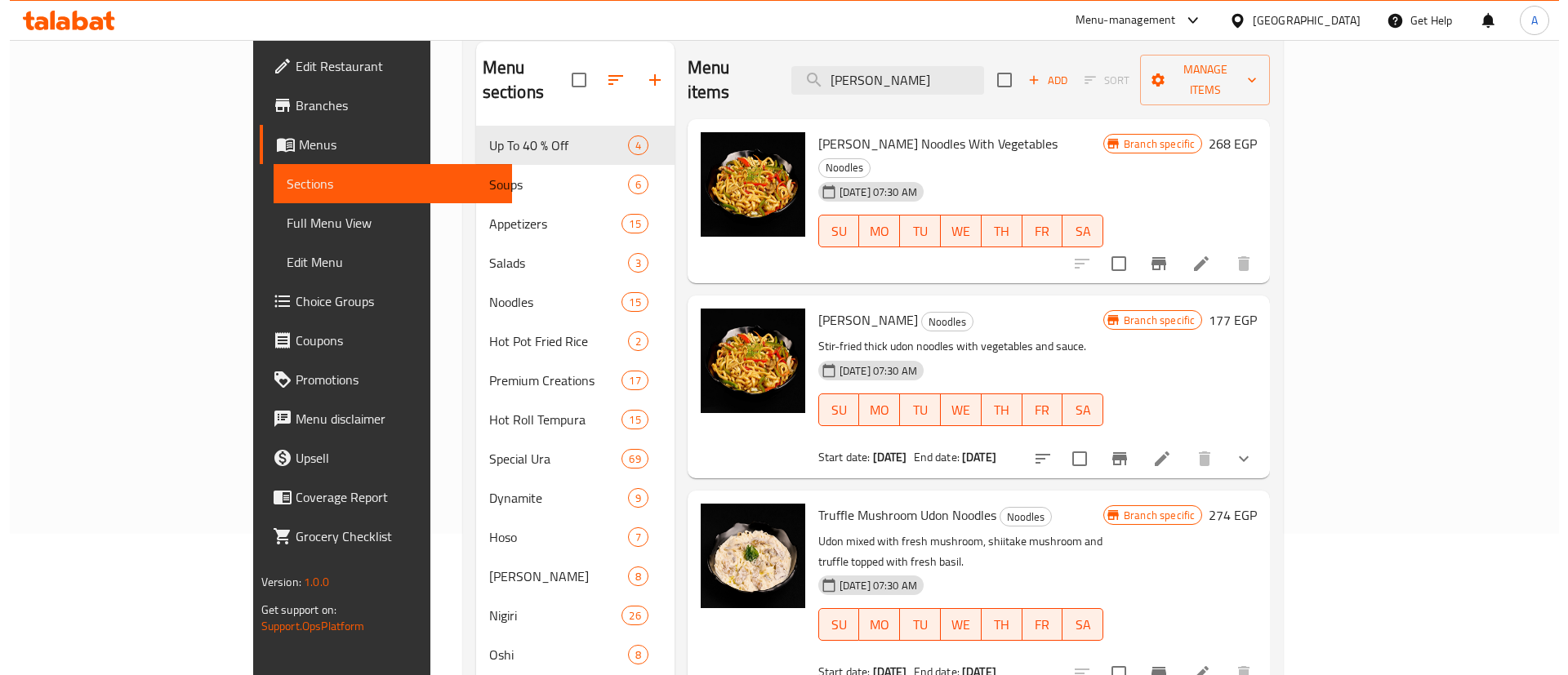
scroll to position [122, 0]
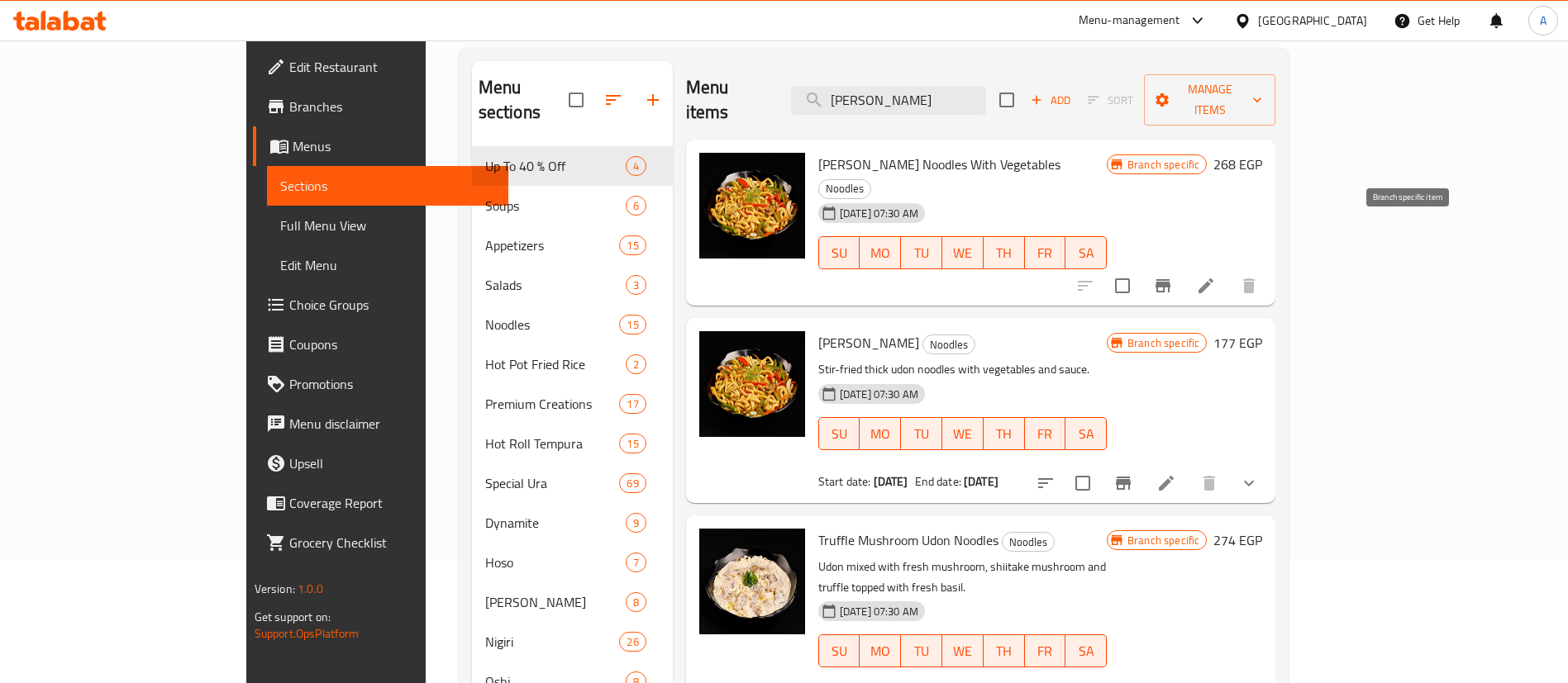
click at [1173, 276] on icon "Branch-specific-item" at bounding box center [1163, 286] width 20 height 20
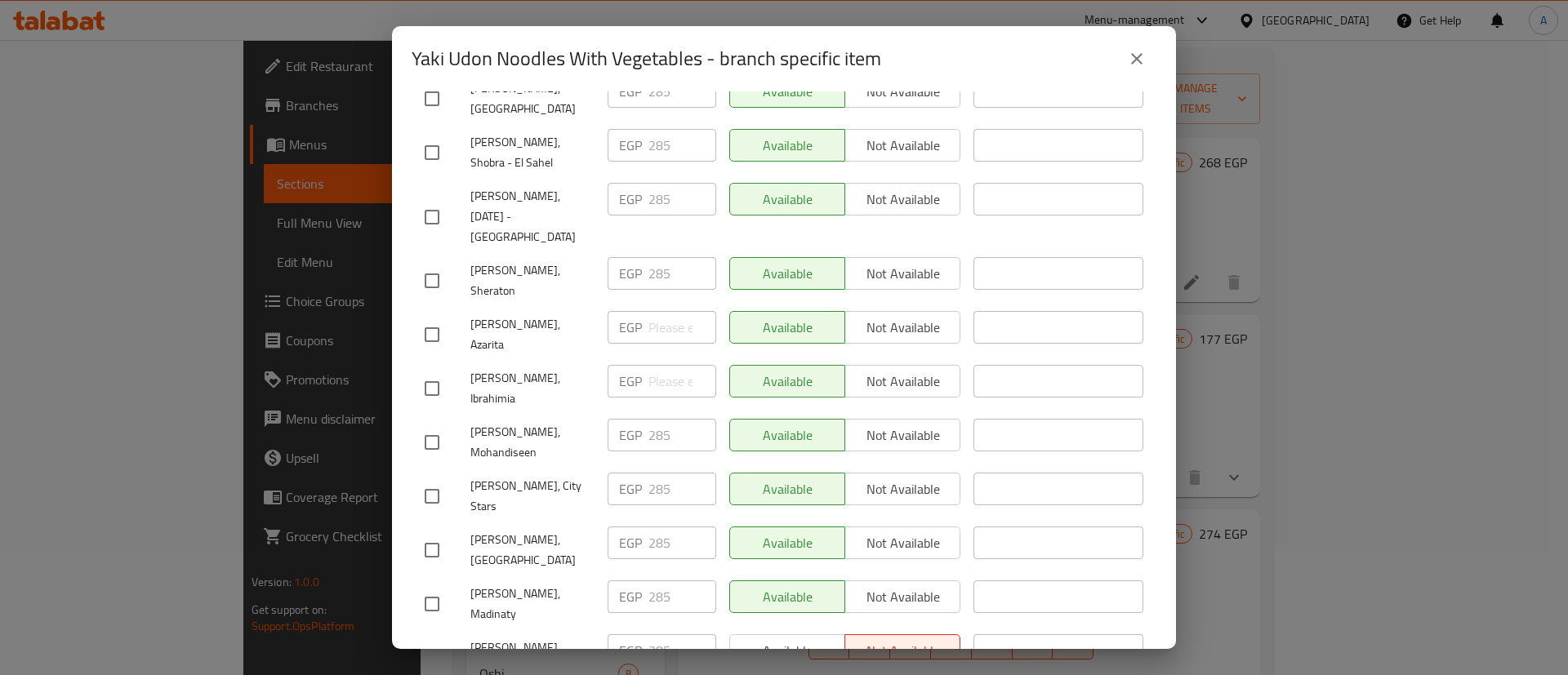
scroll to position [1518, 0]
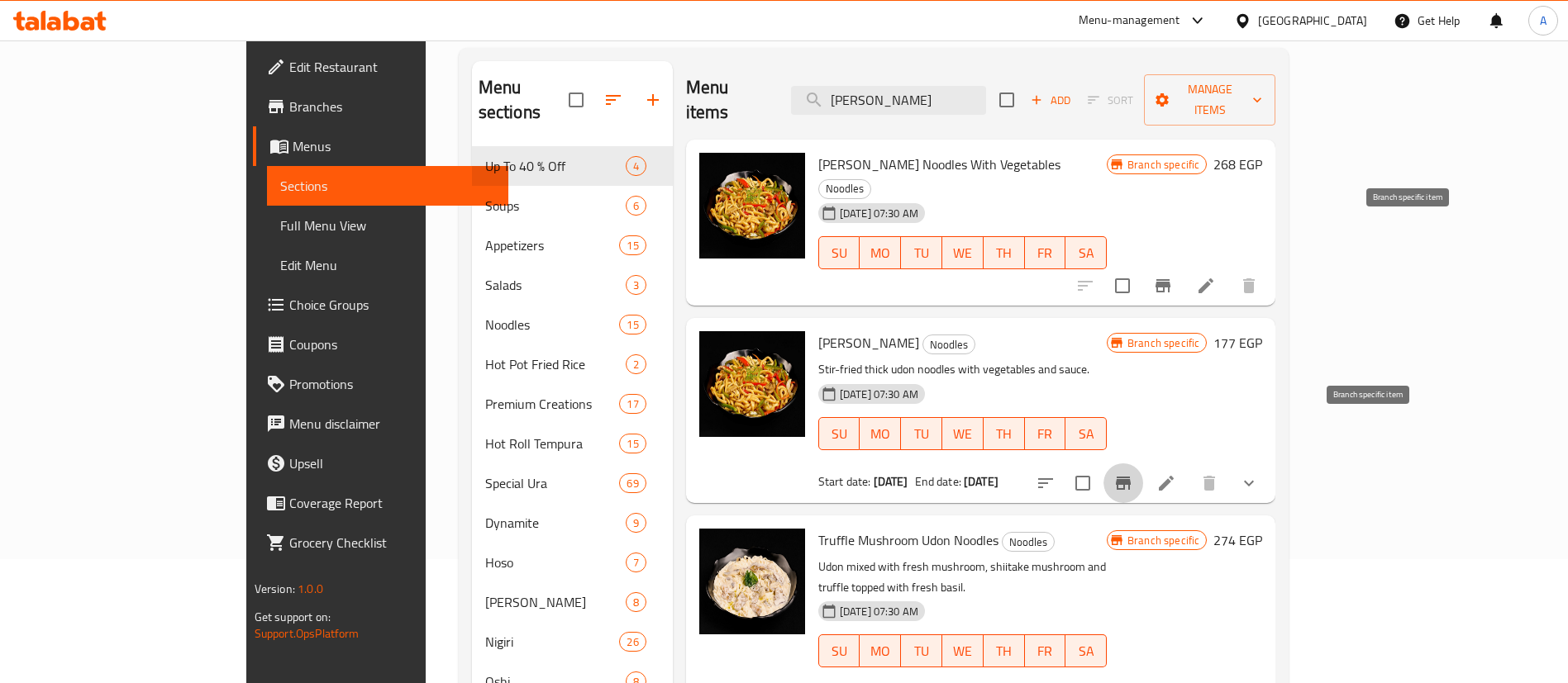
click at [1131, 476] on icon "Branch-specific-item" at bounding box center [1123, 482] width 15 height 13
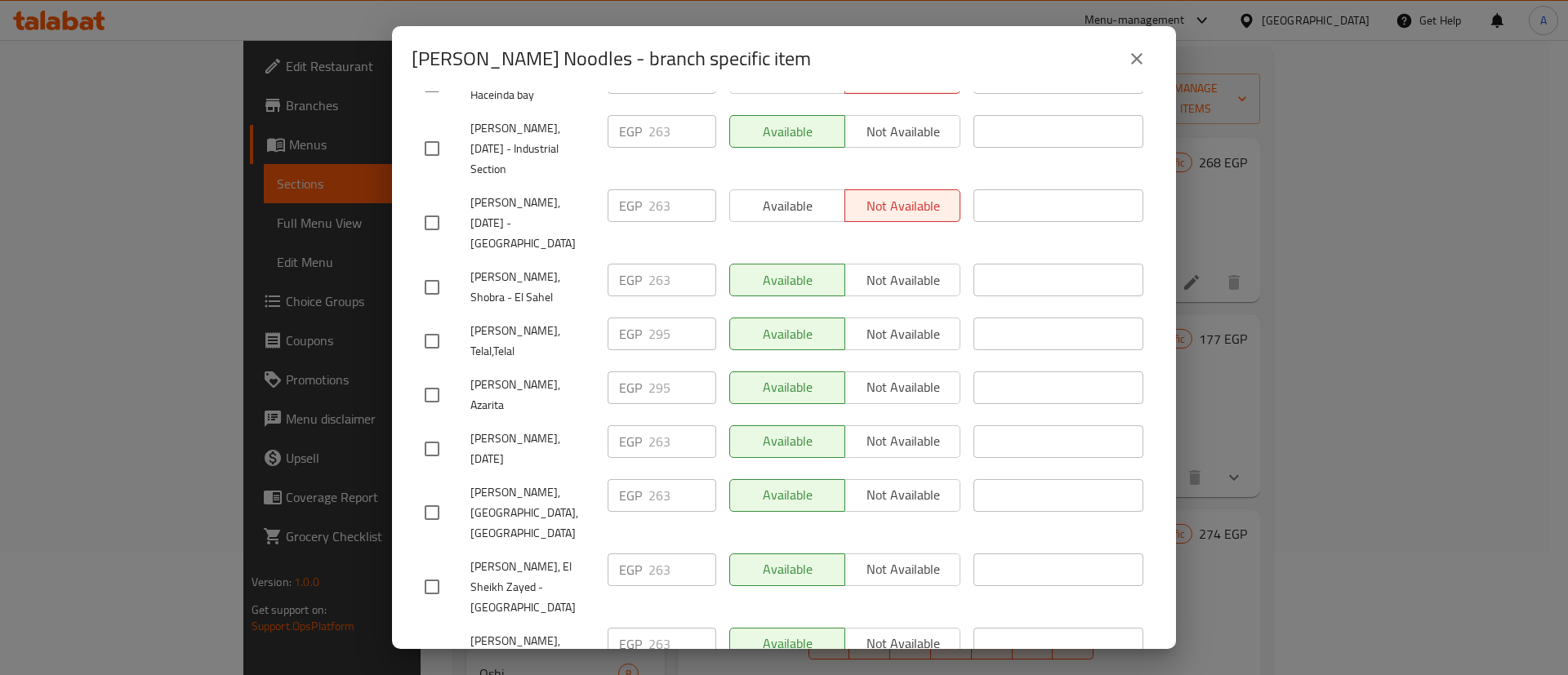
scroll to position [38, 0]
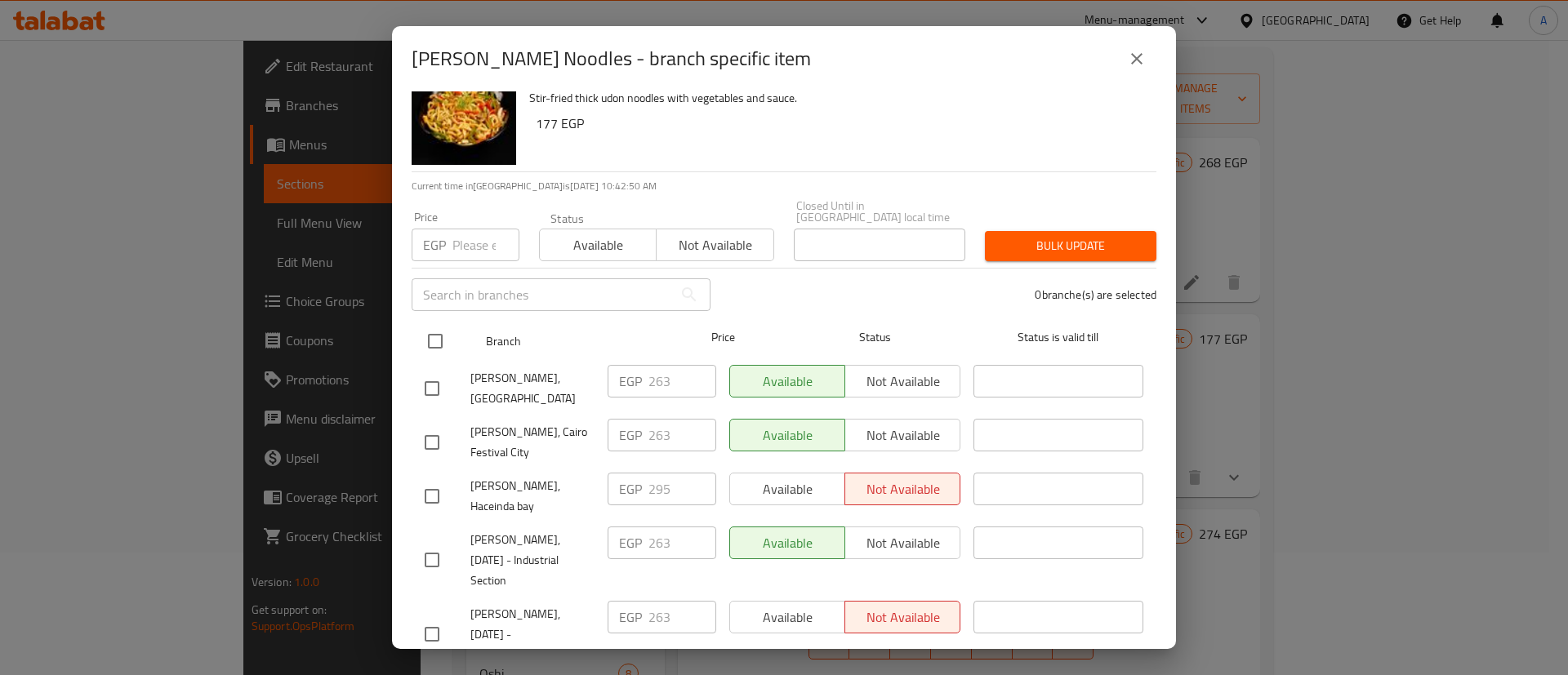
click at [433, 324] on input "checkbox" at bounding box center [435, 341] width 34 height 34
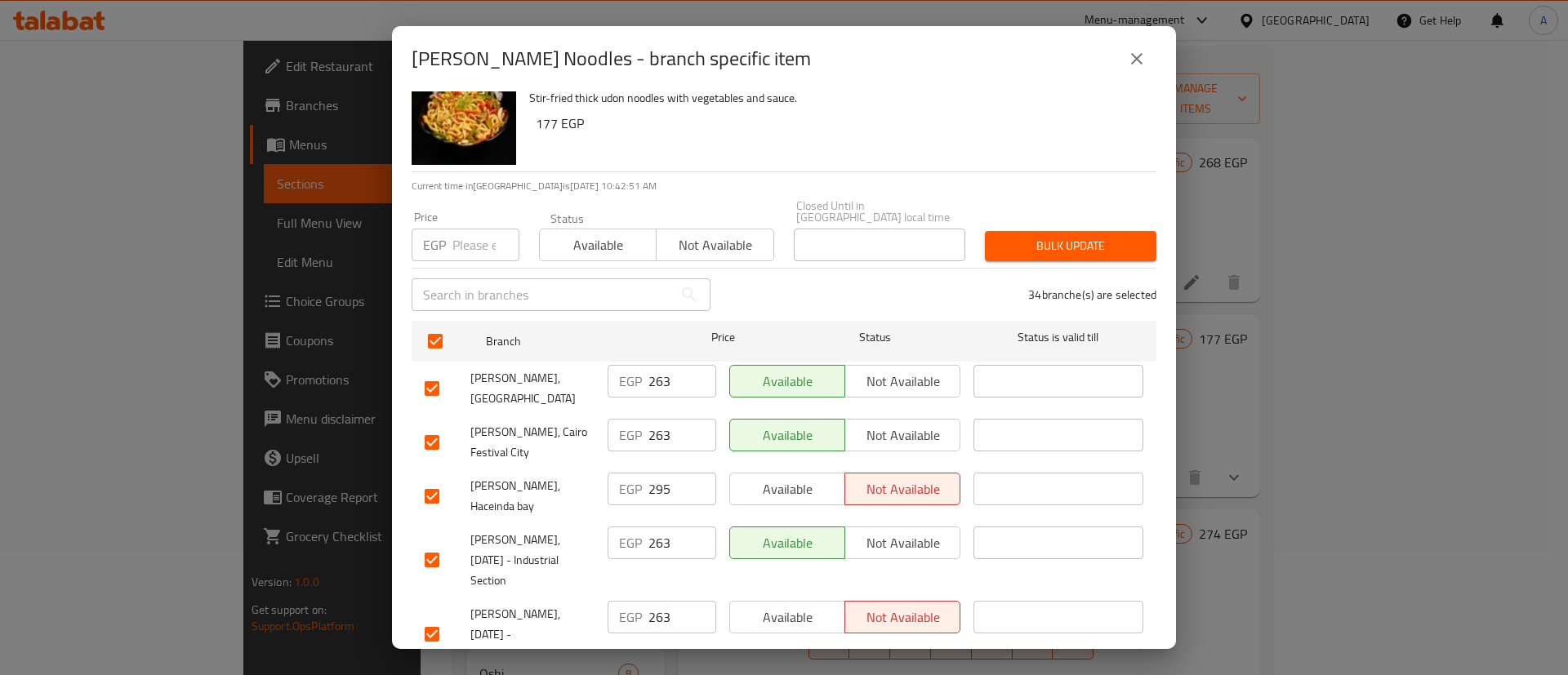
click at [435, 481] on input "checkbox" at bounding box center [431, 496] width 34 height 34
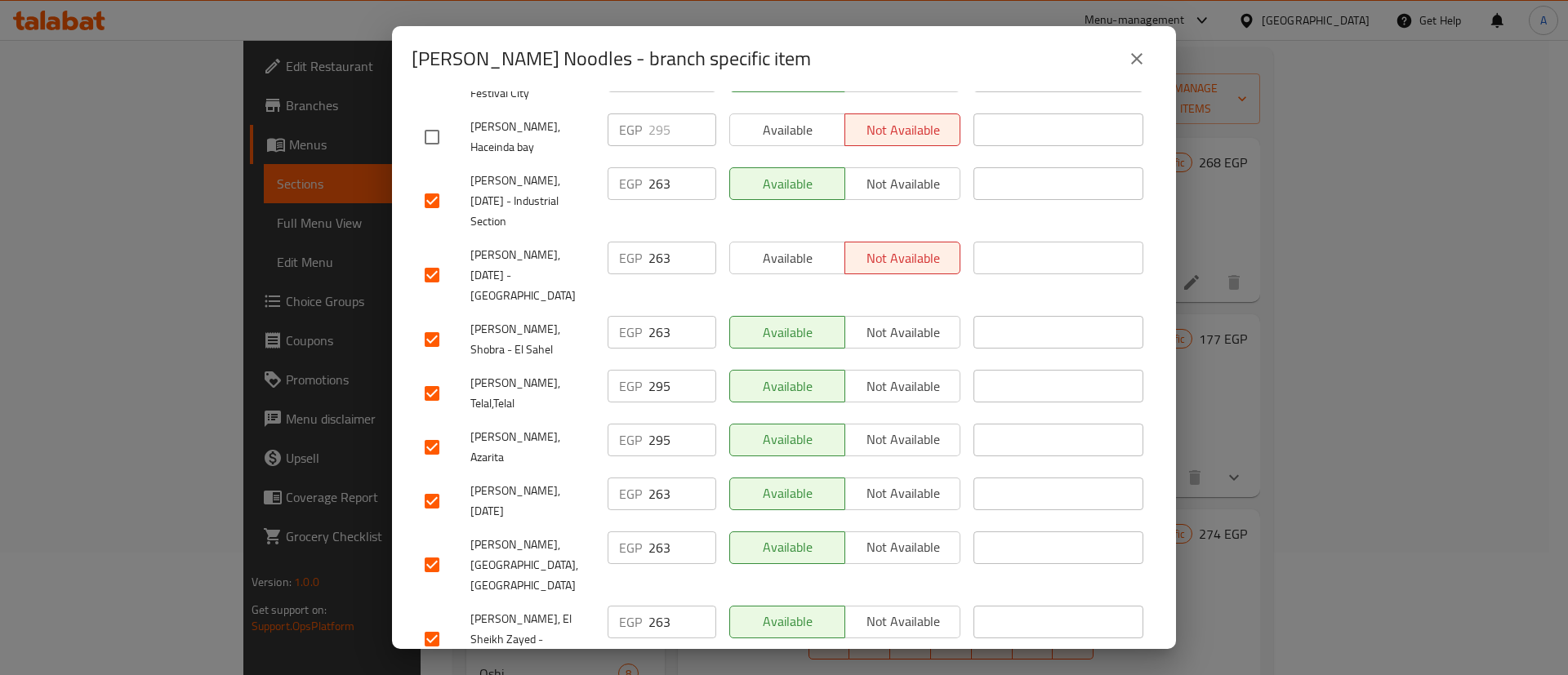
scroll to position [405, 0]
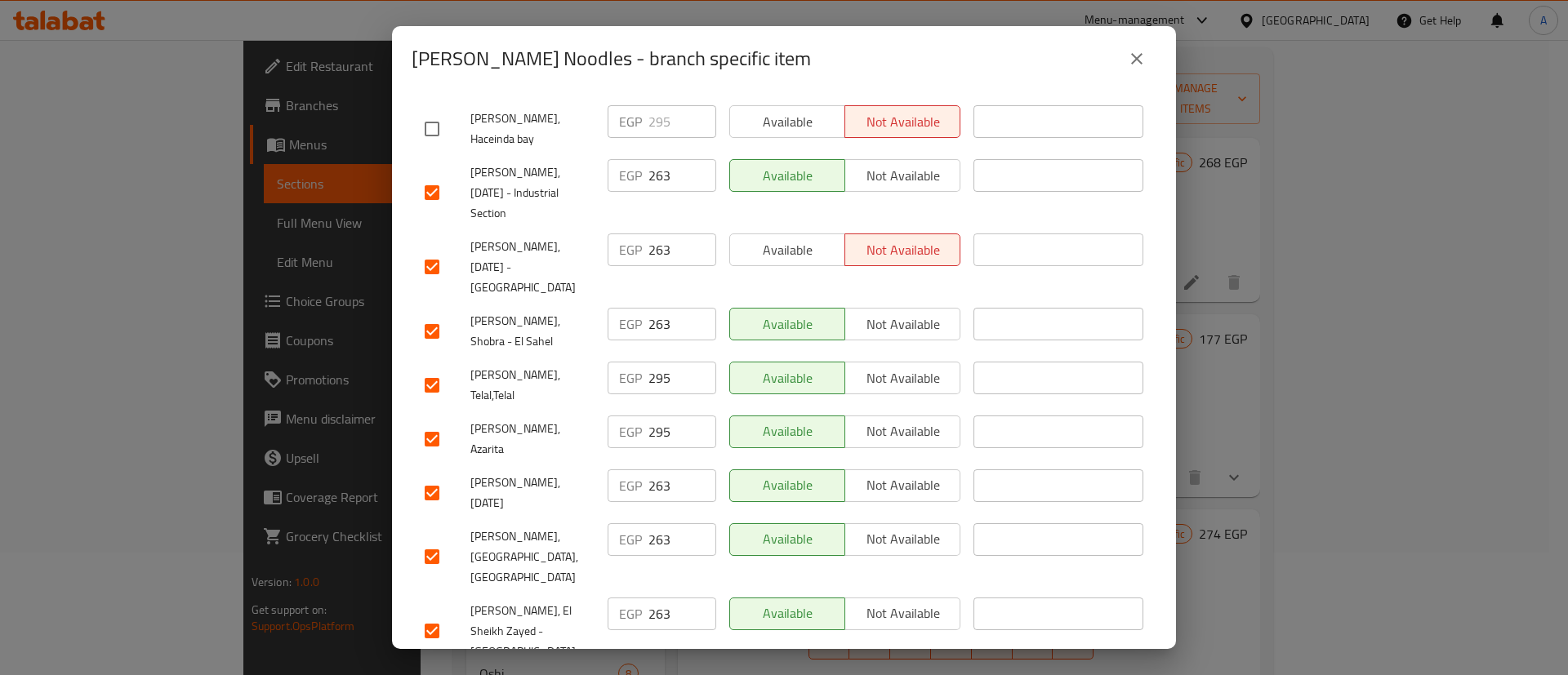
click at [436, 368] on input "checkbox" at bounding box center [431, 384] width 34 height 34
click at [428, 422] on input "checkbox" at bounding box center [431, 439] width 34 height 34
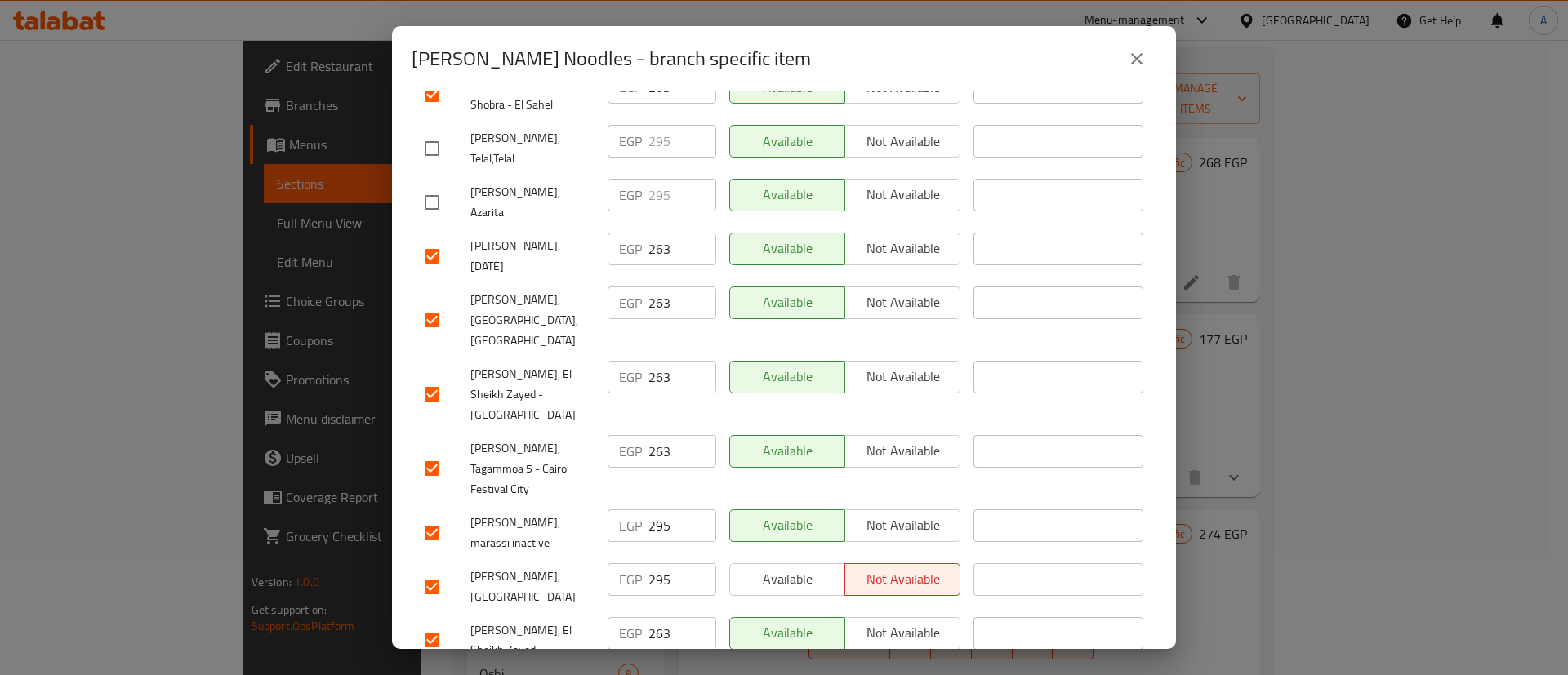
scroll to position [650, 0]
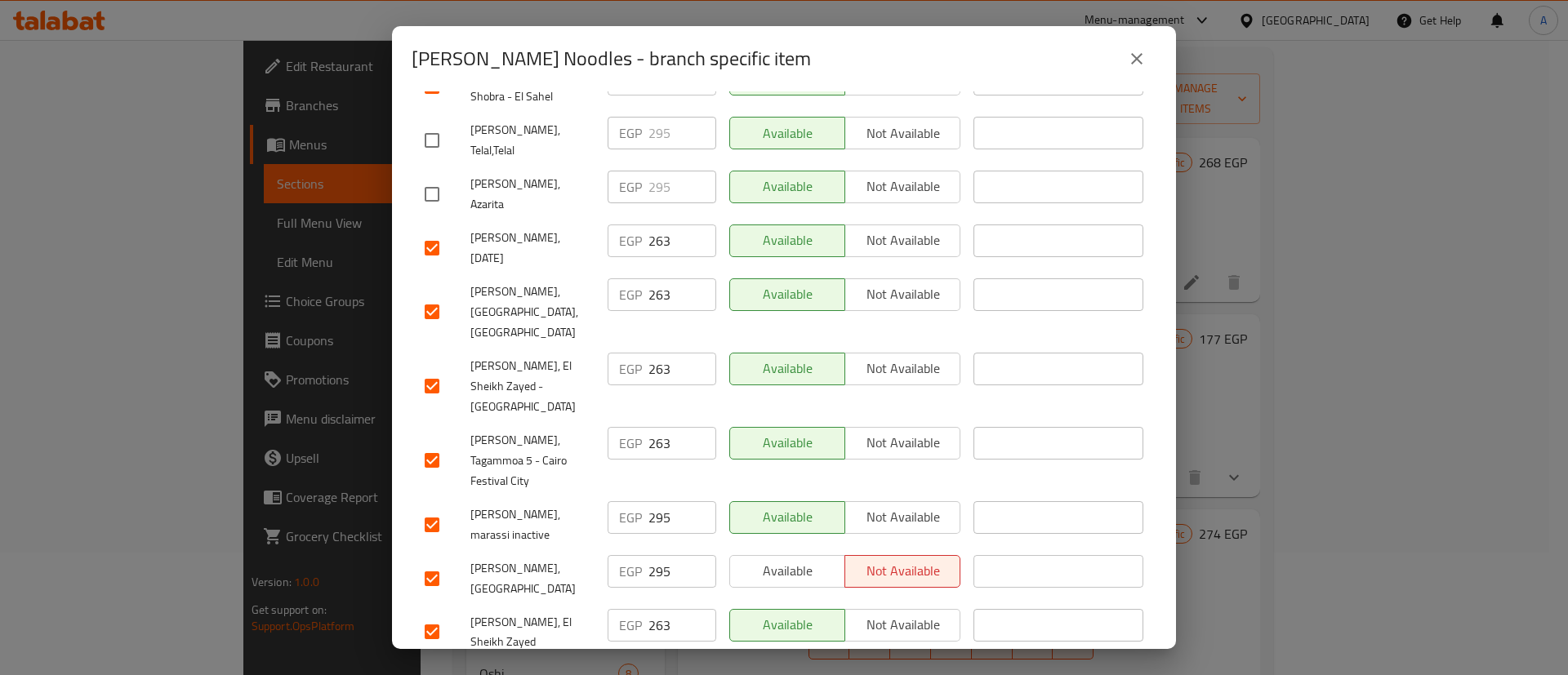
click at [442, 507] on input "checkbox" at bounding box center [431, 524] width 34 height 34
click at [434, 562] on input "checkbox" at bounding box center [431, 578] width 34 height 34
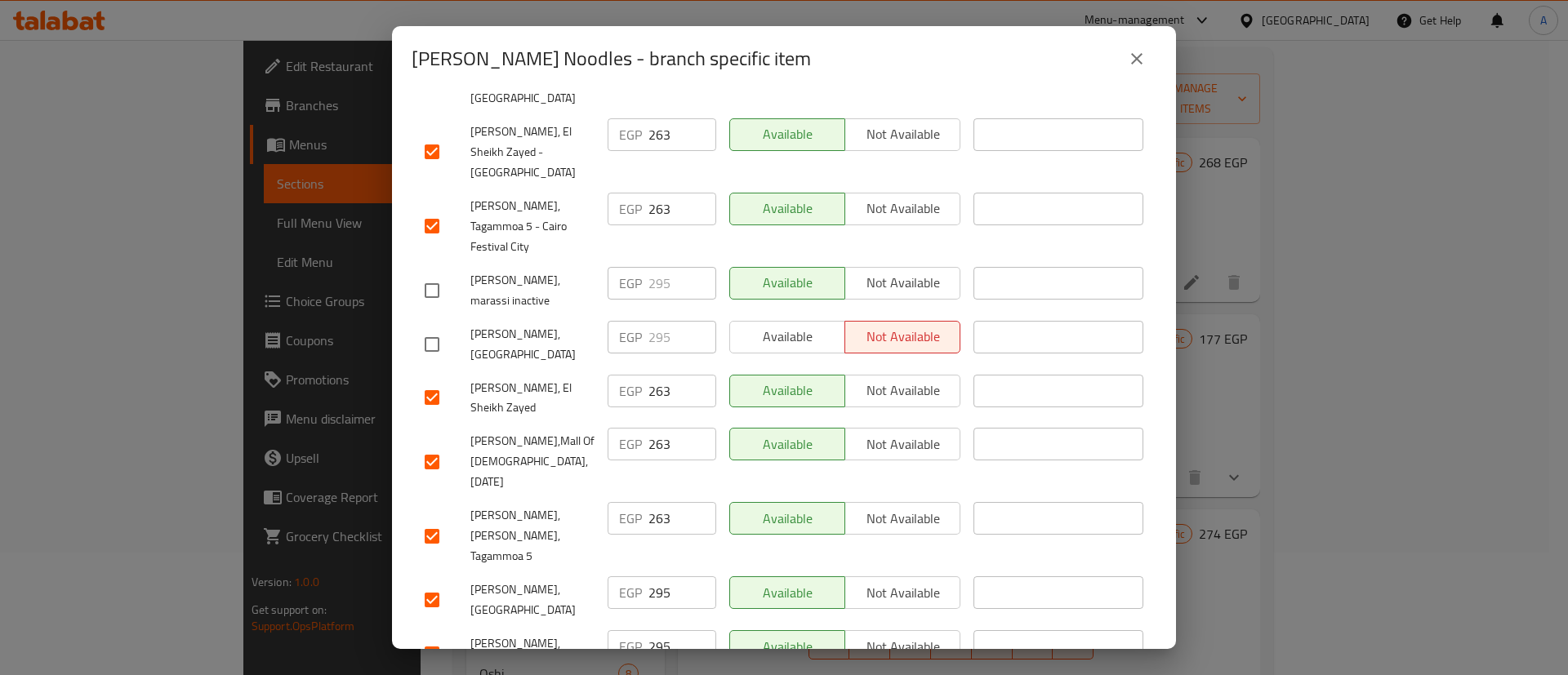
scroll to position [895, 0]
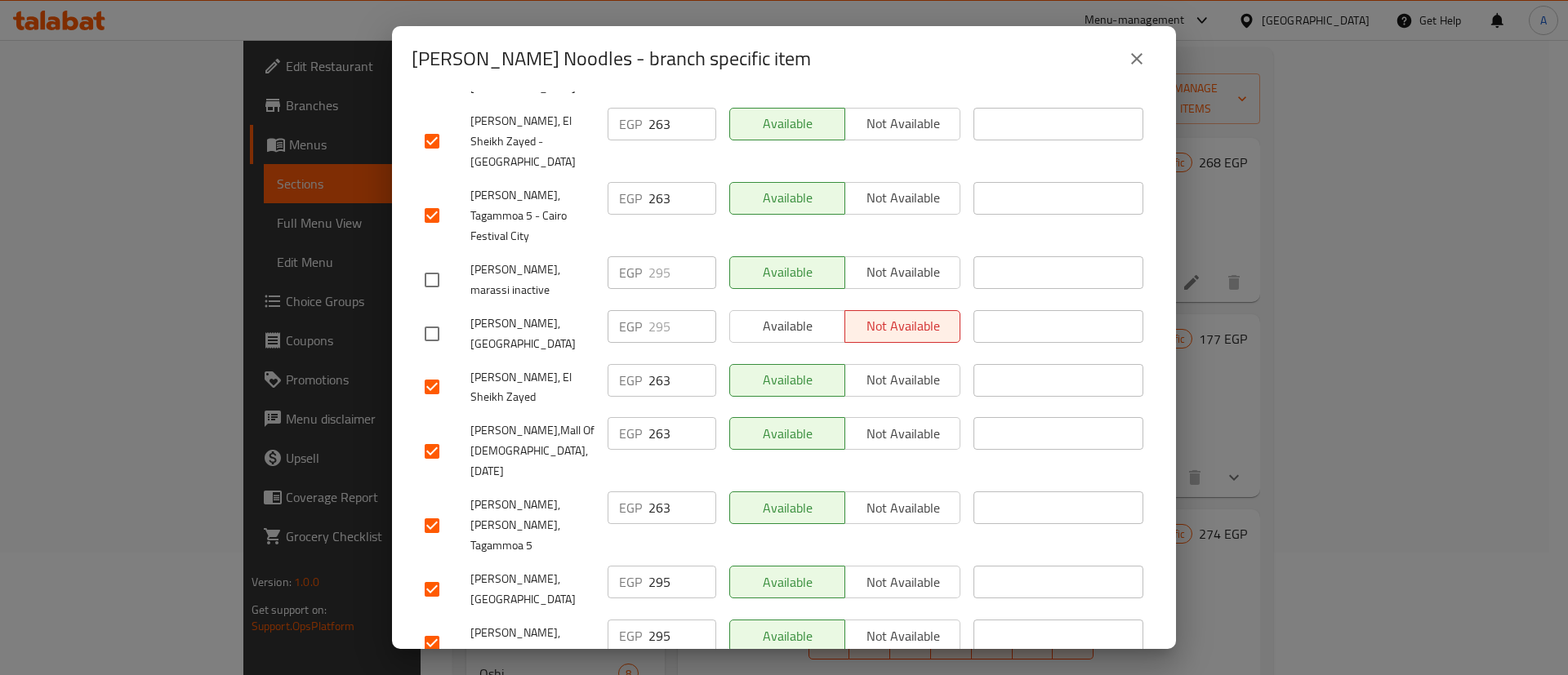
click at [431, 572] on input "checkbox" at bounding box center [431, 589] width 34 height 34
click at [426, 626] on input "checkbox" at bounding box center [431, 642] width 34 height 34
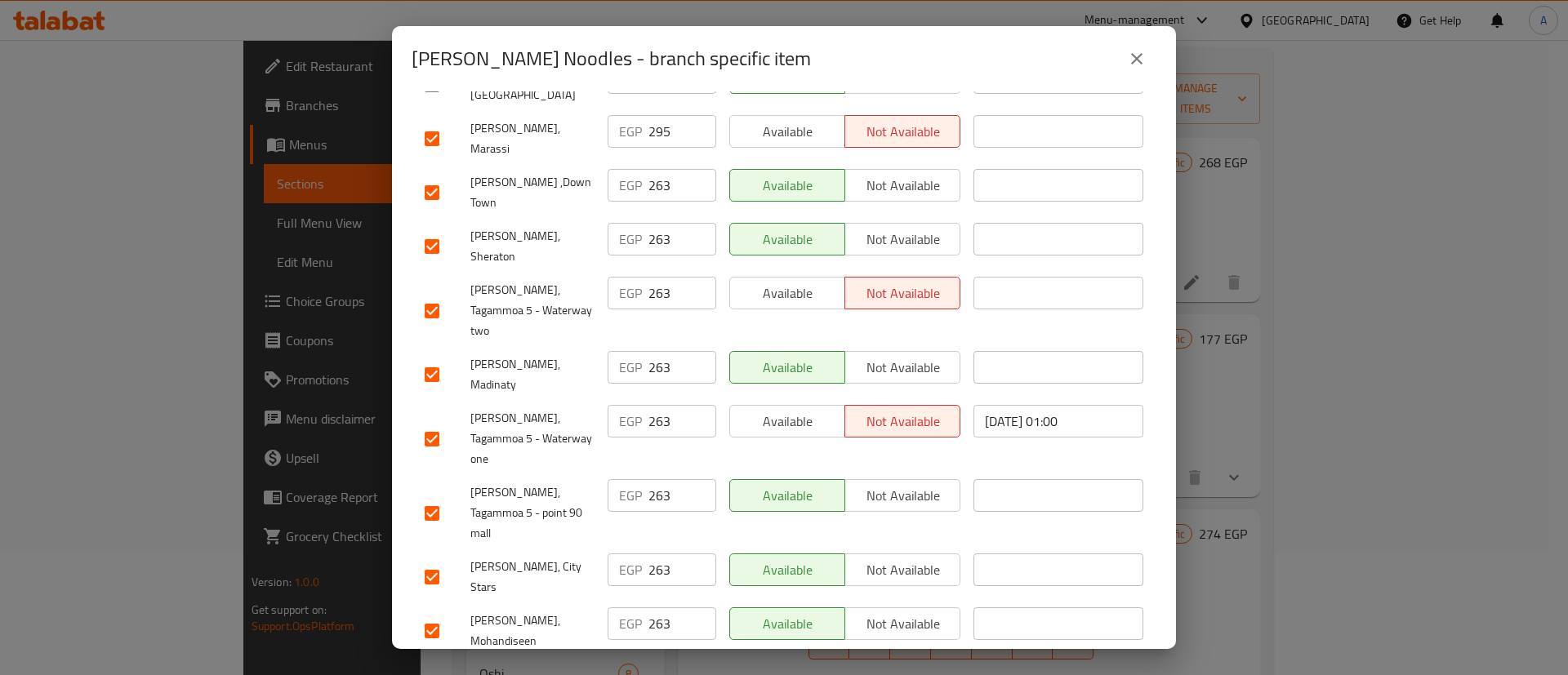
scroll to position [1518, 0]
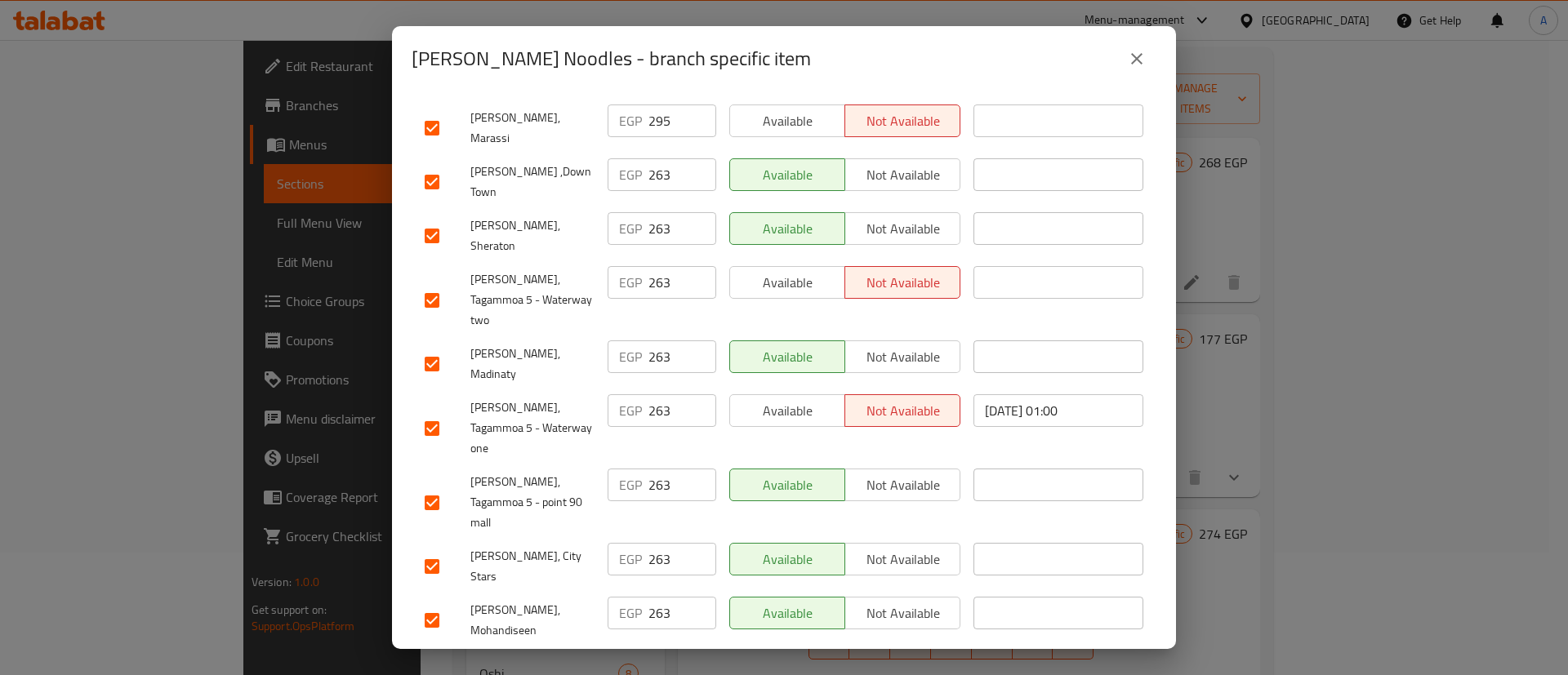
click at [437, 658] on input "checkbox" at bounding box center [431, 674] width 34 height 34
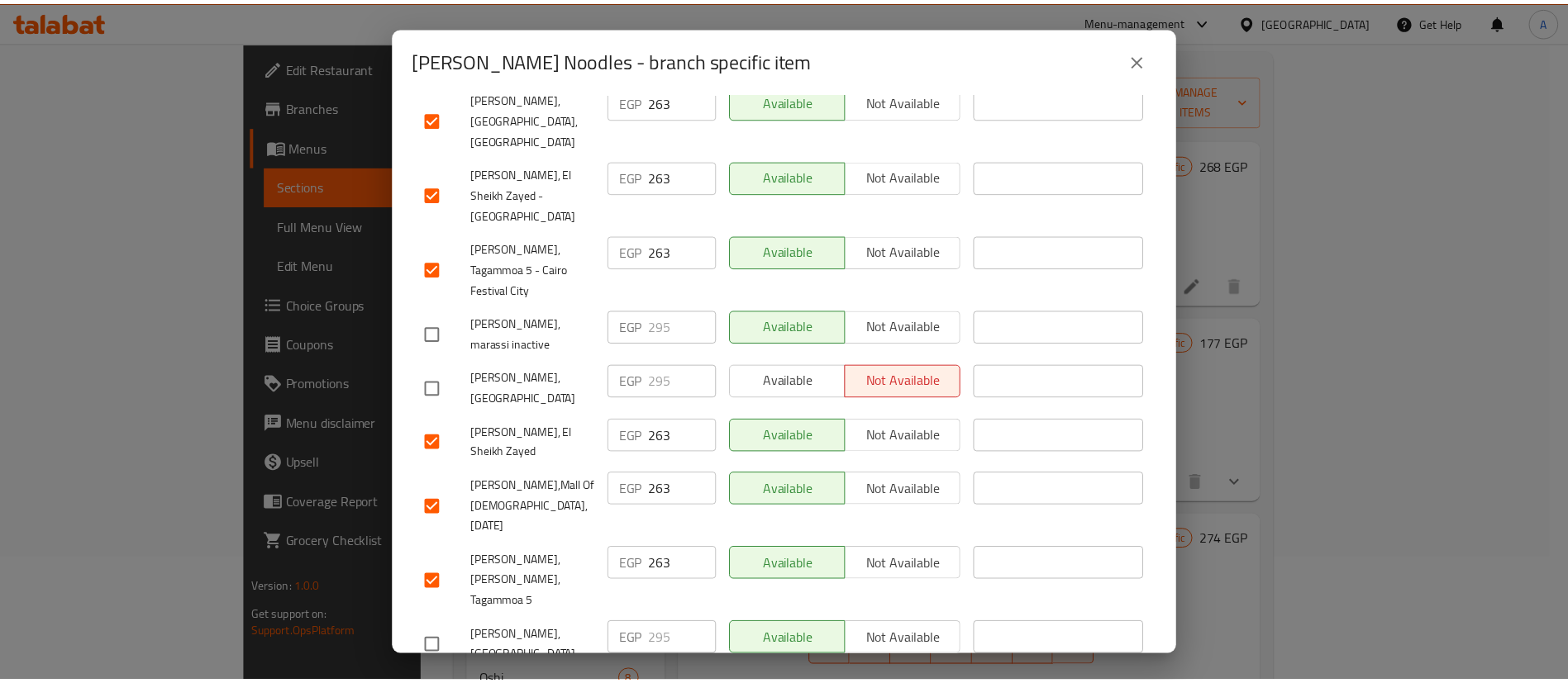
scroll to position [0, 0]
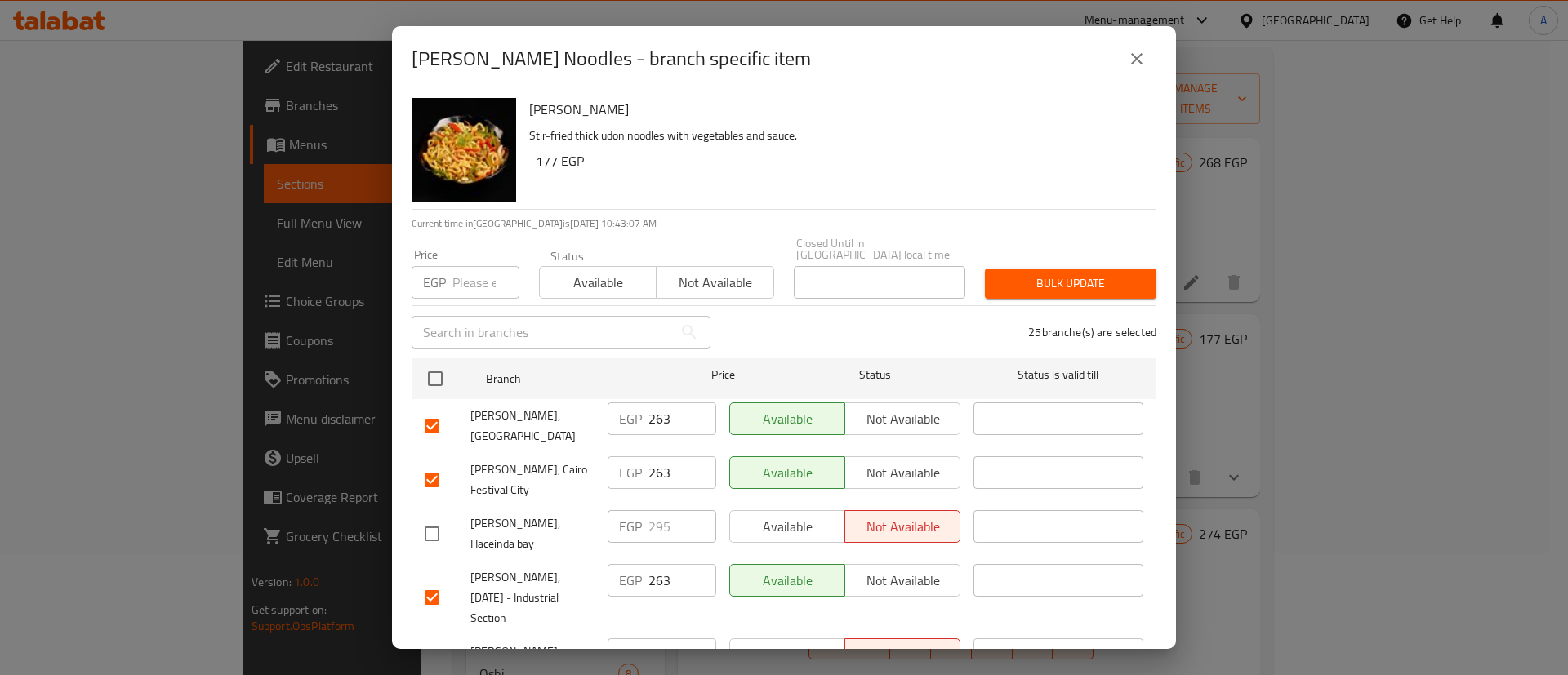
click at [462, 278] on input "number" at bounding box center [486, 283] width 67 height 33
click at [1078, 274] on span "Bulk update" at bounding box center [1071, 283] width 145 height 20
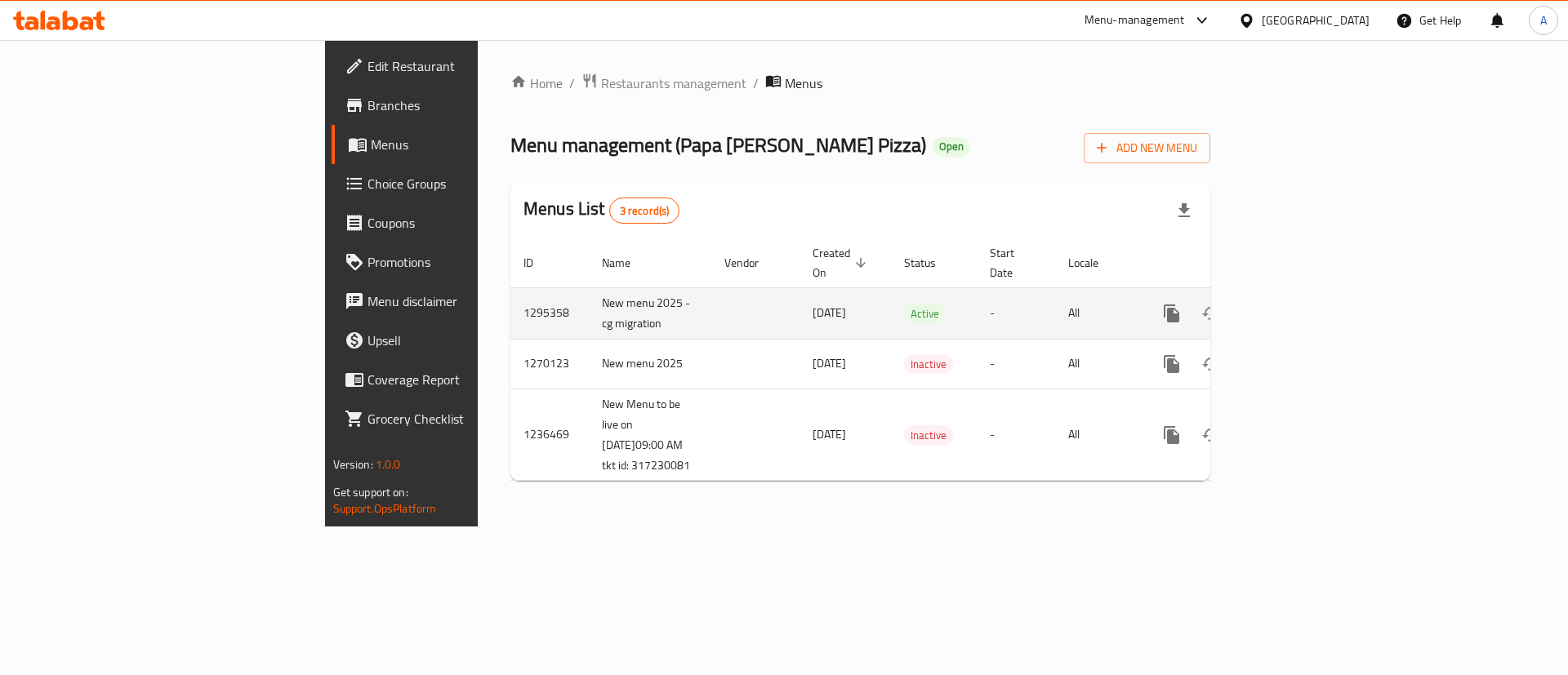
click at [1300, 304] on icon "enhanced table" at bounding box center [1290, 314] width 19 height 19
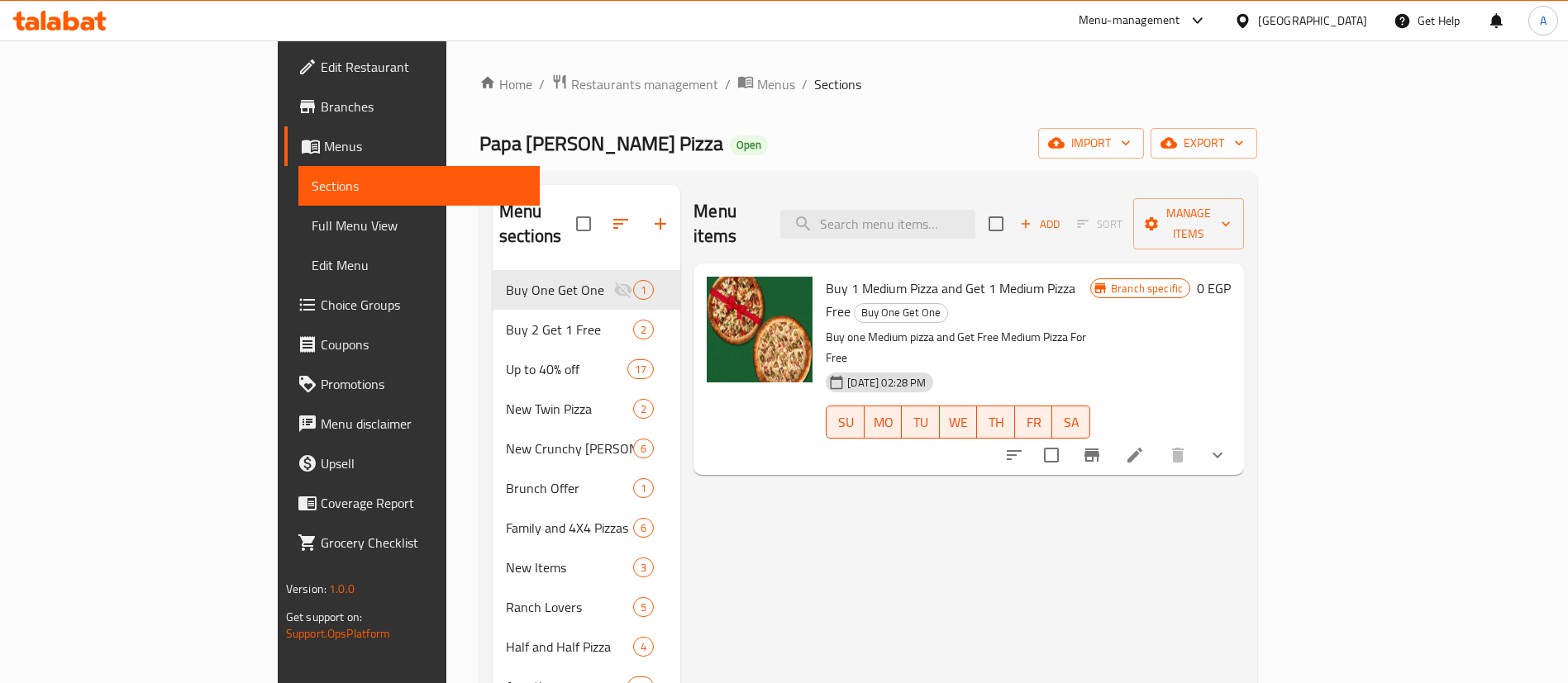
click at [1158, 440] on li at bounding box center [1135, 455] width 46 height 29
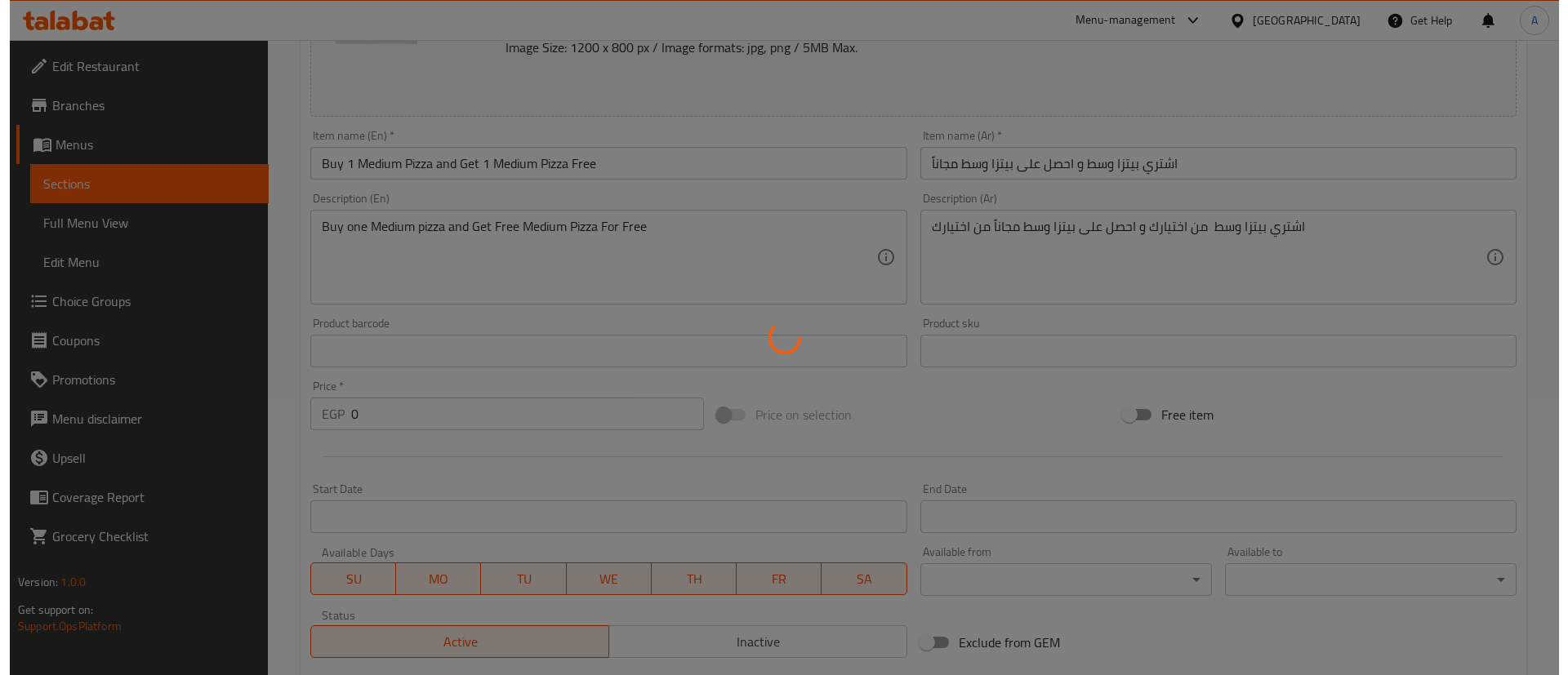
scroll to position [286, 0]
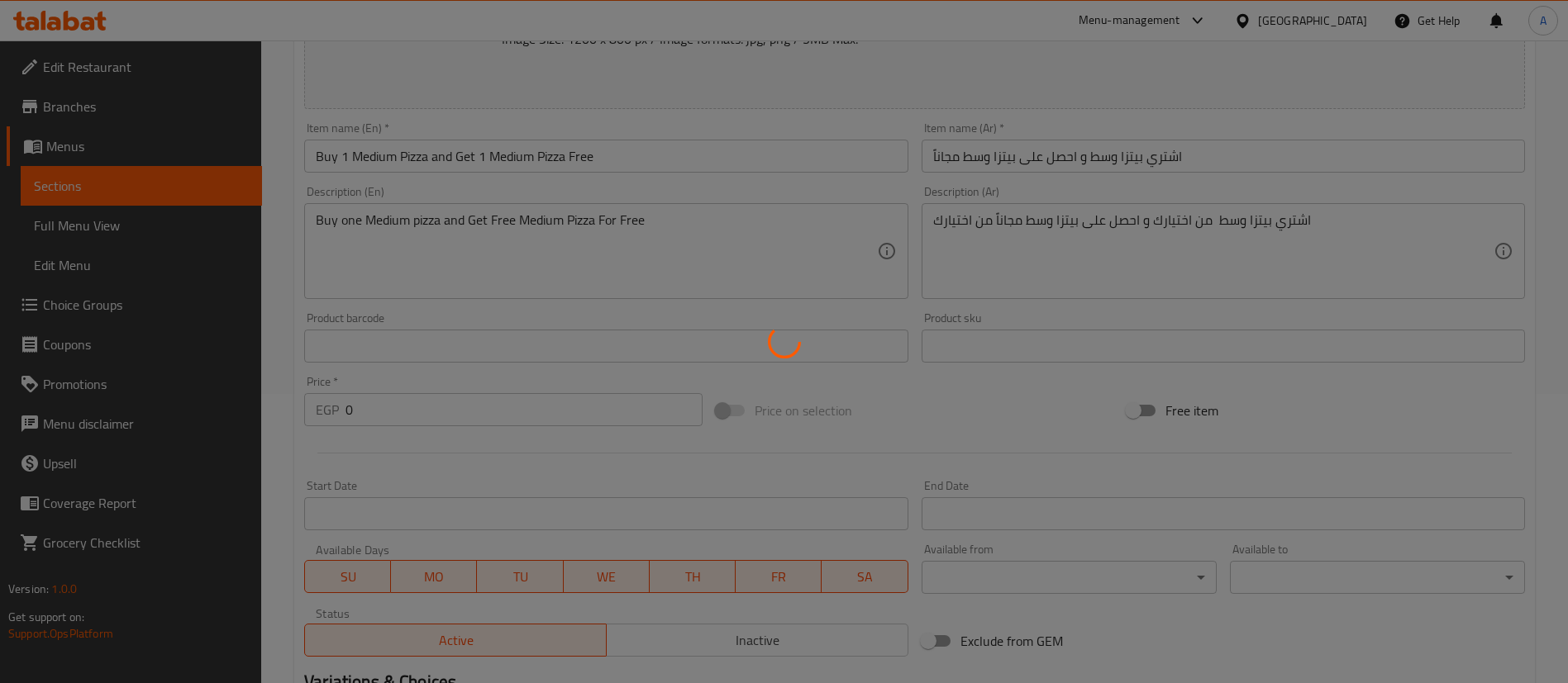
type input "البيتزا الأولى"
type input "1"
type input "إختيارك من العجينة:"
type input "1"
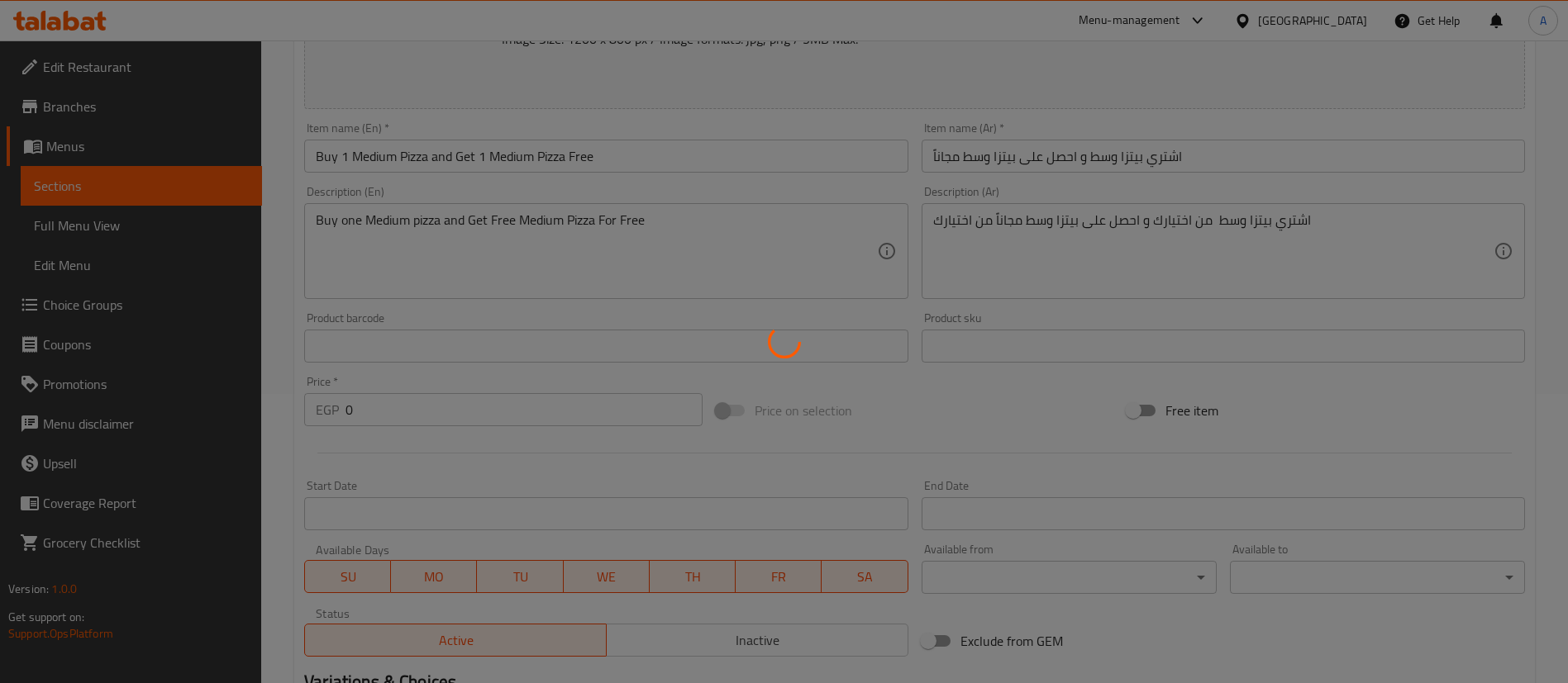
type input "1"
type input "الاضافات الأولي:"
type input "0"
type input "اختيارك من البيتزا المجانية:"
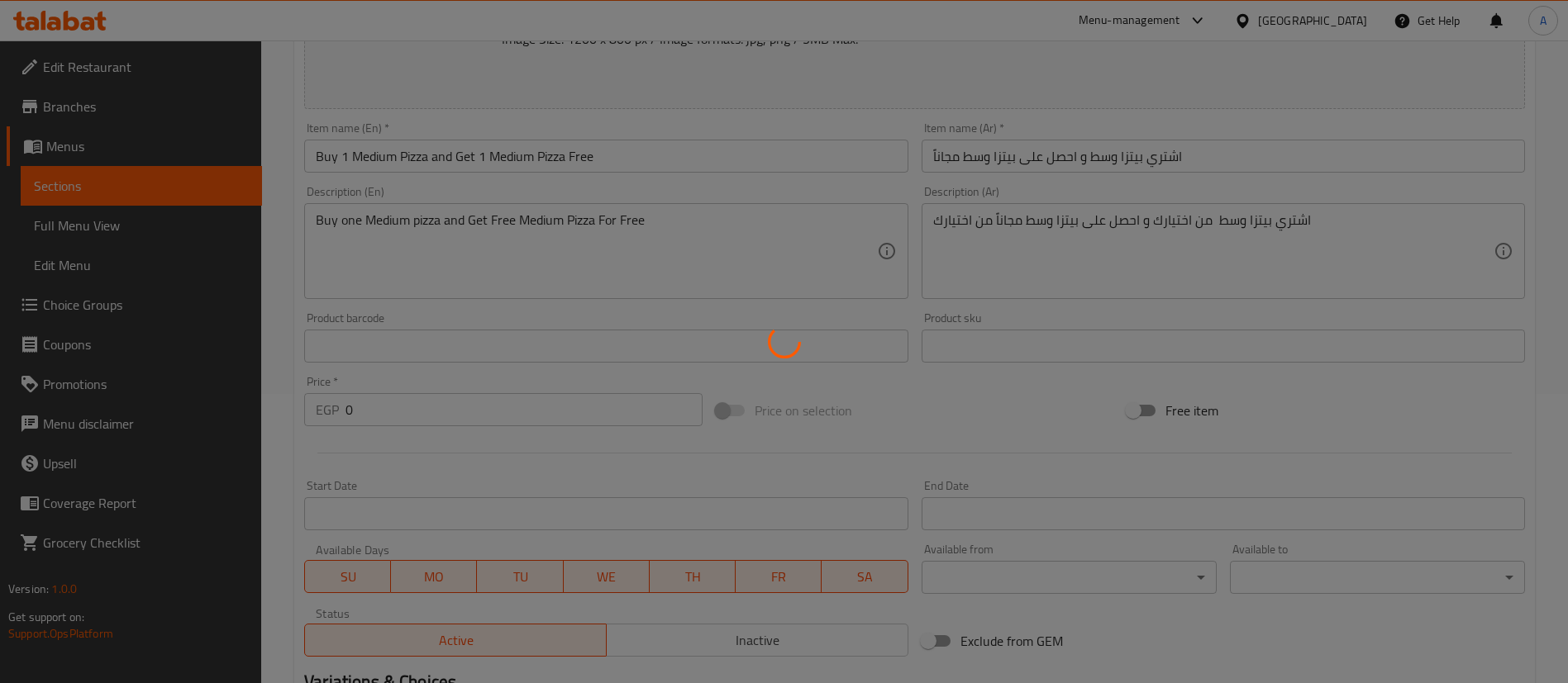
type input "1"
type input "إختيارك من العجينة للبيتزا المجانية:"
type input "1"
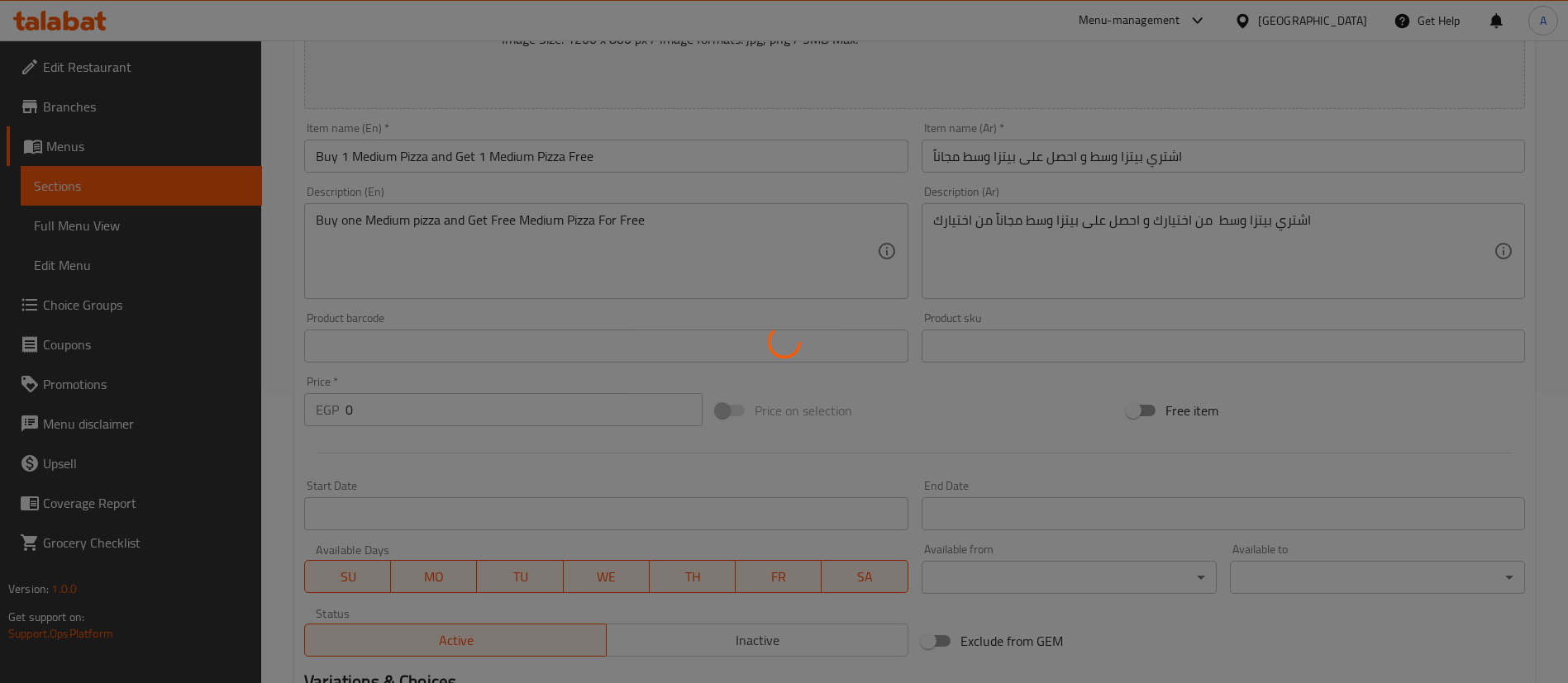
type input "إضافات البيتزا المجانية:"
type input "0"
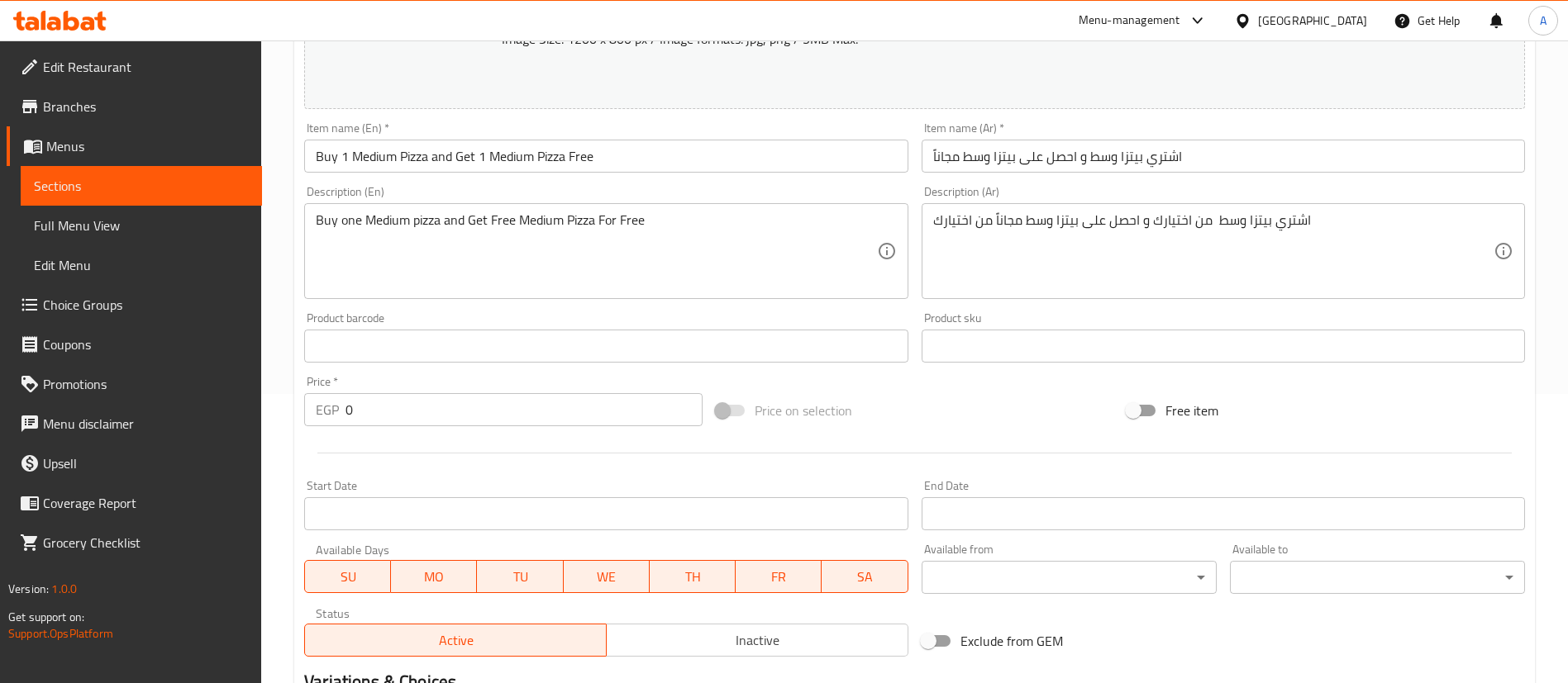
click at [391, 512] on input "Start Date" at bounding box center [605, 513] width 603 height 33
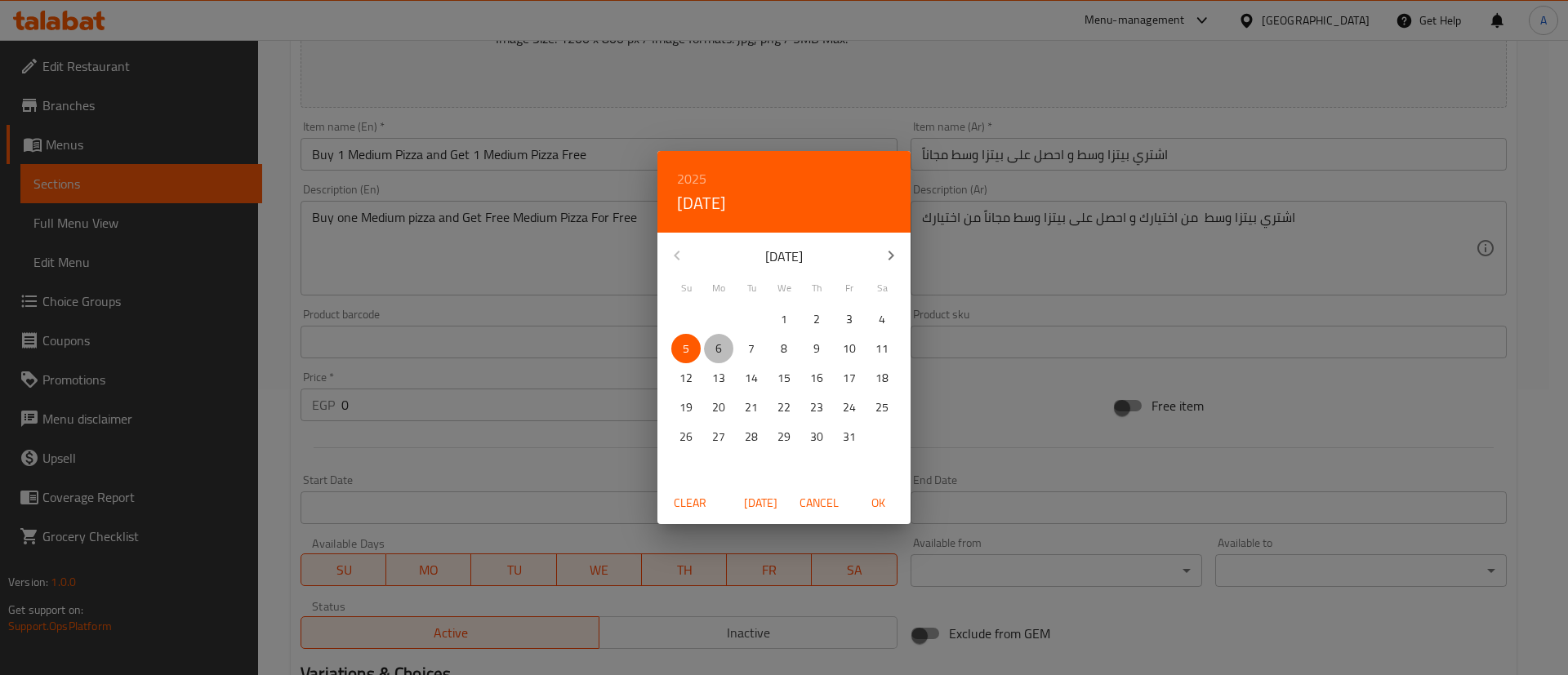
click at [721, 343] on p "6" at bounding box center [718, 349] width 7 height 20
click at [890, 513] on button "OK" at bounding box center [878, 503] width 52 height 30
type input "06-10-2025"
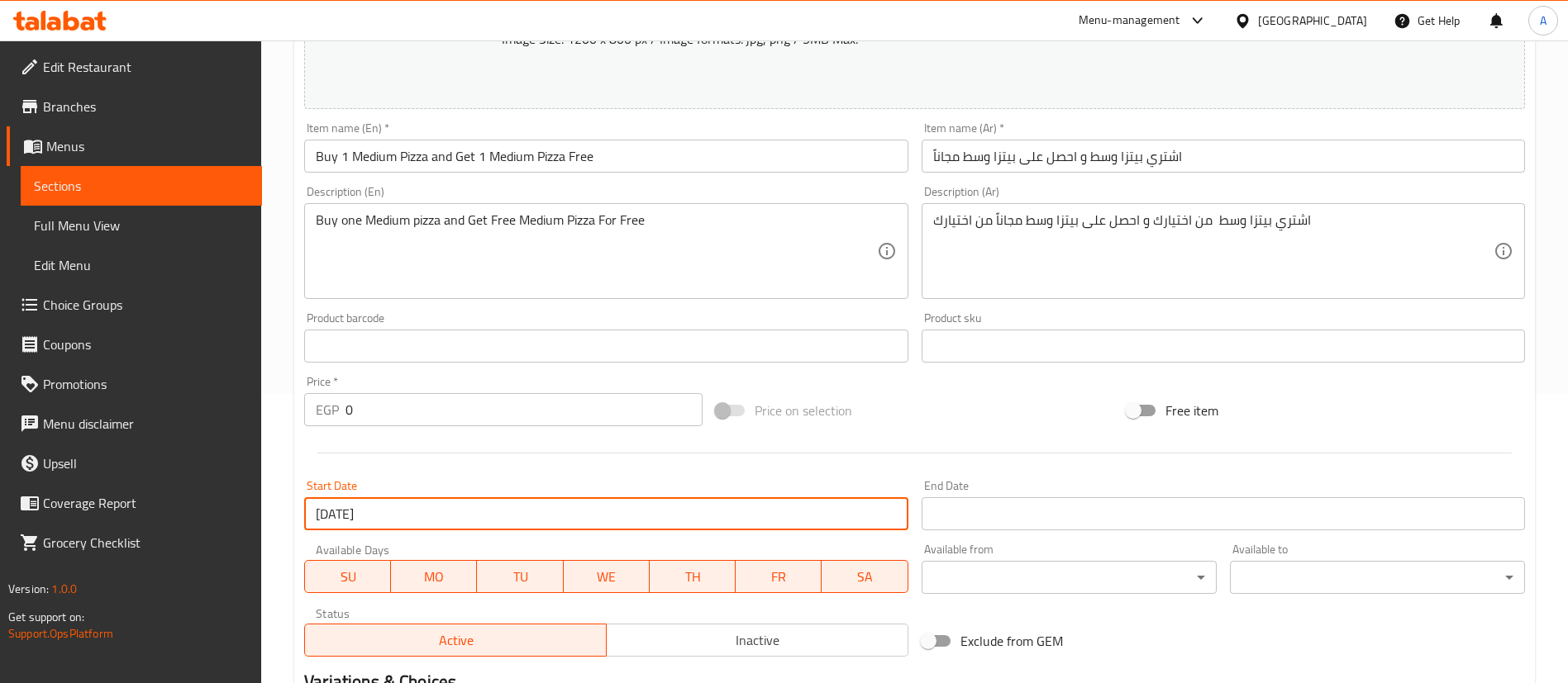
click at [1060, 394] on body "​ Menu-management Egypt Get Help A Edit Restaurant Branches Menus Sections Full…" at bounding box center [784, 73] width 1568 height 643
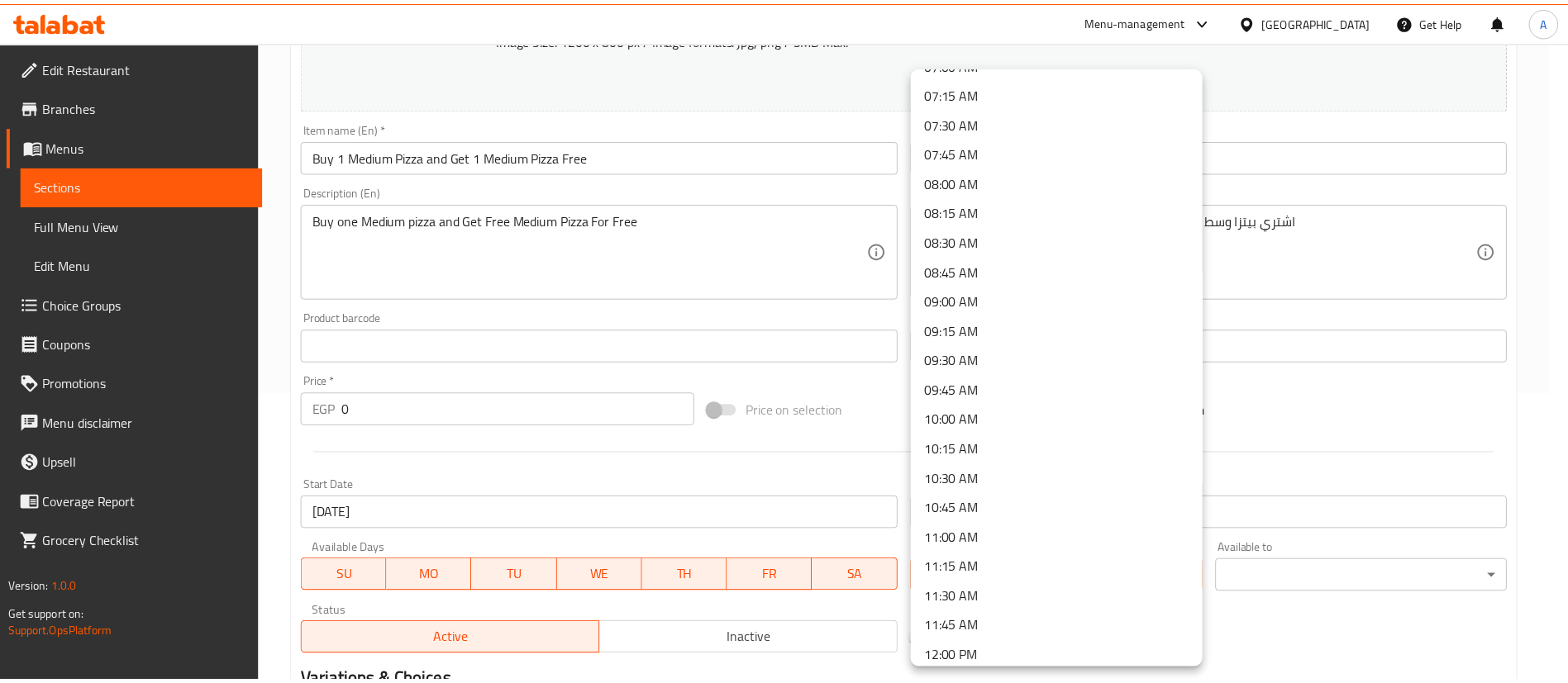
scroll to position [867, 0]
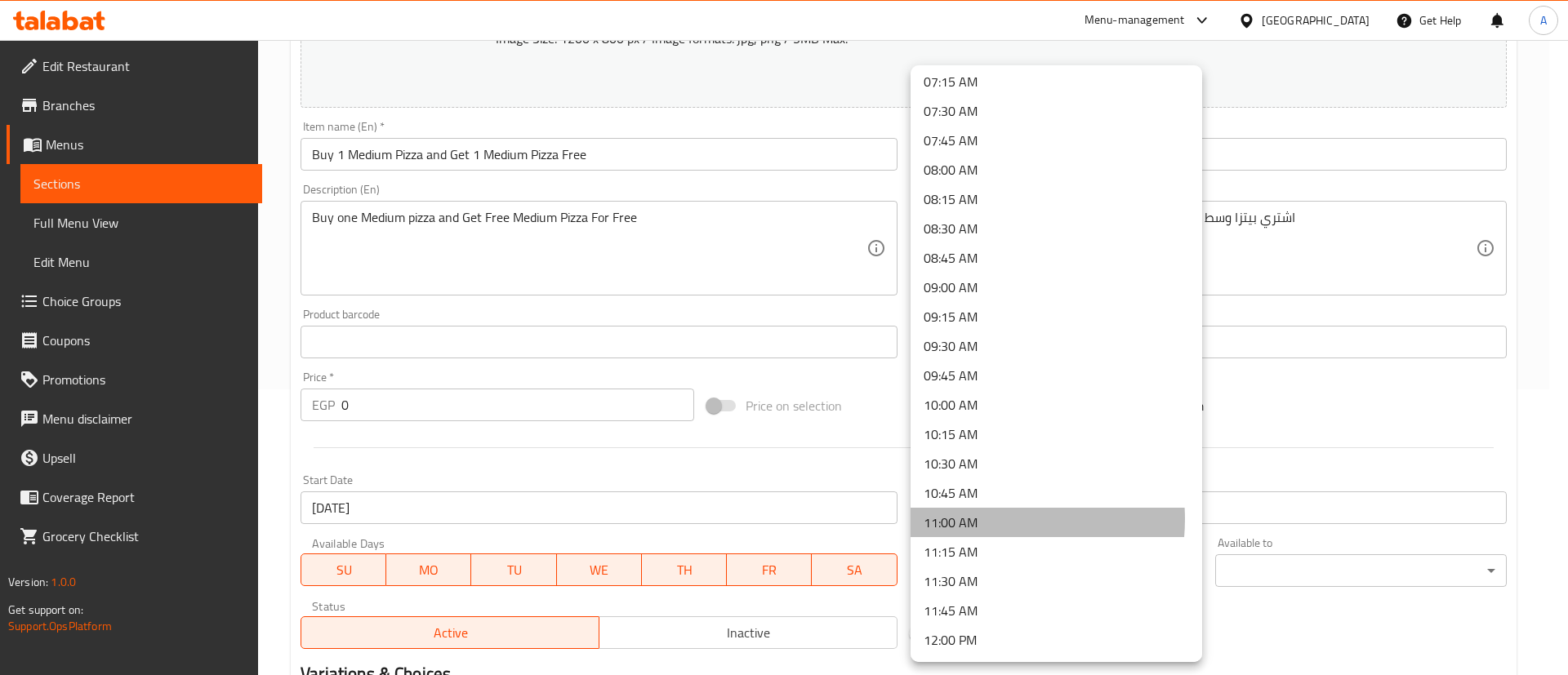
click at [980, 519] on li "11:00 AM" at bounding box center [1056, 522] width 292 height 29
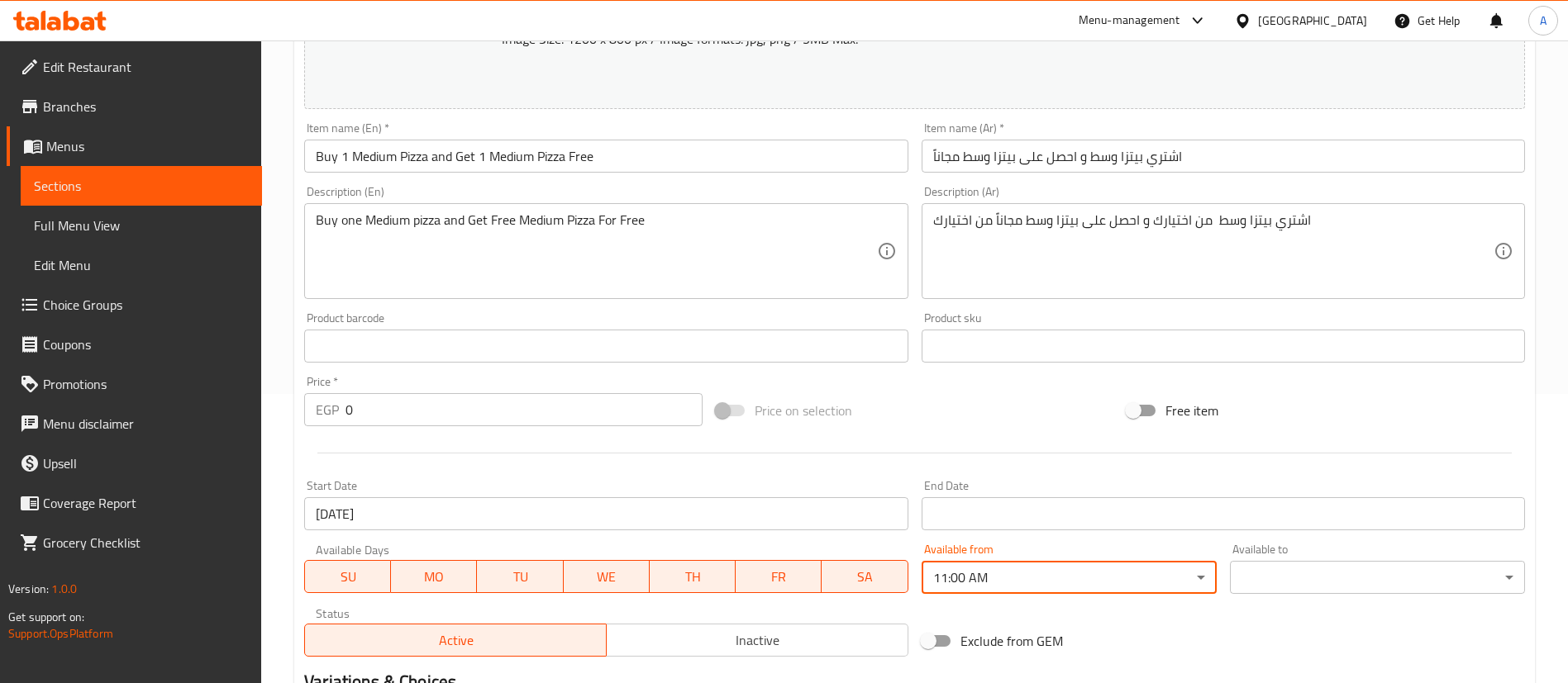
click at [1291, 394] on body "​ Menu-management Egypt Get Help A Edit Restaurant Branches Menus Sections Full…" at bounding box center [784, 73] width 1568 height 643
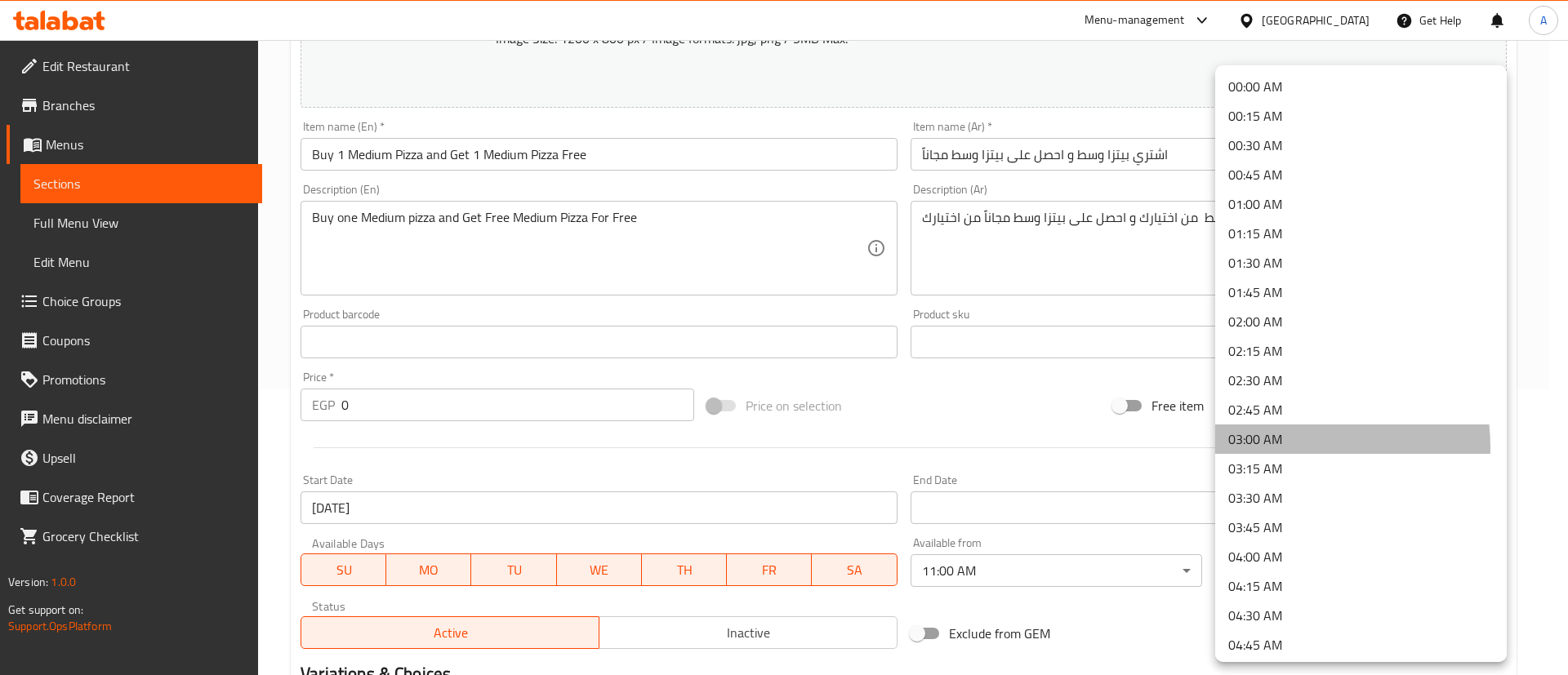
click at [1284, 447] on li "03:00 AM" at bounding box center [1361, 439] width 292 height 29
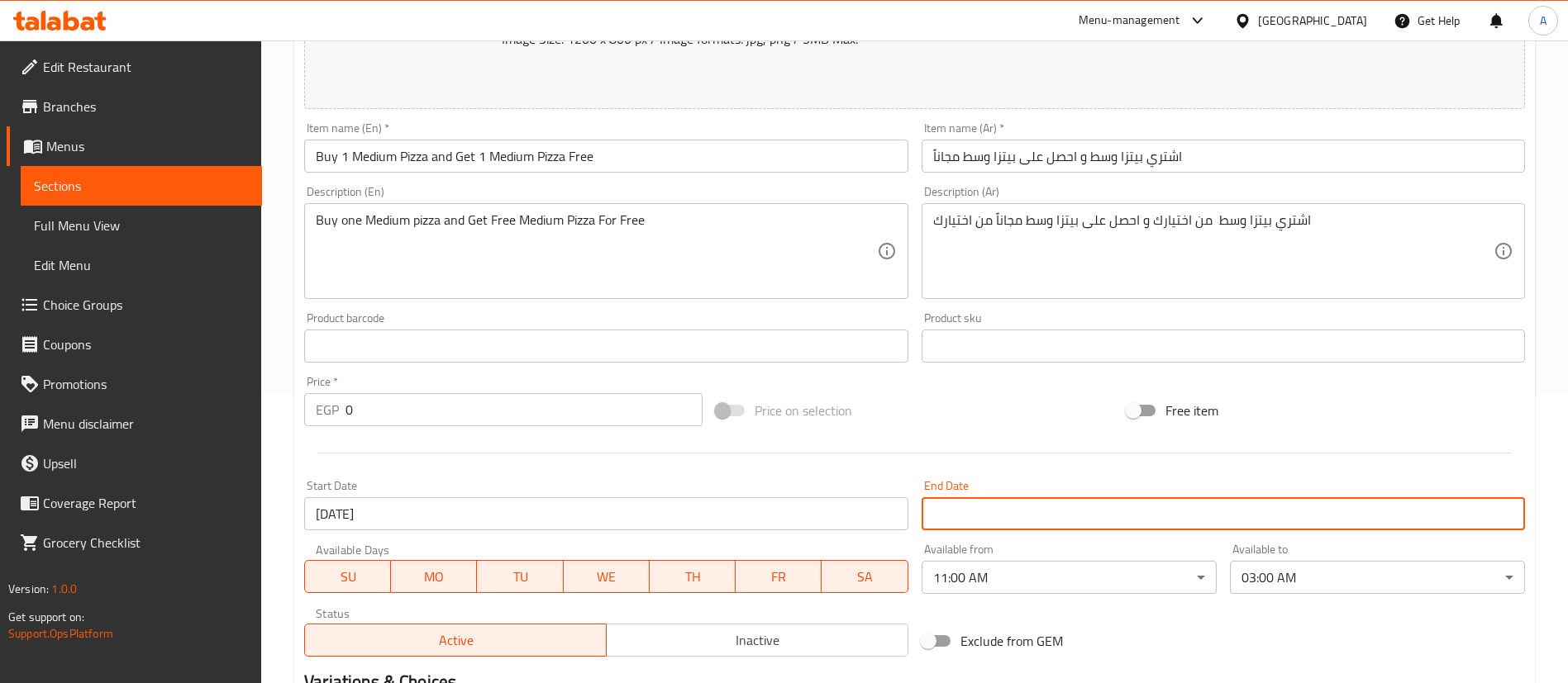
click at [975, 513] on input "Start Date" at bounding box center [1223, 513] width 603 height 33
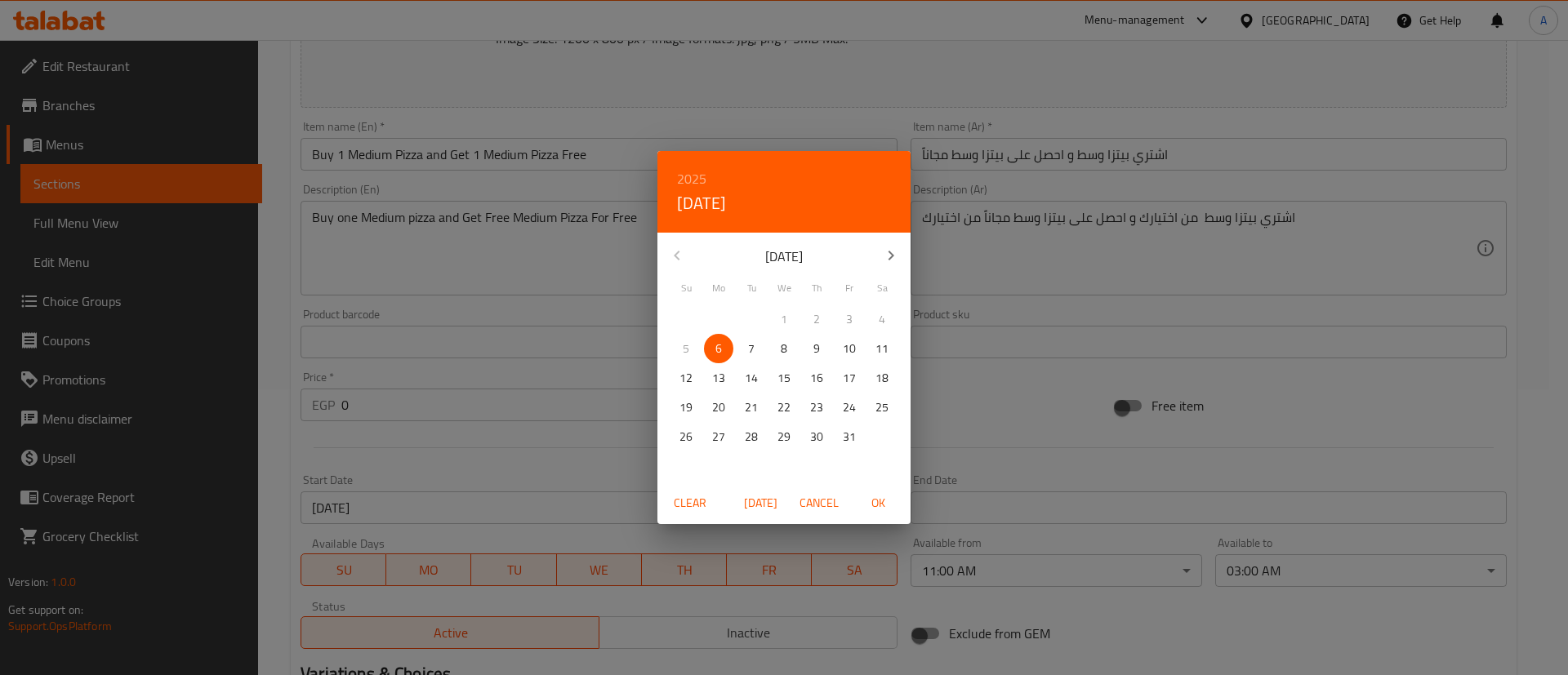
click at [751, 343] on p "7" at bounding box center [751, 349] width 7 height 20
click at [877, 500] on span "OK" at bounding box center [878, 503] width 39 height 20
type input "07-10-2025"
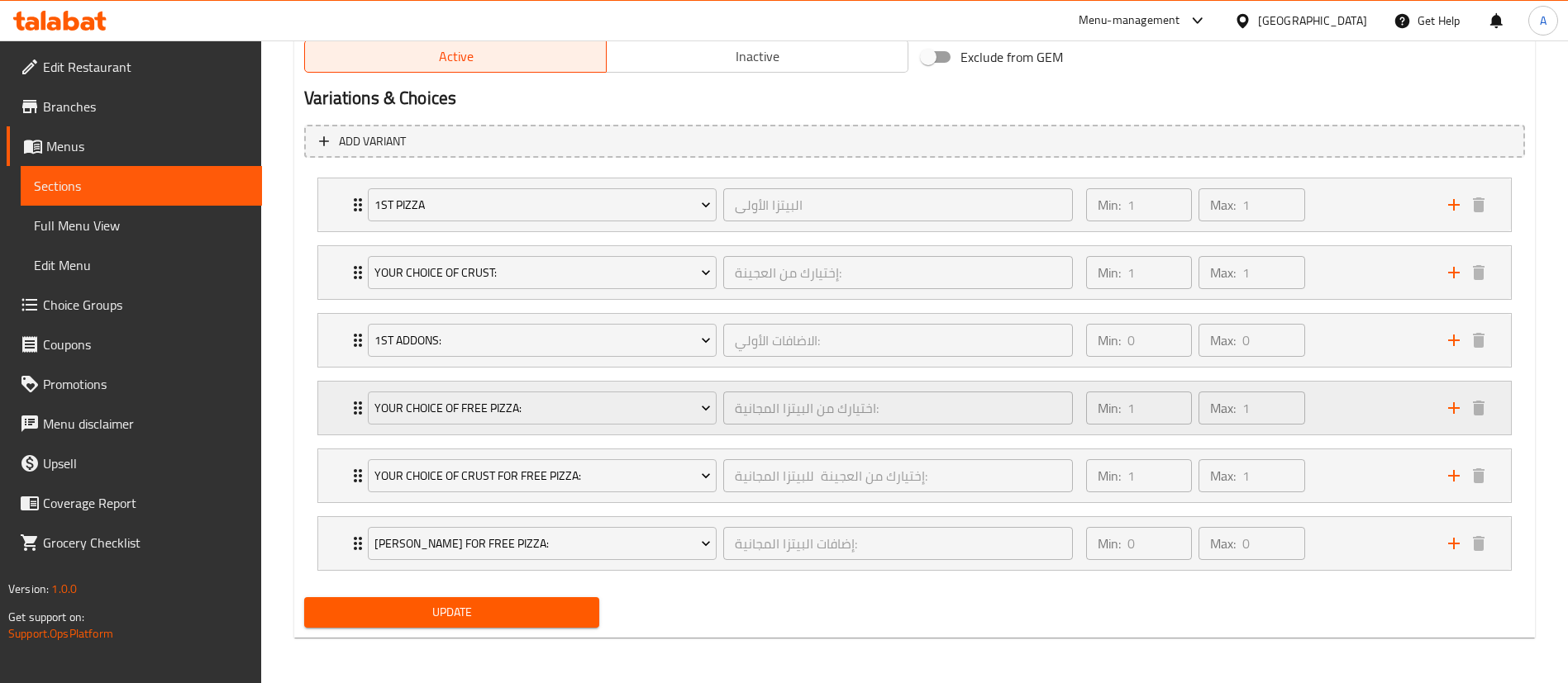
scroll to position [874, 0]
click at [459, 608] on span "Update" at bounding box center [452, 611] width 269 height 21
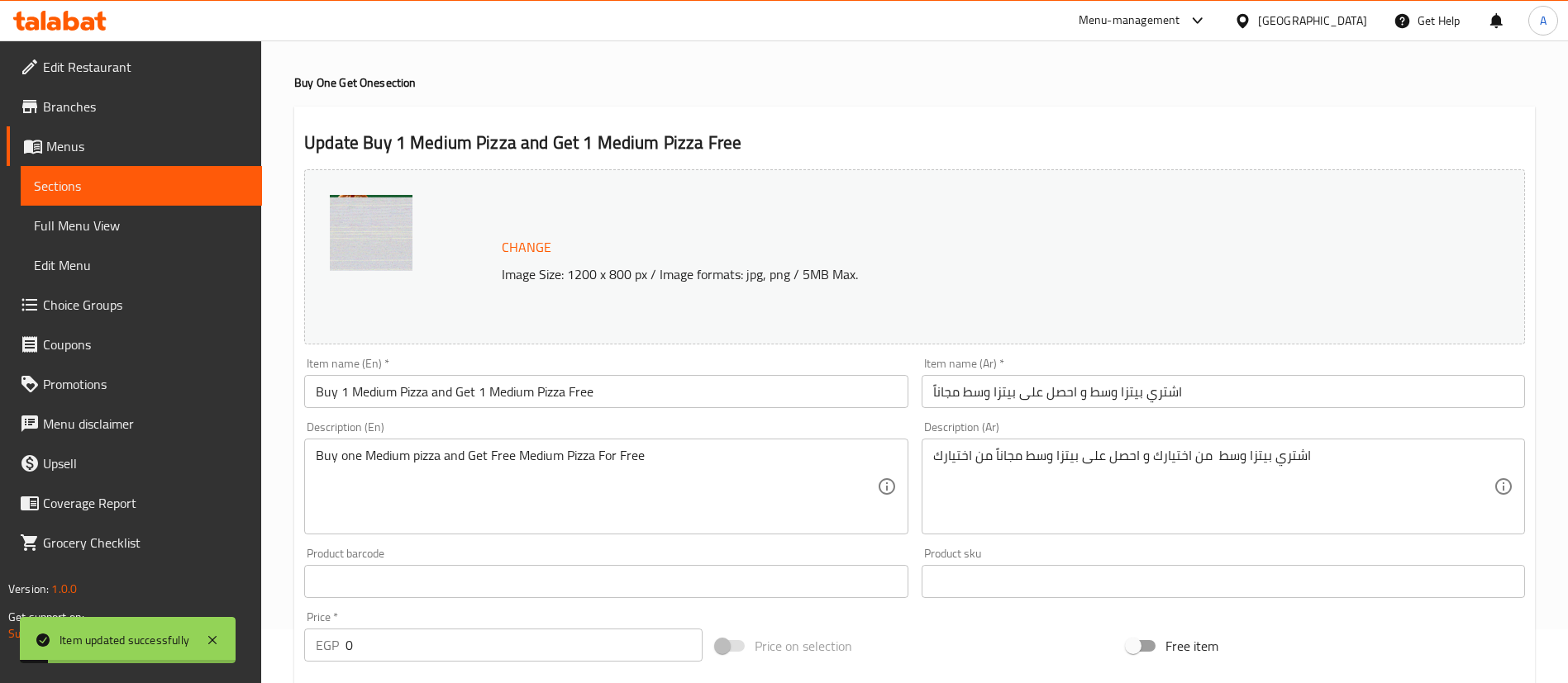
scroll to position [0, 0]
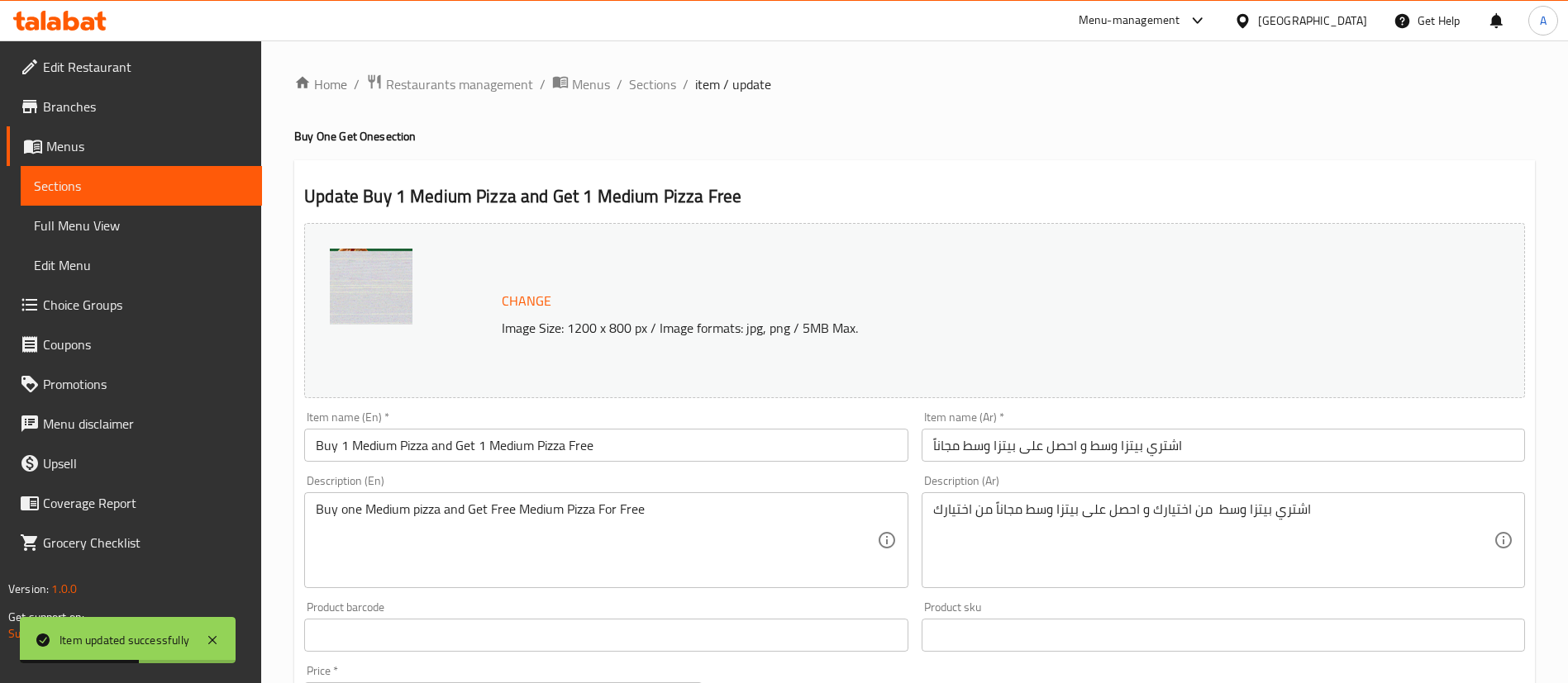
drag, startPoint x: 655, startPoint y: 82, endPoint x: 600, endPoint y: 126, distance: 70.4
click at [655, 82] on span "Sections" at bounding box center [652, 84] width 47 height 20
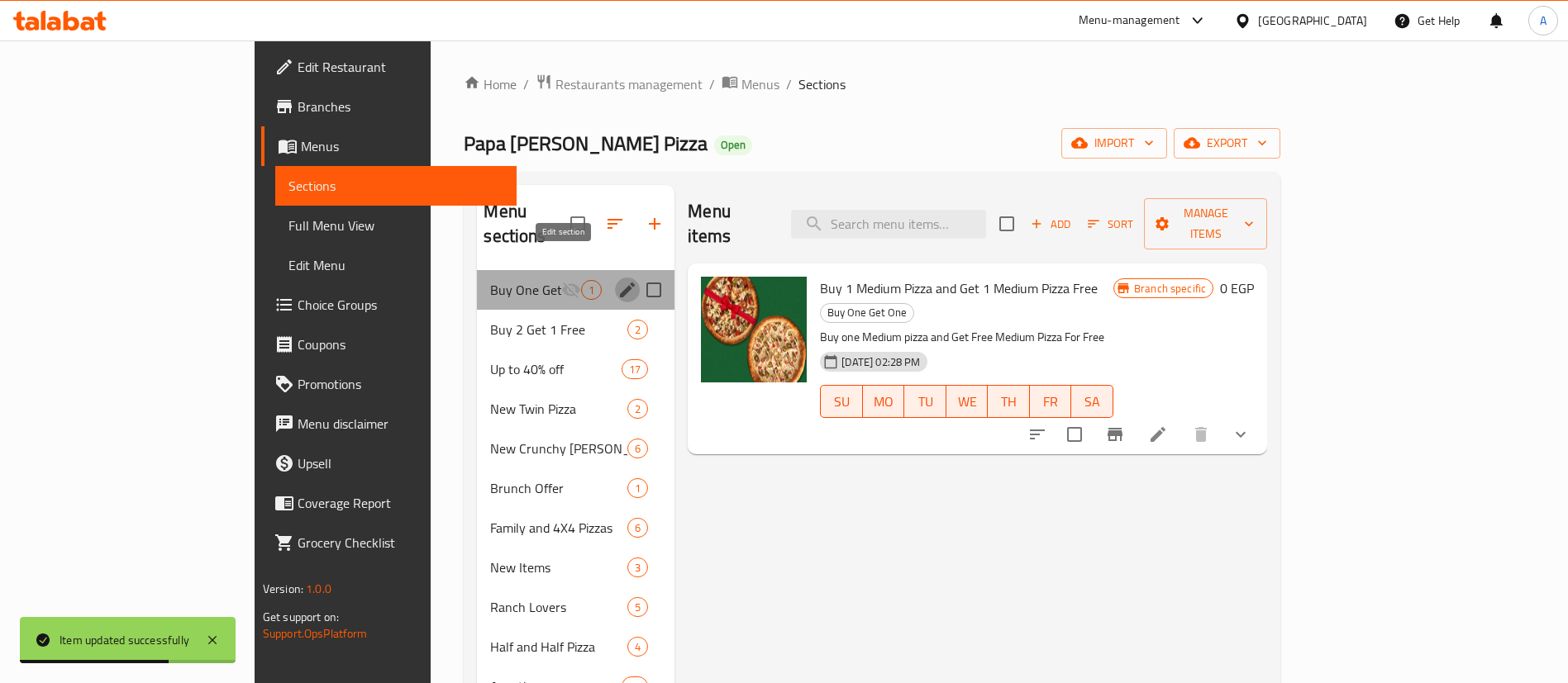
click at [620, 282] on icon "edit" at bounding box center [627, 289] width 15 height 15
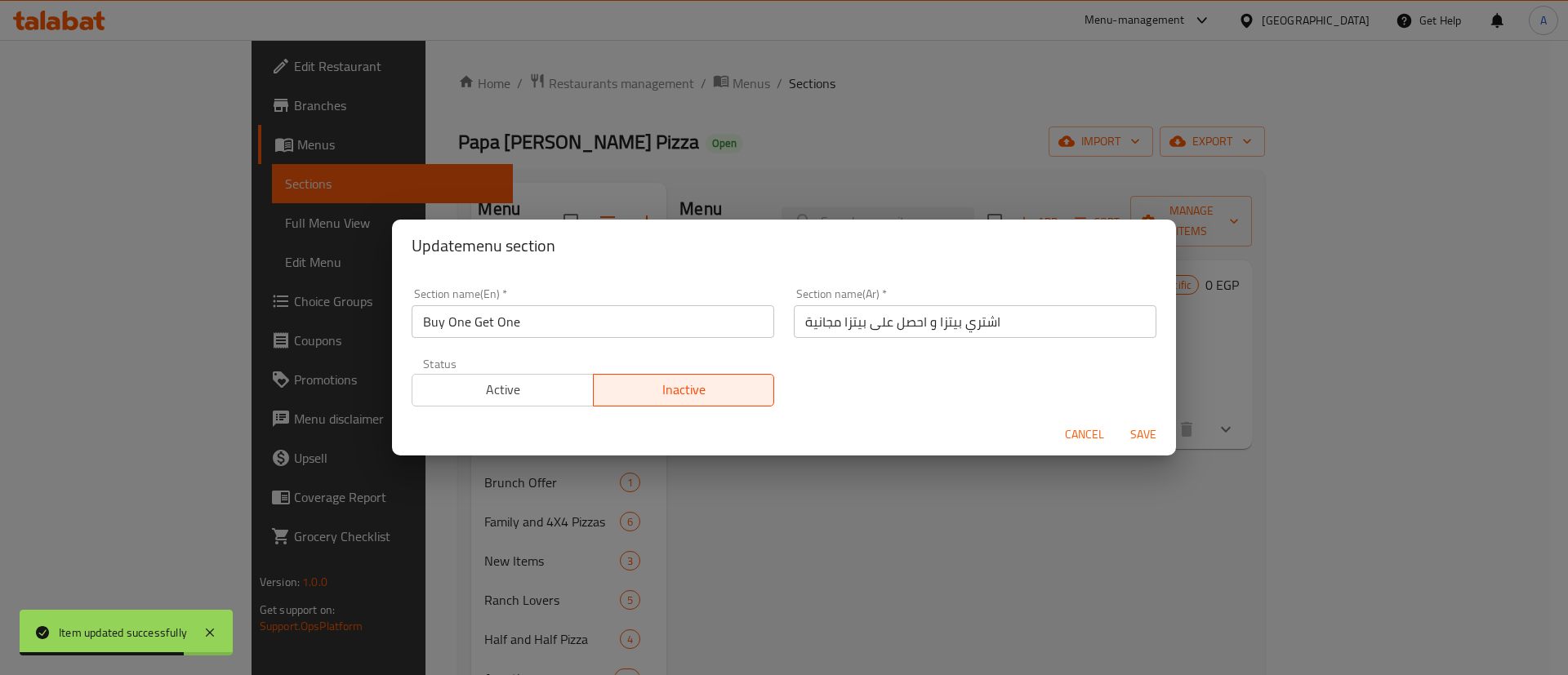
click at [532, 381] on span "Active" at bounding box center [503, 389] width 169 height 23
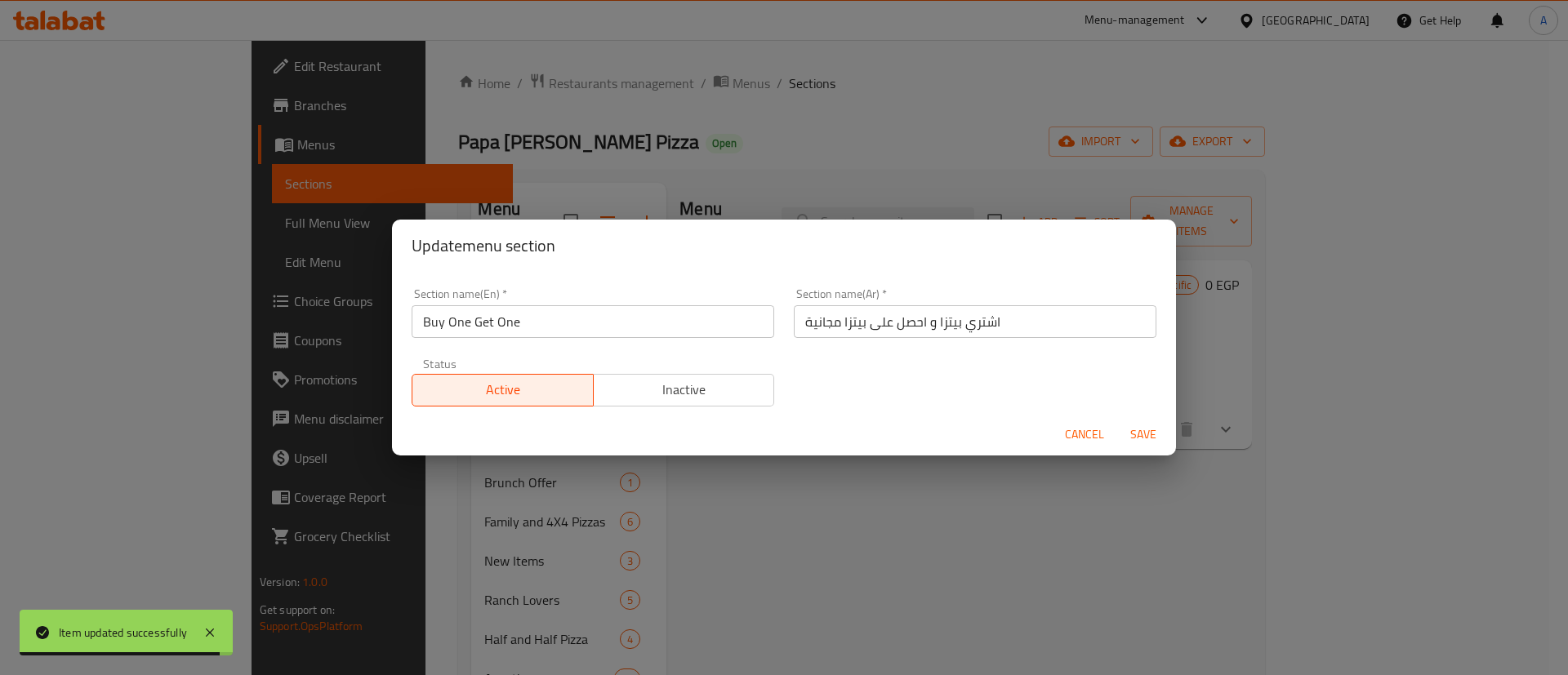
click at [1141, 425] on span "Save" at bounding box center [1144, 434] width 39 height 20
